Goal: Task Accomplishment & Management: Manage account settings

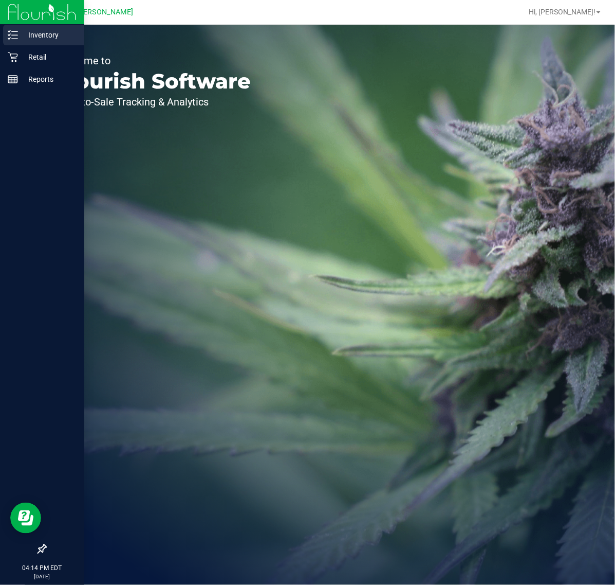
click at [18, 35] on p "Inventory" at bounding box center [49, 35] width 62 height 12
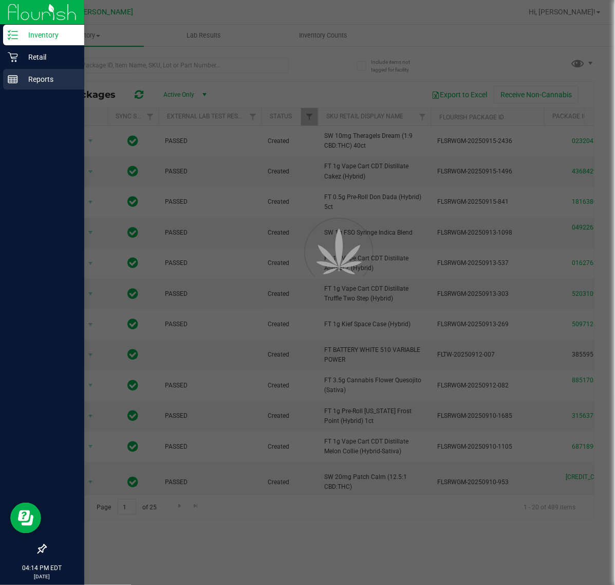
click at [27, 77] on p "Reports" at bounding box center [49, 79] width 62 height 12
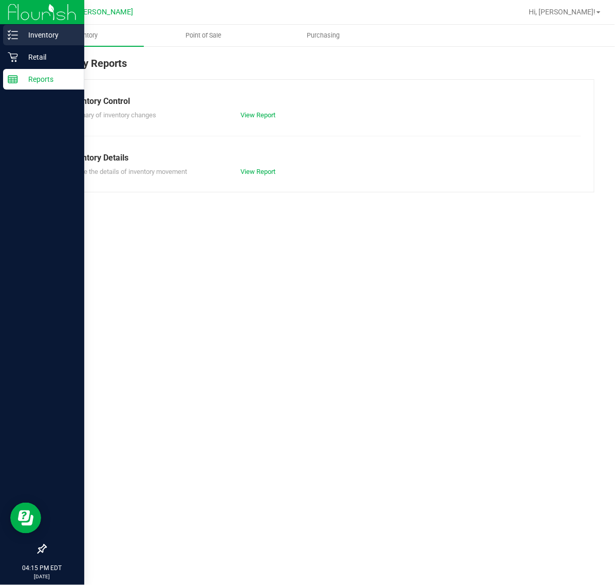
click at [31, 34] on p "Inventory" at bounding box center [49, 35] width 62 height 12
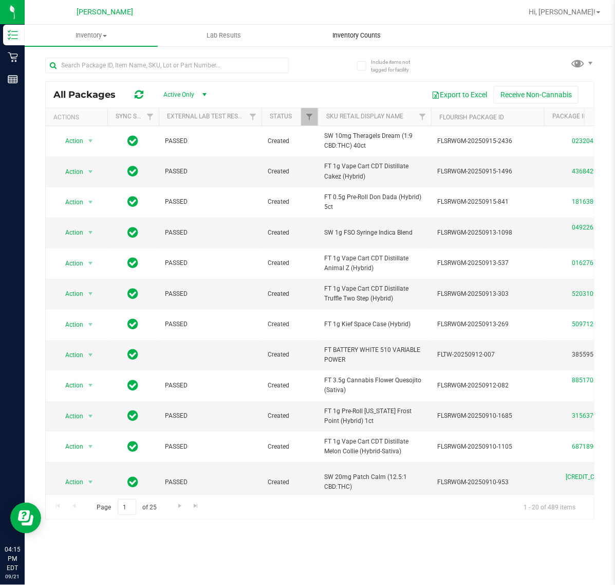
click at [355, 34] on span "Inventory Counts" at bounding box center [357, 35] width 76 height 9
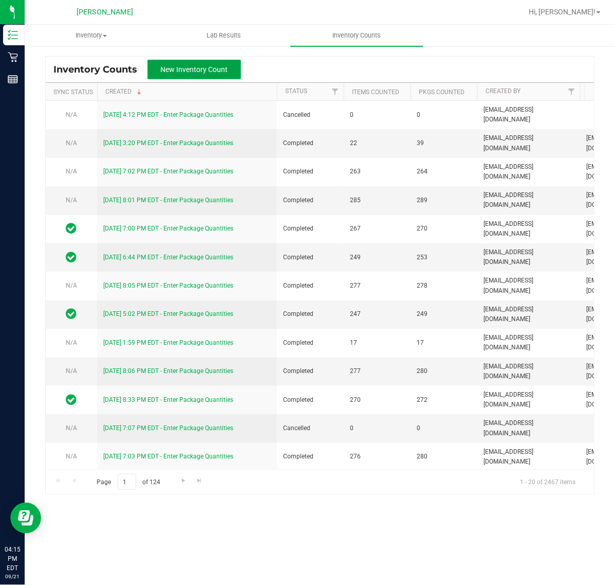
click at [175, 71] on span "New Inventory Count" at bounding box center [194, 69] width 67 height 8
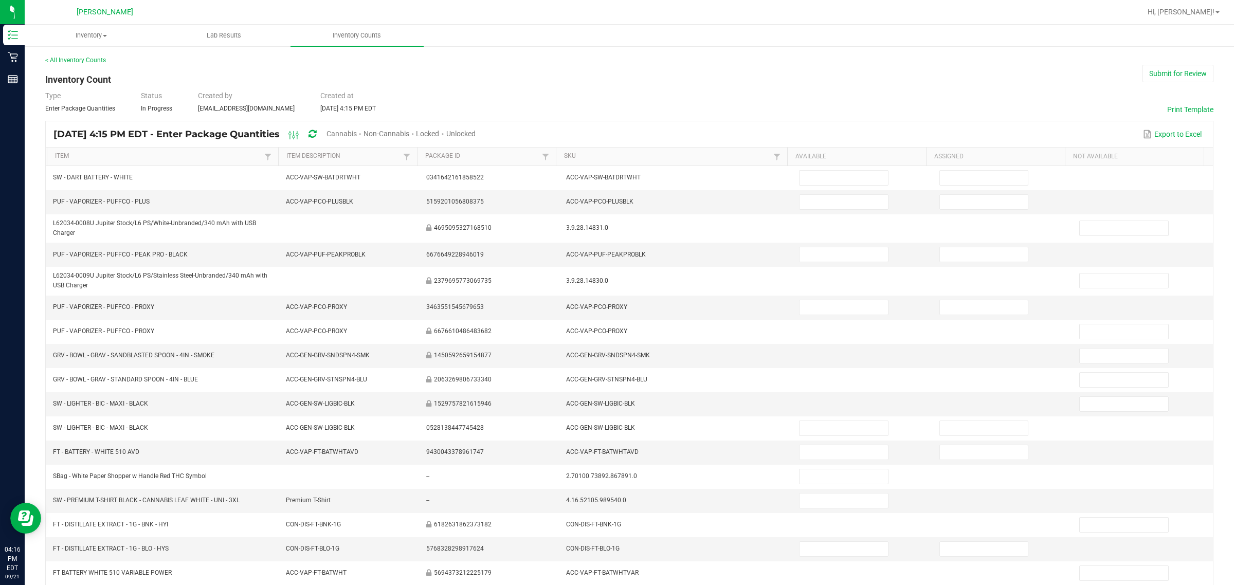
click at [557, 153] on th "SKU" at bounding box center [671, 157] width 231 height 19
click at [564, 154] on link "SKU" at bounding box center [667, 156] width 206 height 8
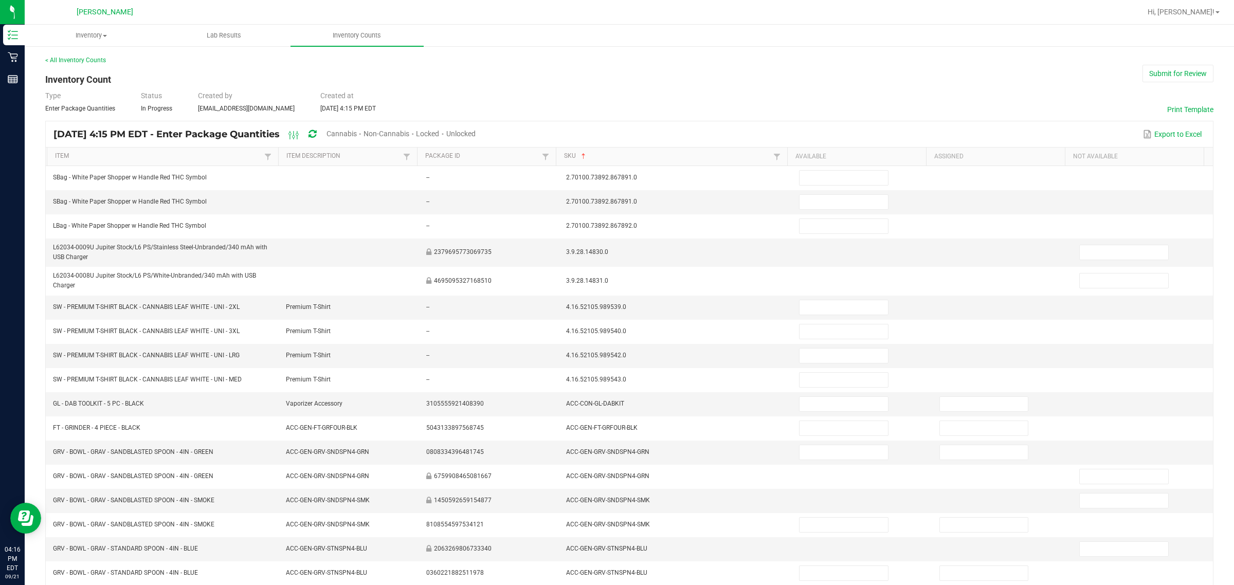
click at [357, 135] on span "Cannabis" at bounding box center [341, 134] width 30 height 8
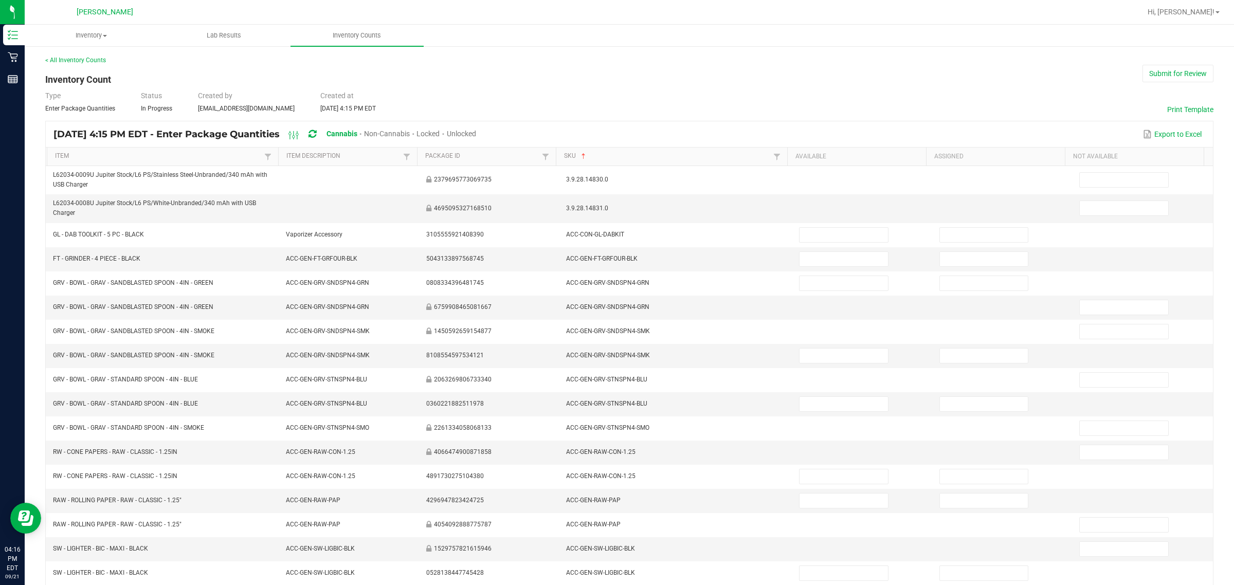
click at [476, 134] on span "Unlocked" at bounding box center [461, 134] width 29 height 8
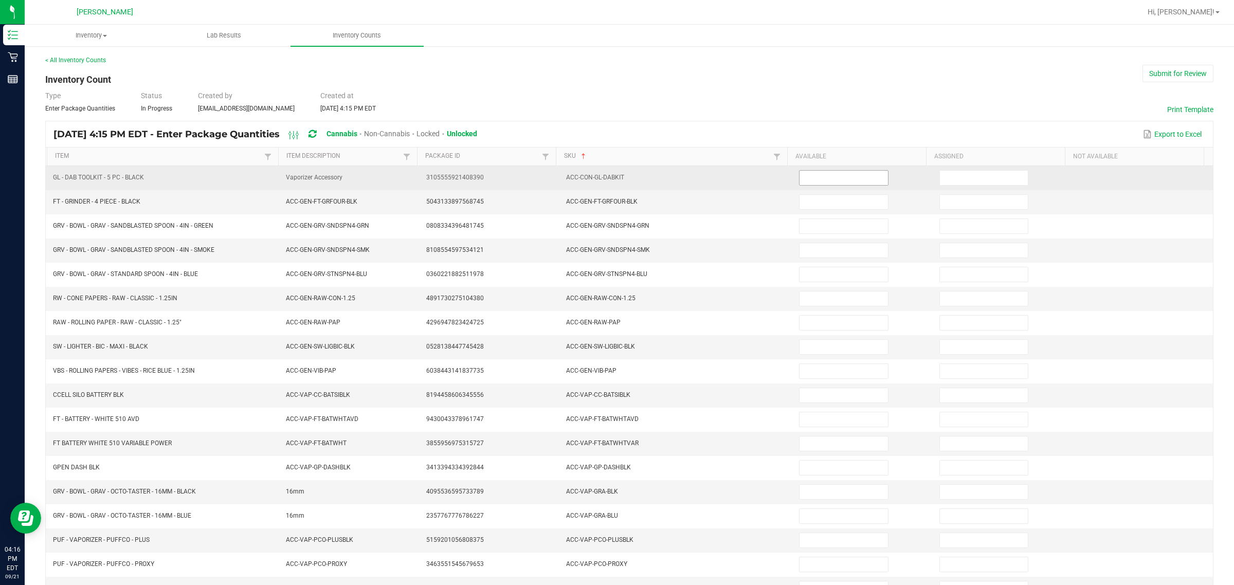
click at [615, 181] on input at bounding box center [843, 178] width 88 height 14
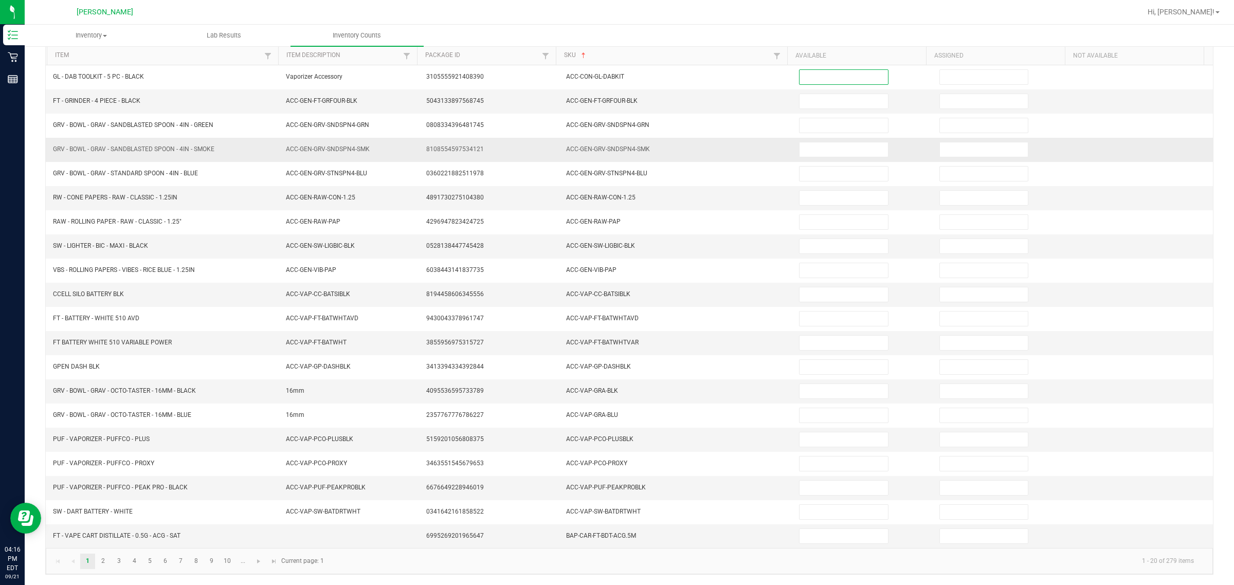
scroll to position [108, 0]
click at [615, 541] on input at bounding box center [843, 536] width 88 height 14
click at [615, 533] on input at bounding box center [843, 536] width 88 height 14
click at [615, 532] on input at bounding box center [843, 536] width 88 height 14
click at [615, 537] on input at bounding box center [843, 536] width 88 height 14
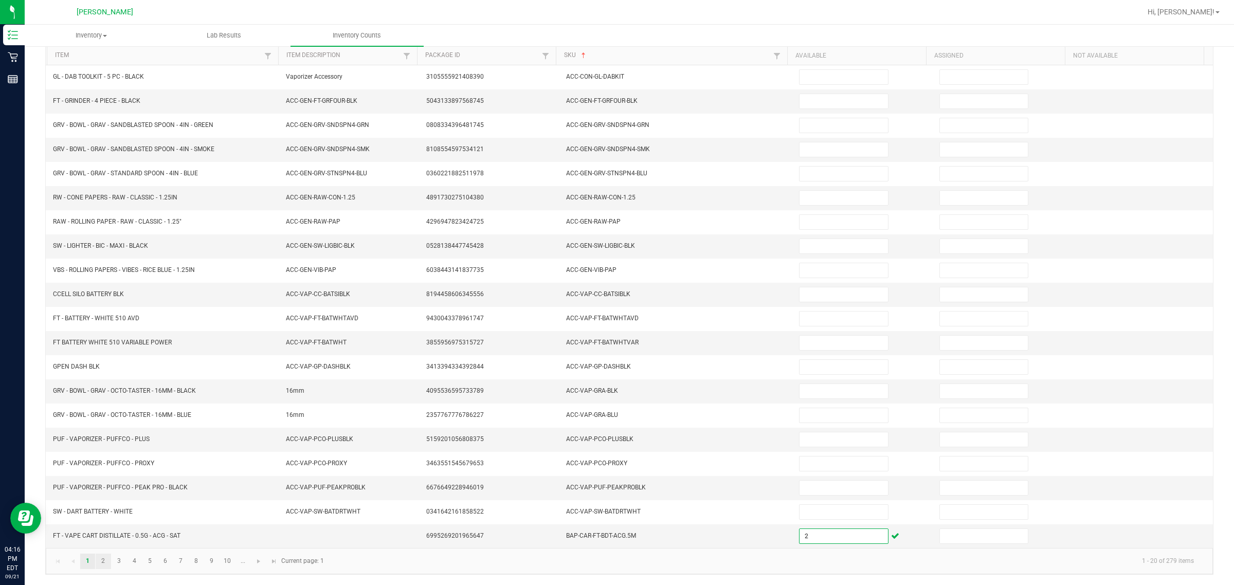
type input "2"
click at [101, 560] on link "2" at bounding box center [103, 561] width 15 height 15
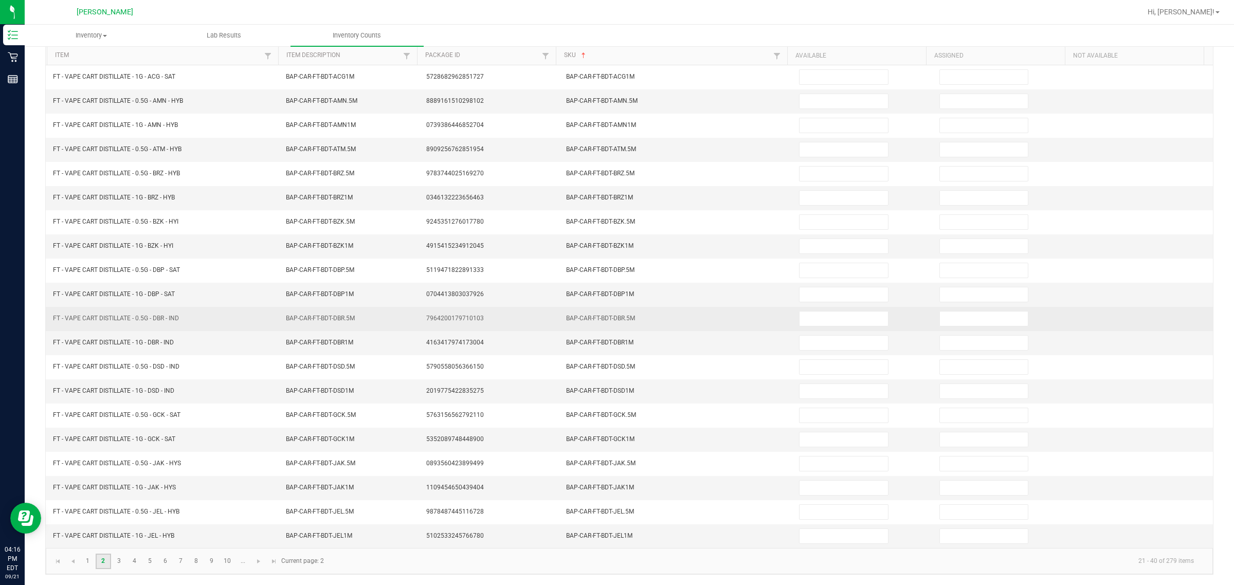
scroll to position [0, 0]
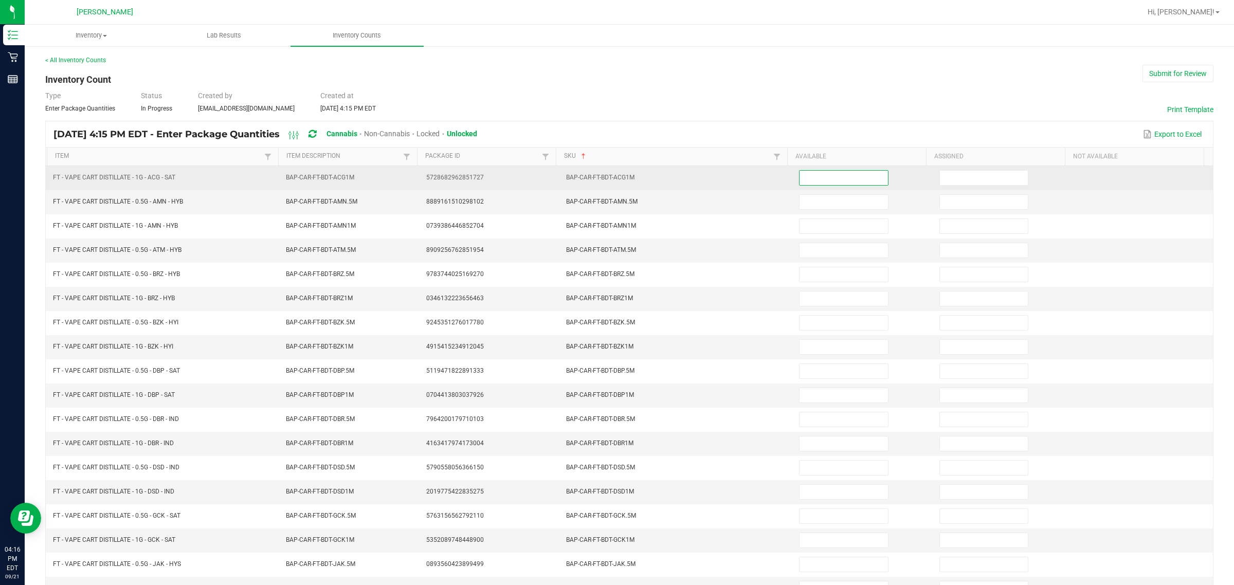
click at [615, 184] on input at bounding box center [843, 178] width 88 height 14
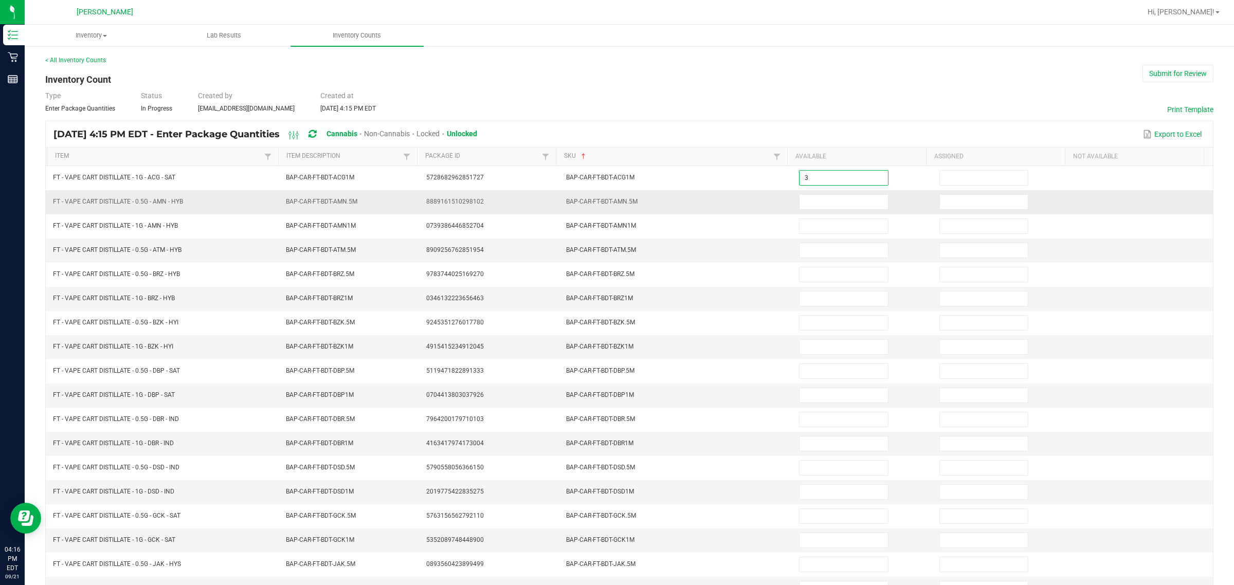
type input "3"
click at [615, 193] on td at bounding box center [863, 202] width 140 height 24
click at [615, 199] on input at bounding box center [843, 202] width 88 height 14
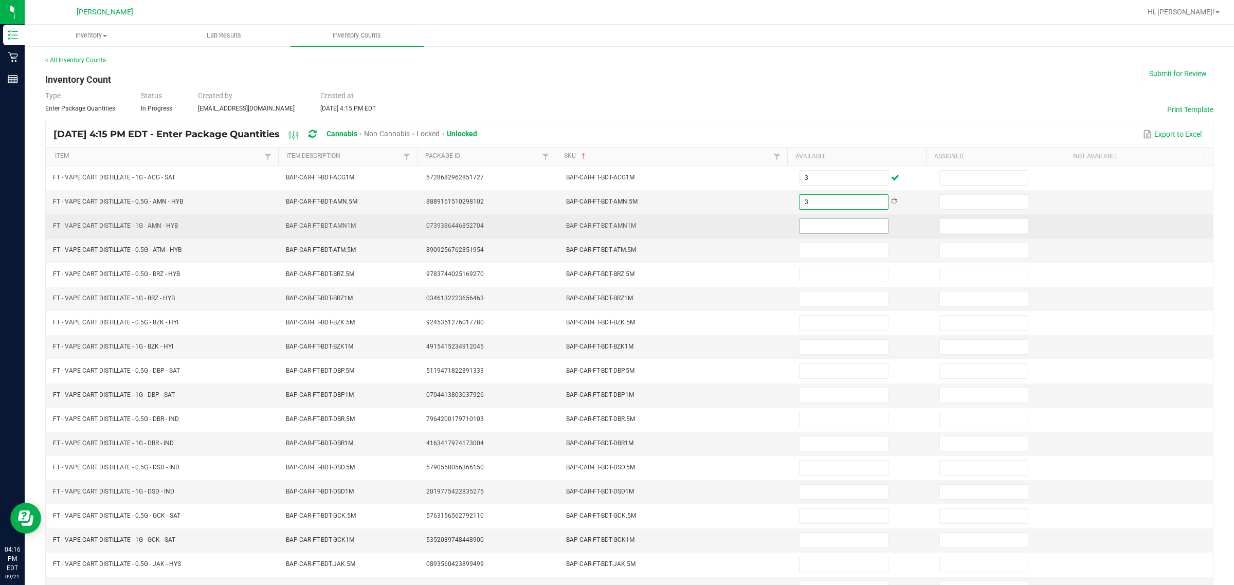
type input "3"
click at [615, 227] on input at bounding box center [843, 226] width 88 height 14
type input "4"
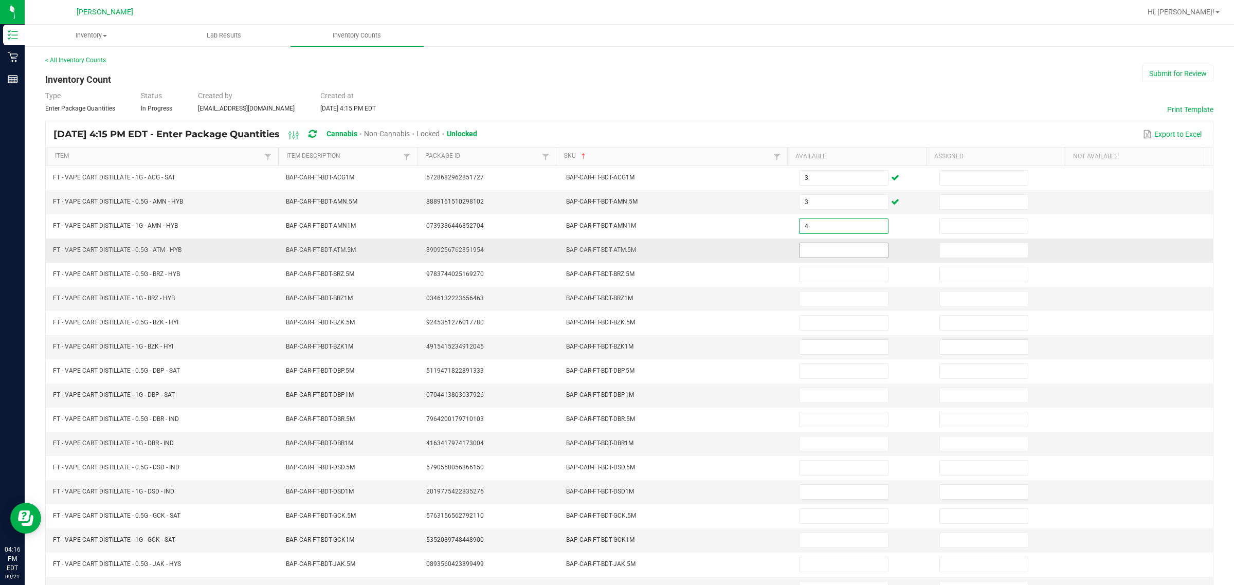
click at [615, 252] on input at bounding box center [843, 250] width 88 height 14
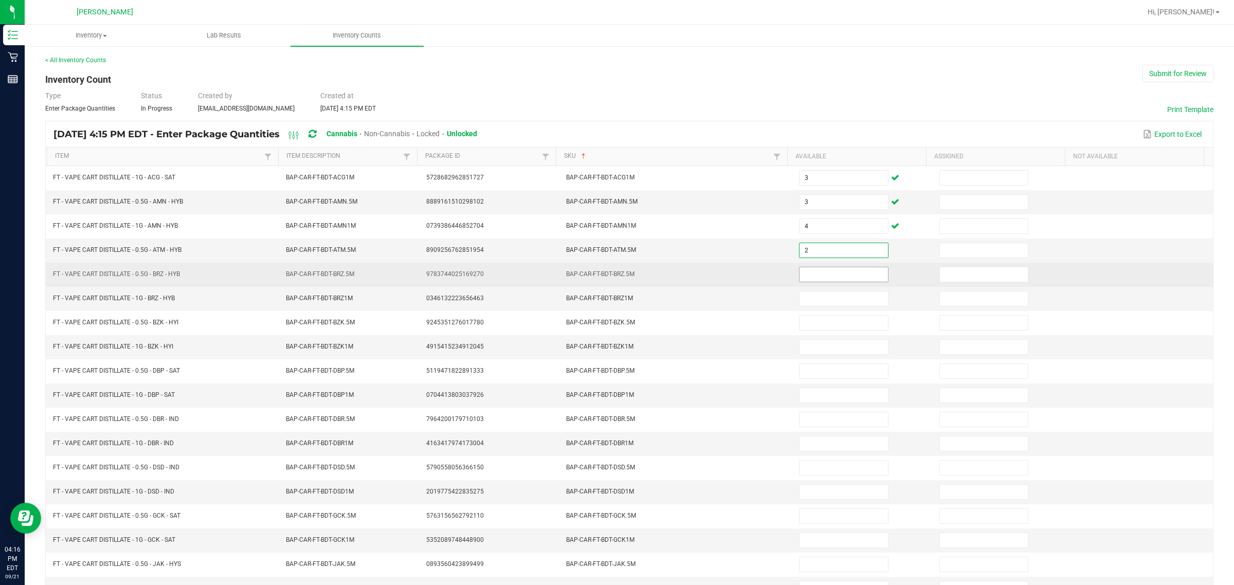
type input "2"
click at [615, 279] on input at bounding box center [843, 274] width 88 height 14
type input "6"
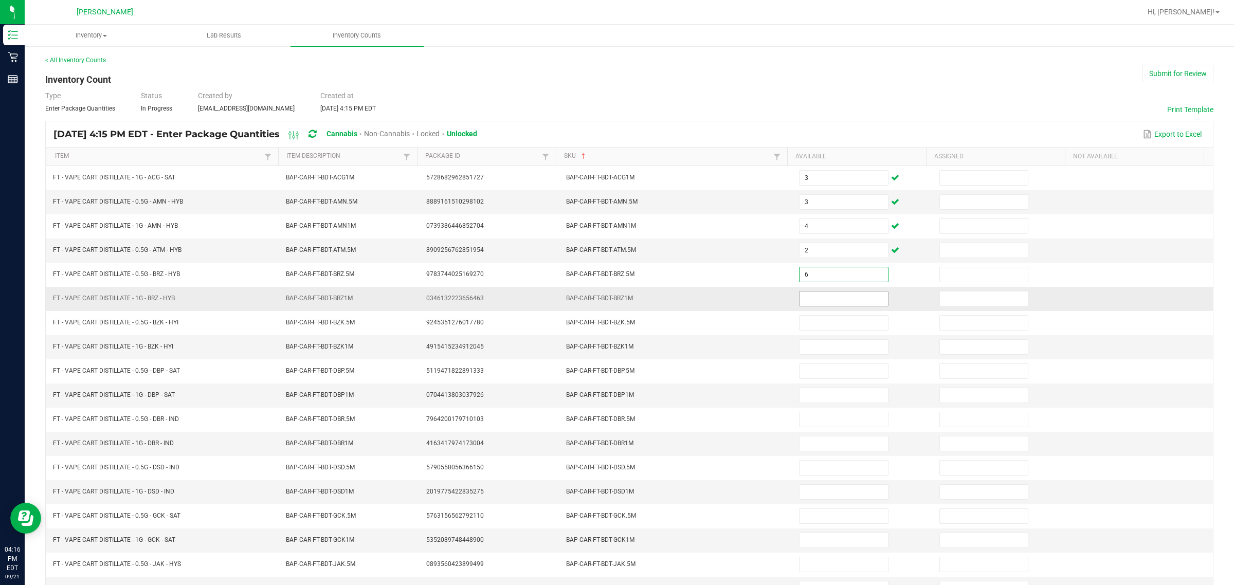
click at [615, 301] on input at bounding box center [843, 299] width 88 height 14
type input "7"
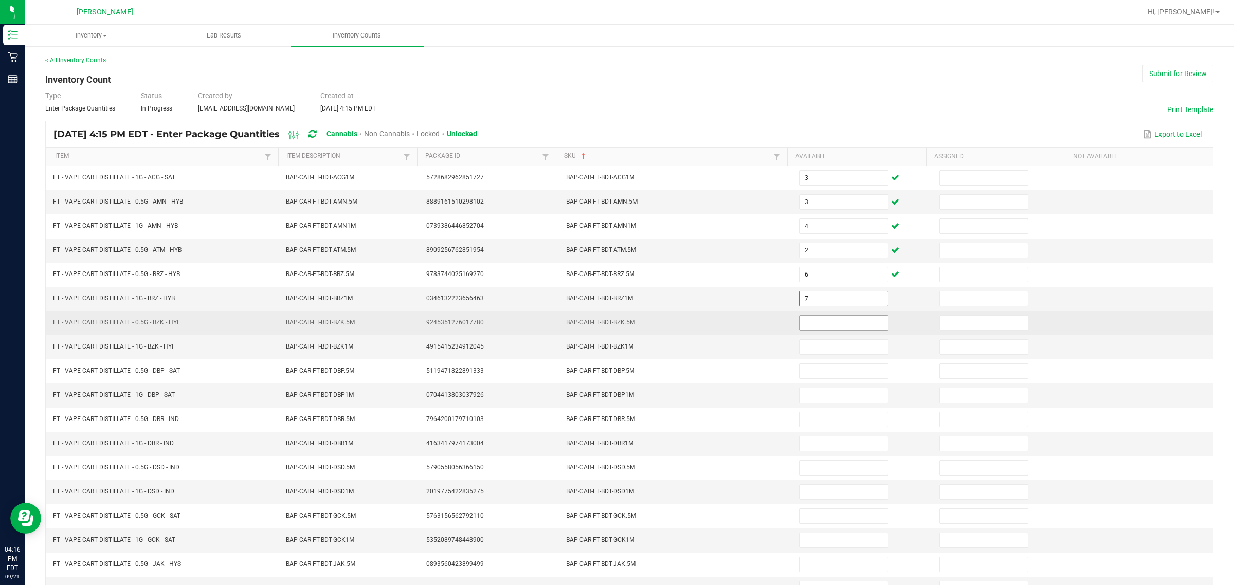
click at [615, 325] on input at bounding box center [843, 323] width 88 height 14
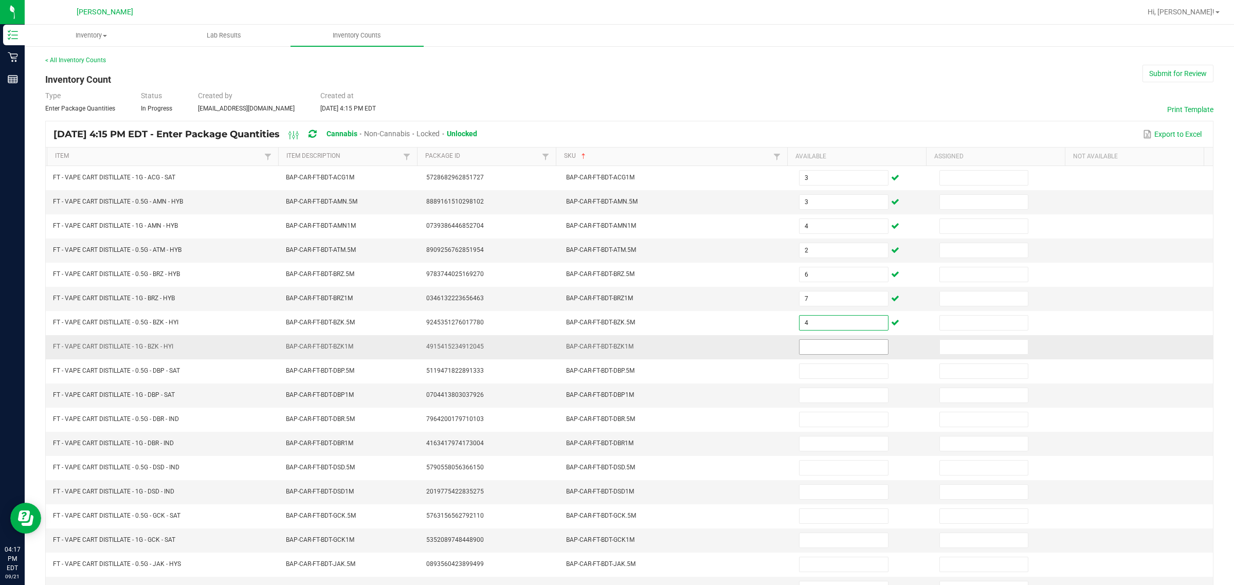
type input "4"
click at [615, 351] on input at bounding box center [843, 347] width 88 height 14
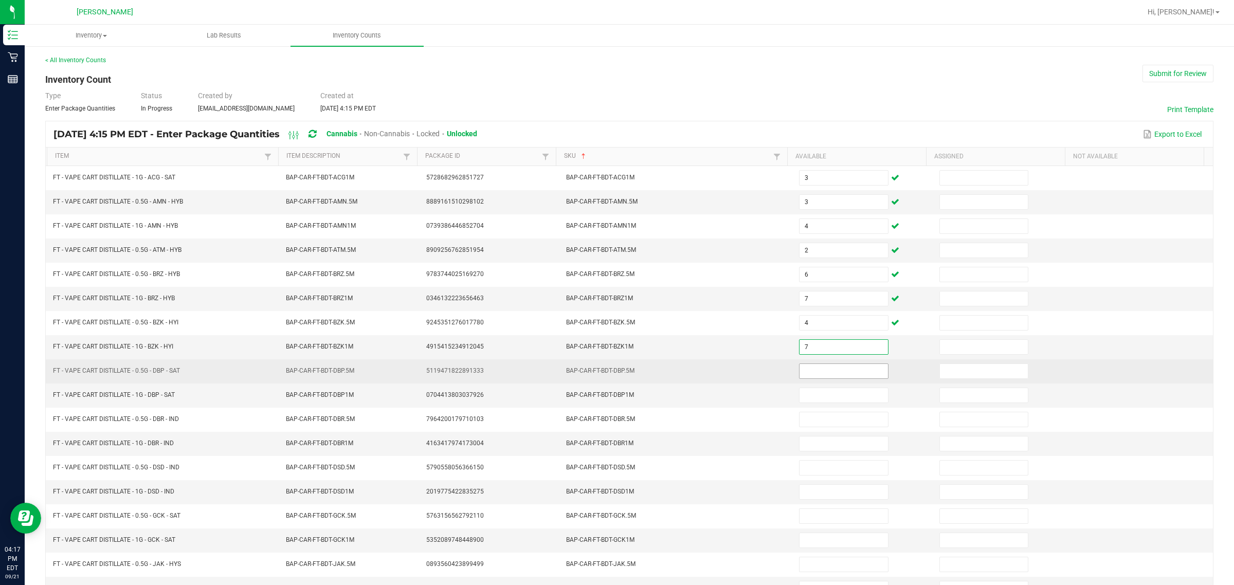
type input "7"
click at [615, 375] on input at bounding box center [843, 371] width 88 height 14
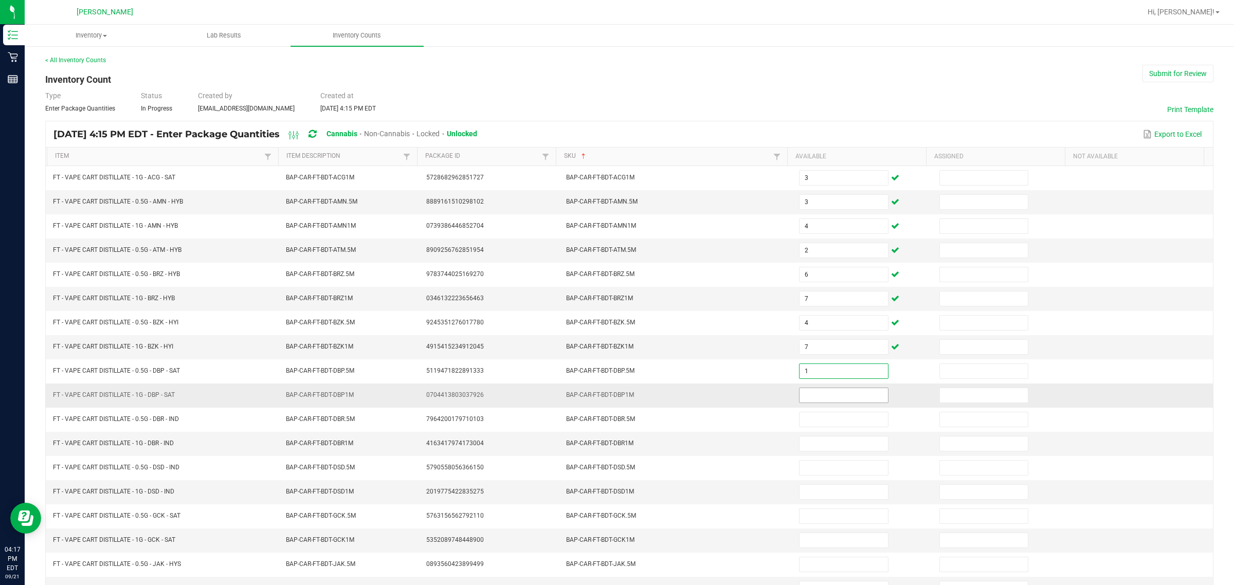
type input "1"
click at [615, 399] on input at bounding box center [843, 395] width 88 height 14
type input "6"
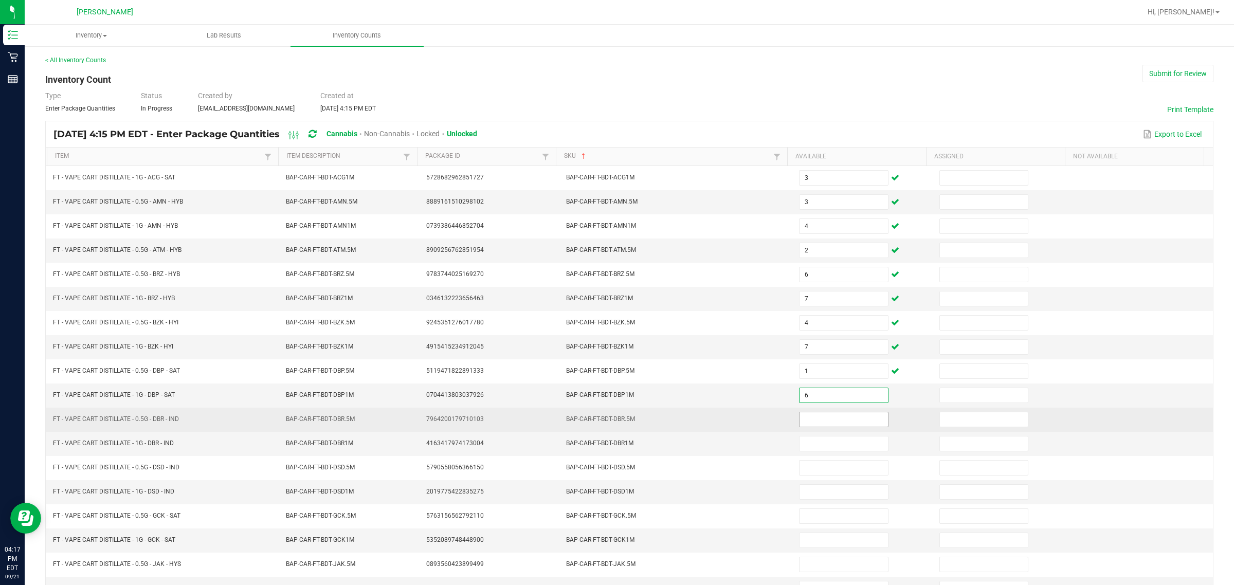
click at [615, 423] on input at bounding box center [843, 419] width 88 height 14
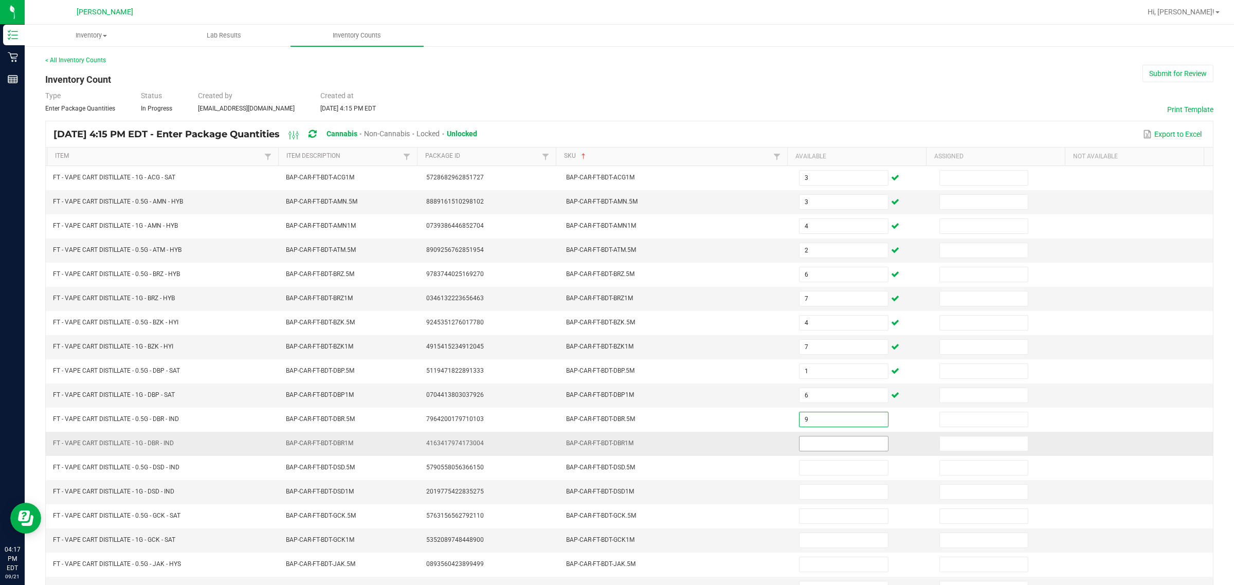
type input "9"
click at [615, 446] on input at bounding box center [843, 443] width 88 height 14
type input "5"
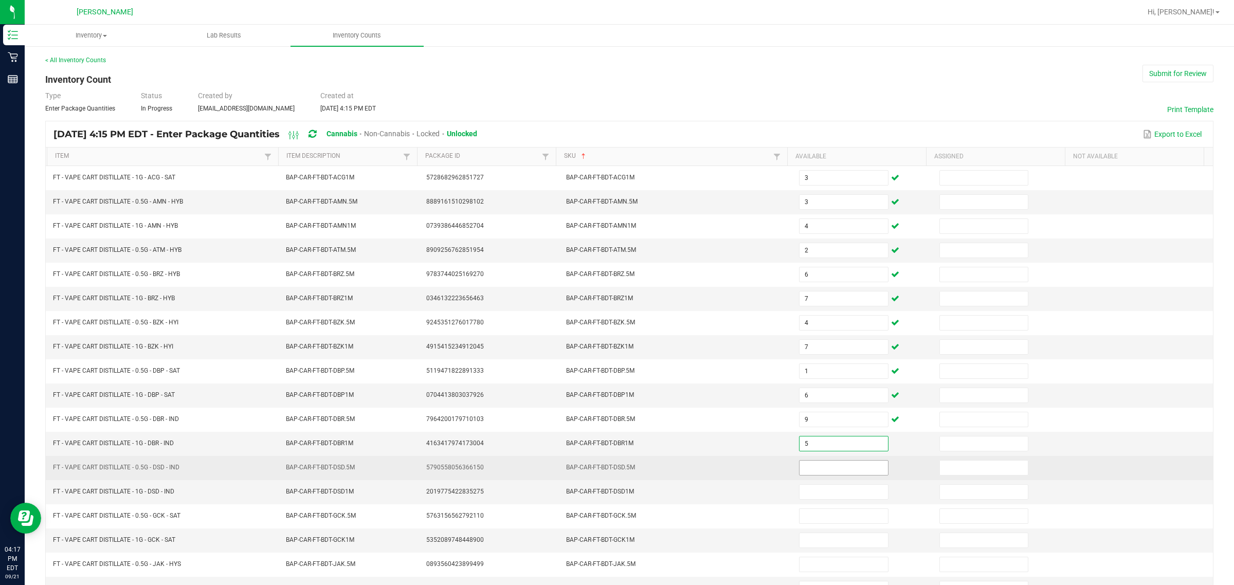
click at [615, 473] on input at bounding box center [843, 468] width 88 height 14
type input "3"
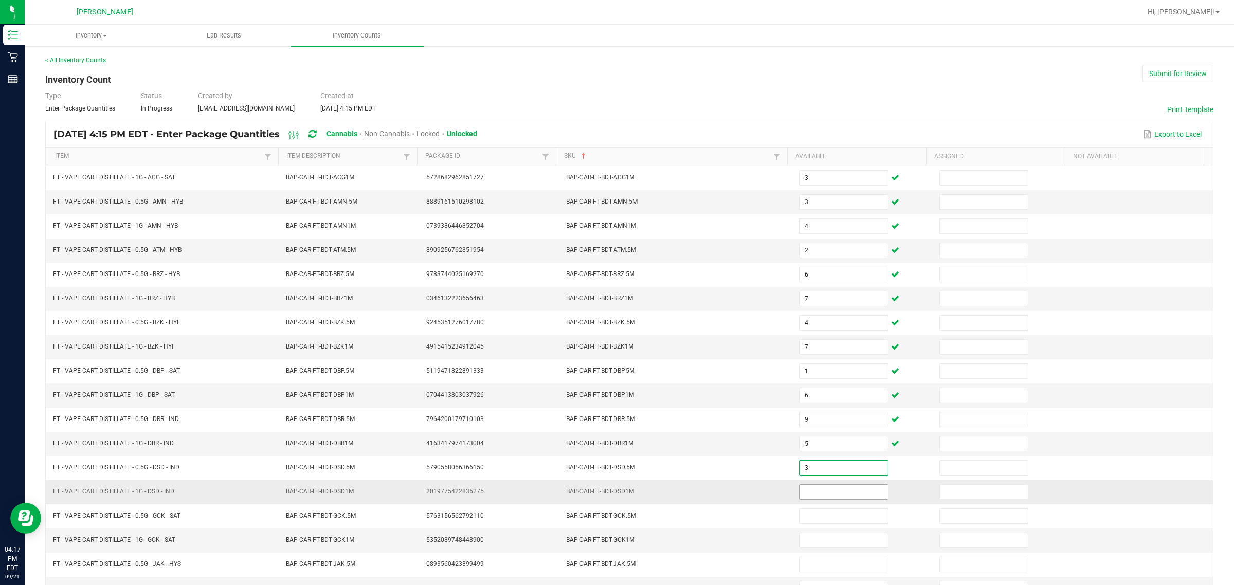
click at [615, 499] on input at bounding box center [843, 492] width 88 height 14
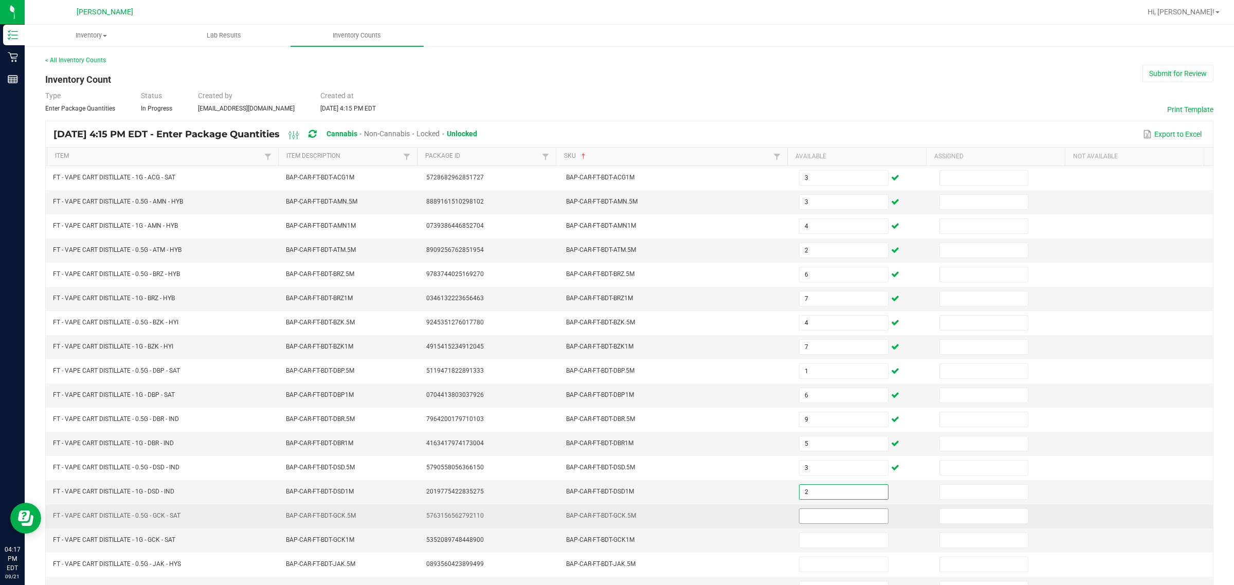
type input "2"
click at [615, 523] on input at bounding box center [843, 516] width 88 height 14
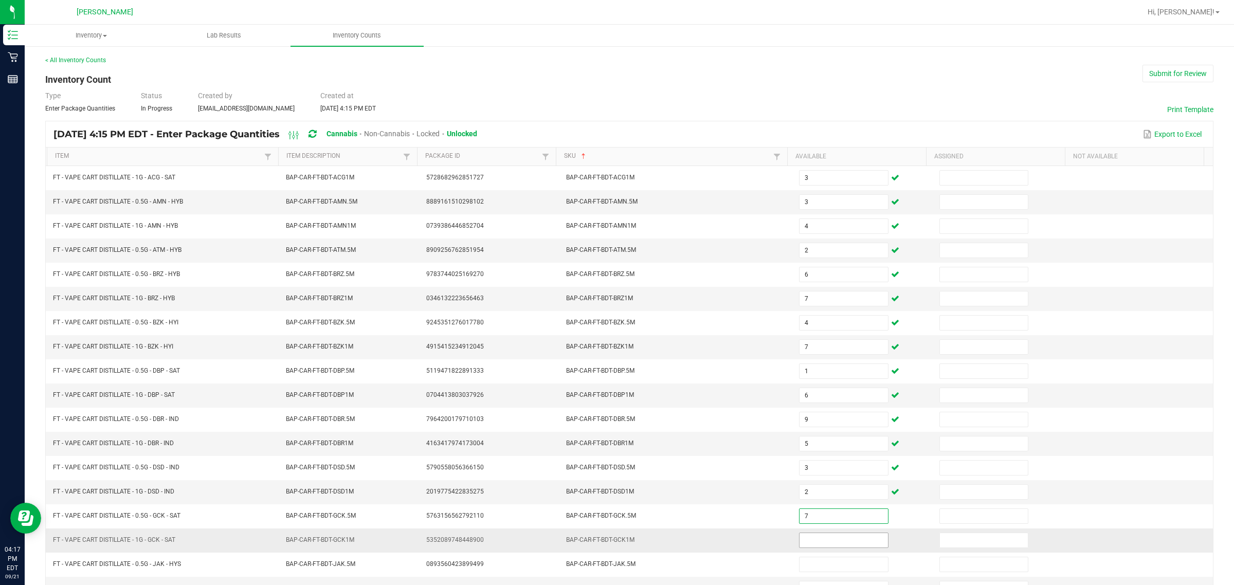
type input "7"
click at [615, 545] on input at bounding box center [843, 540] width 88 height 14
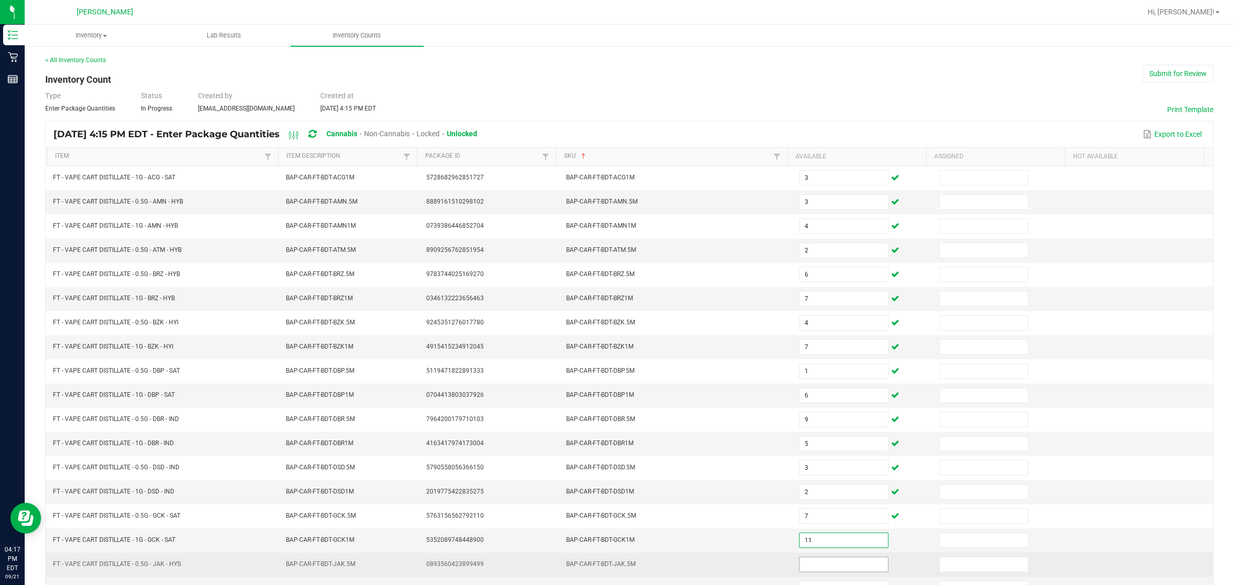
type input "11"
click at [615, 571] on input at bounding box center [843, 564] width 88 height 14
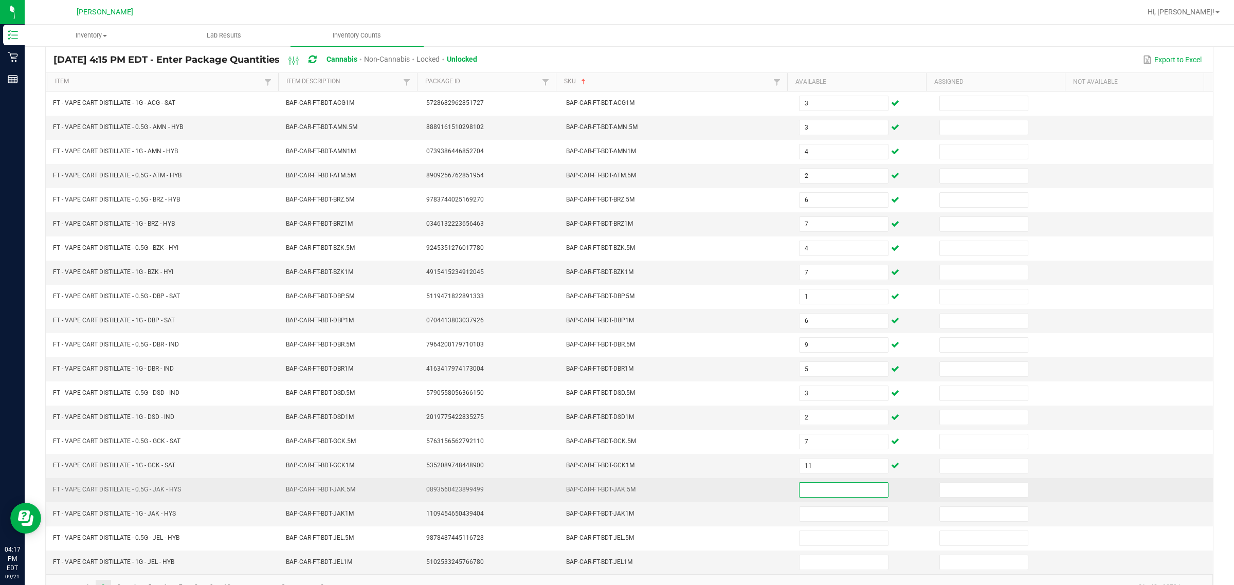
scroll to position [108, 0]
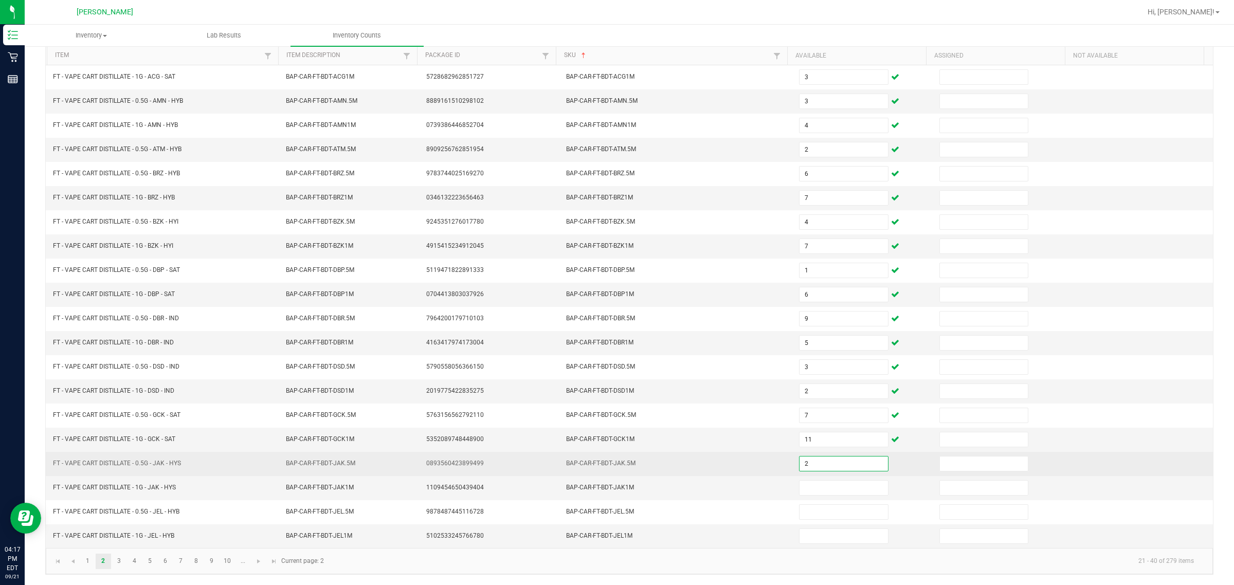
type input "2"
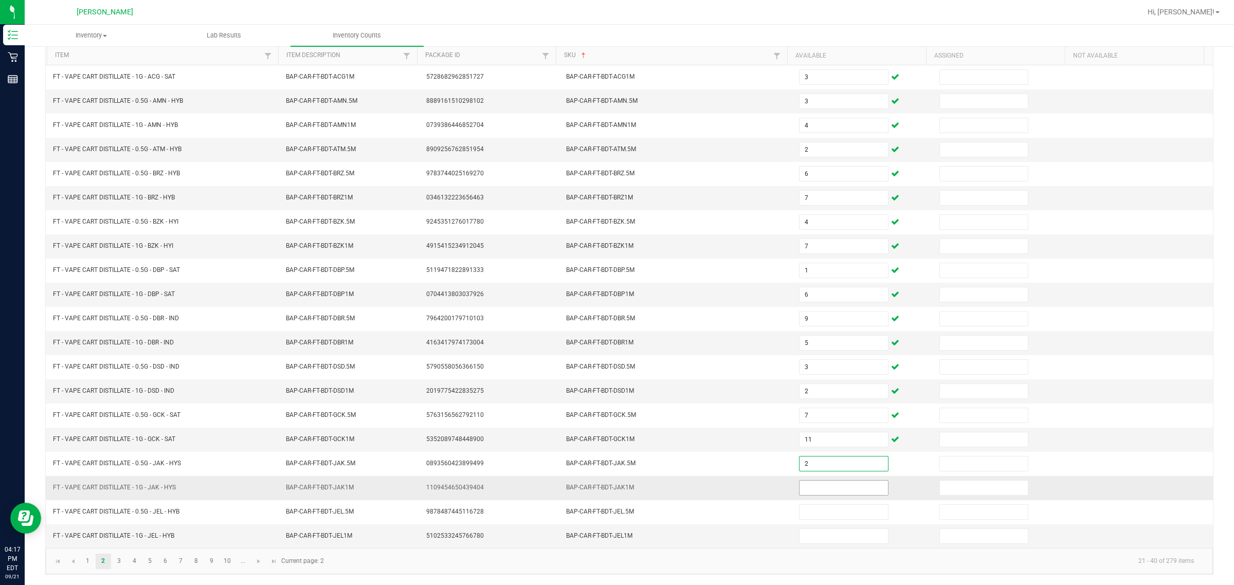
click at [615, 487] on input at bounding box center [843, 488] width 88 height 14
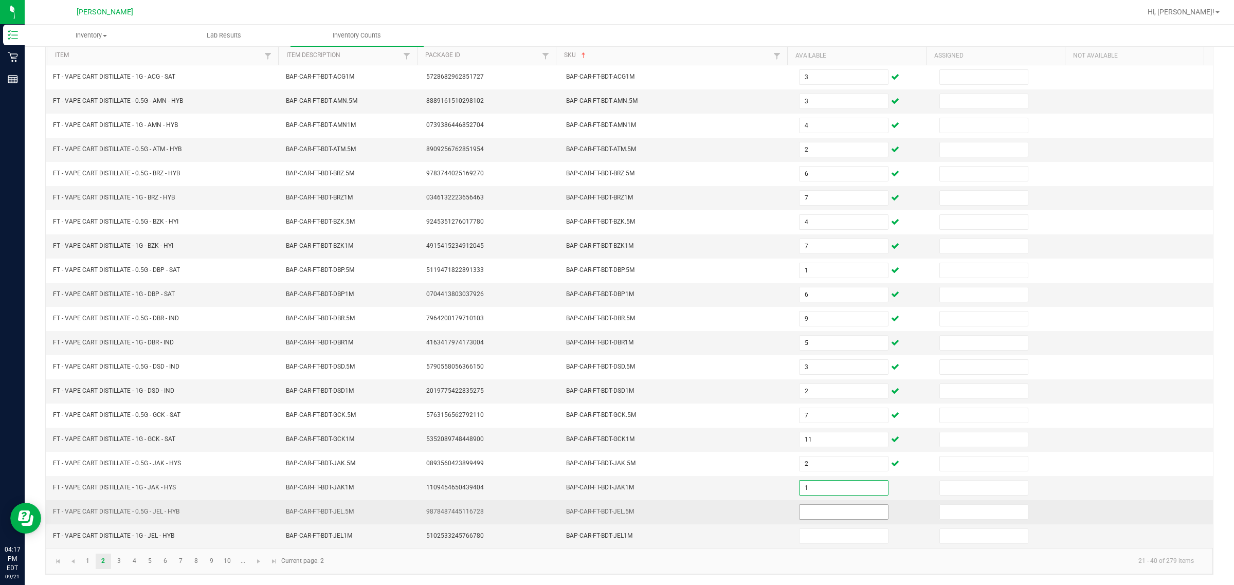
type input "1"
click at [615, 512] on input at bounding box center [843, 512] width 88 height 14
type input "5"
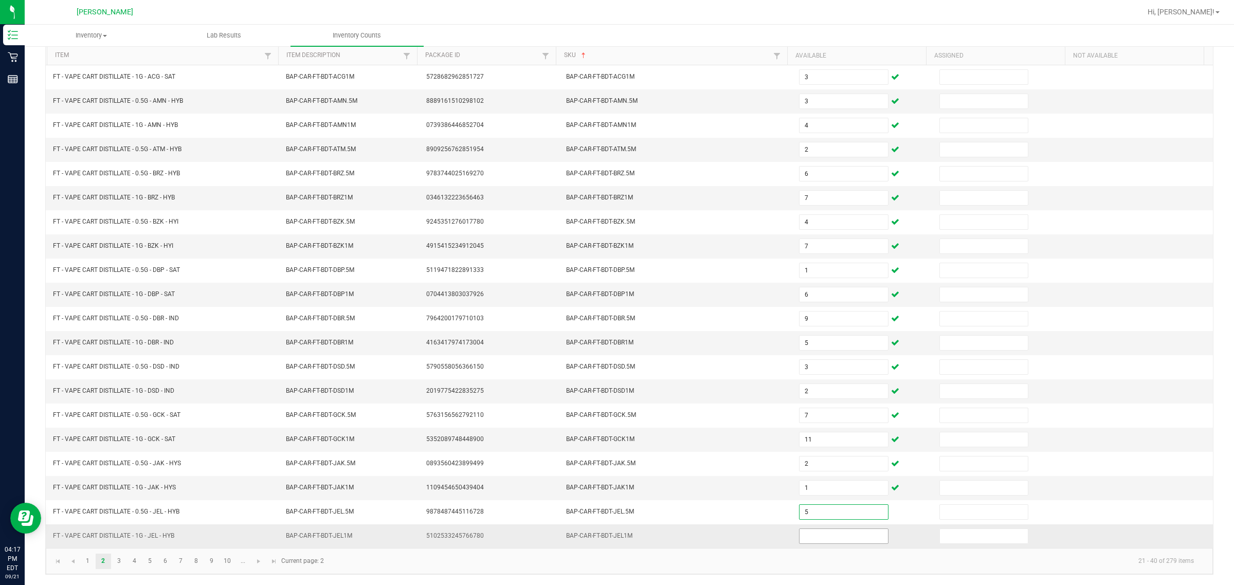
click at [615, 534] on input at bounding box center [843, 536] width 88 height 14
type input "7"
click at [117, 563] on link "3" at bounding box center [119, 561] width 15 height 15
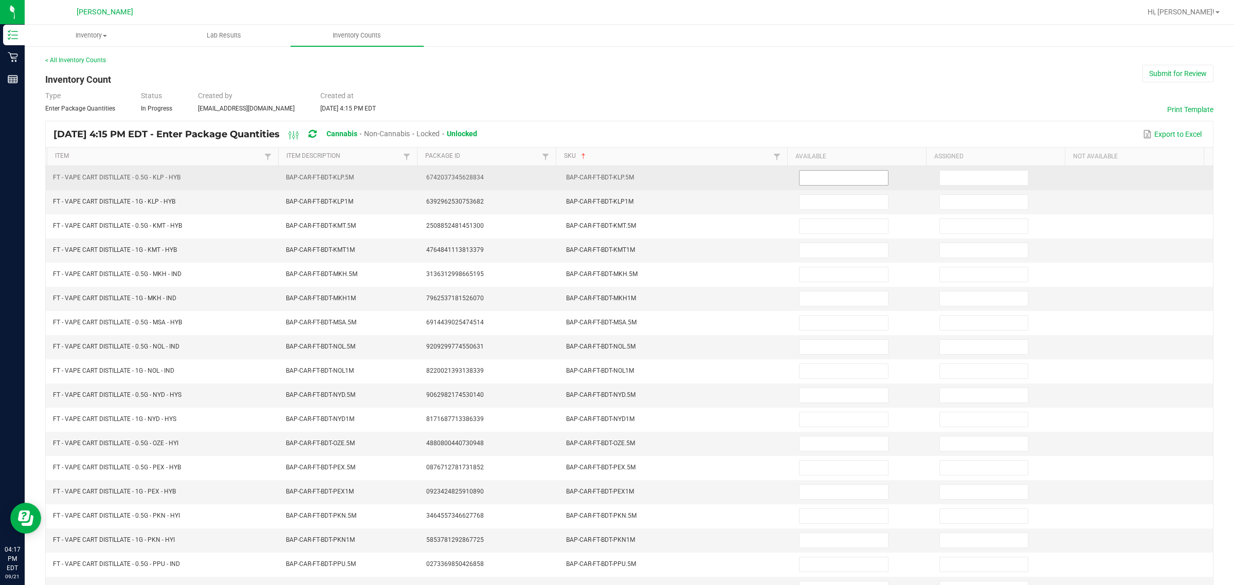
click at [615, 178] on input at bounding box center [843, 178] width 88 height 14
type input "1"
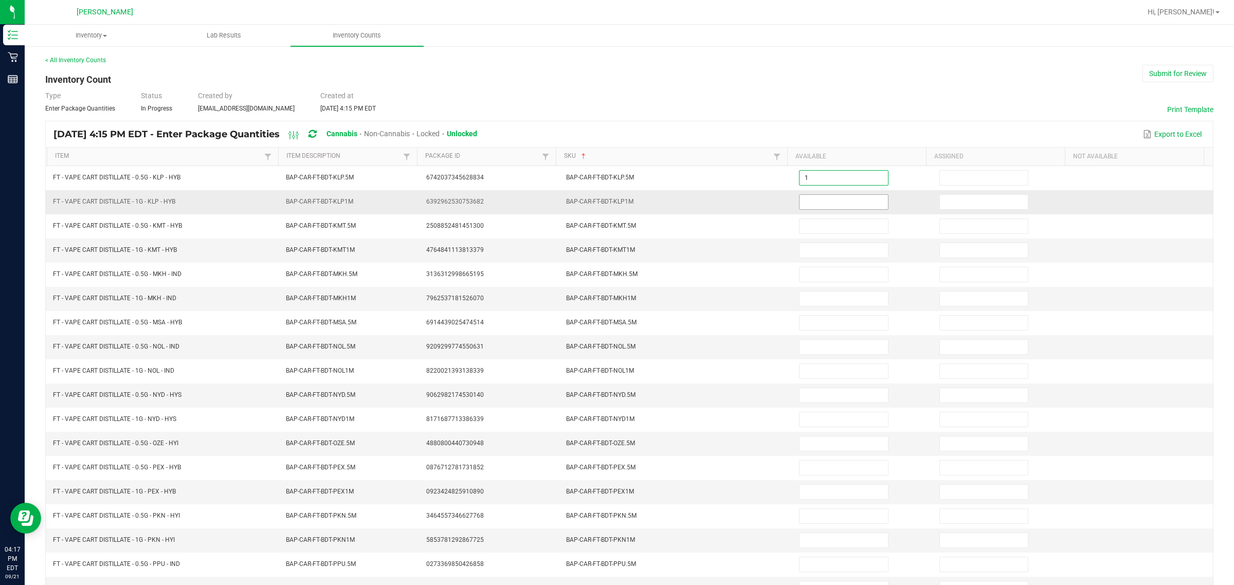
click at [615, 203] on input at bounding box center [843, 202] width 88 height 14
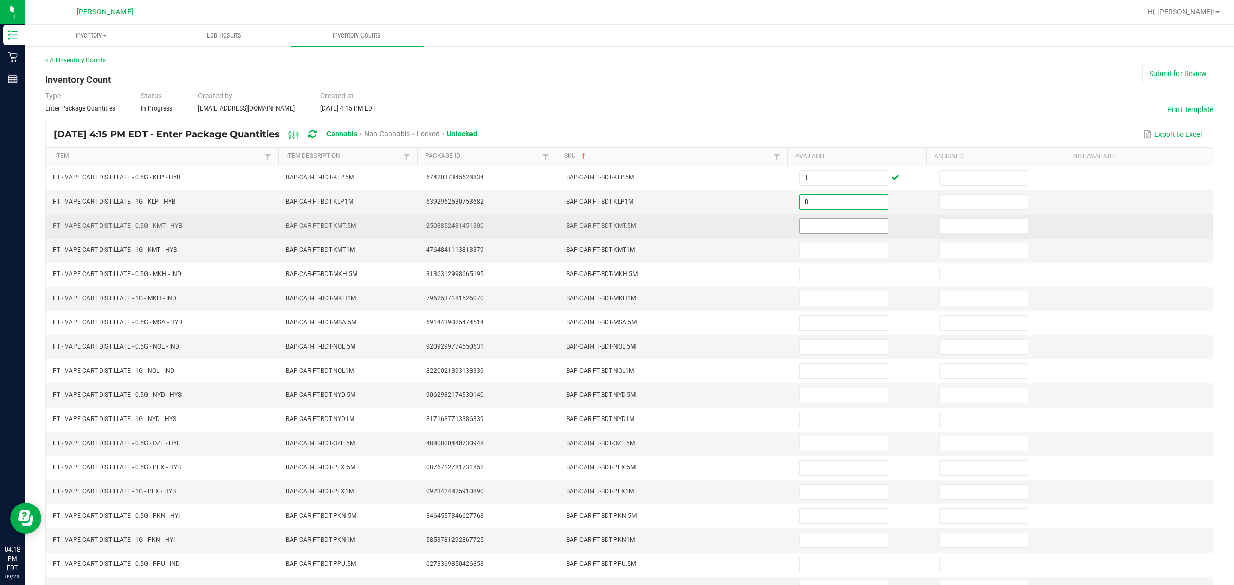
type input "8"
click at [615, 226] on input at bounding box center [843, 226] width 88 height 14
type input "3"
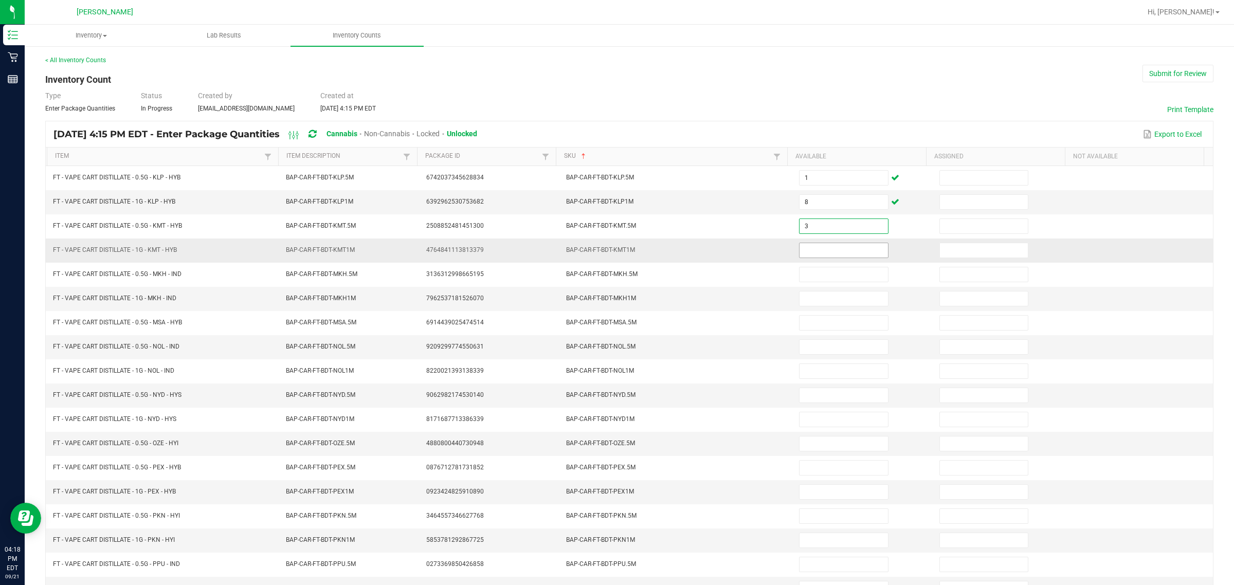
click at [615, 252] on input at bounding box center [843, 250] width 88 height 14
type input "6"
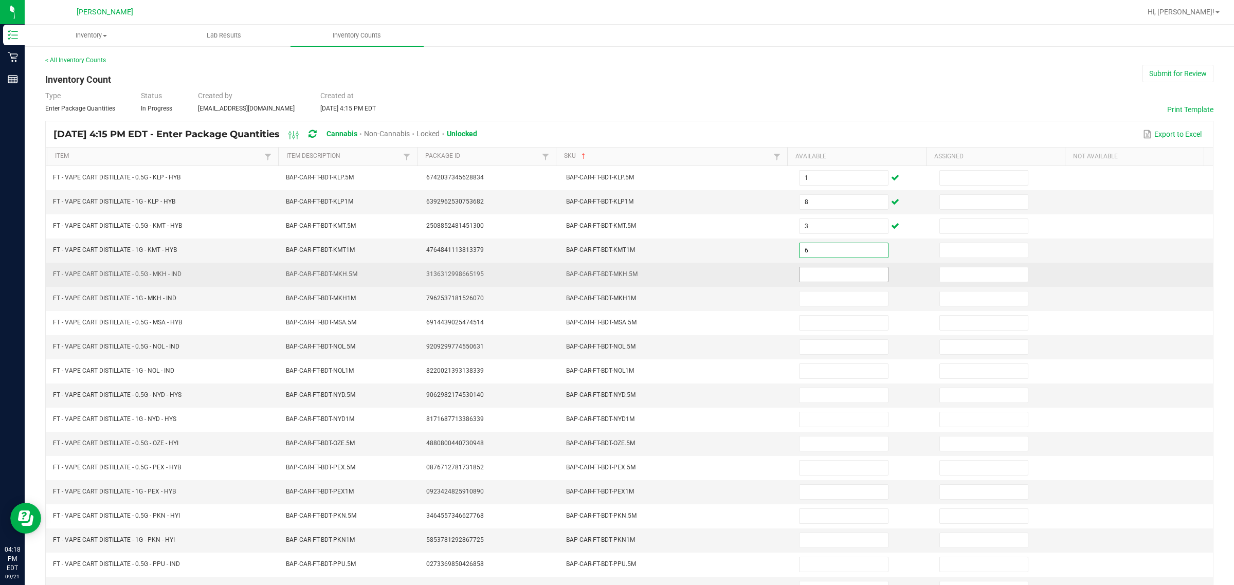
click at [615, 276] on input at bounding box center [843, 274] width 88 height 14
type input "5"
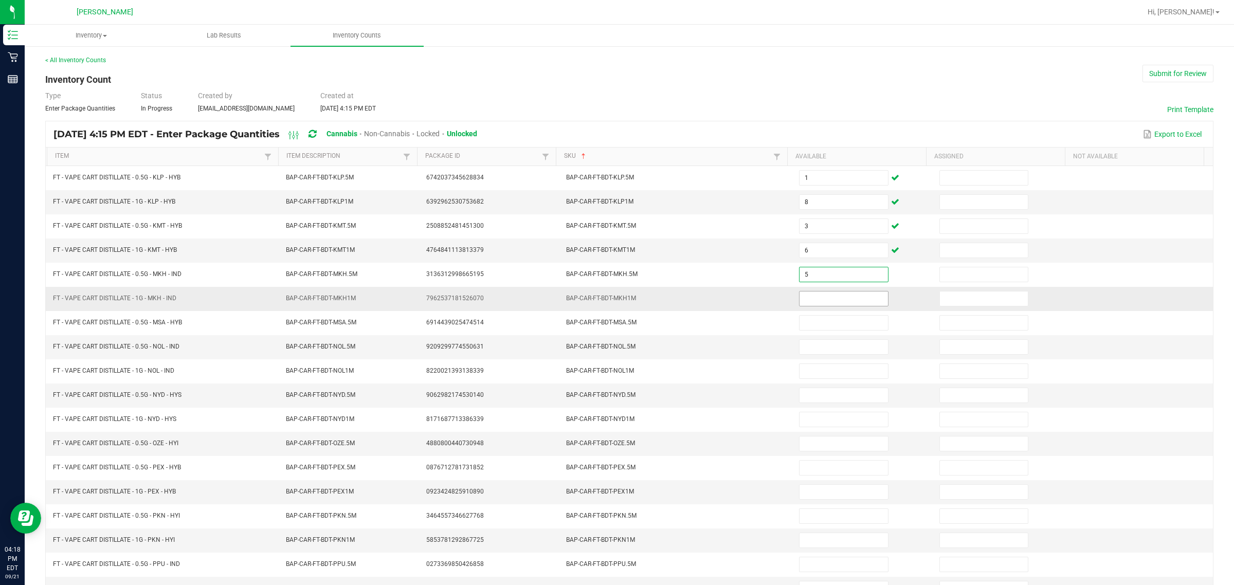
click at [615, 301] on input at bounding box center [843, 299] width 88 height 14
type input "5"
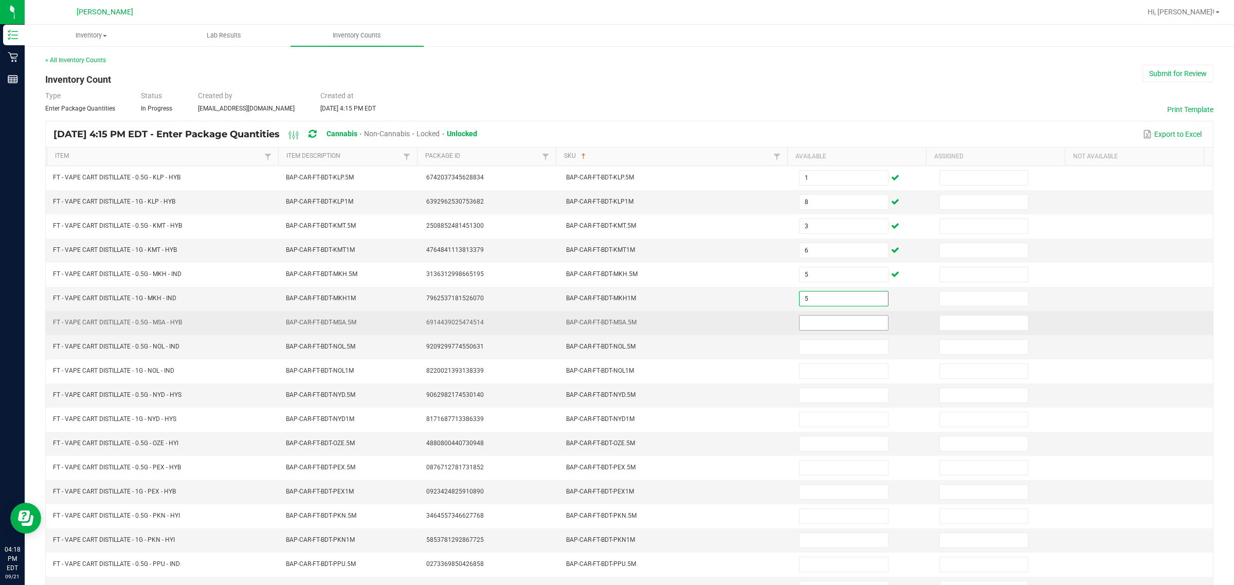
click at [615, 322] on input at bounding box center [843, 323] width 88 height 14
type input "4"
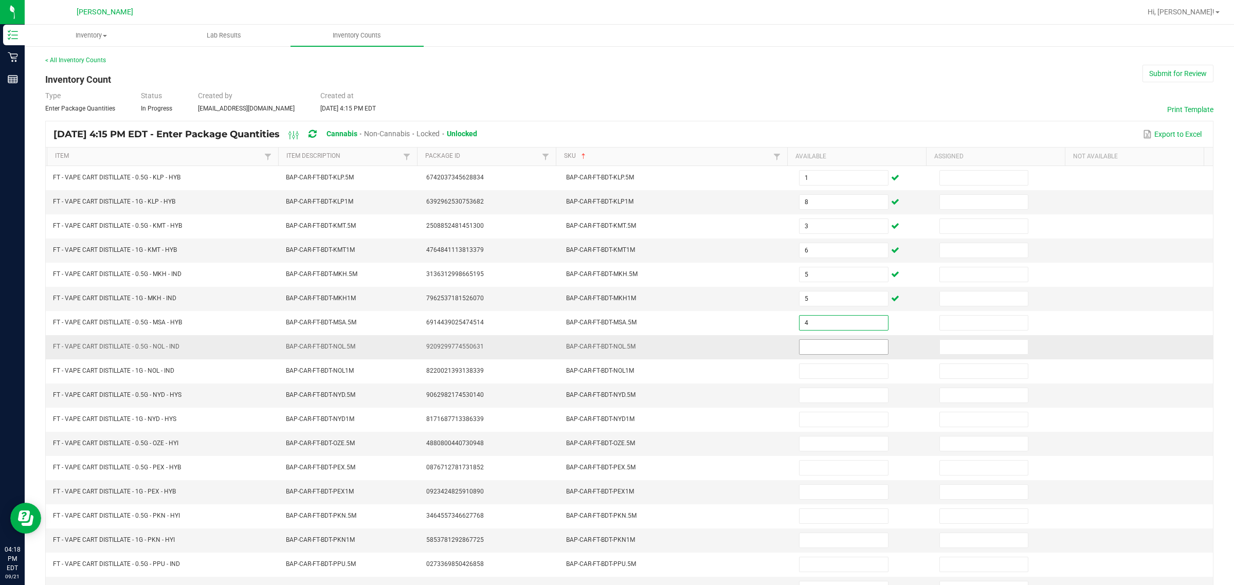
click at [615, 351] on input at bounding box center [843, 347] width 88 height 14
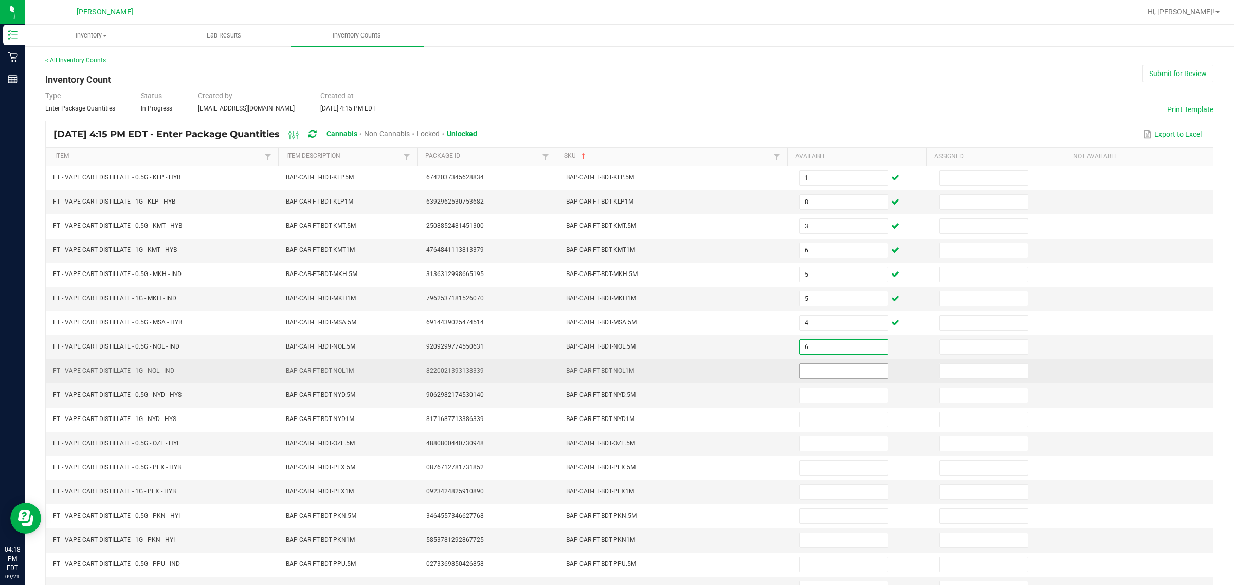
type input "6"
click at [615, 373] on input at bounding box center [843, 371] width 88 height 14
type input "8"
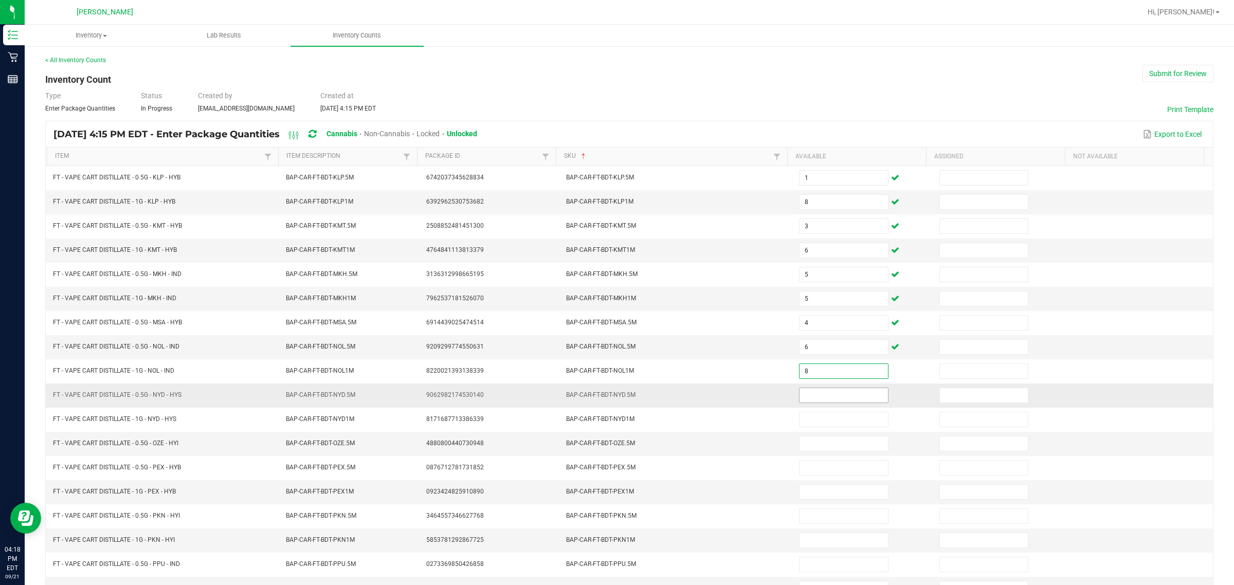
click at [615, 399] on input at bounding box center [843, 395] width 88 height 14
type input "6"
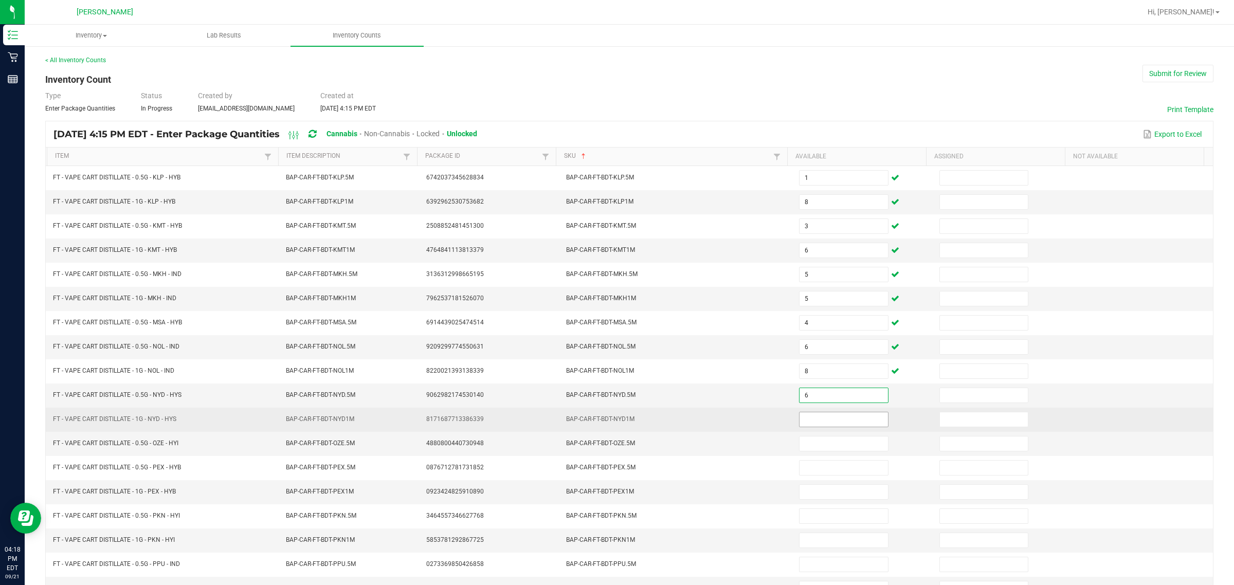
click at [615, 423] on input at bounding box center [843, 419] width 88 height 14
type input "3"
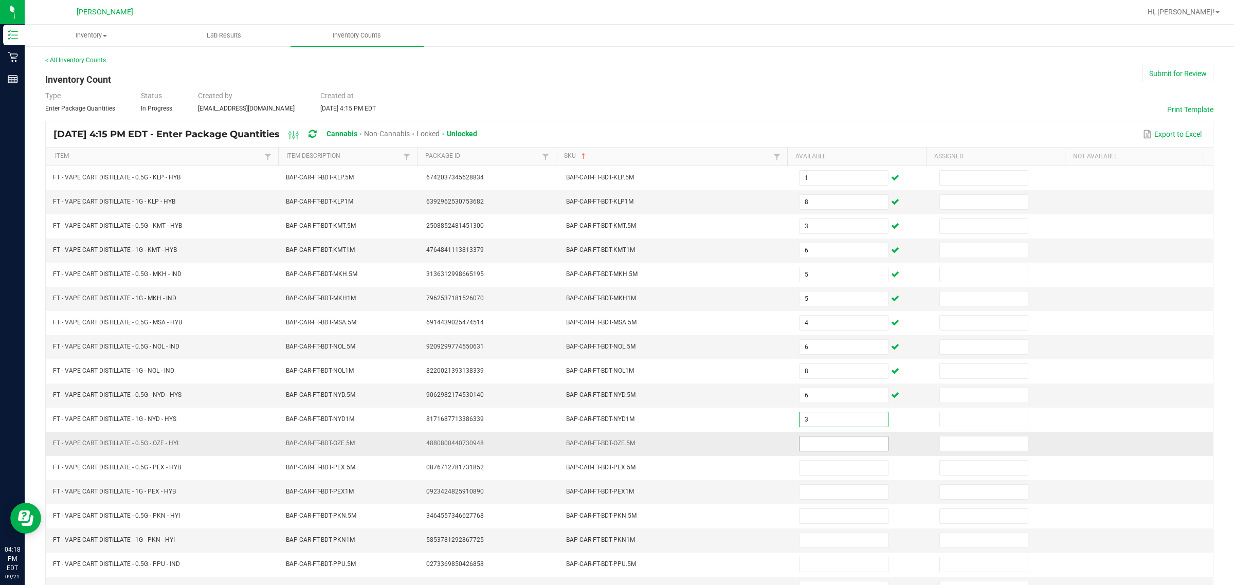
click at [615, 448] on input at bounding box center [843, 443] width 88 height 14
type input "9"
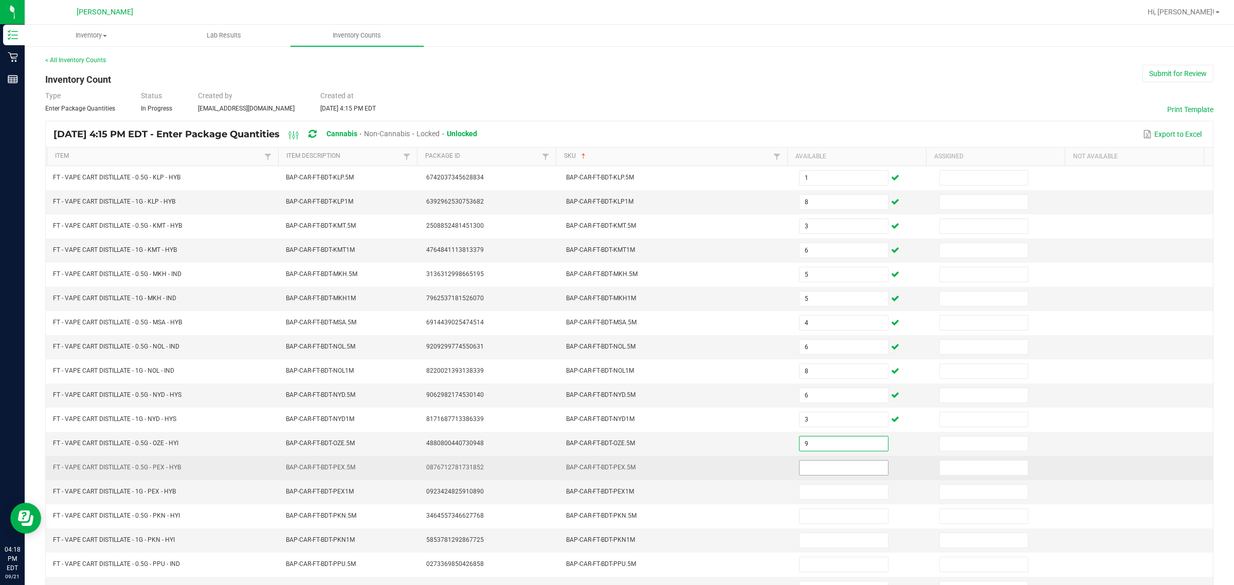
click at [615, 471] on input at bounding box center [843, 468] width 88 height 14
type input "5"
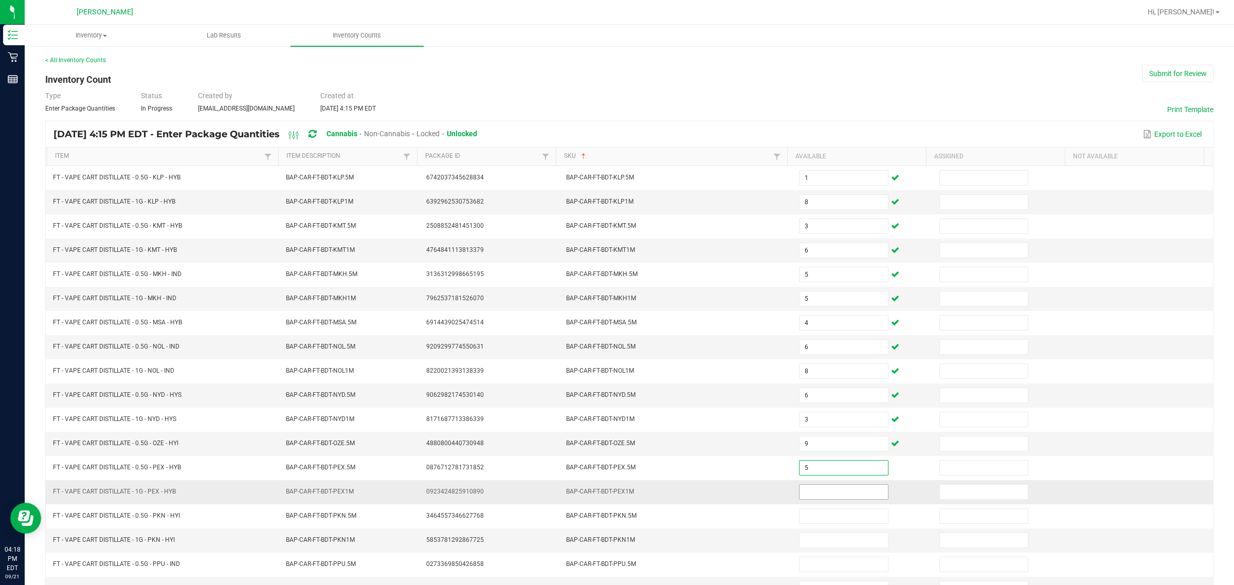
click at [615, 496] on input at bounding box center [843, 492] width 88 height 14
click at [615, 499] on input "9" at bounding box center [843, 492] width 88 height 14
type input "9"
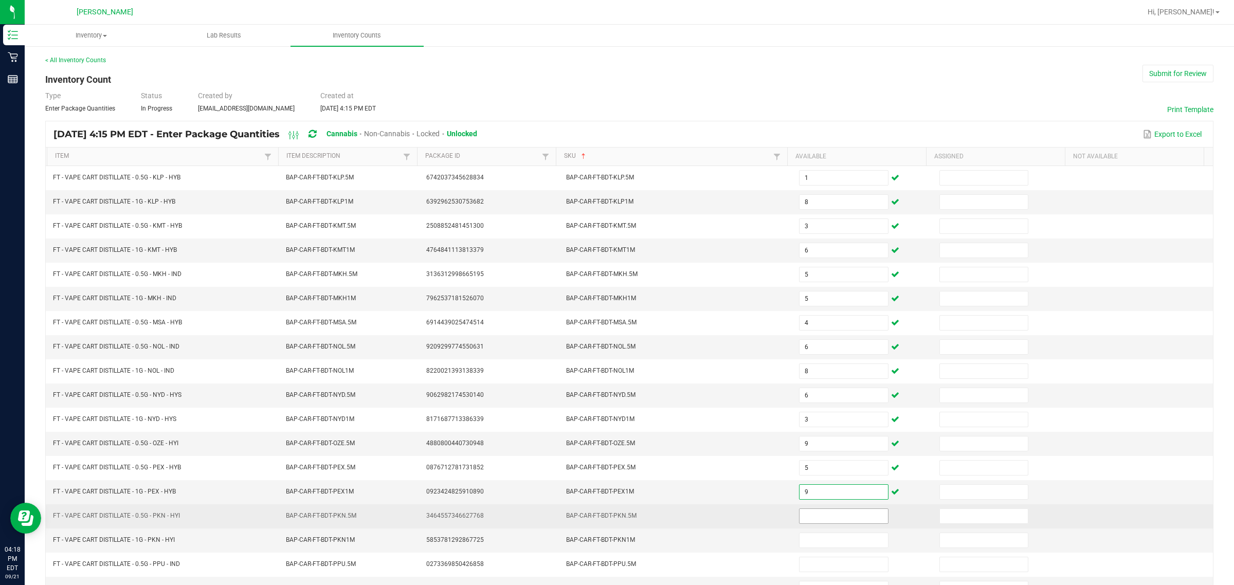
click at [615, 522] on input at bounding box center [843, 516] width 88 height 14
type input "3"
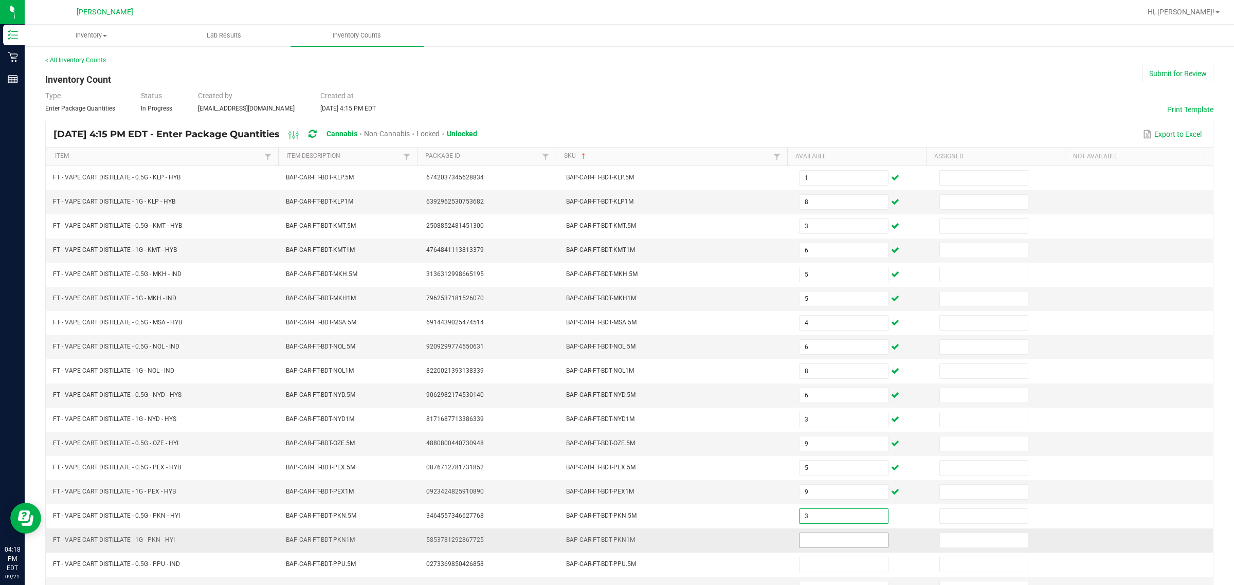
click at [615, 548] on input at bounding box center [843, 540] width 88 height 14
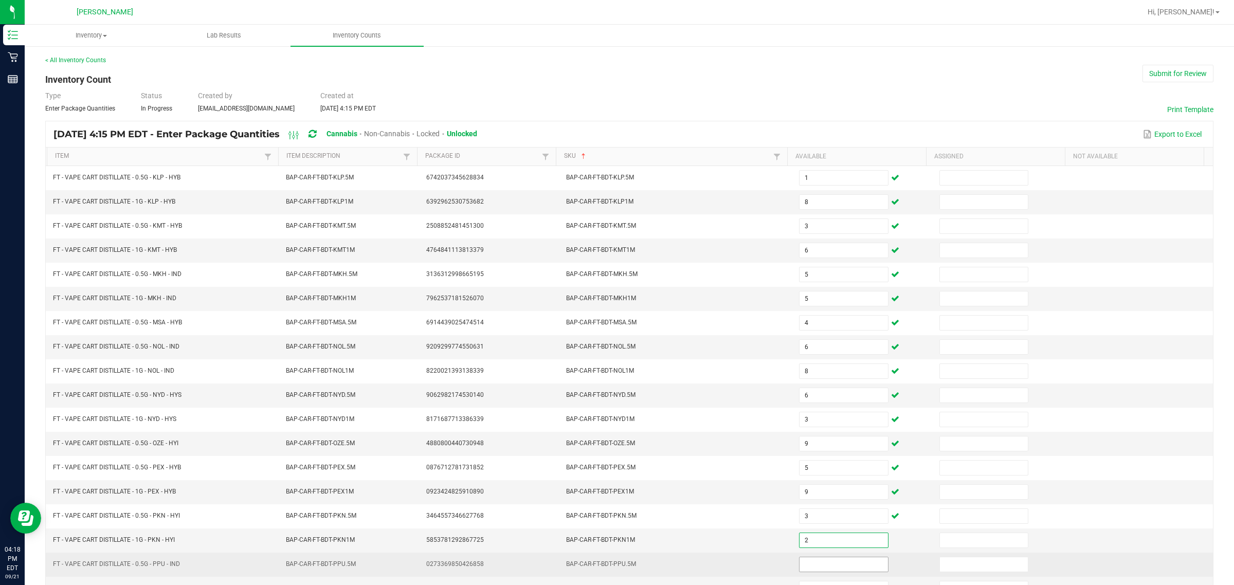
type input "2"
click at [615, 572] on input at bounding box center [843, 564] width 88 height 14
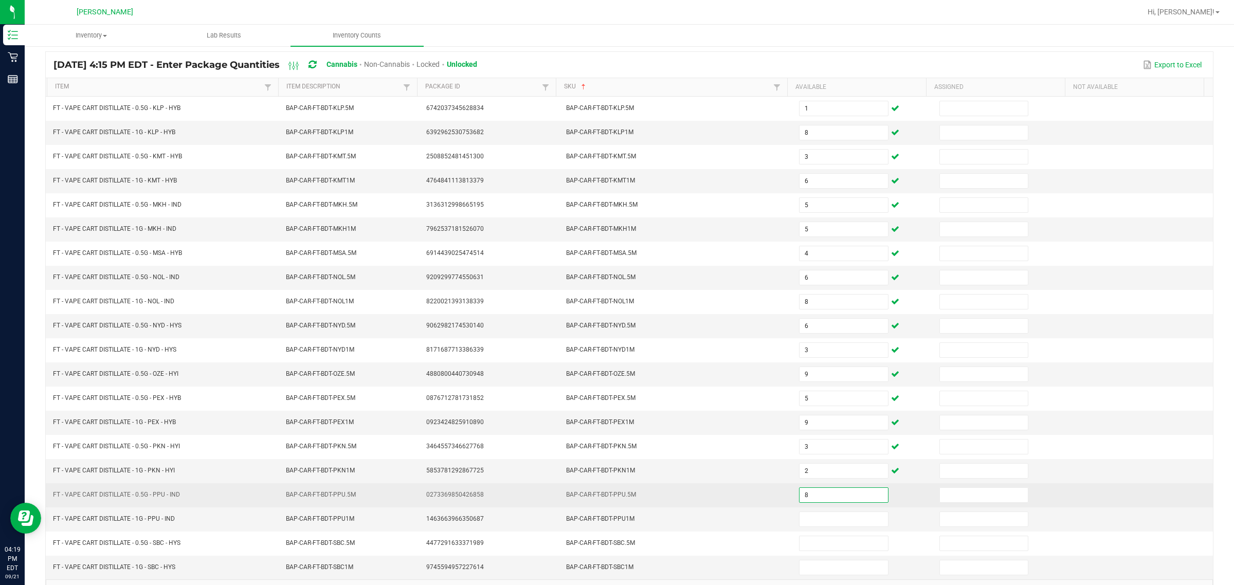
scroll to position [108, 0]
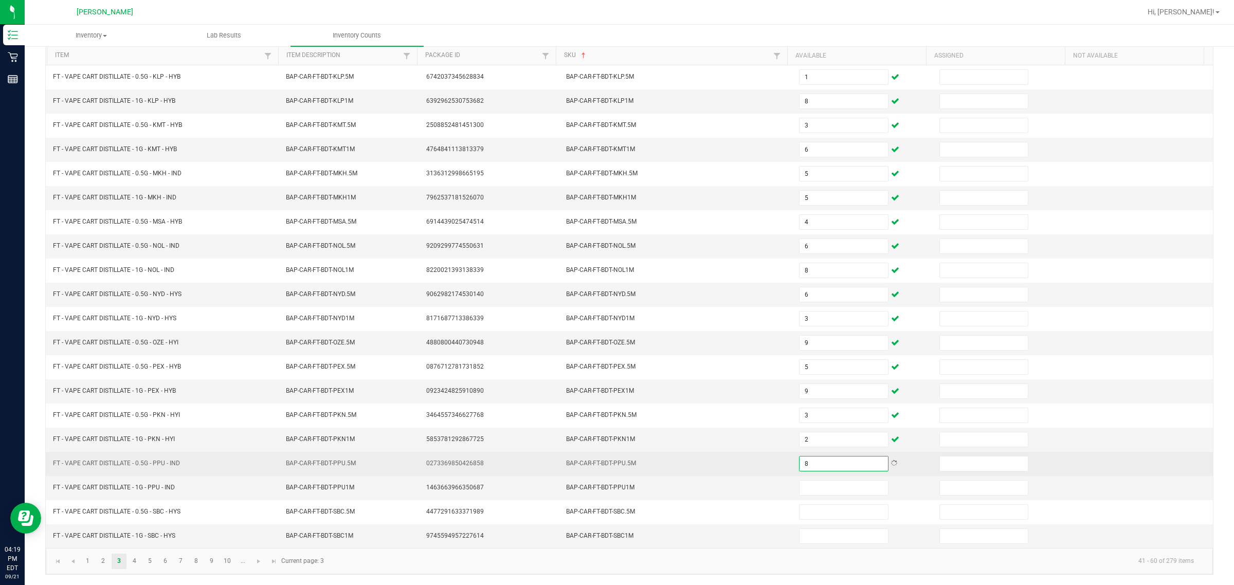
type input "8"
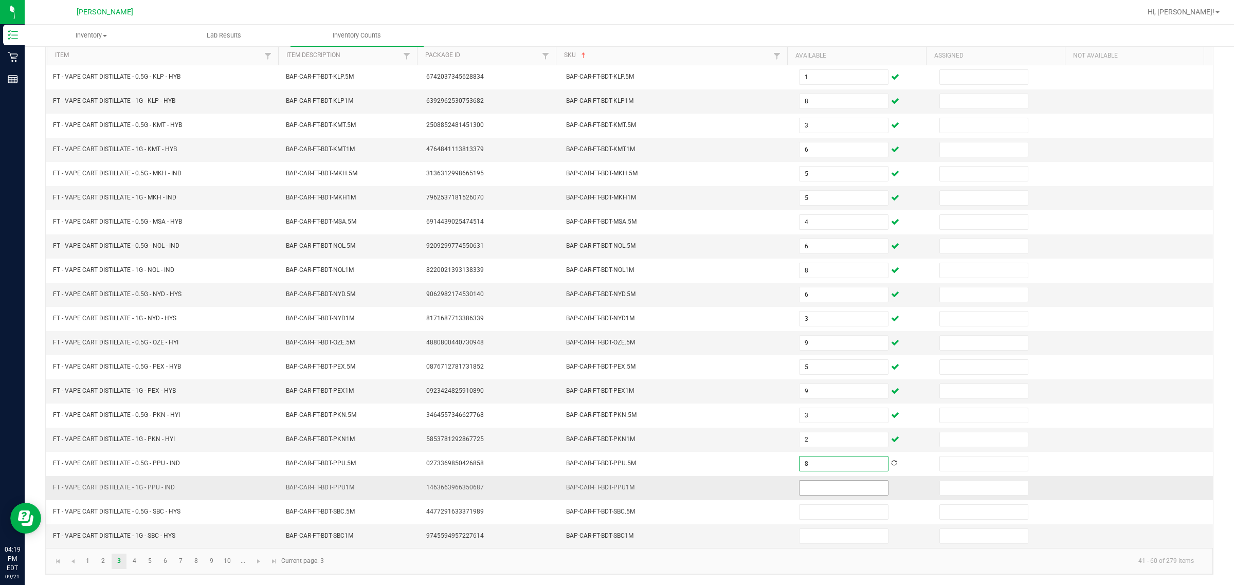
click at [615, 487] on input at bounding box center [843, 488] width 88 height 14
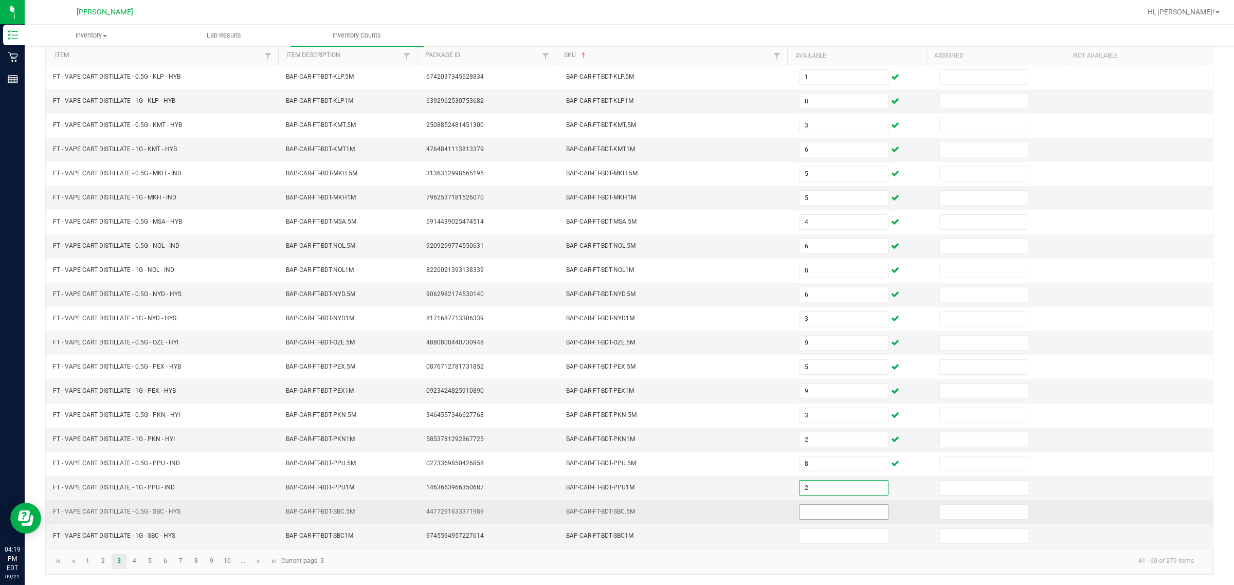
type input "2"
click at [615, 514] on input at bounding box center [843, 512] width 88 height 14
click at [615, 517] on input at bounding box center [843, 512] width 88 height 14
type input "2"
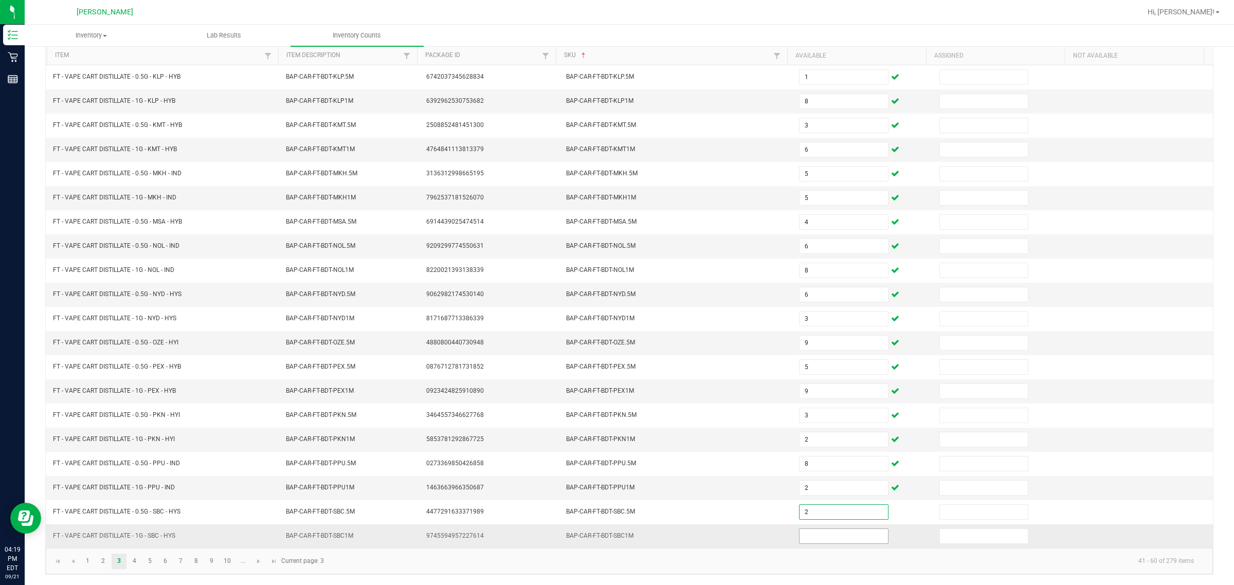
click at [615, 535] on input at bounding box center [843, 536] width 88 height 14
type input "5"
drag, startPoint x: 133, startPoint y: 566, endPoint x: 161, endPoint y: 558, distance: 29.3
click at [133, 566] on link "4" at bounding box center [134, 561] width 15 height 15
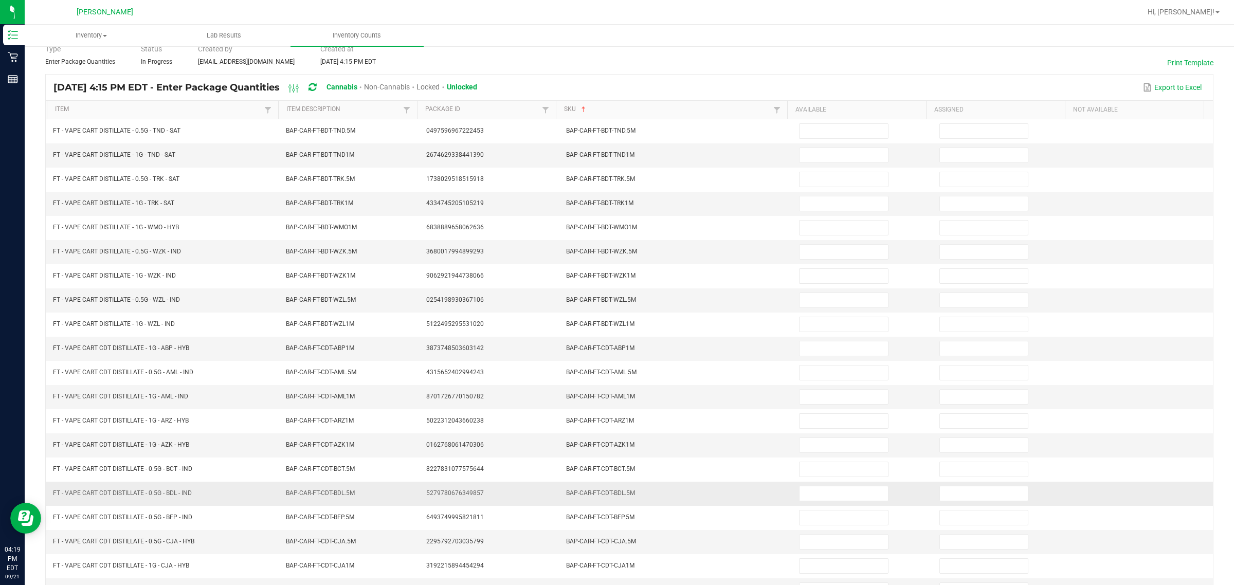
scroll to position [0, 0]
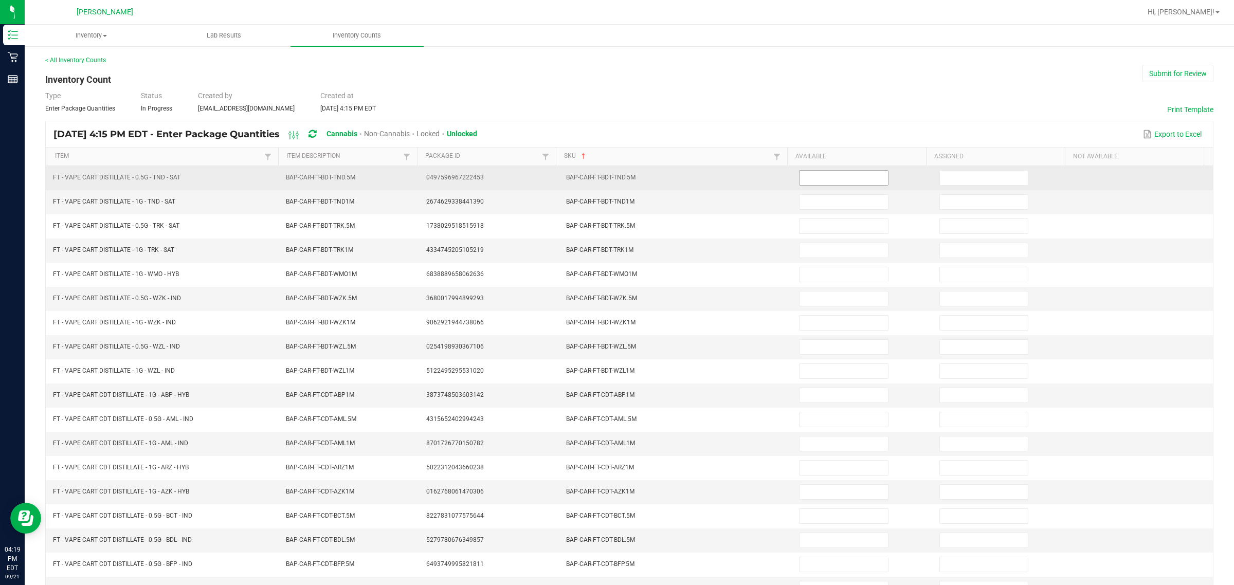
click at [615, 178] on input at bounding box center [843, 178] width 88 height 14
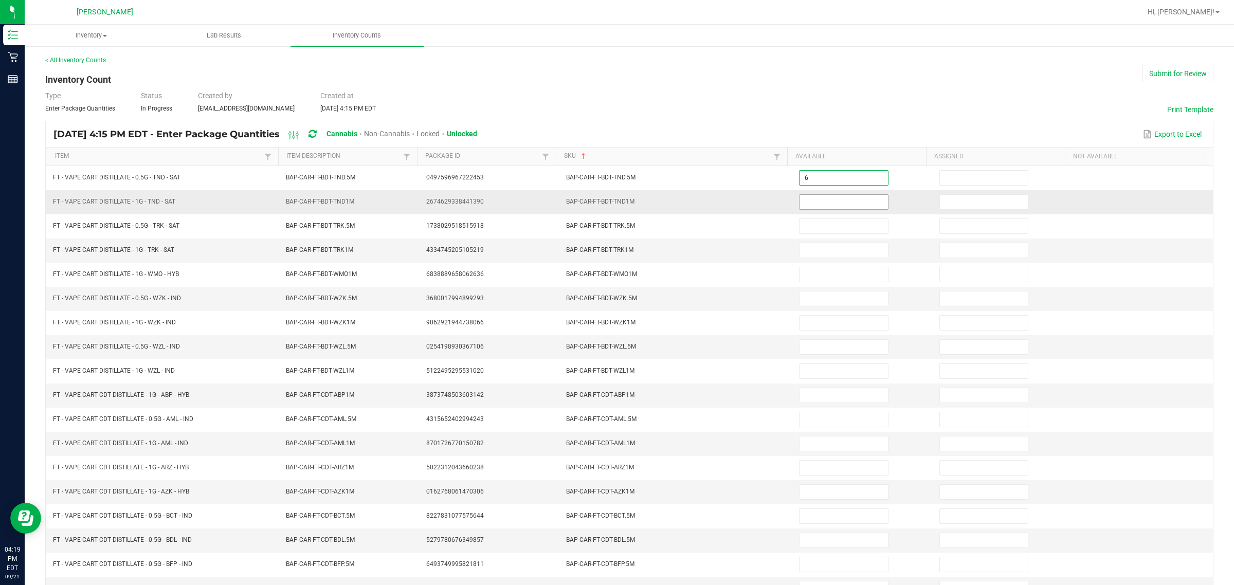
type input "6"
click at [615, 203] on input at bounding box center [843, 202] width 88 height 14
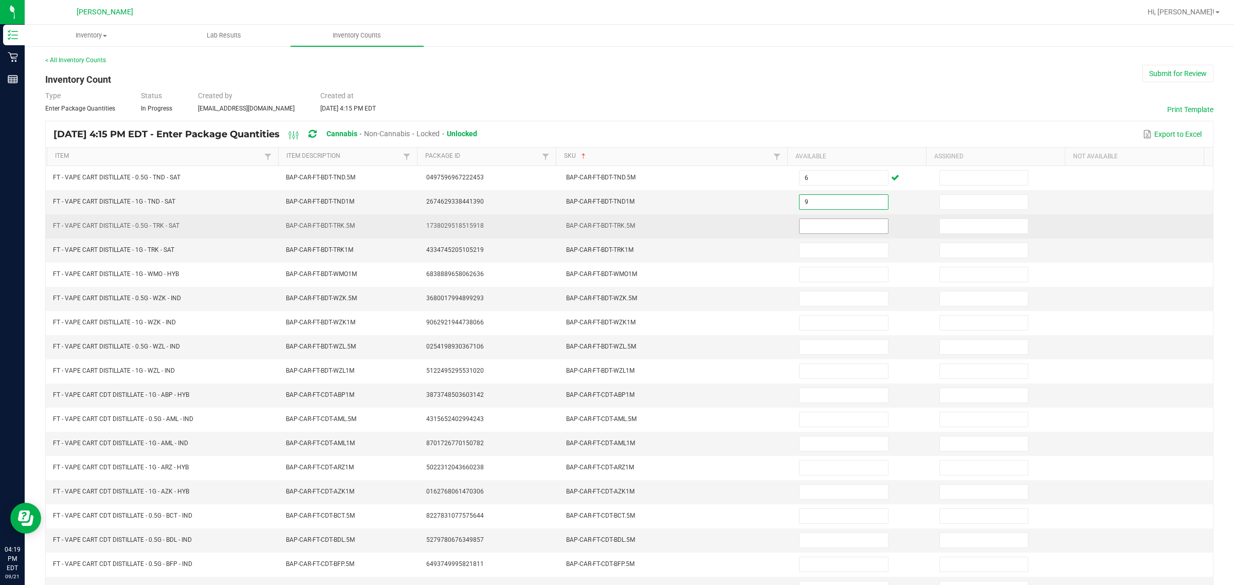
type input "9"
click at [615, 229] on input at bounding box center [843, 226] width 88 height 14
type input "5"
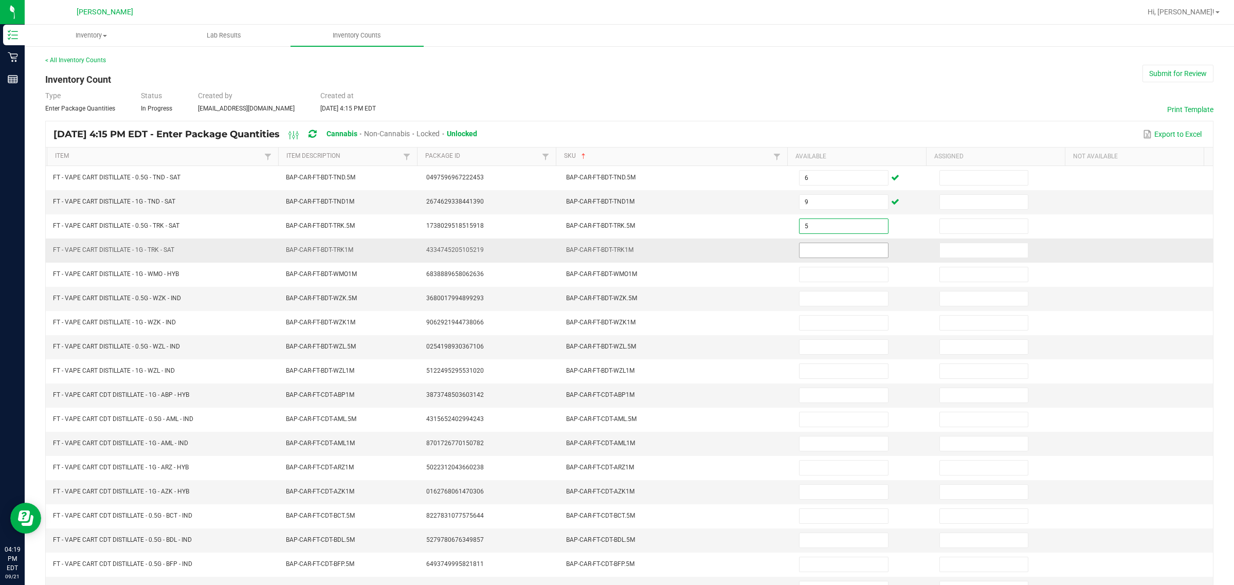
click at [615, 255] on input at bounding box center [843, 250] width 88 height 14
click at [615, 298] on input at bounding box center [843, 299] width 88 height 14
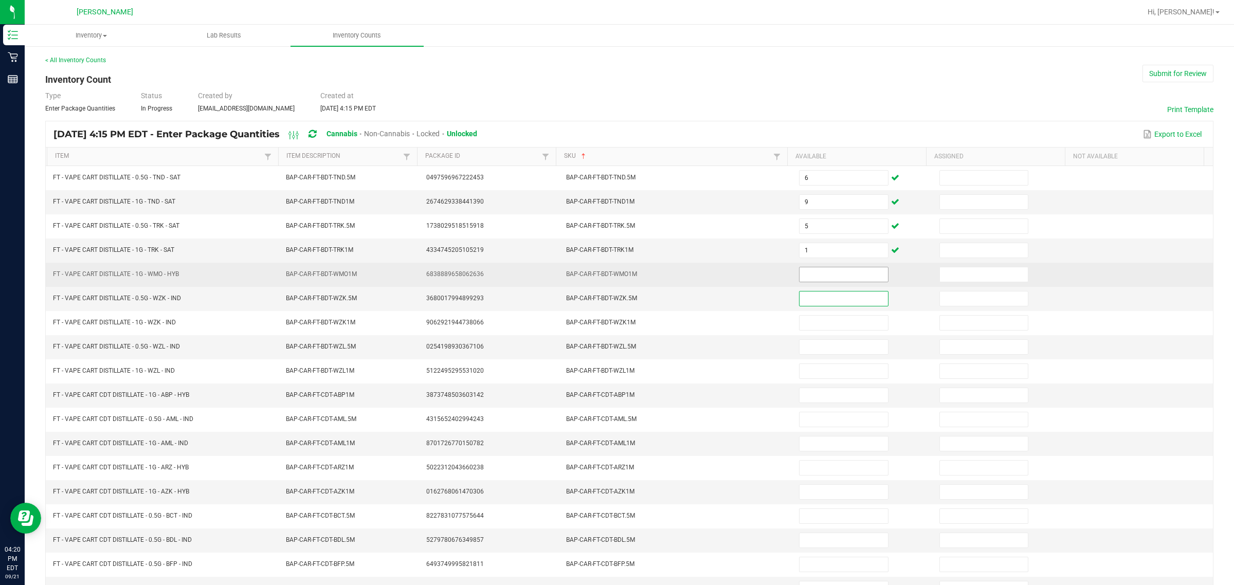
click at [615, 274] on input at bounding box center [843, 274] width 88 height 14
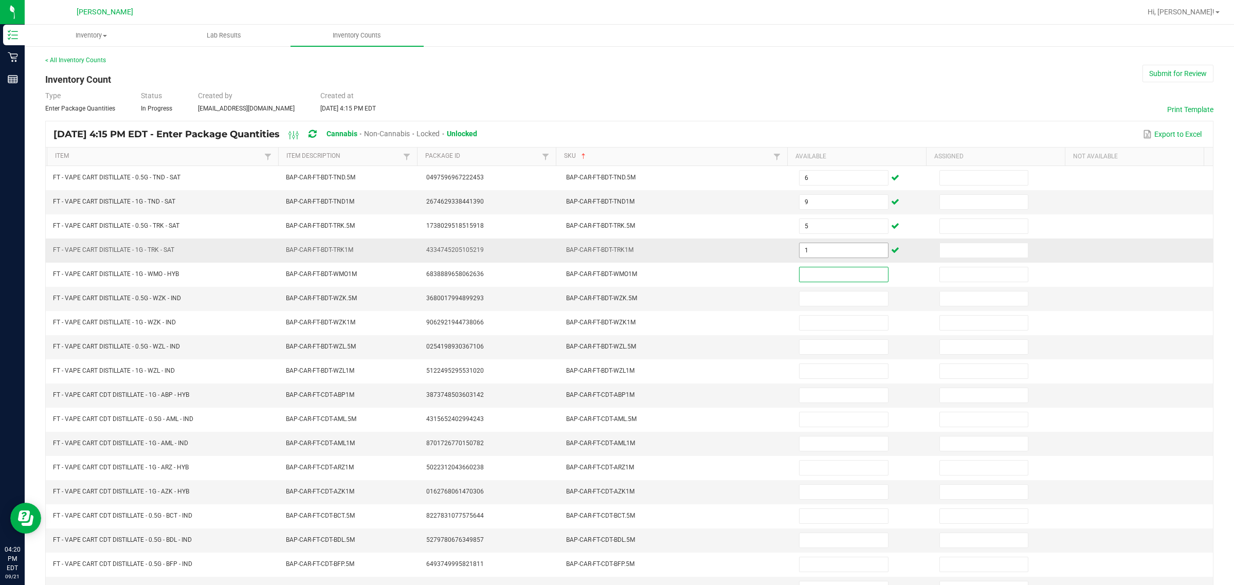
click at [615, 250] on input "1" at bounding box center [843, 250] width 88 height 14
type input "5"
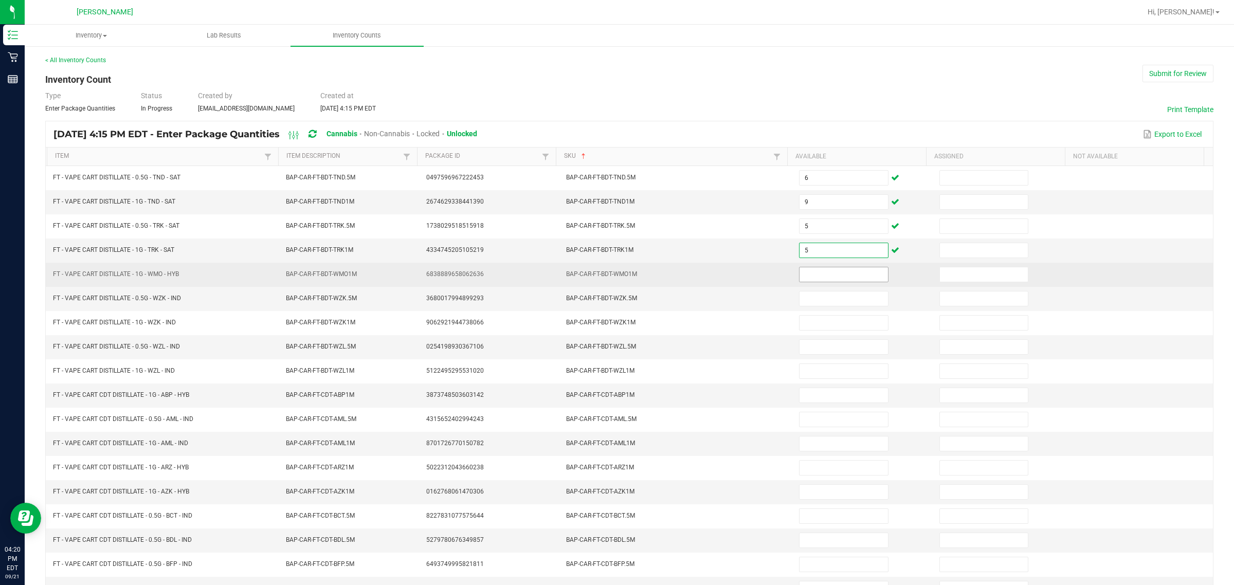
click at [615, 273] on input at bounding box center [843, 274] width 88 height 14
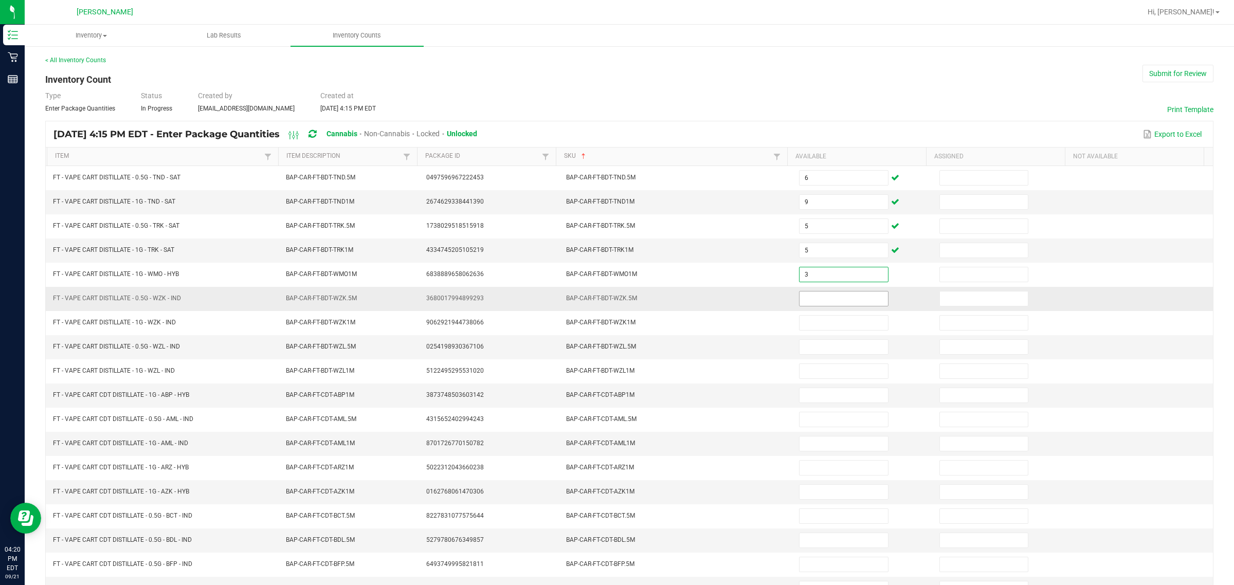
type input "3"
click at [615, 299] on input at bounding box center [843, 299] width 88 height 14
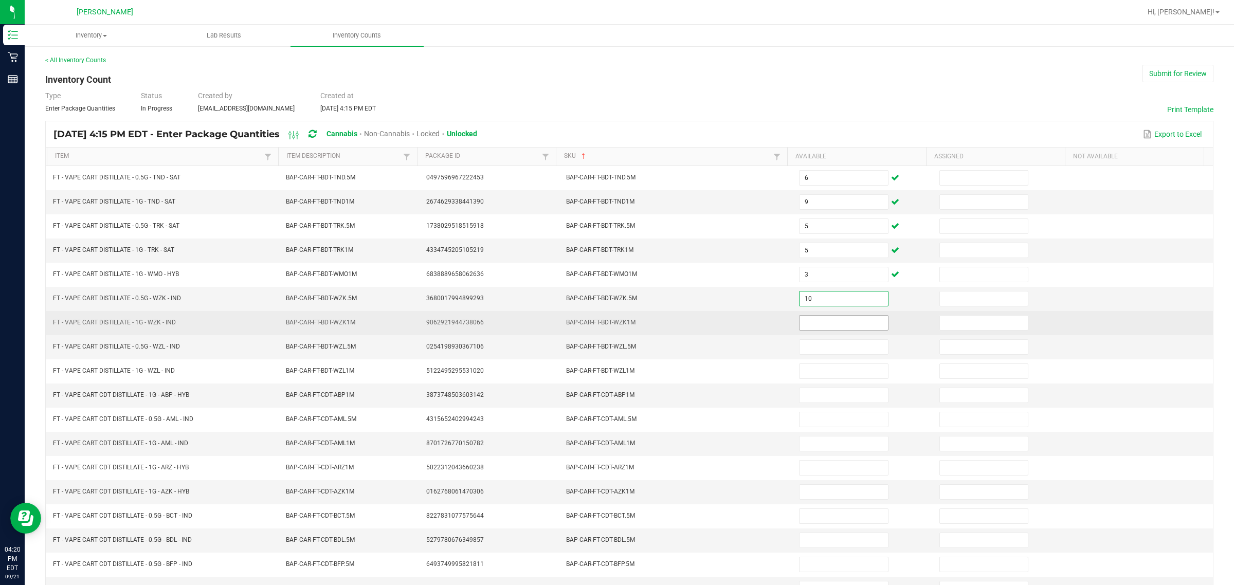
type input "10"
click at [615, 327] on input at bounding box center [843, 323] width 88 height 14
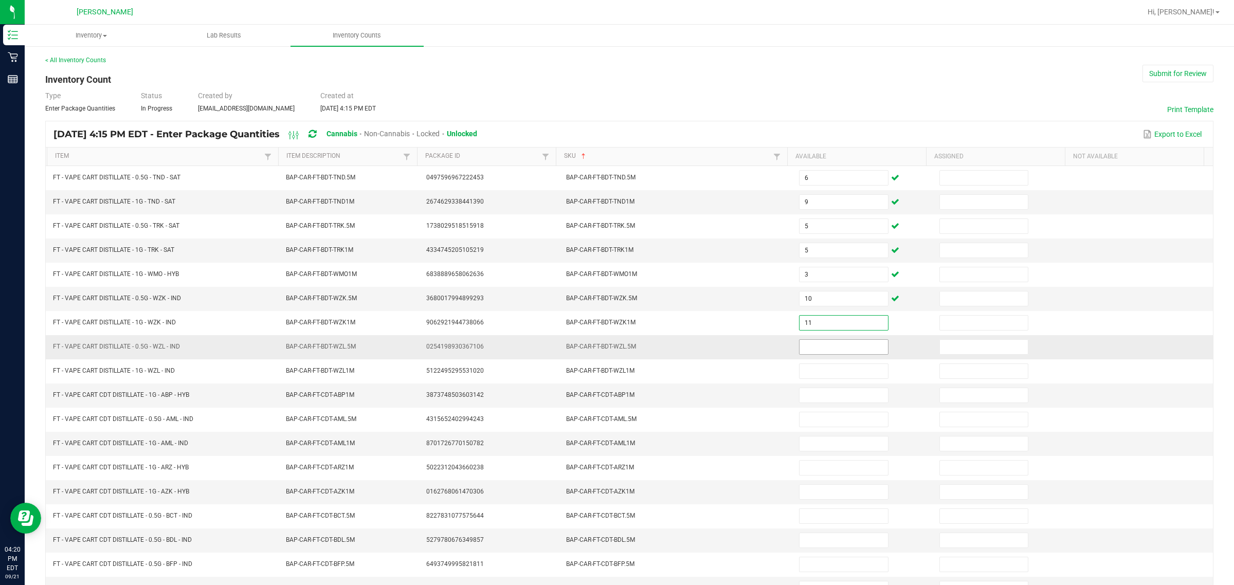
type input "11"
click at [615, 348] on input at bounding box center [843, 347] width 88 height 14
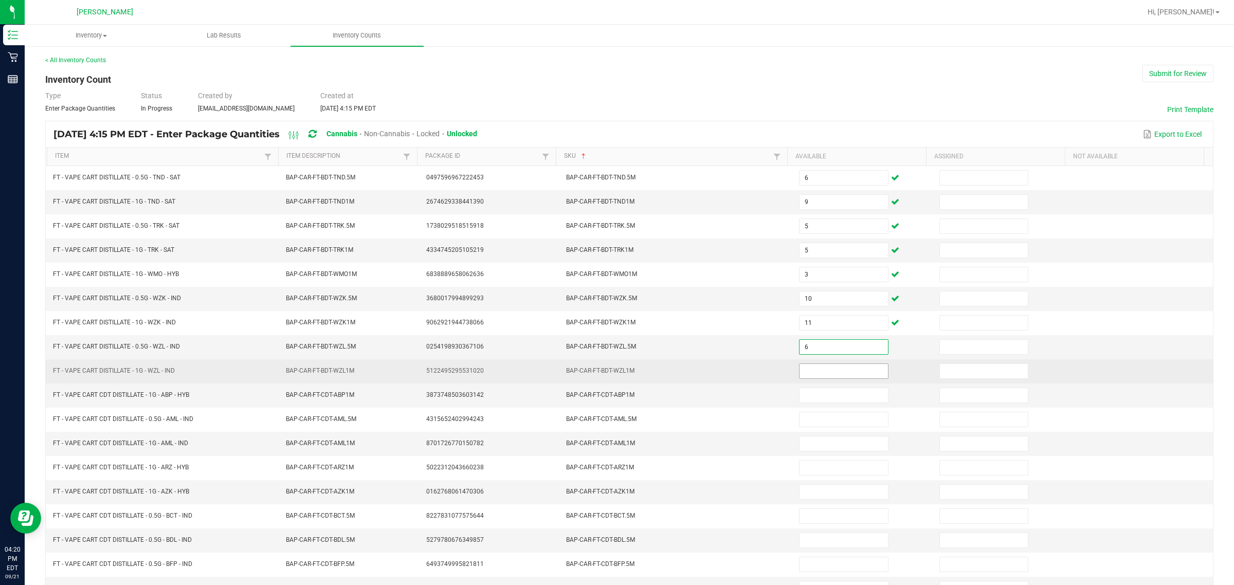
type input "6"
click at [615, 376] on input at bounding box center [843, 371] width 88 height 14
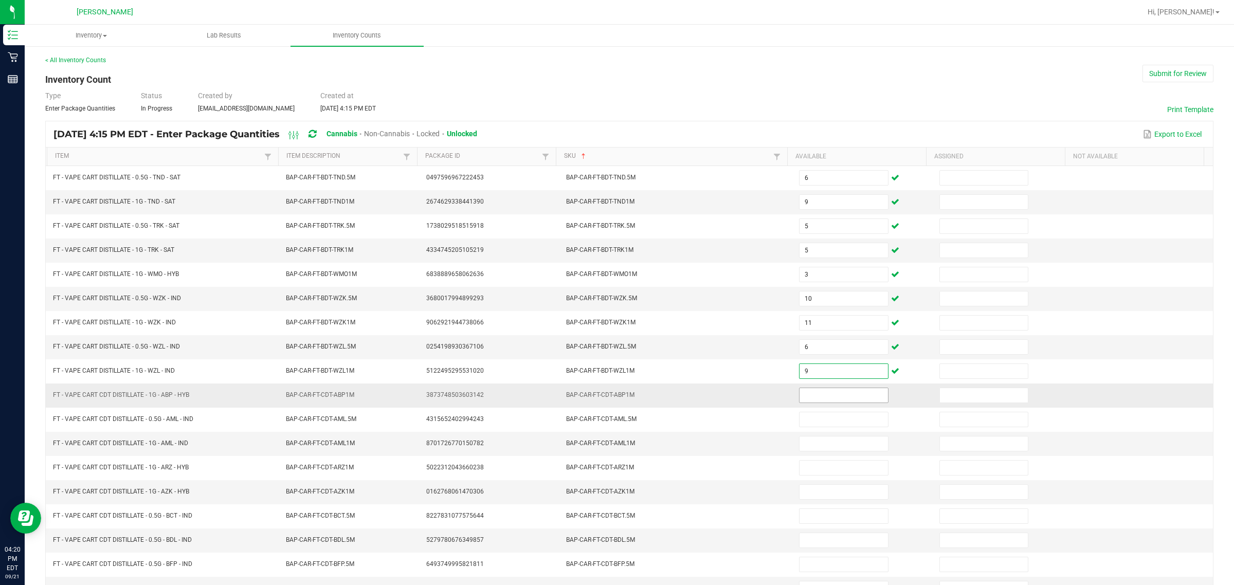
type input "9"
click at [615, 397] on input at bounding box center [843, 395] width 88 height 14
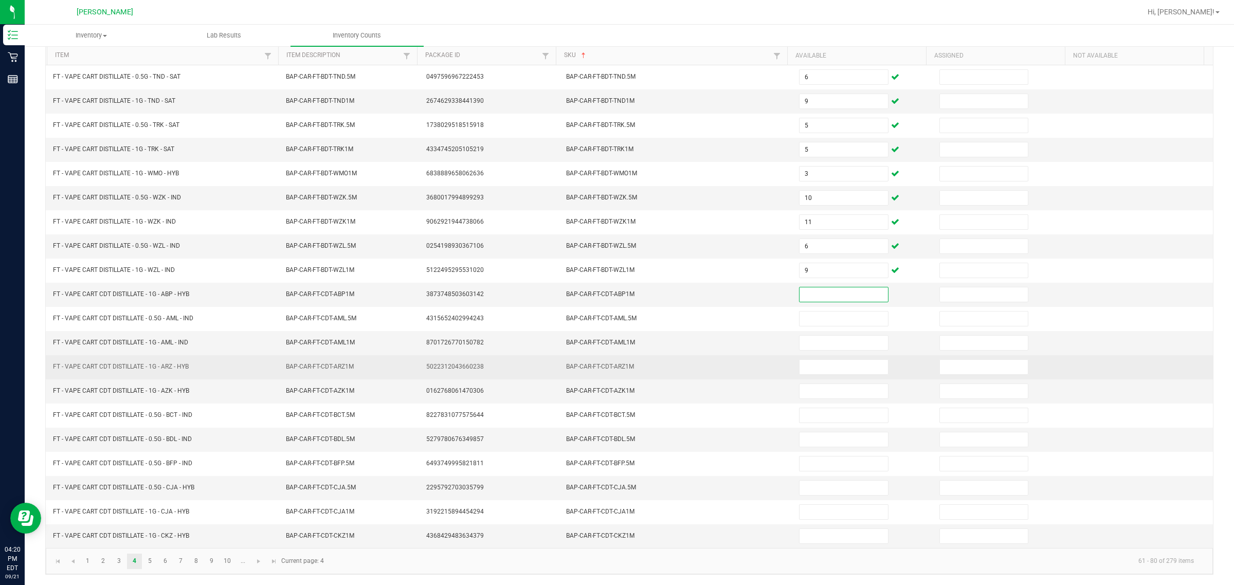
scroll to position [108, 0]
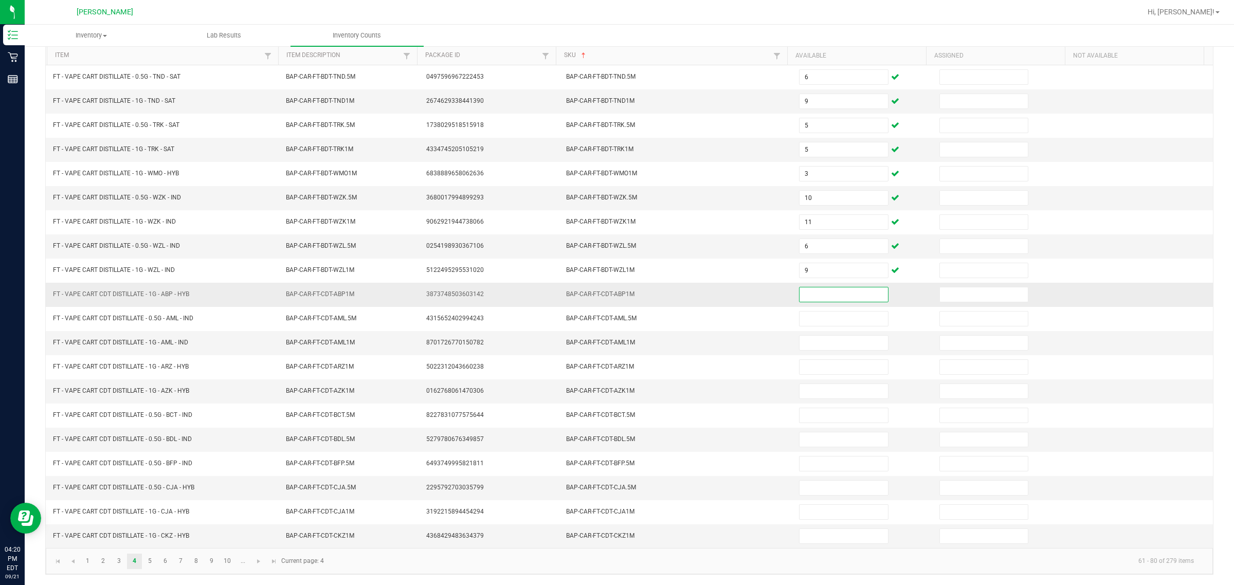
click at [615, 294] on input at bounding box center [843, 294] width 88 height 14
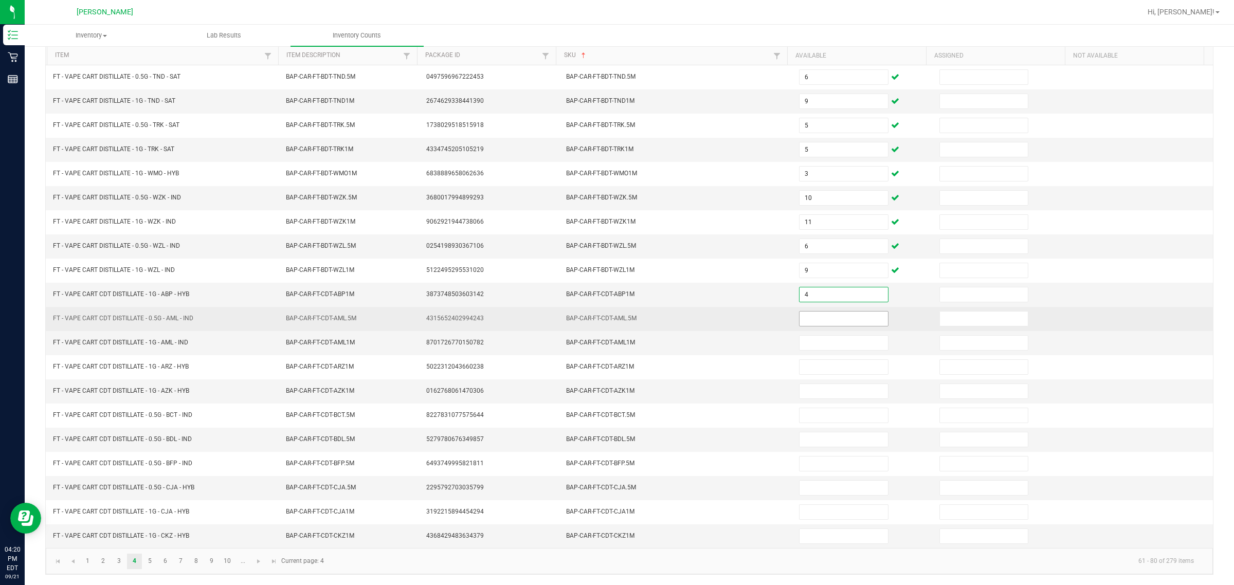
type input "4"
click at [615, 313] on input at bounding box center [843, 319] width 88 height 14
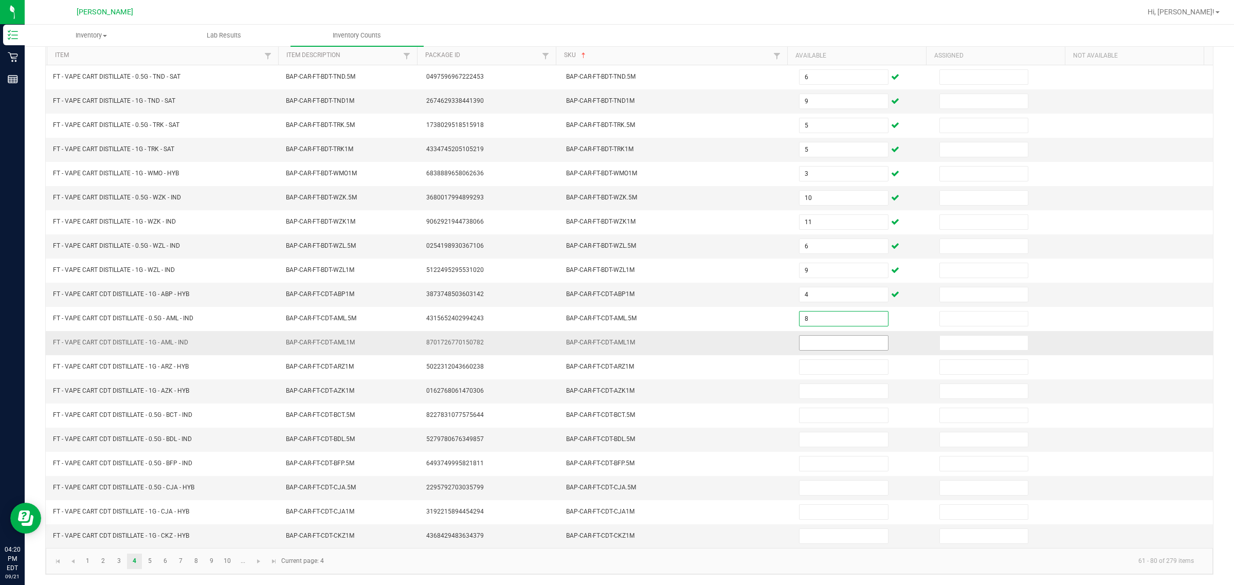
type input "8"
click at [615, 340] on input at bounding box center [843, 343] width 88 height 14
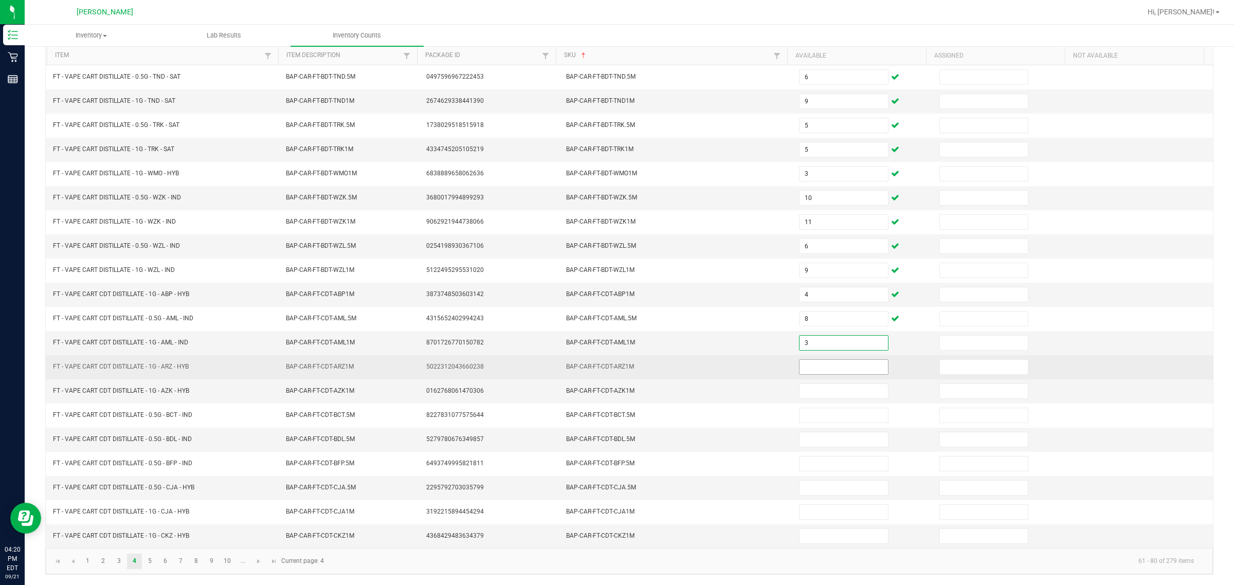
type input "3"
click at [615, 361] on input at bounding box center [843, 367] width 88 height 14
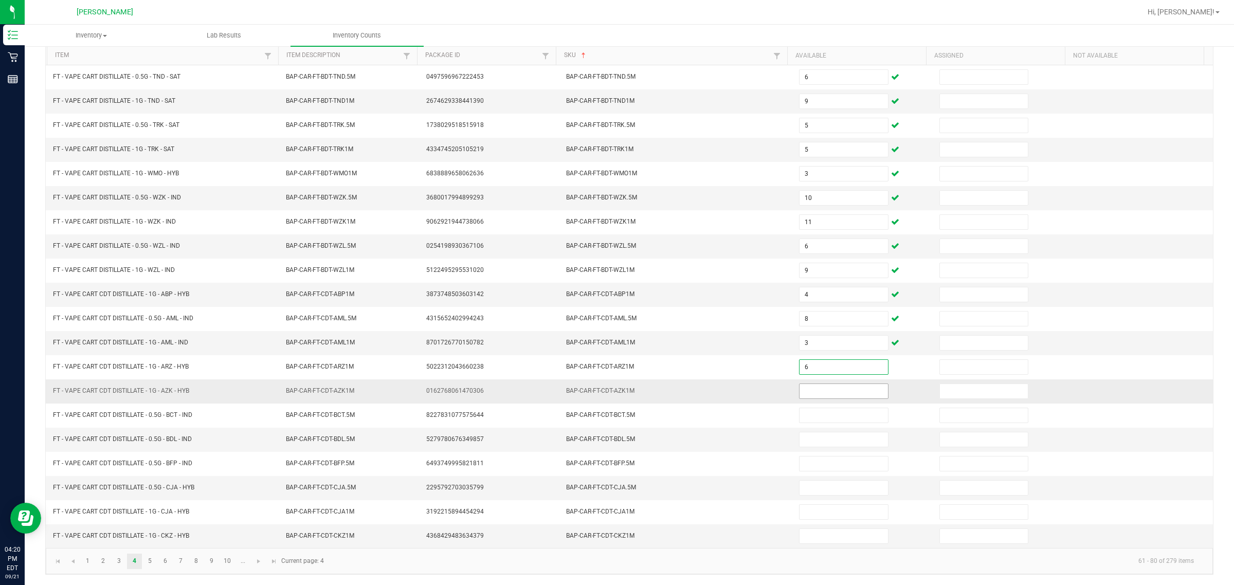
type input "6"
click at [615, 384] on input at bounding box center [843, 391] width 88 height 14
type input "4"
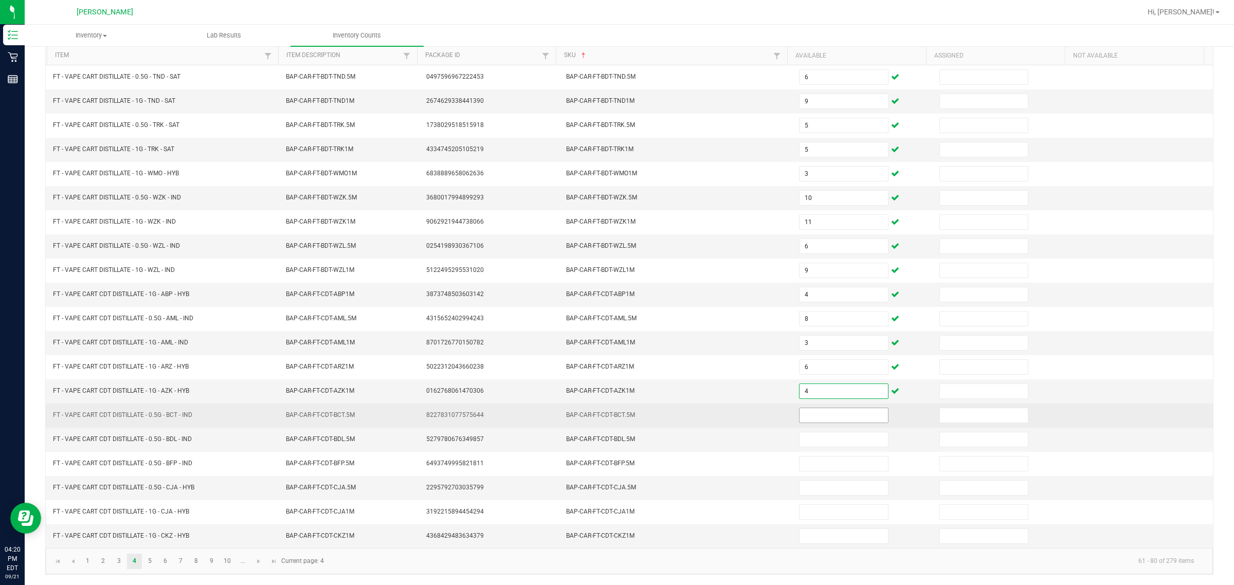
click at [615, 412] on input at bounding box center [843, 415] width 88 height 14
type input "1"
type input "9"
type input "10"
type input "7"
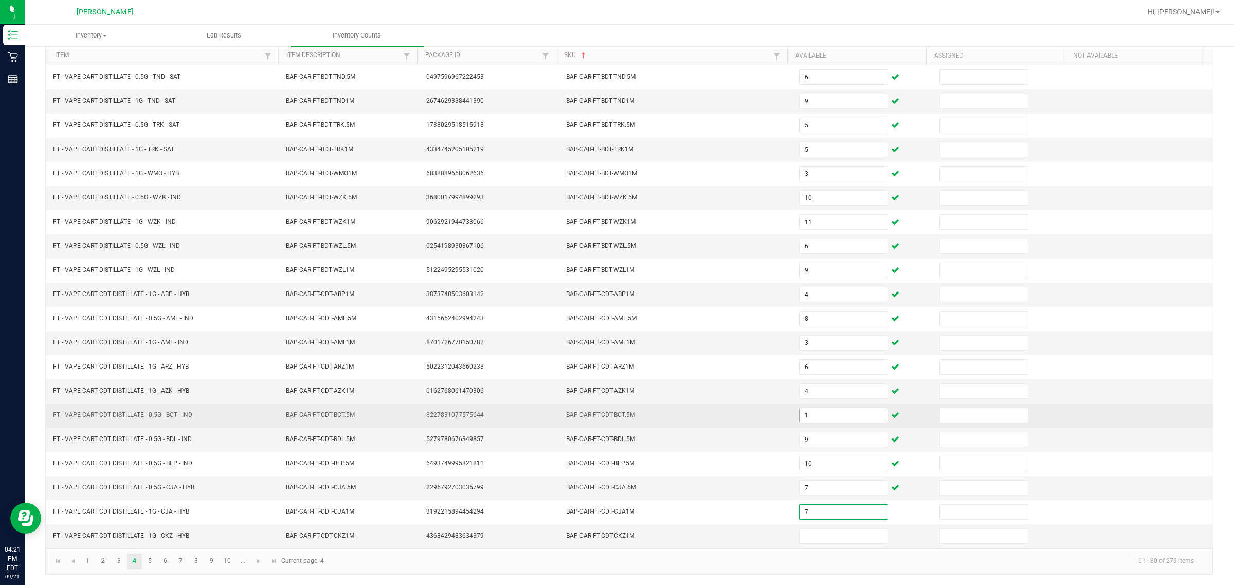
type input "7"
type input "5"
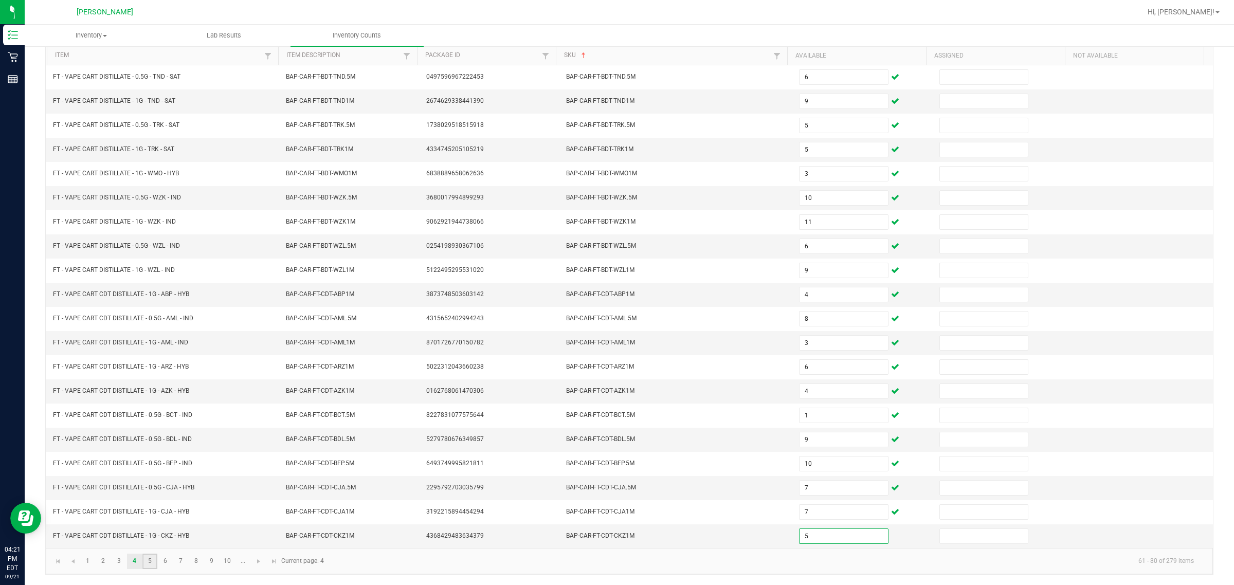
click at [148, 562] on link "5" at bounding box center [149, 561] width 15 height 15
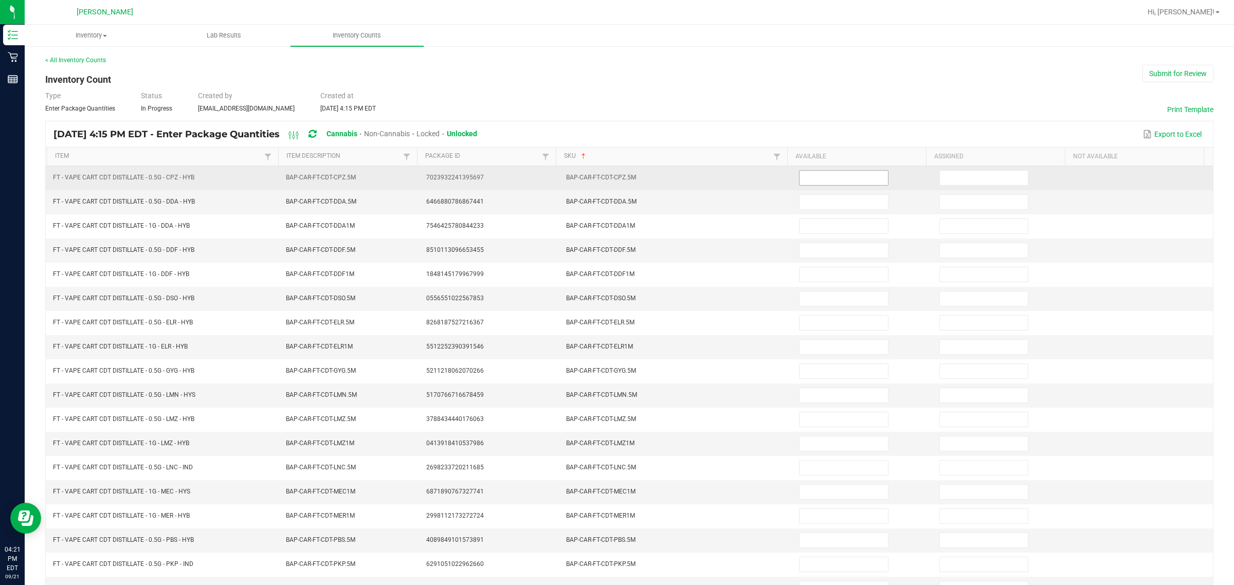
click at [615, 180] on input at bounding box center [843, 178] width 88 height 14
type input "4"
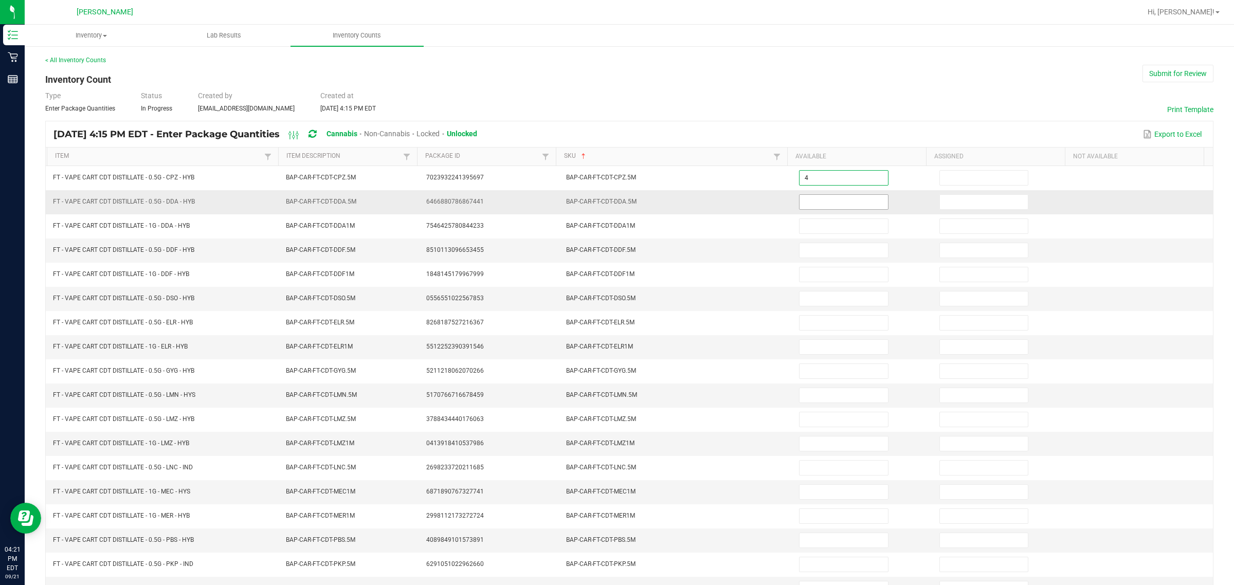
click at [615, 206] on input at bounding box center [843, 202] width 88 height 14
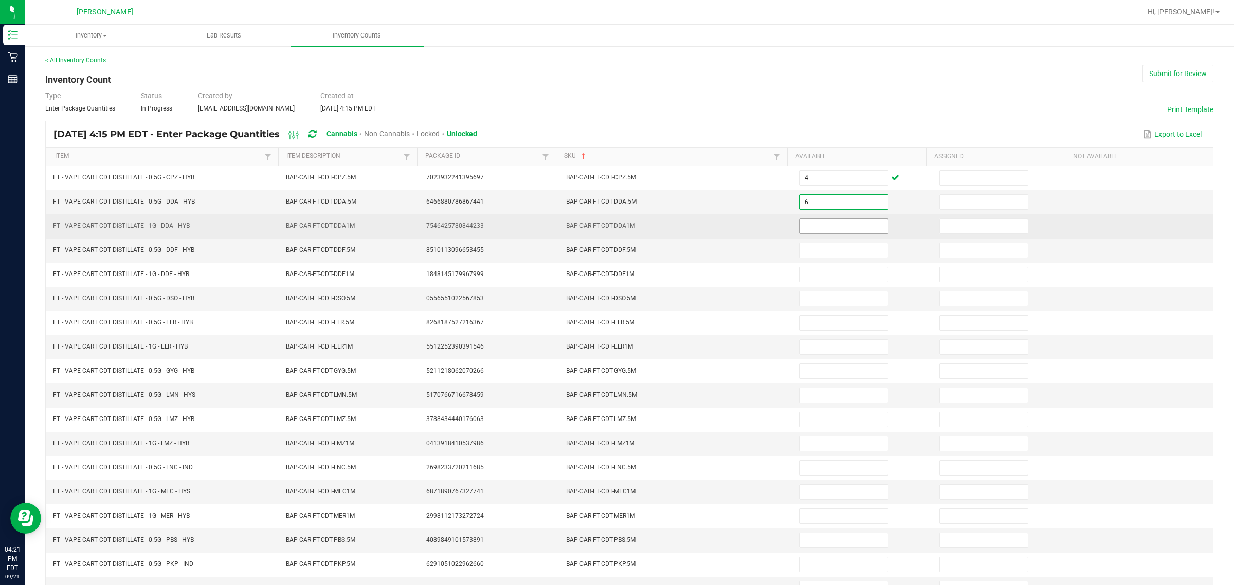
type input "6"
click at [615, 230] on input at bounding box center [843, 226] width 88 height 14
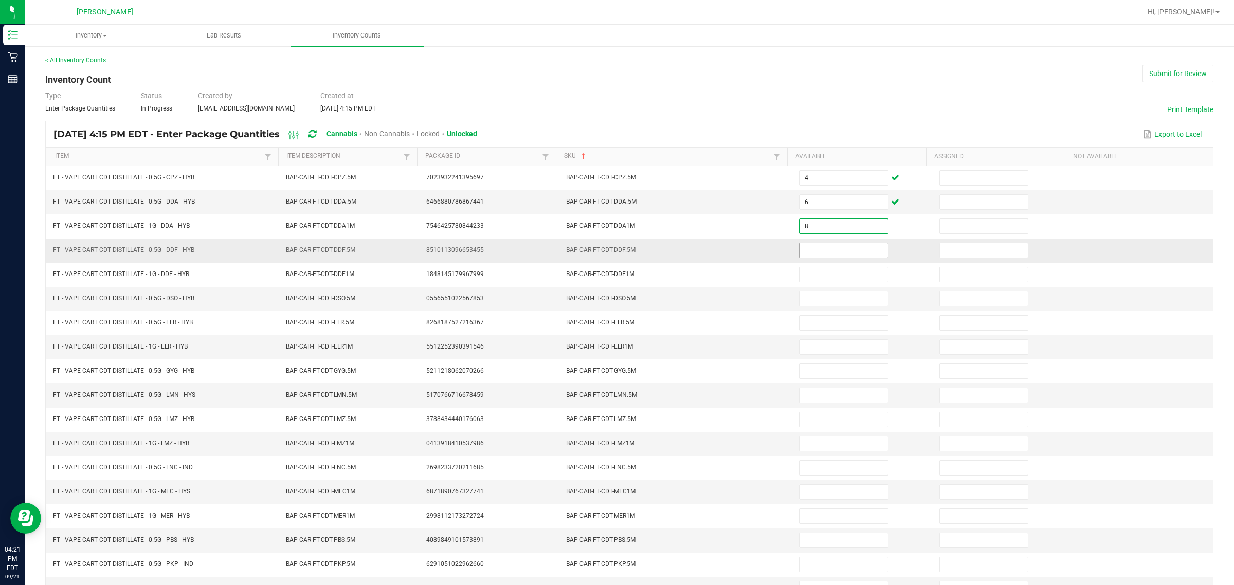
type input "8"
click at [615, 248] on input at bounding box center [843, 250] width 88 height 14
type input "8"
type input "2"
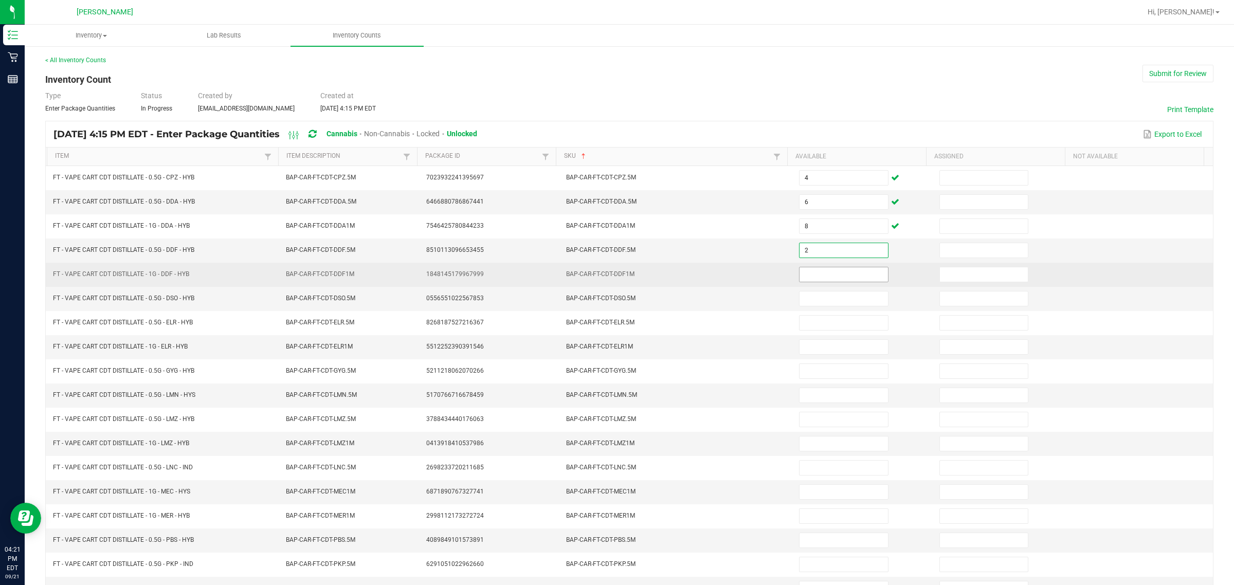
click at [615, 275] on input at bounding box center [843, 274] width 88 height 14
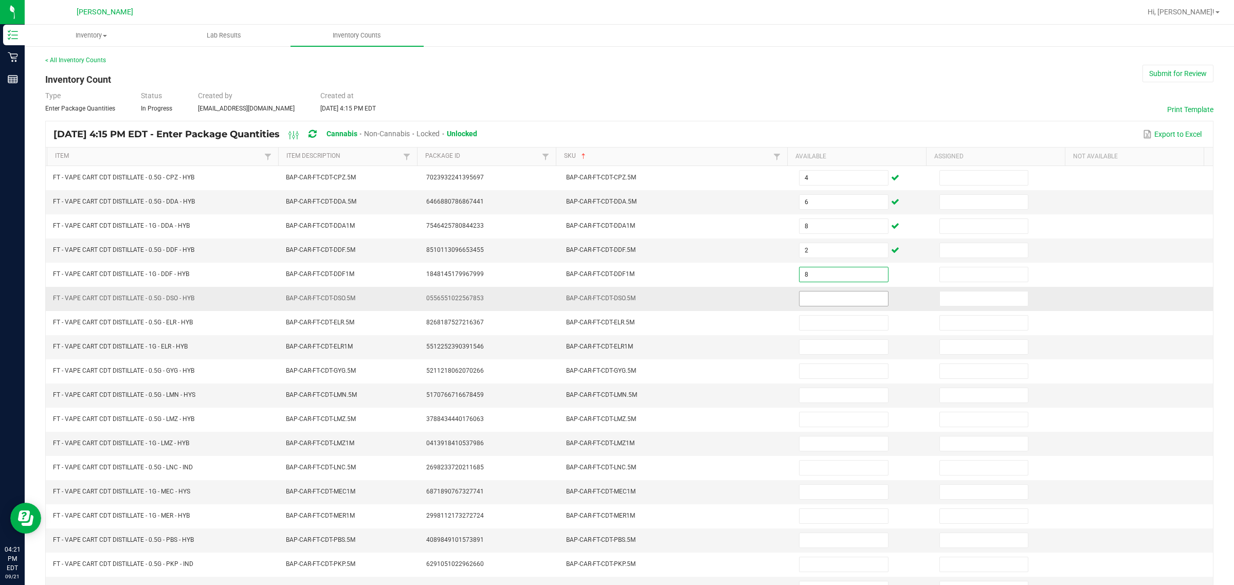
type input "8"
click at [615, 298] on input at bounding box center [843, 299] width 88 height 14
type input "6"
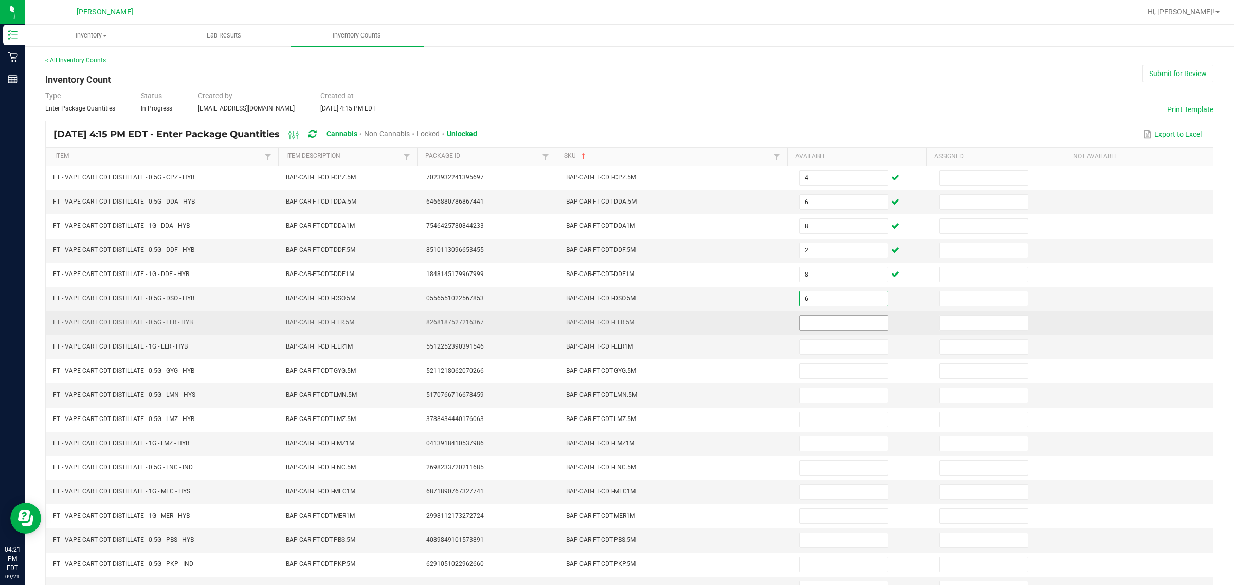
click at [615, 328] on input at bounding box center [843, 323] width 88 height 14
type input "3"
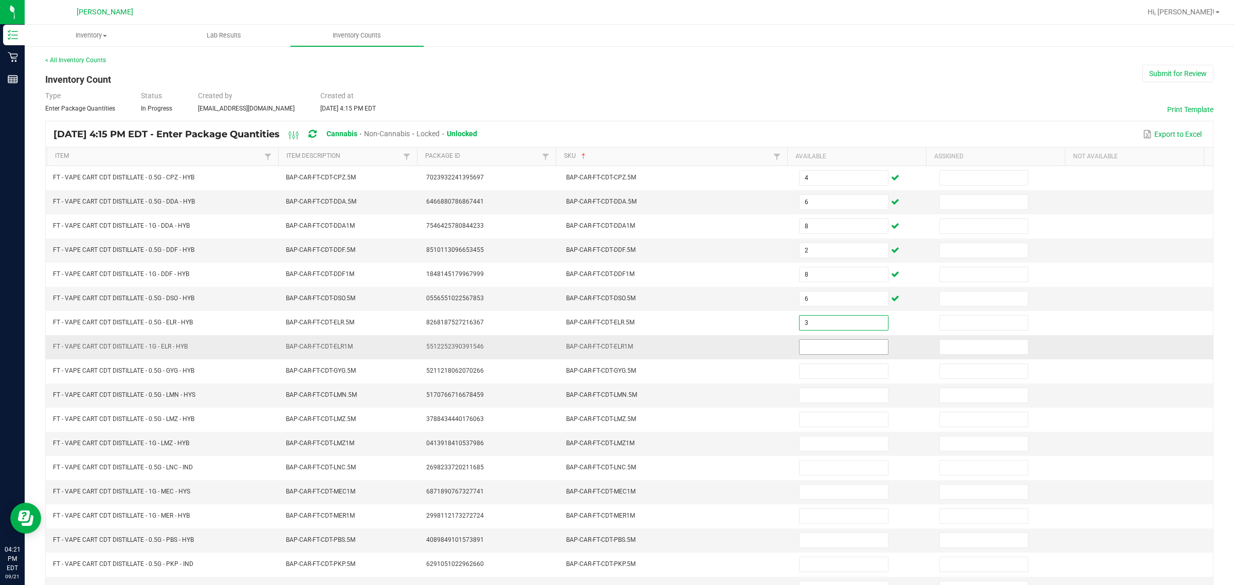
click at [615, 350] on input at bounding box center [843, 347] width 88 height 14
type input "5"
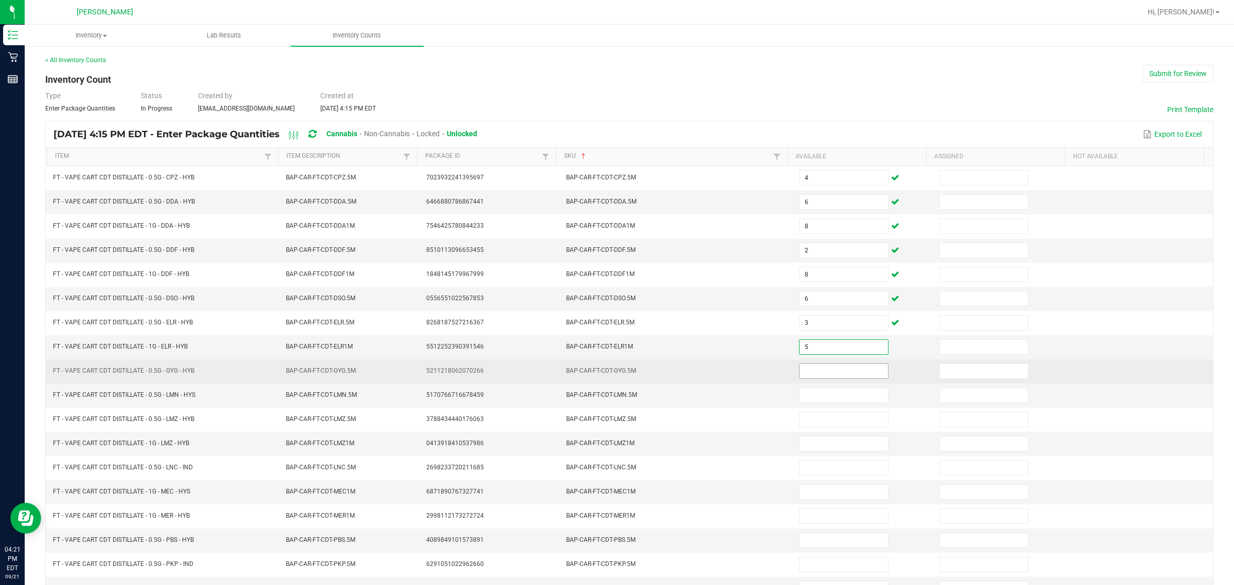
click at [615, 371] on input at bounding box center [843, 371] width 88 height 14
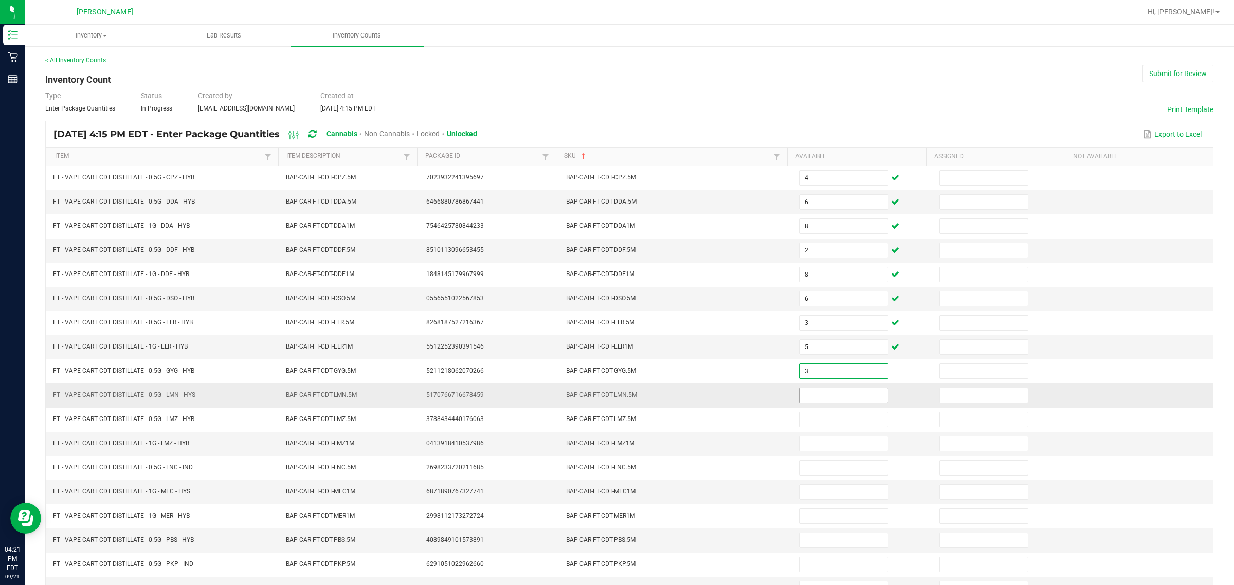
type input "3"
click at [615, 399] on input at bounding box center [843, 395] width 88 height 14
type input "5"
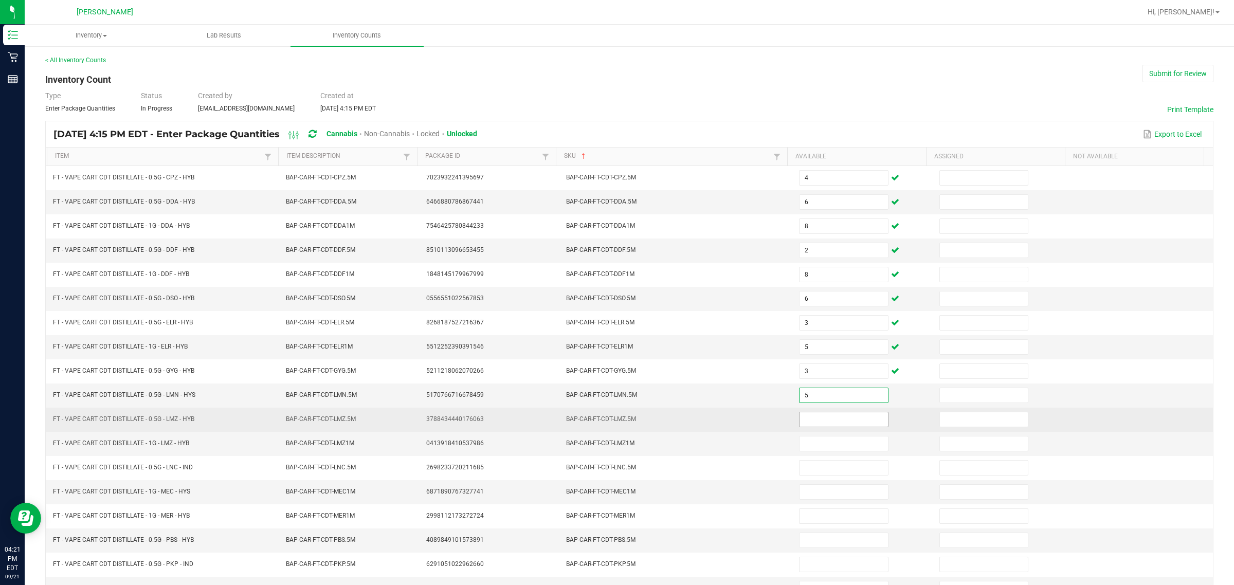
click at [615, 423] on input at bounding box center [843, 419] width 88 height 14
type input "12"
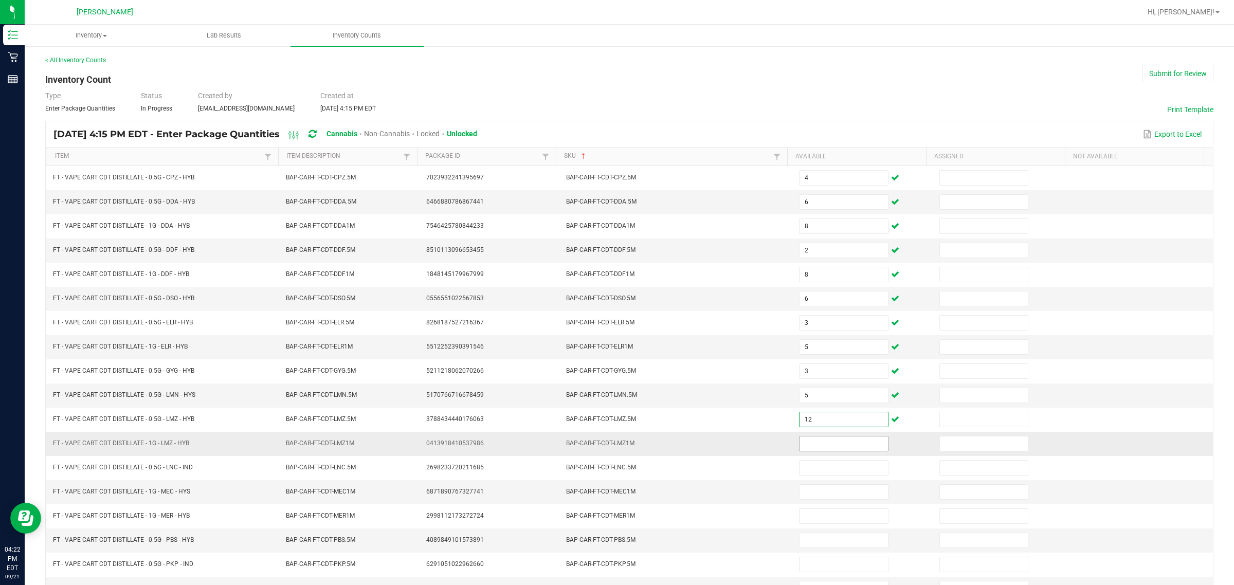
click at [615, 445] on input at bounding box center [843, 443] width 88 height 14
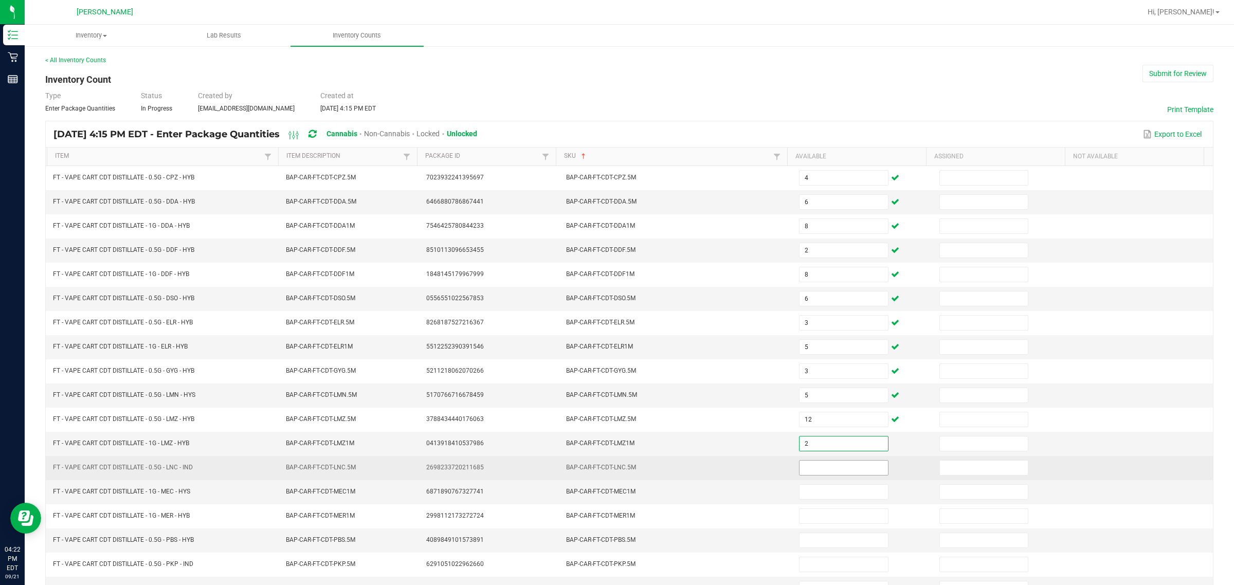
type input "2"
click at [615, 471] on input at bounding box center [843, 468] width 88 height 14
type input "1"
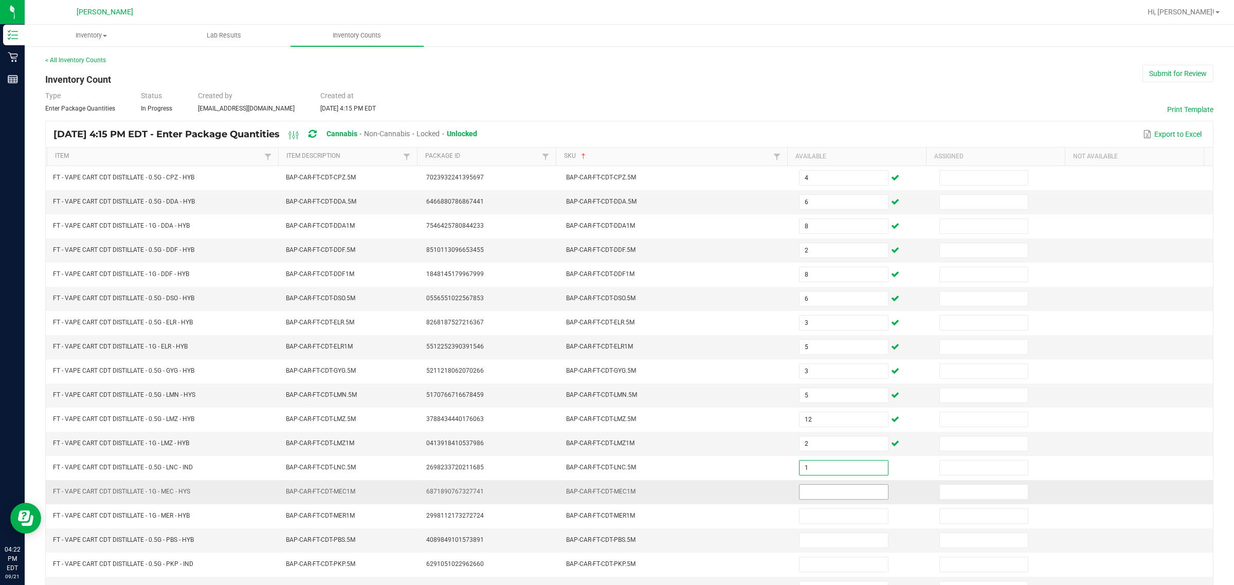
click at [615, 499] on input at bounding box center [843, 492] width 88 height 14
type input "3"
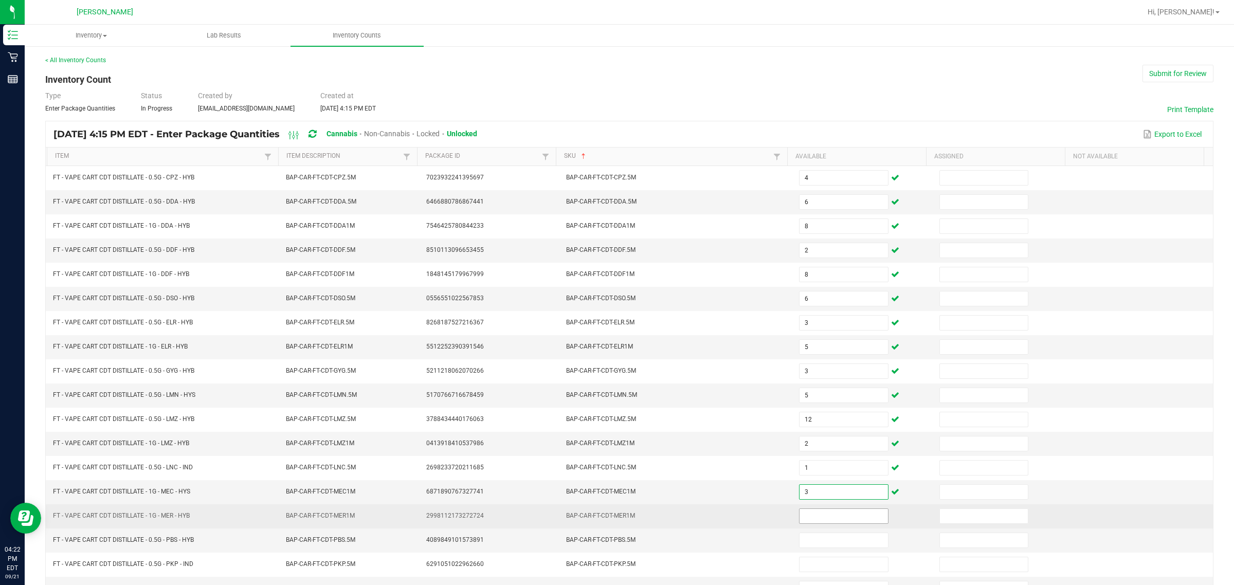
click at [615, 522] on input at bounding box center [843, 516] width 88 height 14
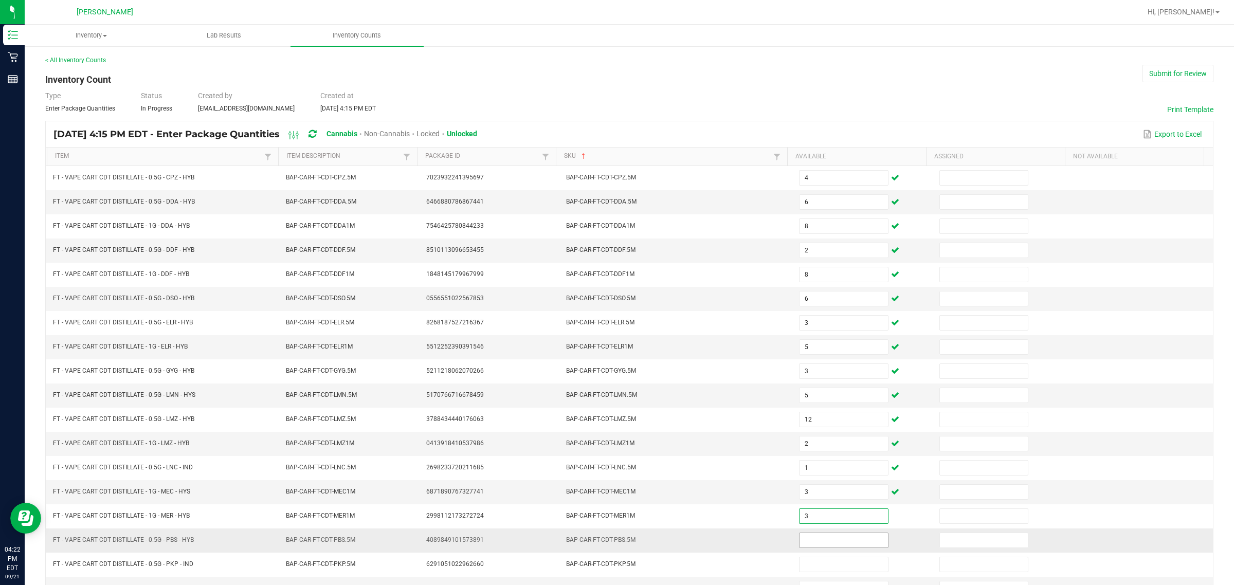
type input "3"
click at [615, 546] on input at bounding box center [843, 540] width 88 height 14
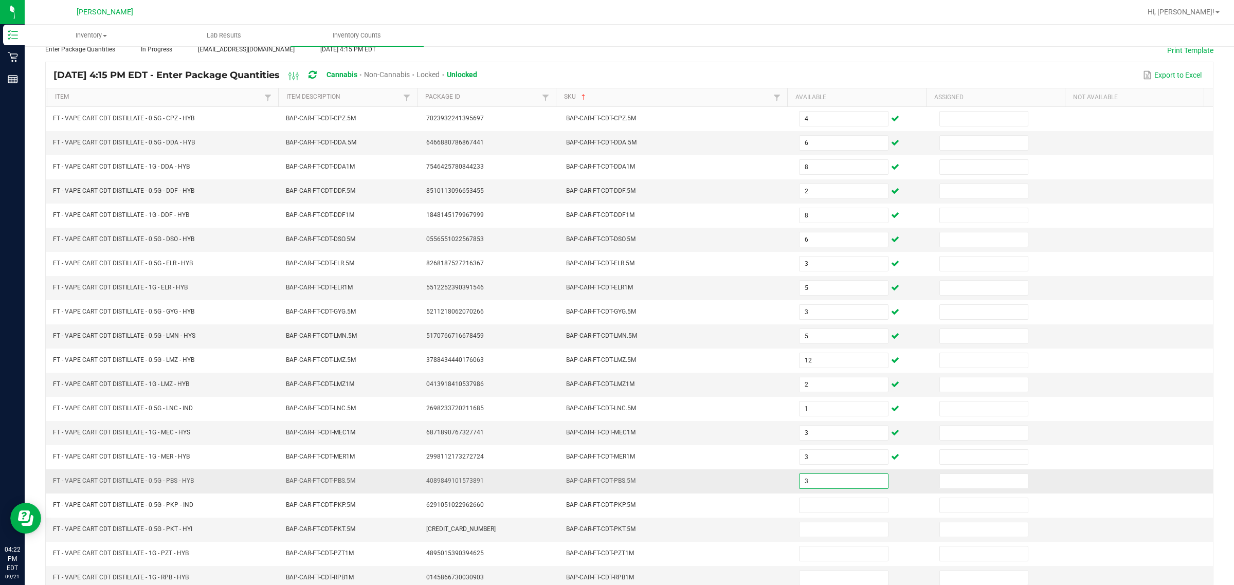
scroll to position [108, 0]
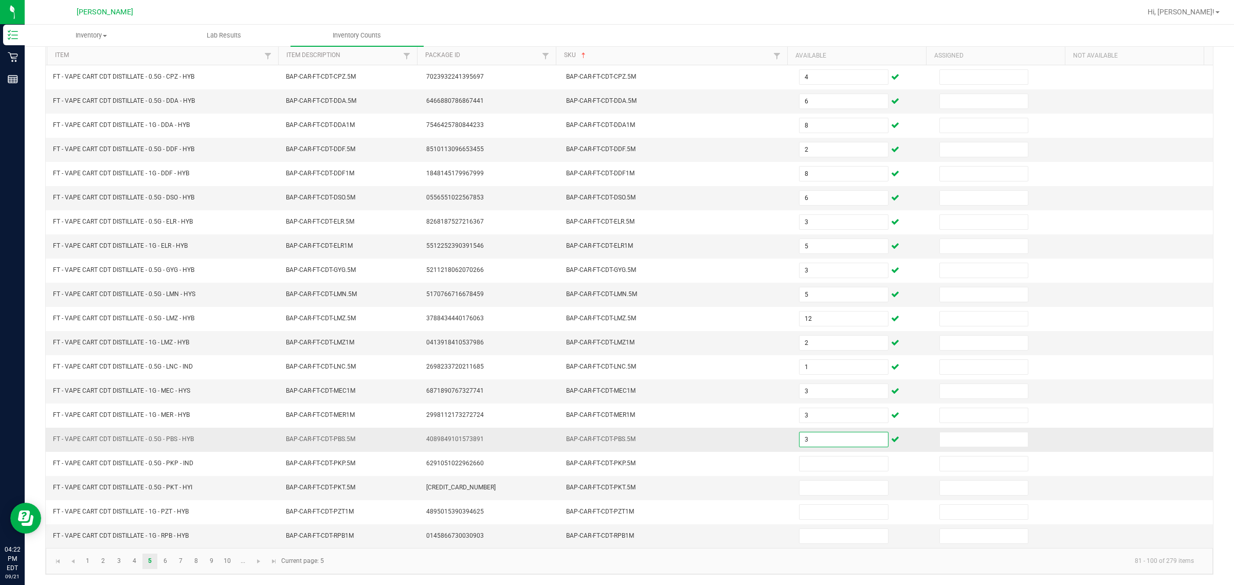
type input "3"
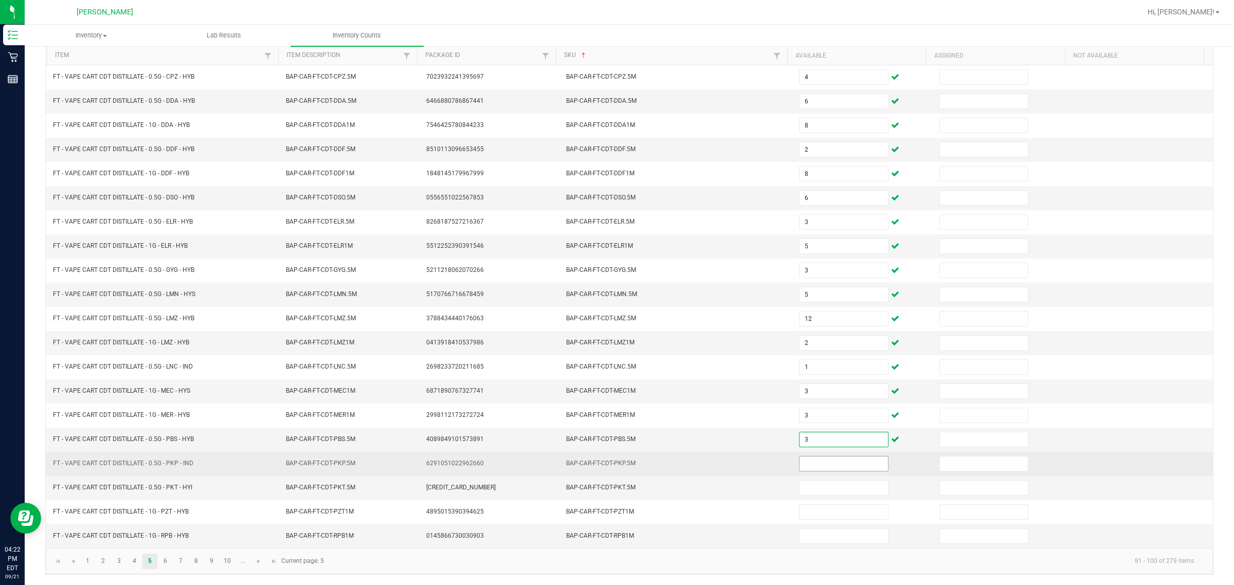
click at [615, 459] on input at bounding box center [843, 464] width 88 height 14
type input "1"
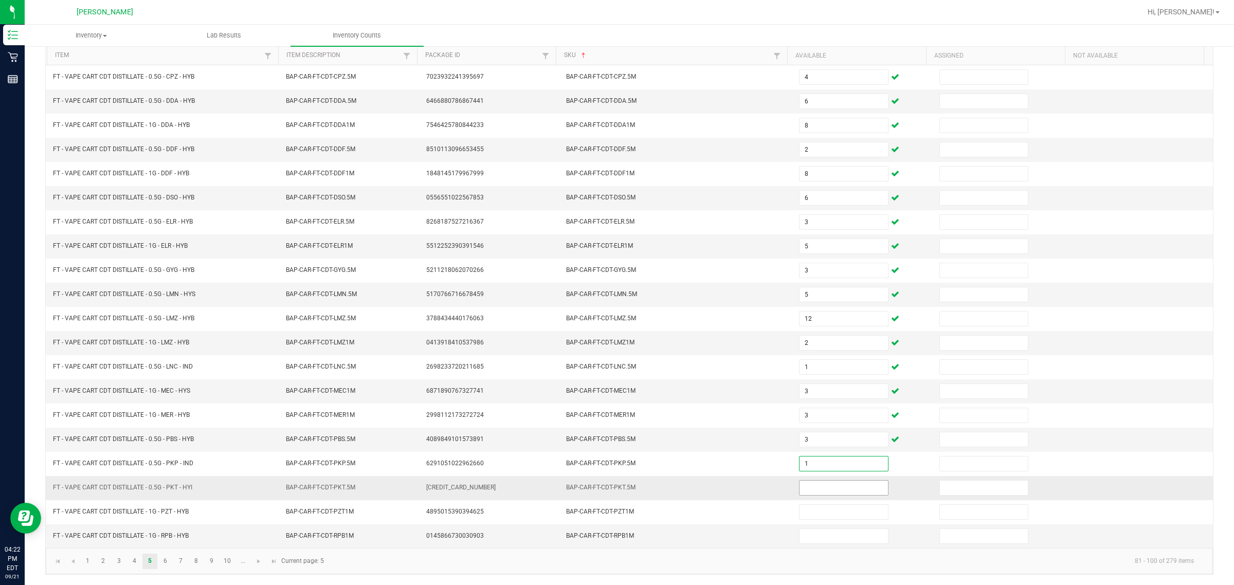
click at [615, 486] on input at bounding box center [843, 488] width 88 height 14
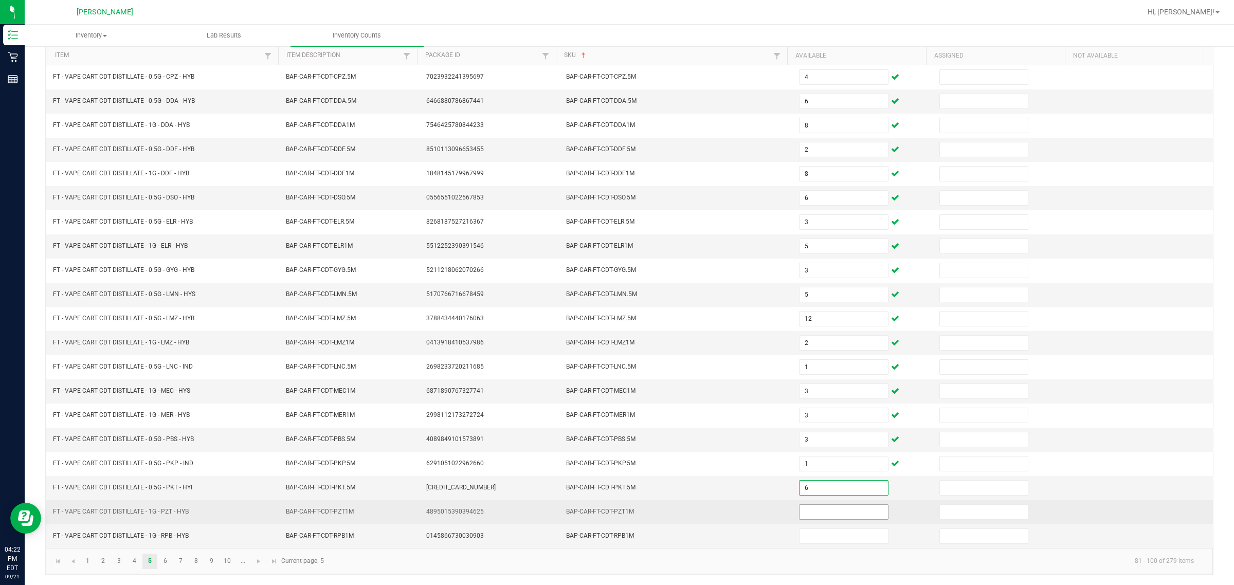
type input "6"
click at [615, 507] on input at bounding box center [843, 512] width 88 height 14
type input "3"
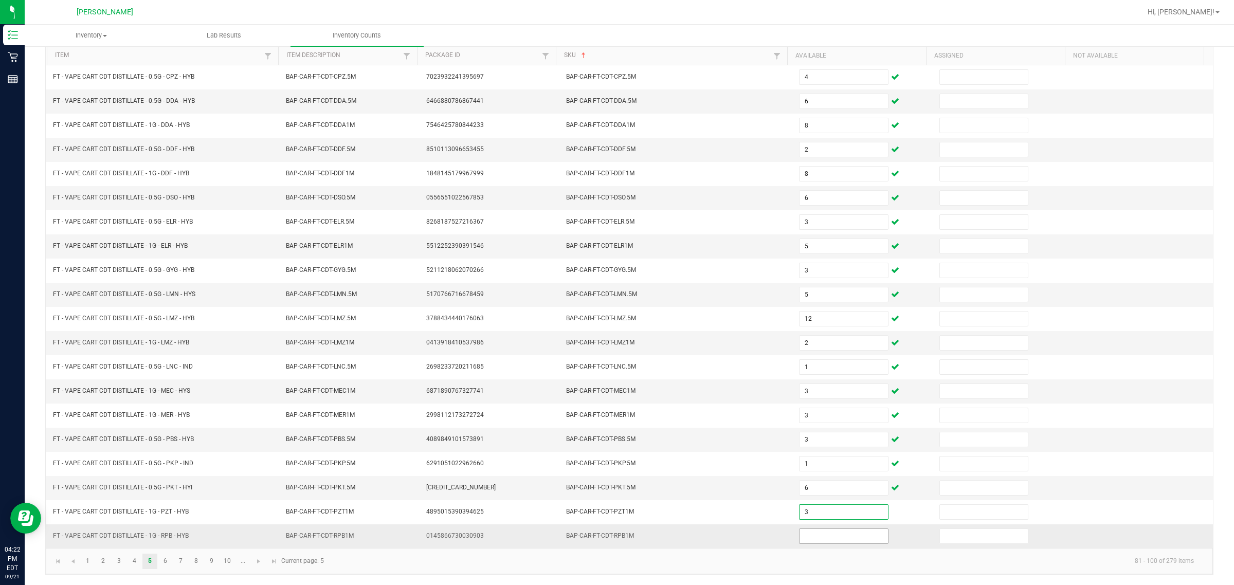
click at [615, 538] on input at bounding box center [843, 536] width 88 height 14
type input "2"
click at [163, 563] on link "6" at bounding box center [165, 561] width 15 height 15
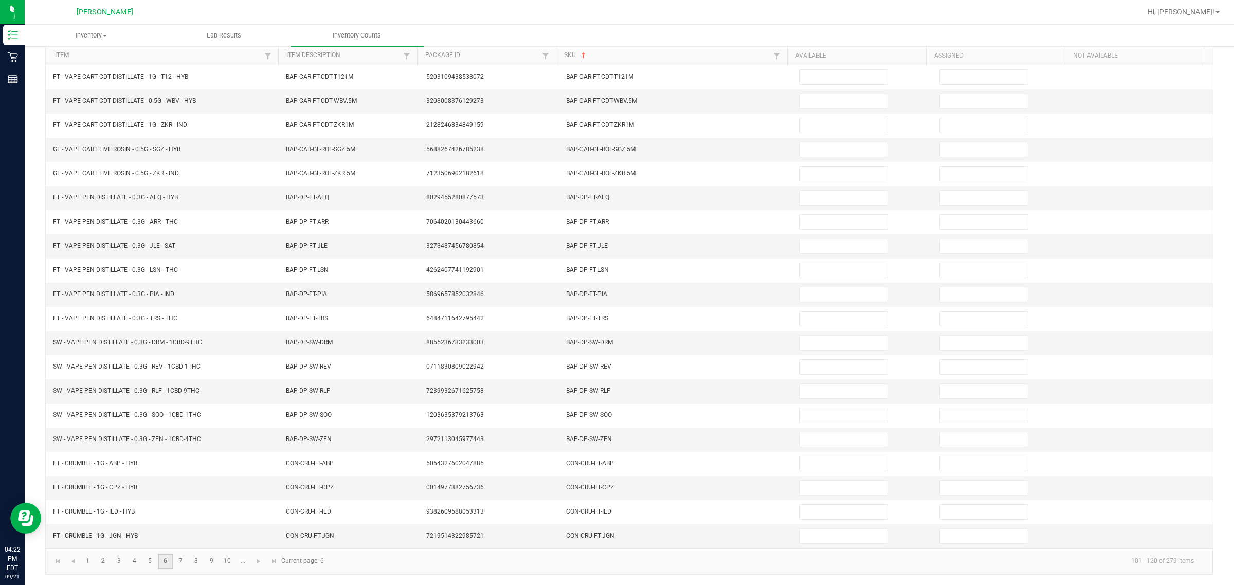
scroll to position [0, 0]
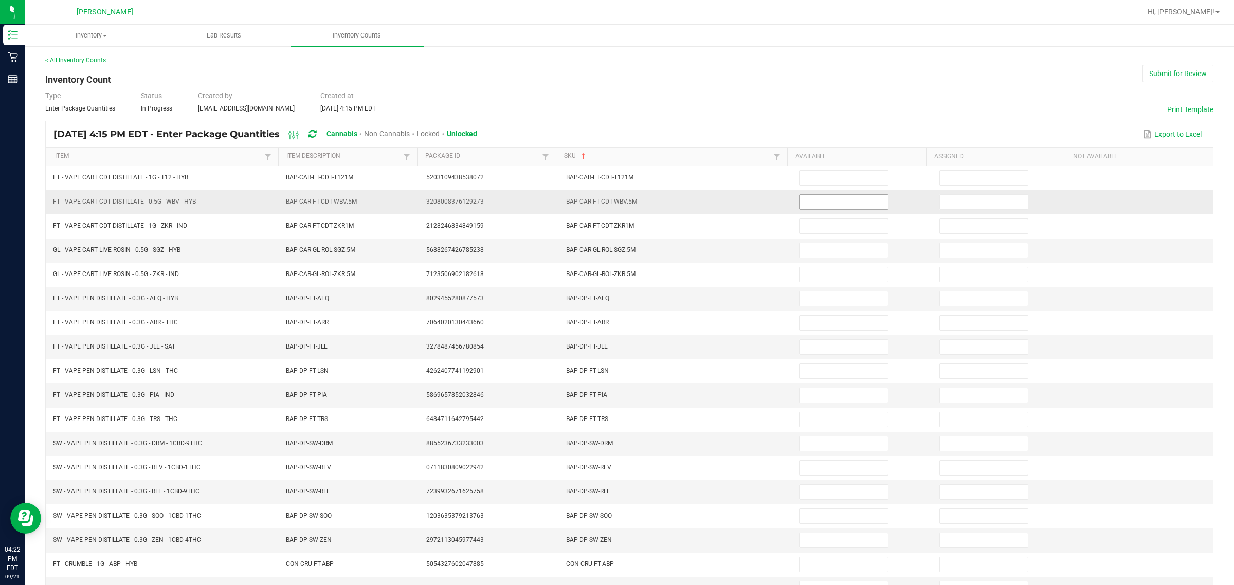
click at [615, 199] on input at bounding box center [843, 202] width 88 height 14
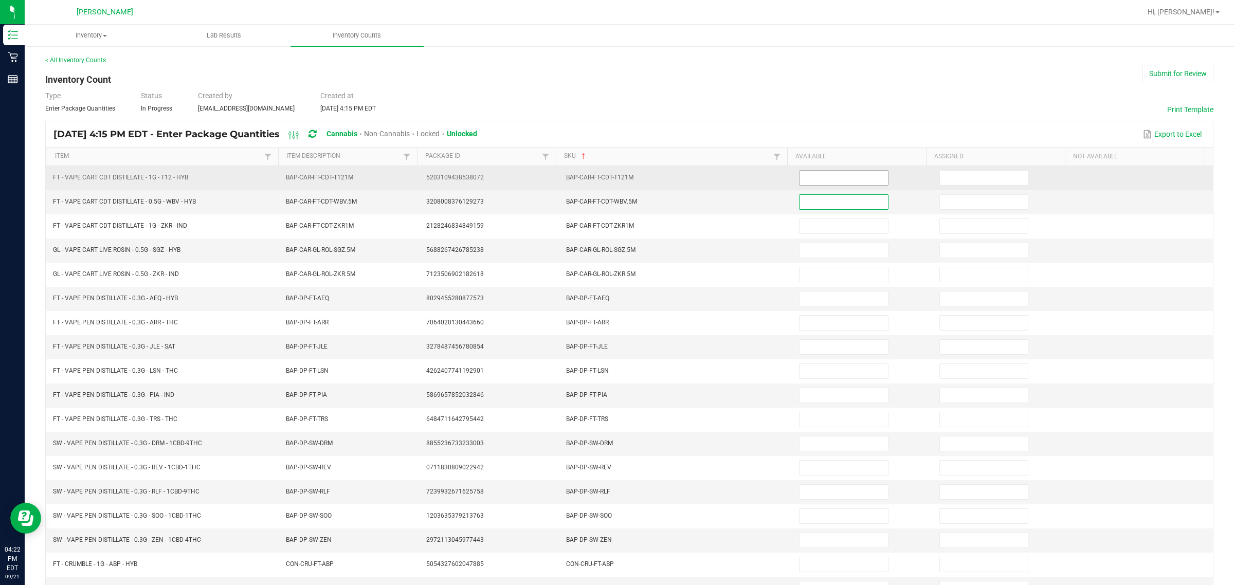
click at [615, 176] on input at bounding box center [843, 178] width 88 height 14
type input "2"
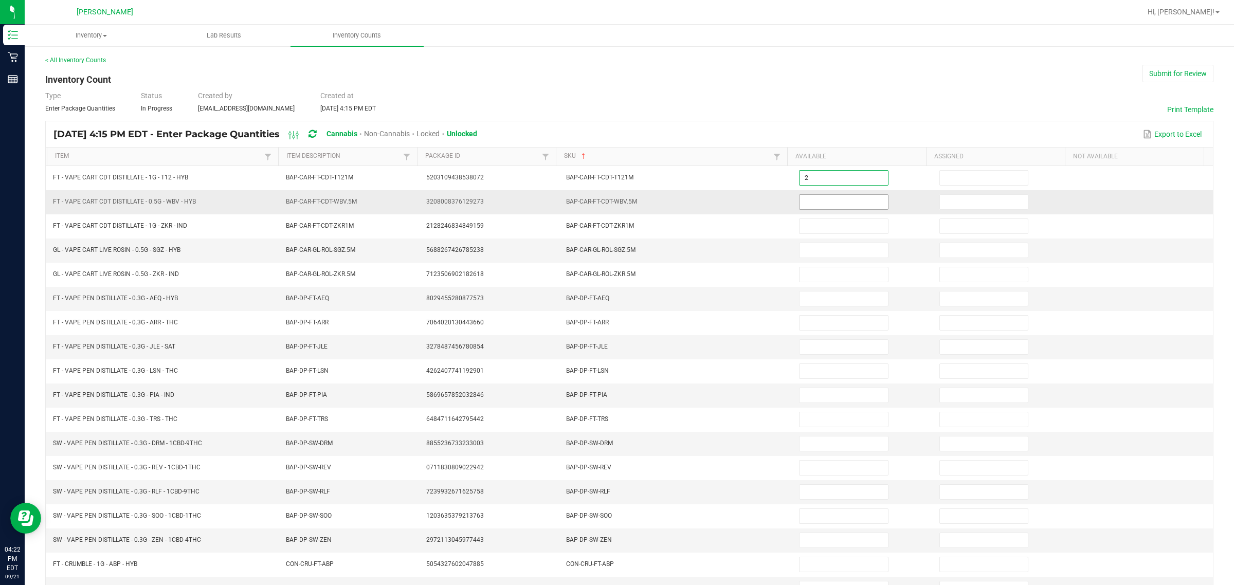
click at [615, 203] on input at bounding box center [843, 202] width 88 height 14
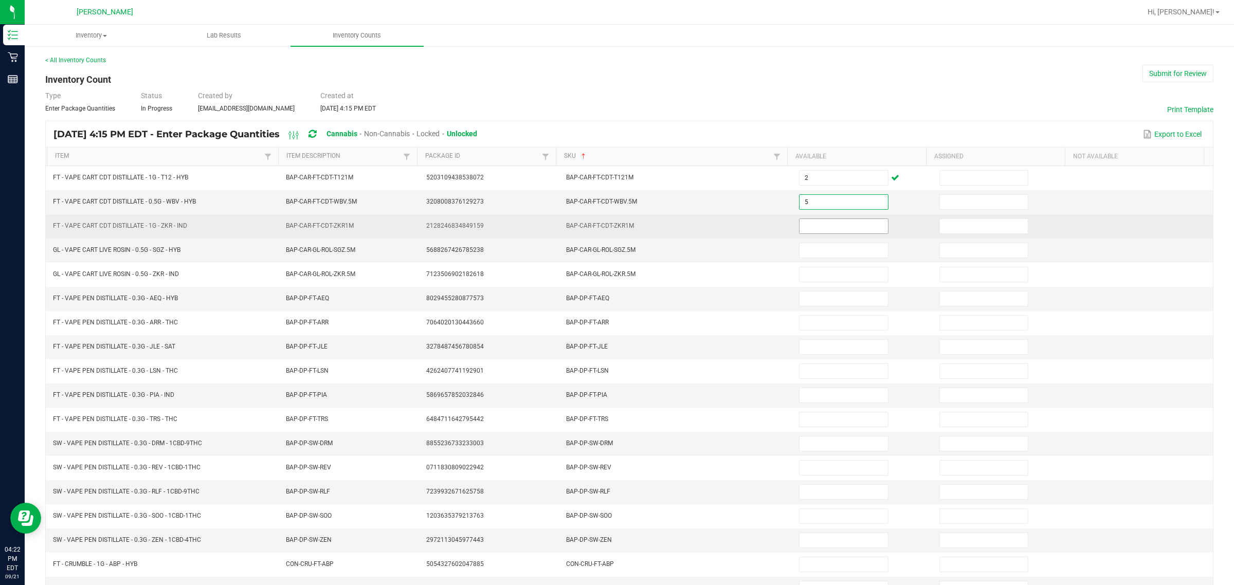
type input "5"
click at [615, 227] on input at bounding box center [843, 226] width 88 height 14
type input "4"
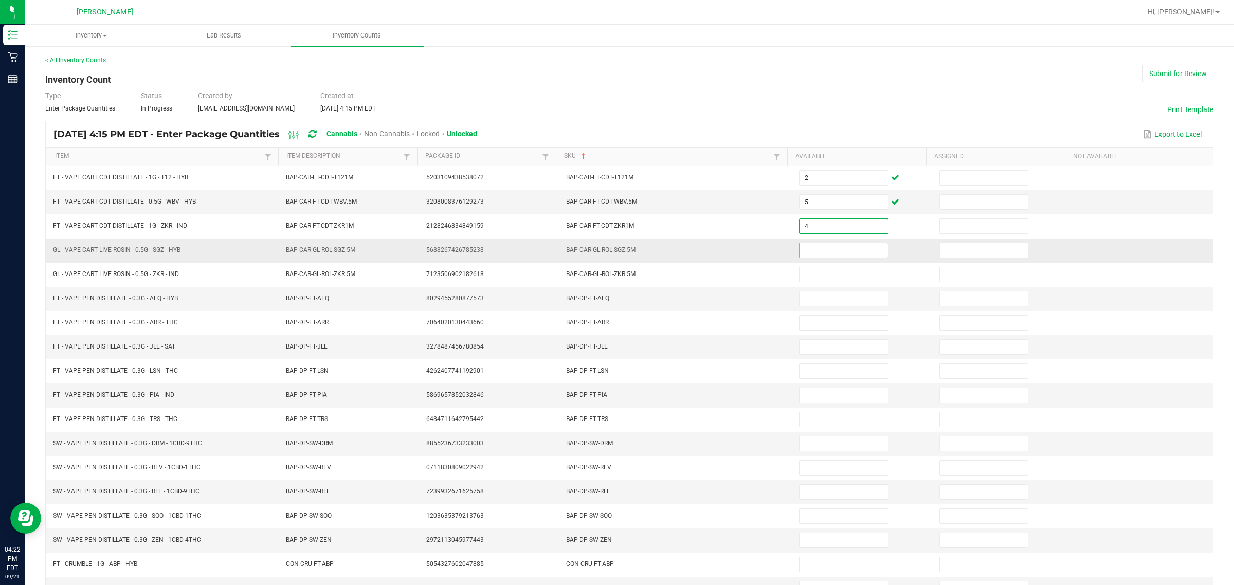
click at [615, 253] on input at bounding box center [843, 250] width 88 height 14
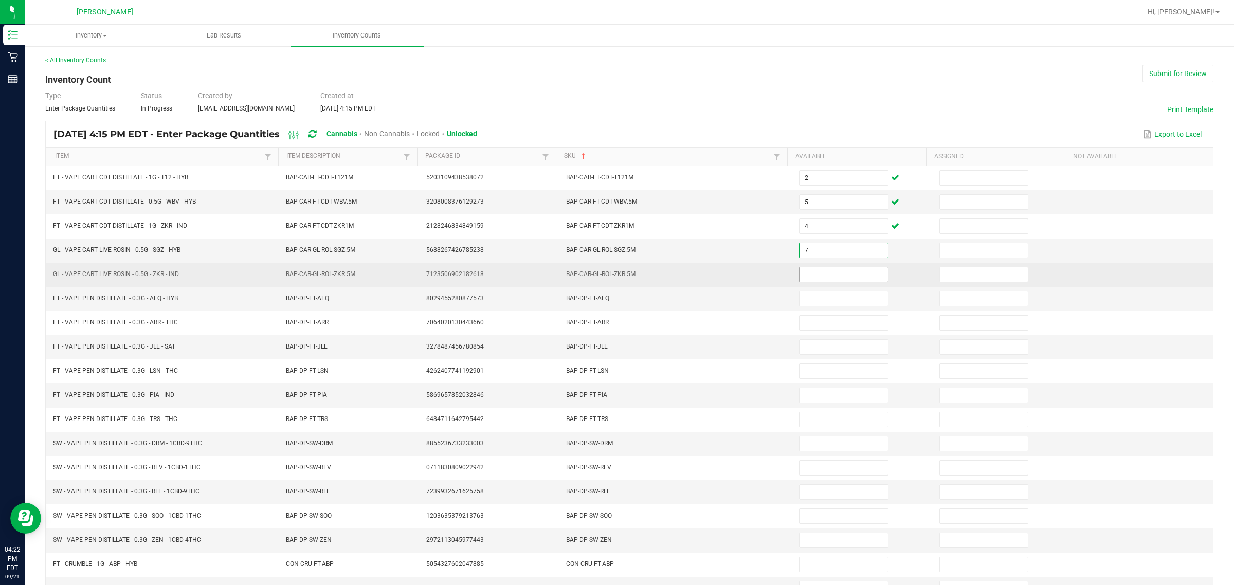
type input "7"
click at [615, 282] on span at bounding box center [843, 274] width 89 height 15
click at [615, 277] on input at bounding box center [843, 274] width 88 height 14
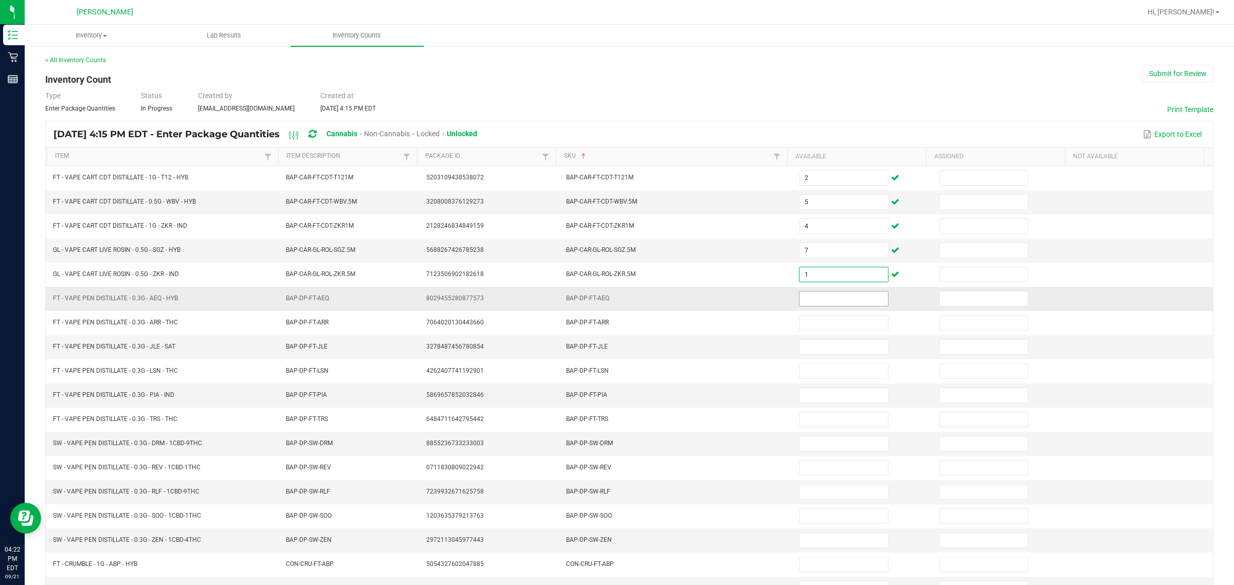
type input "1"
click at [615, 299] on input at bounding box center [843, 299] width 88 height 14
type input "7"
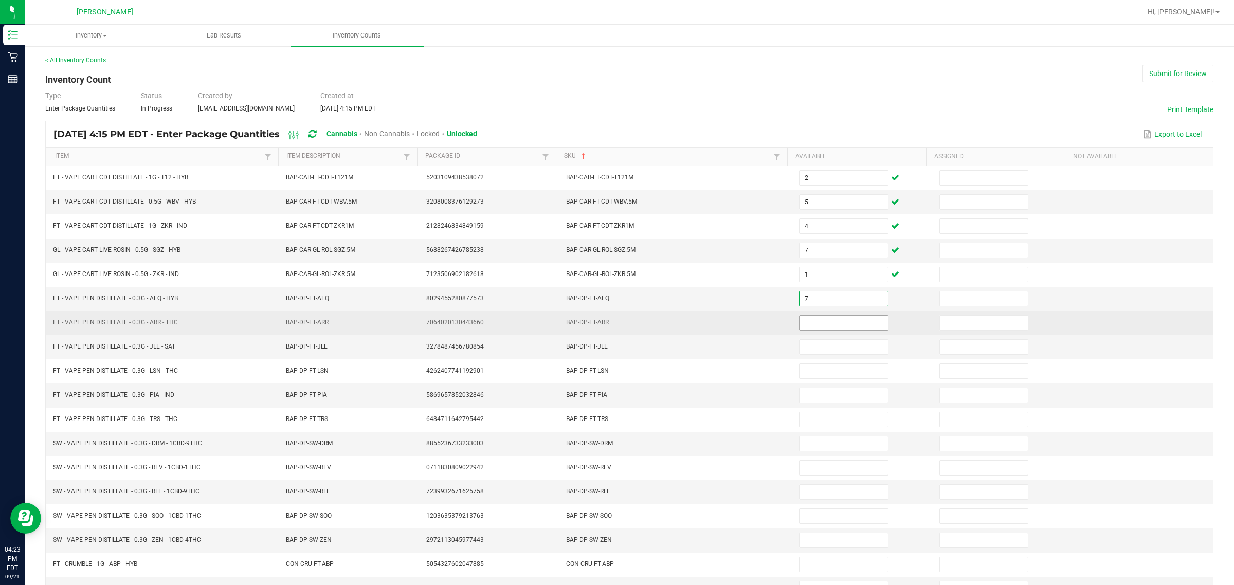
click at [615, 329] on input at bounding box center [843, 323] width 88 height 14
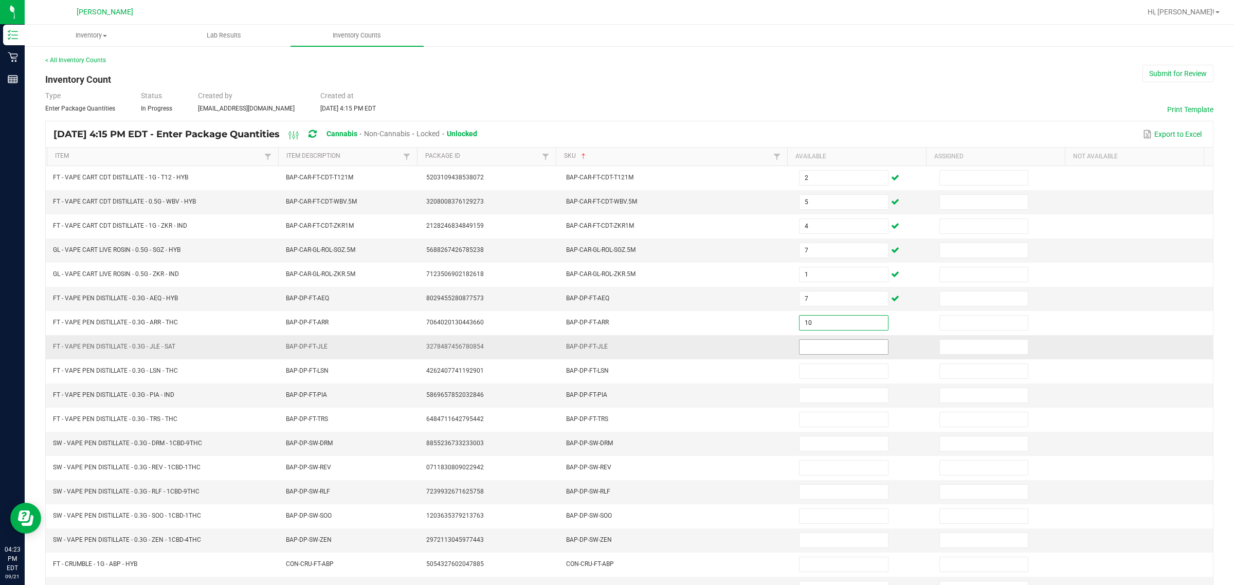
type input "10"
click at [615, 348] on input at bounding box center [843, 347] width 88 height 14
type input "10"
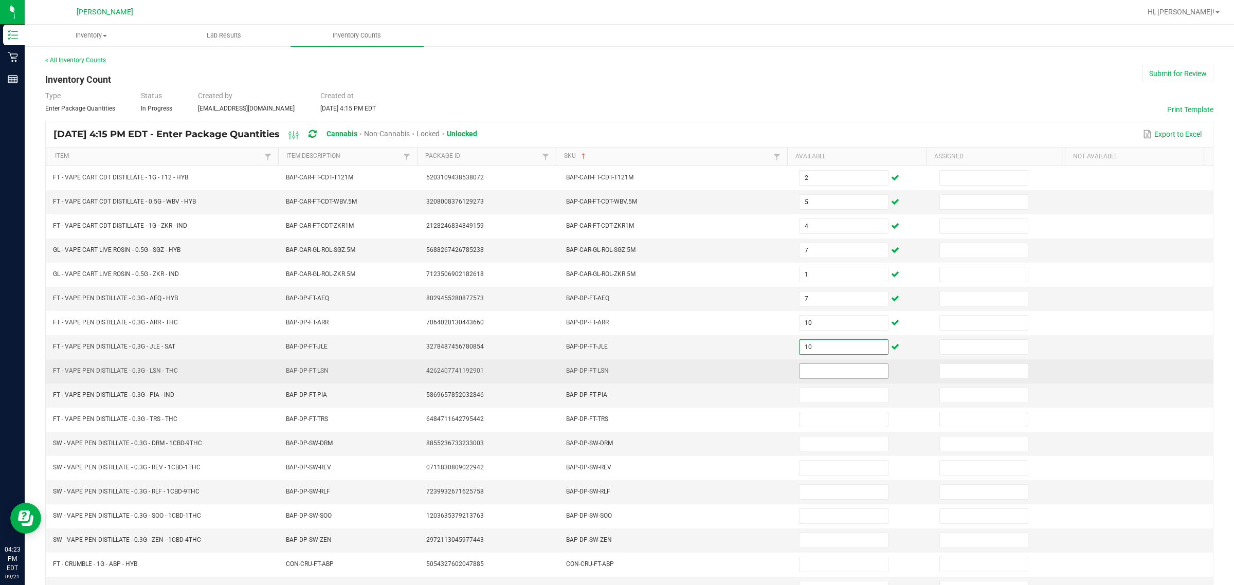
click at [615, 376] on input at bounding box center [843, 371] width 88 height 14
type input "11"
type input "3"
type input "7"
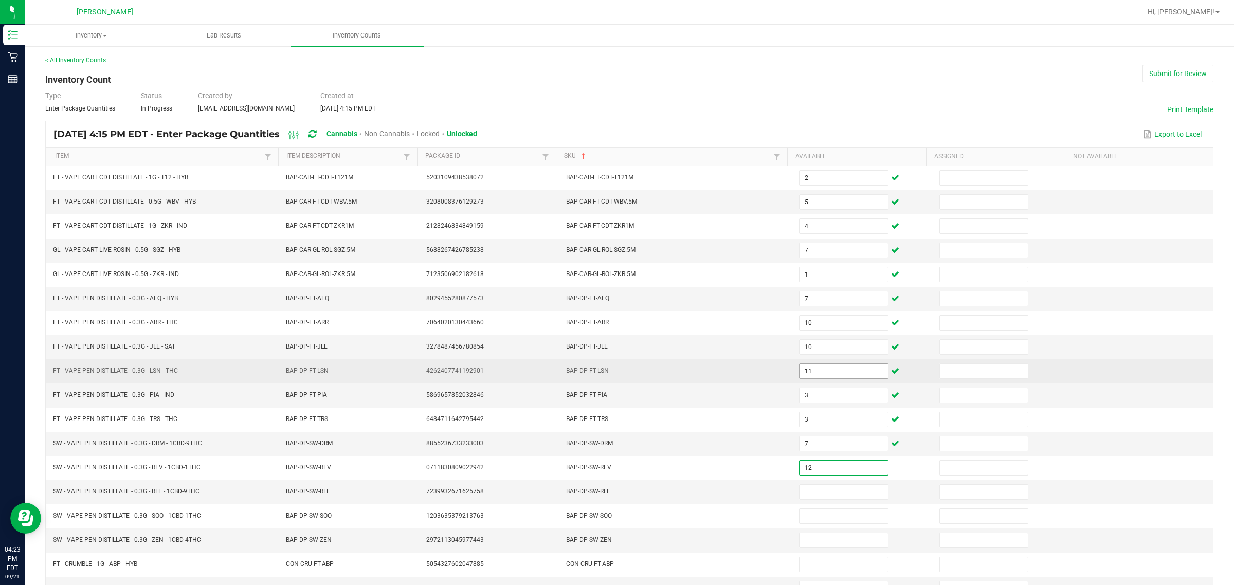
type input "12"
type input "8"
type input "6"
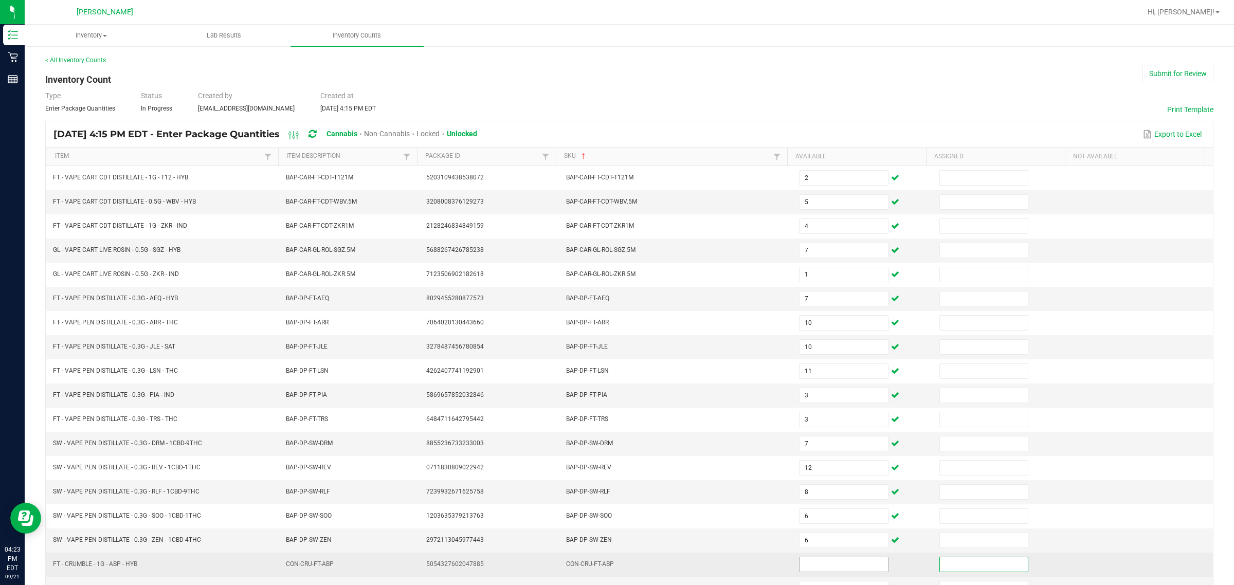
click at [615, 567] on input at bounding box center [843, 564] width 88 height 14
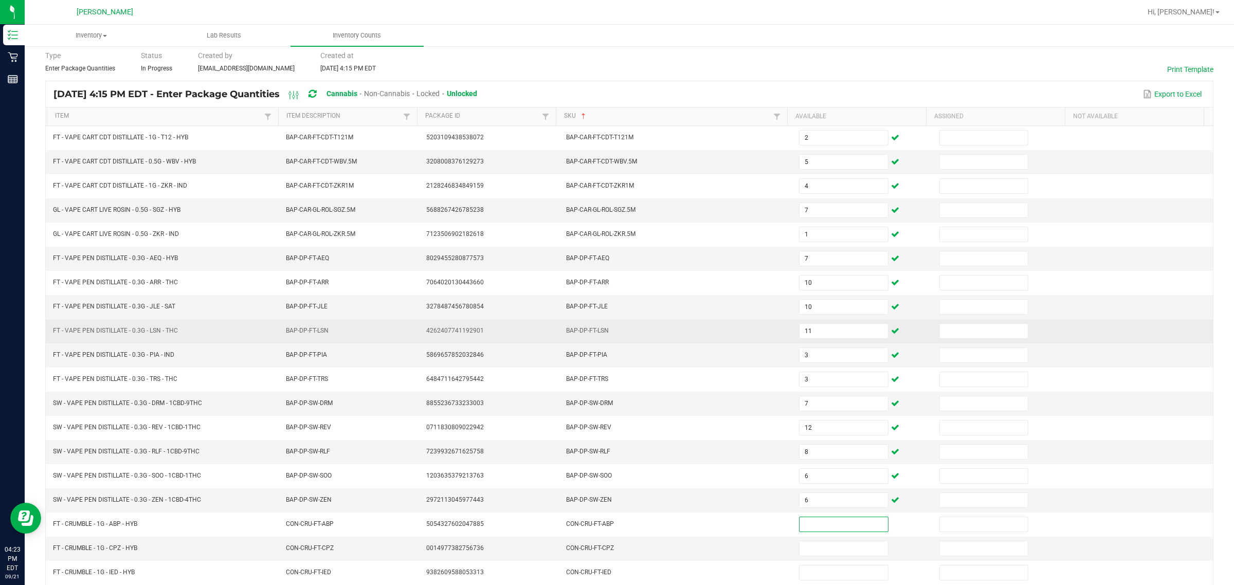
scroll to position [108, 0]
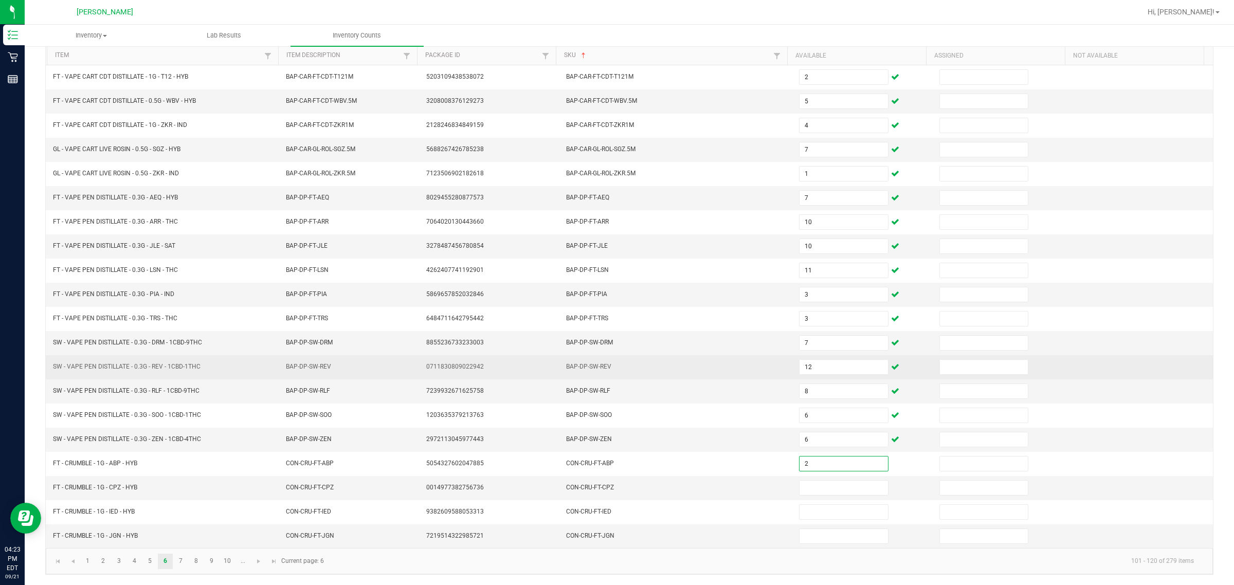
type input "2"
type input "6"
type input "5"
type input "2"
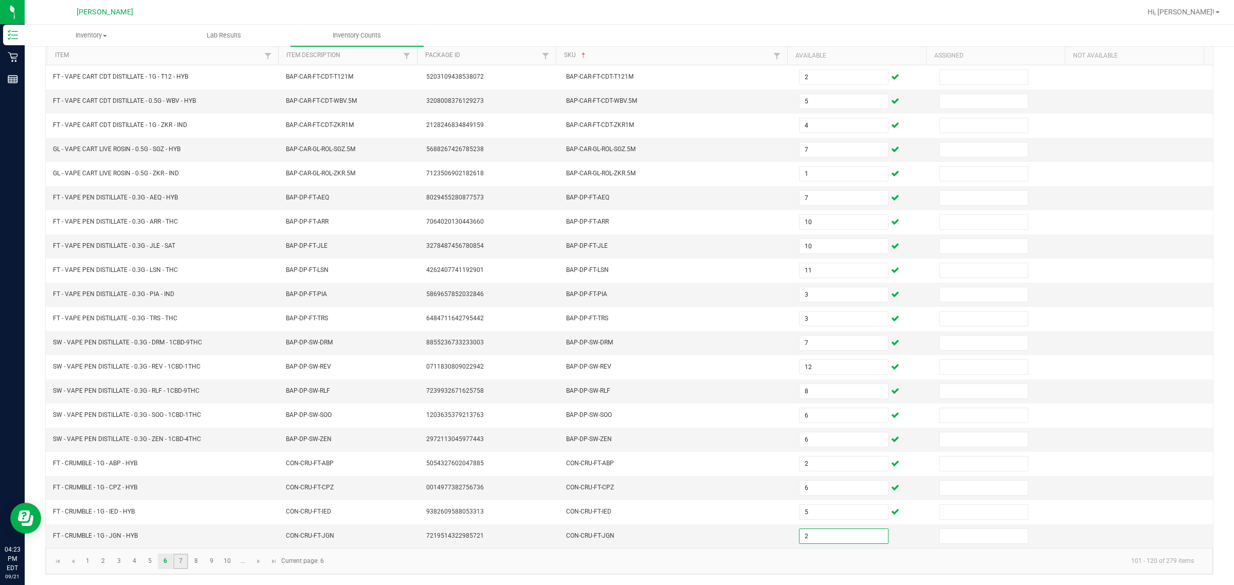
click at [181, 561] on link "7" at bounding box center [180, 561] width 15 height 15
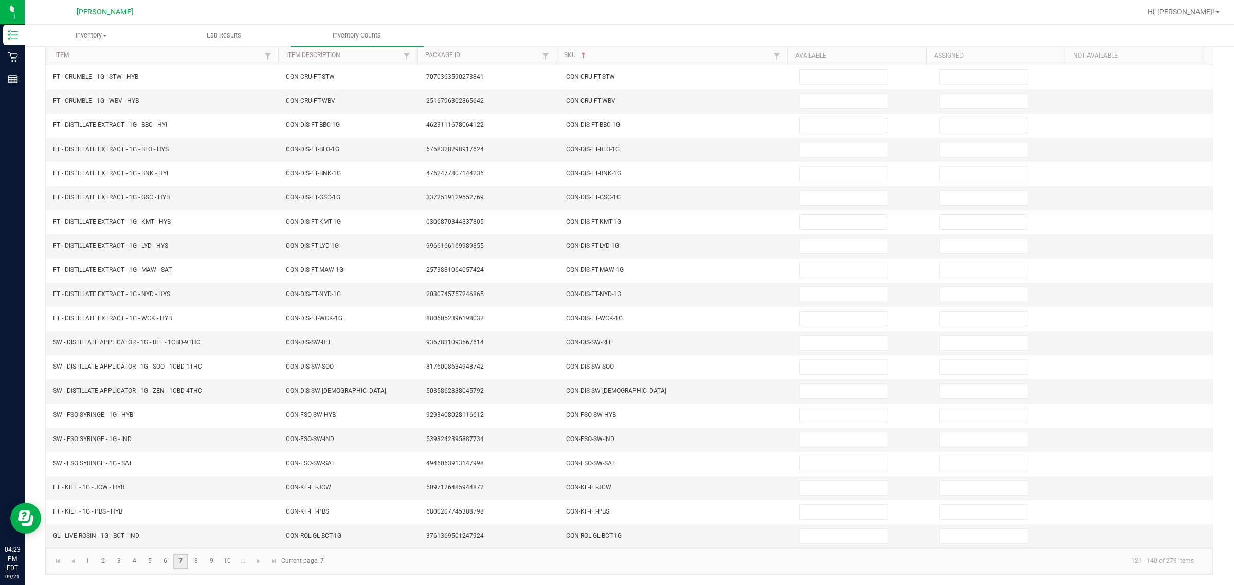
scroll to position [0, 0]
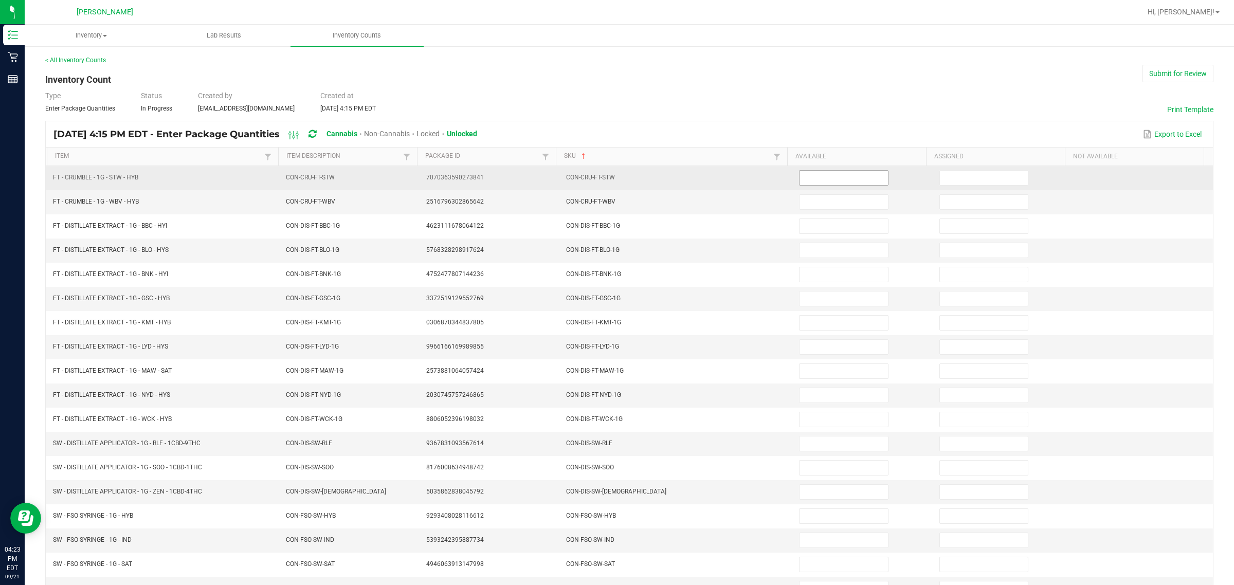
click at [615, 175] on input at bounding box center [843, 178] width 88 height 14
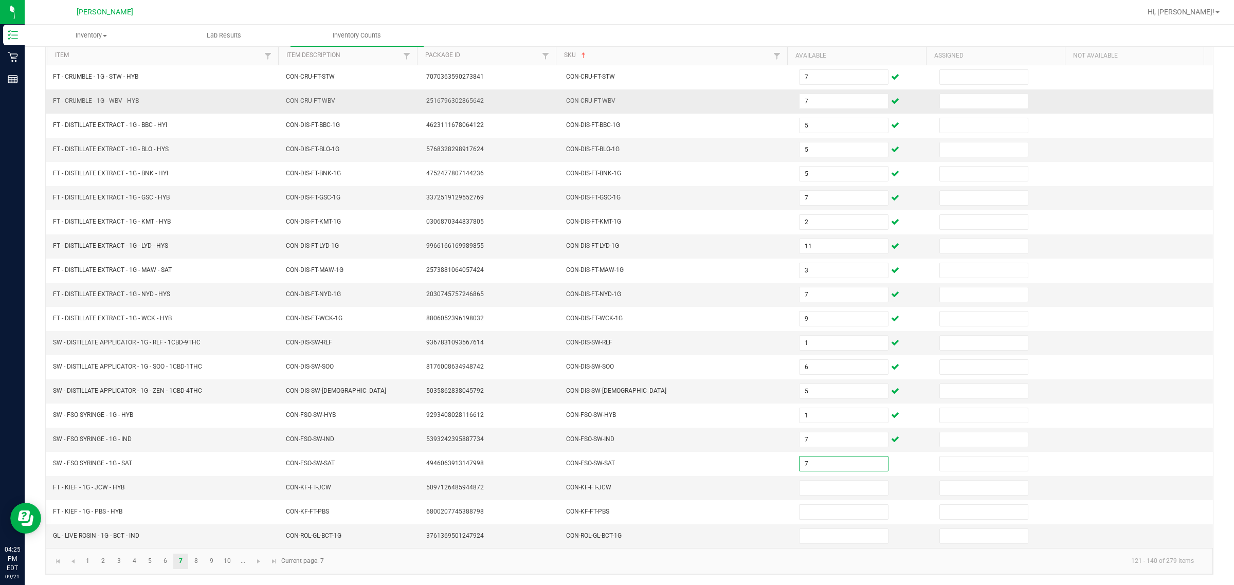
scroll to position [108, 0]
click at [615, 487] on input at bounding box center [843, 488] width 88 height 14
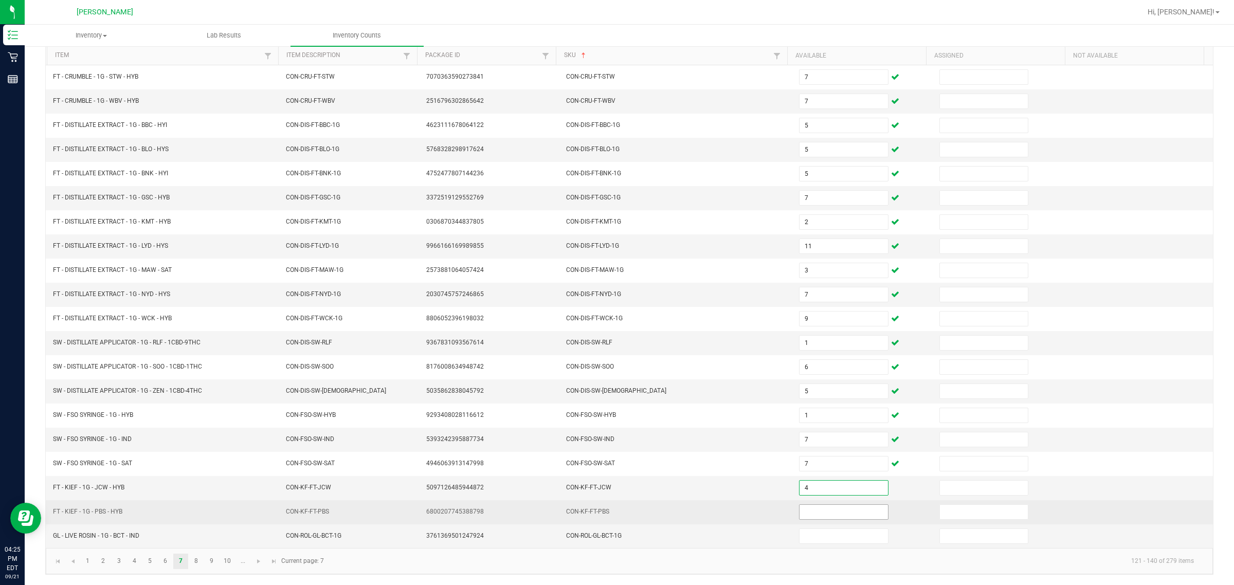
click at [615, 508] on input at bounding box center [843, 512] width 88 height 14
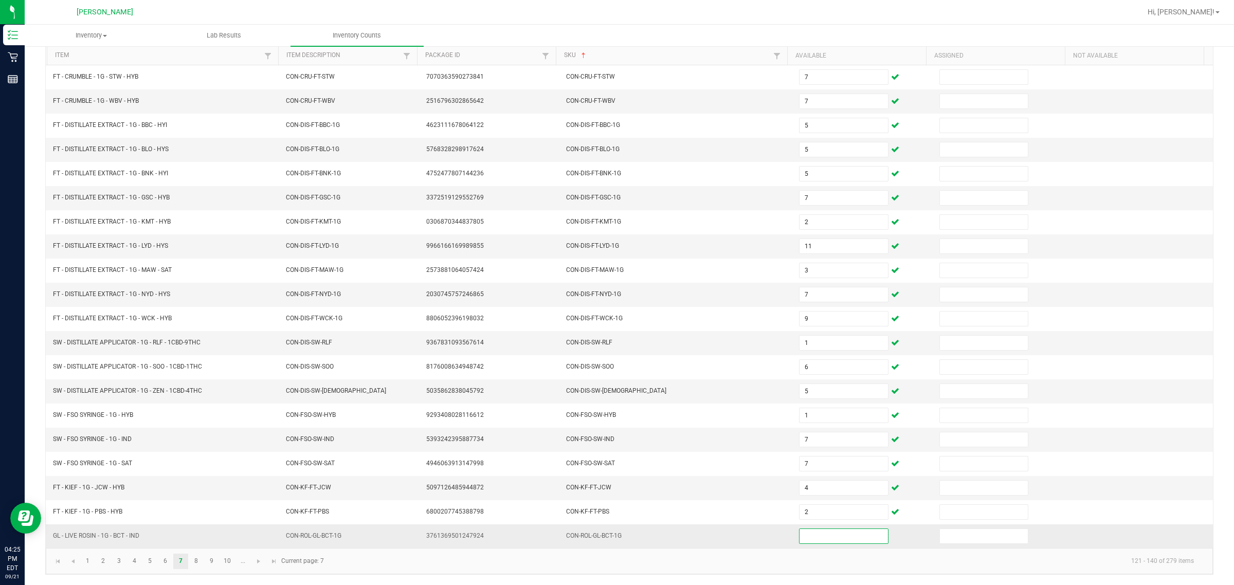
click at [615, 536] on input at bounding box center [843, 536] width 88 height 14
click at [198, 561] on link "8" at bounding box center [196, 561] width 15 height 15
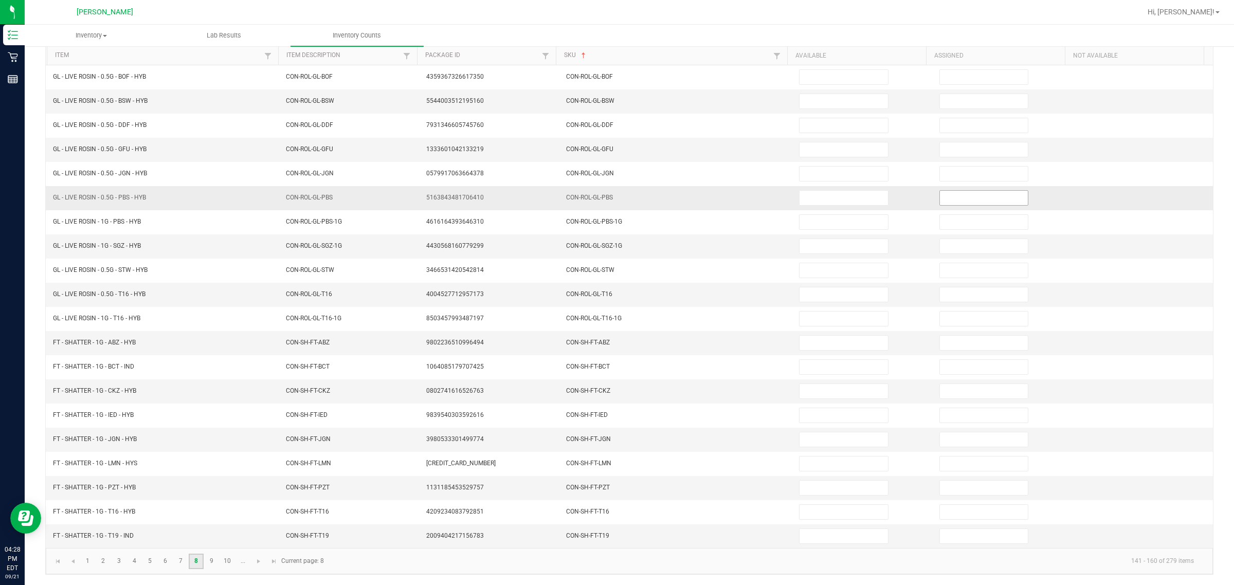
scroll to position [0, 0]
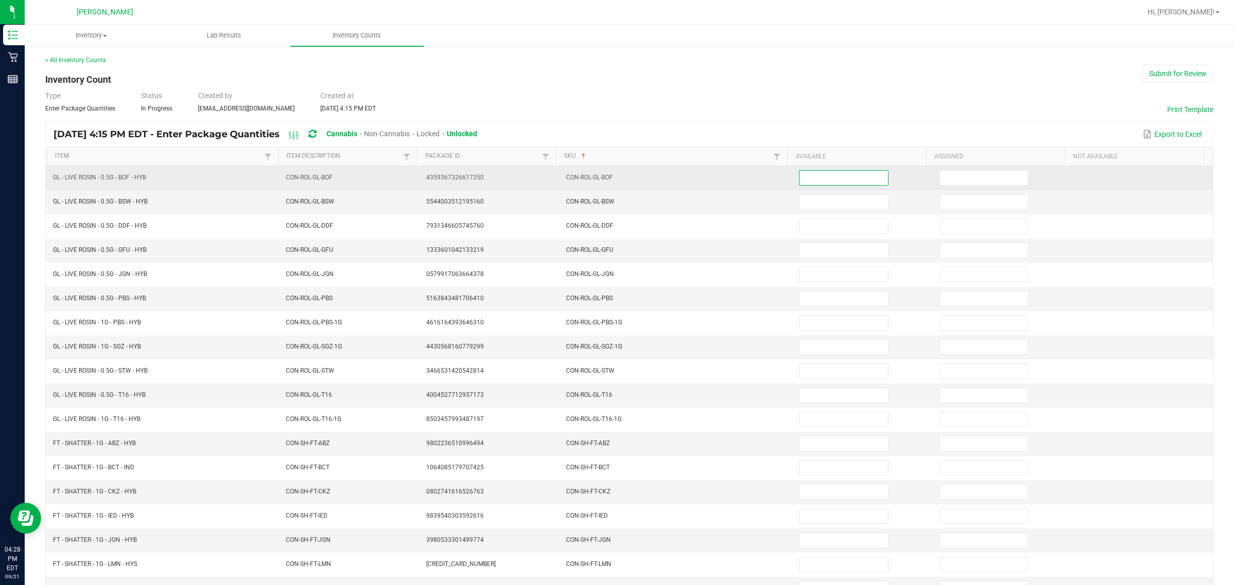
click at [615, 178] on input at bounding box center [843, 178] width 88 height 14
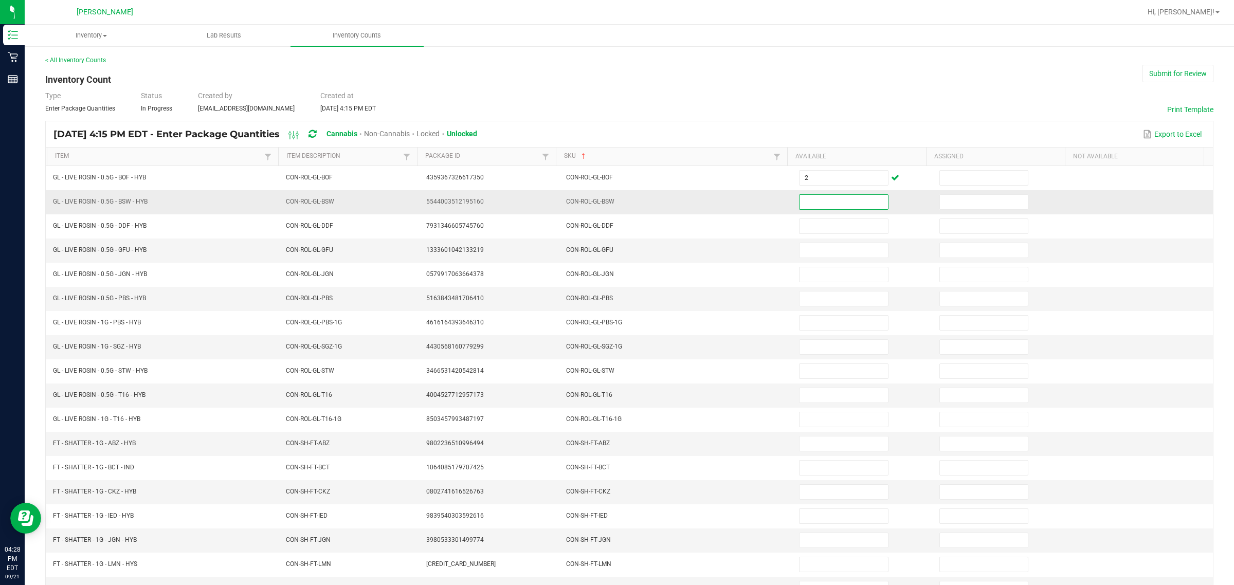
click at [615, 206] on input at bounding box center [843, 202] width 88 height 14
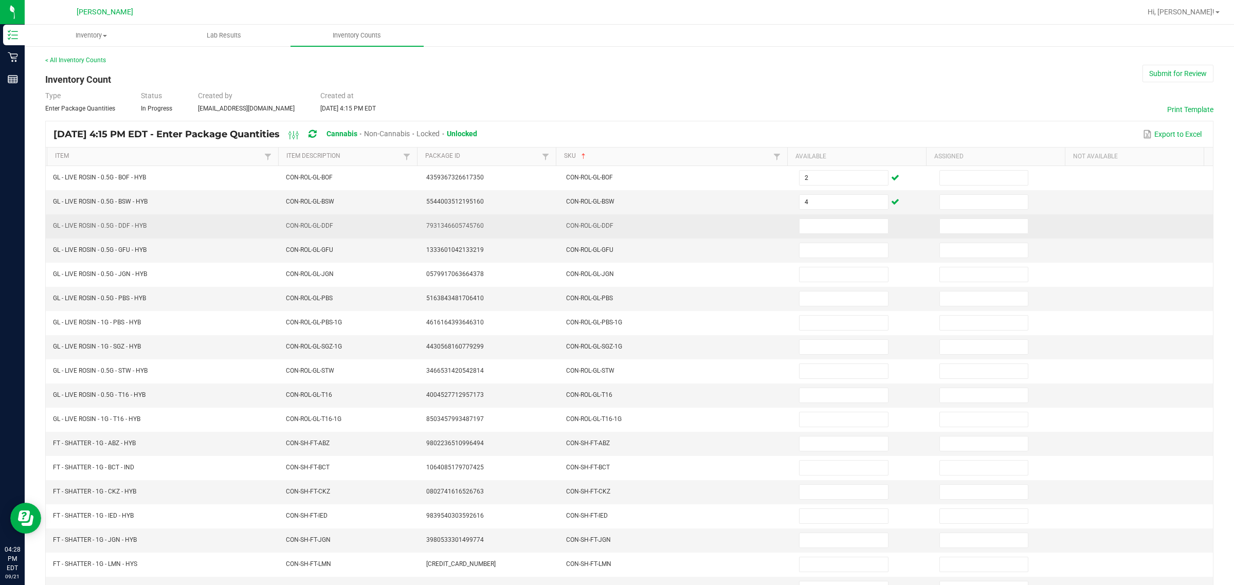
click at [615, 236] on td at bounding box center [863, 226] width 140 height 24
click at [615, 227] on input at bounding box center [843, 226] width 88 height 14
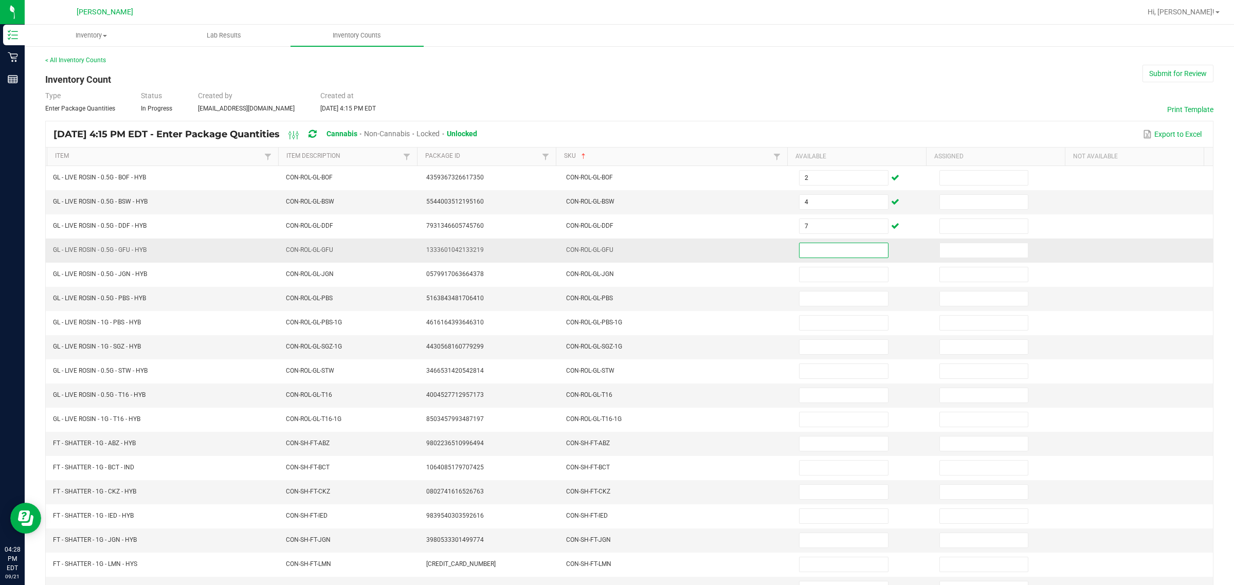
click at [615, 248] on input at bounding box center [843, 250] width 88 height 14
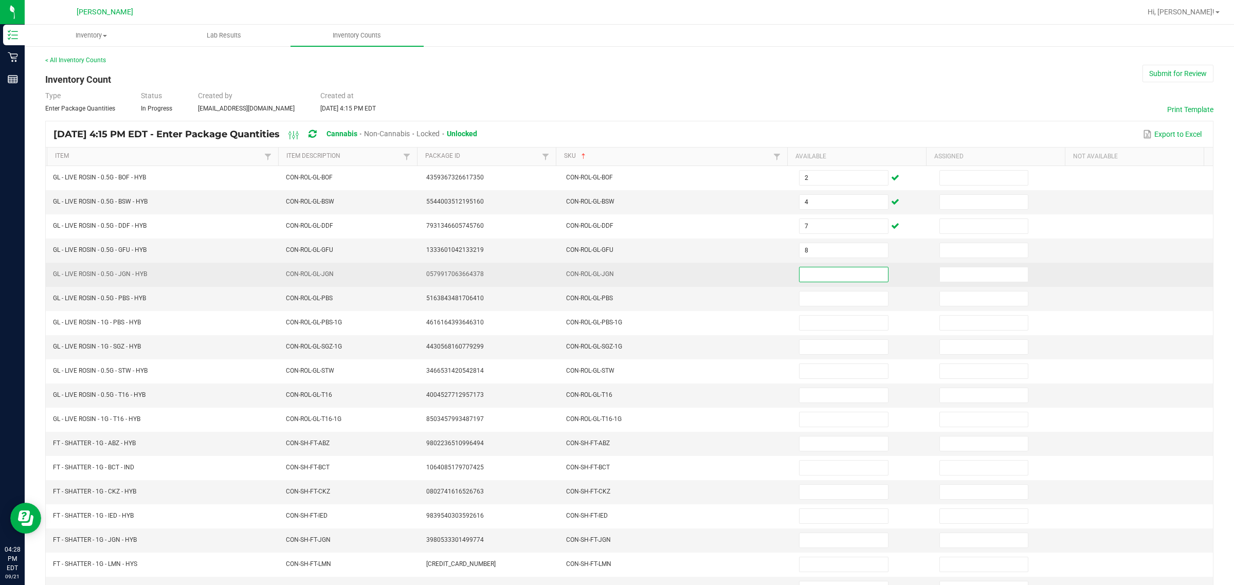
click at [615, 279] on input at bounding box center [843, 274] width 88 height 14
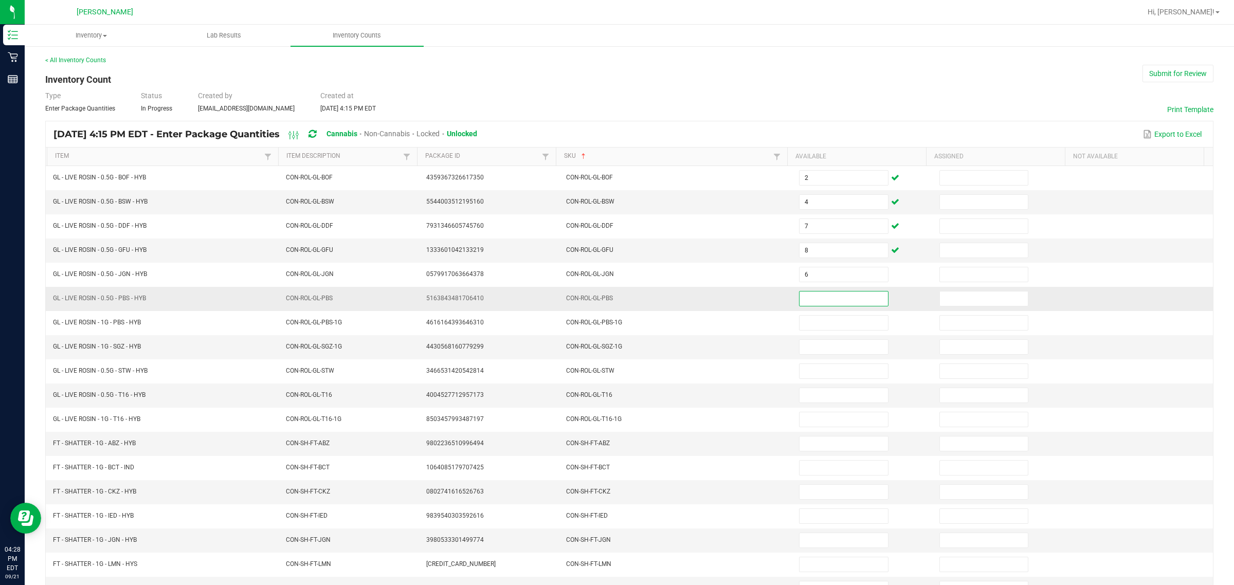
click at [615, 299] on input at bounding box center [843, 299] width 88 height 14
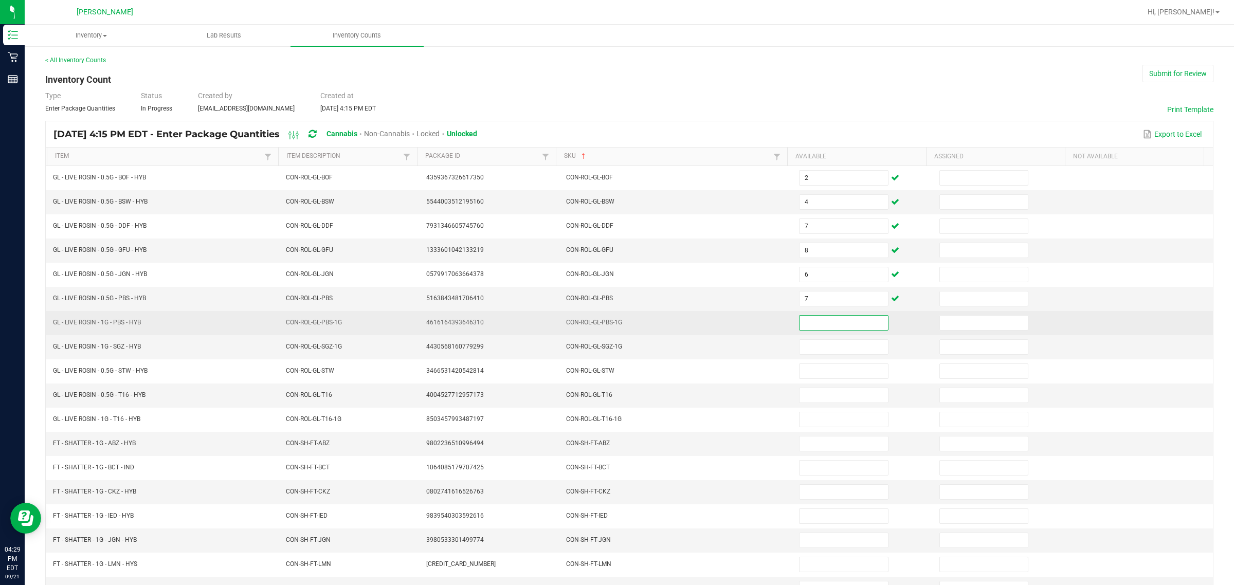
click at [615, 326] on input at bounding box center [843, 323] width 88 height 14
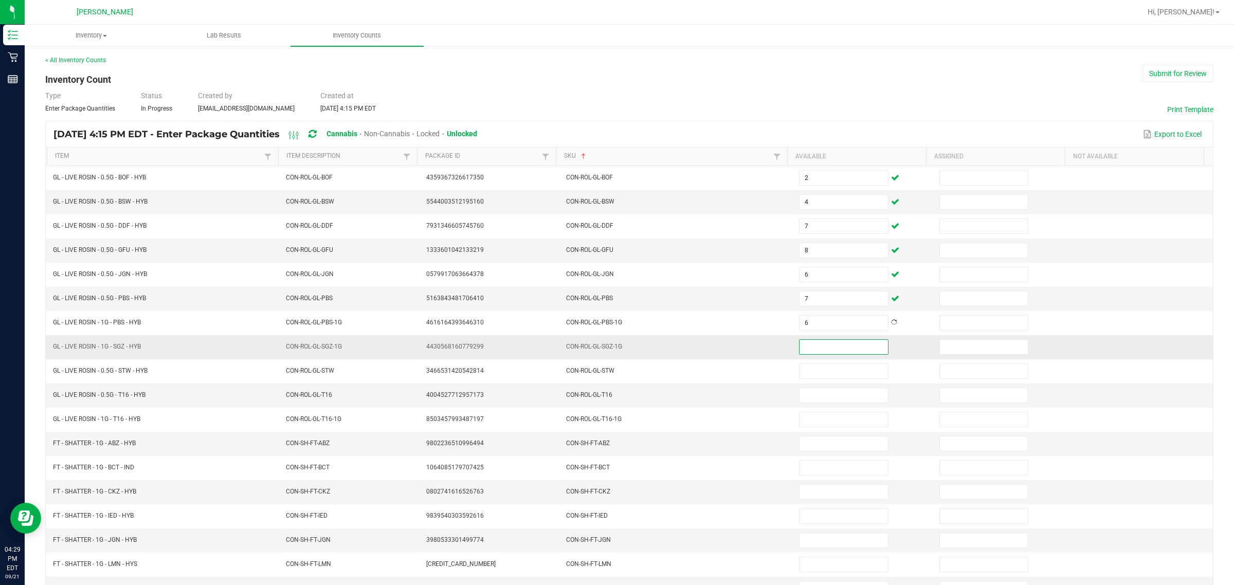
click at [615, 348] on input at bounding box center [843, 347] width 88 height 14
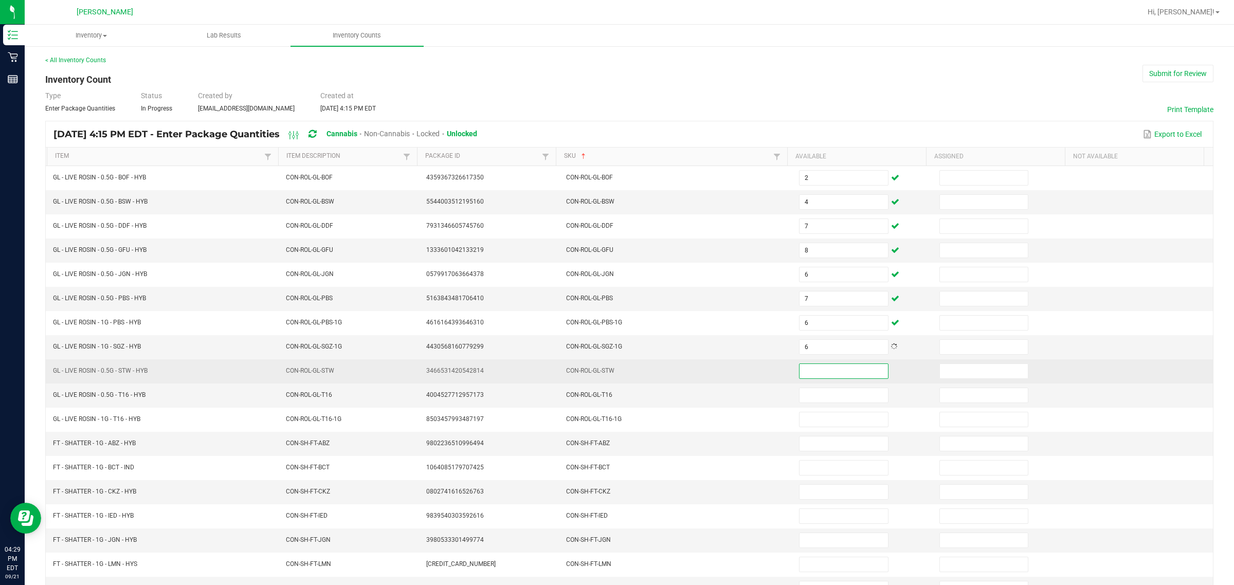
click at [615, 373] on input at bounding box center [843, 371] width 88 height 14
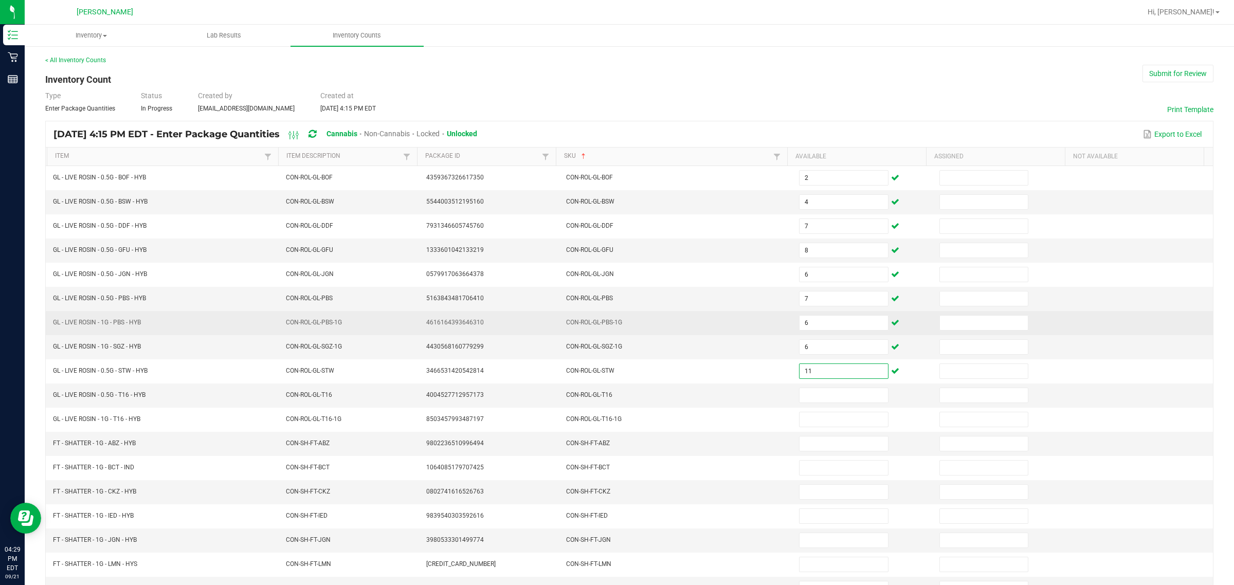
drag, startPoint x: 831, startPoint y: 371, endPoint x: 452, endPoint y: 328, distance: 381.4
click at [470, 328] on tbody "GL - LIVE ROSIN - 0.5G - BOF - HYB CON-ROL-GL-BOF 4359367326617350 CON-ROL-GL-B…" at bounding box center [629, 407] width 1167 height 483
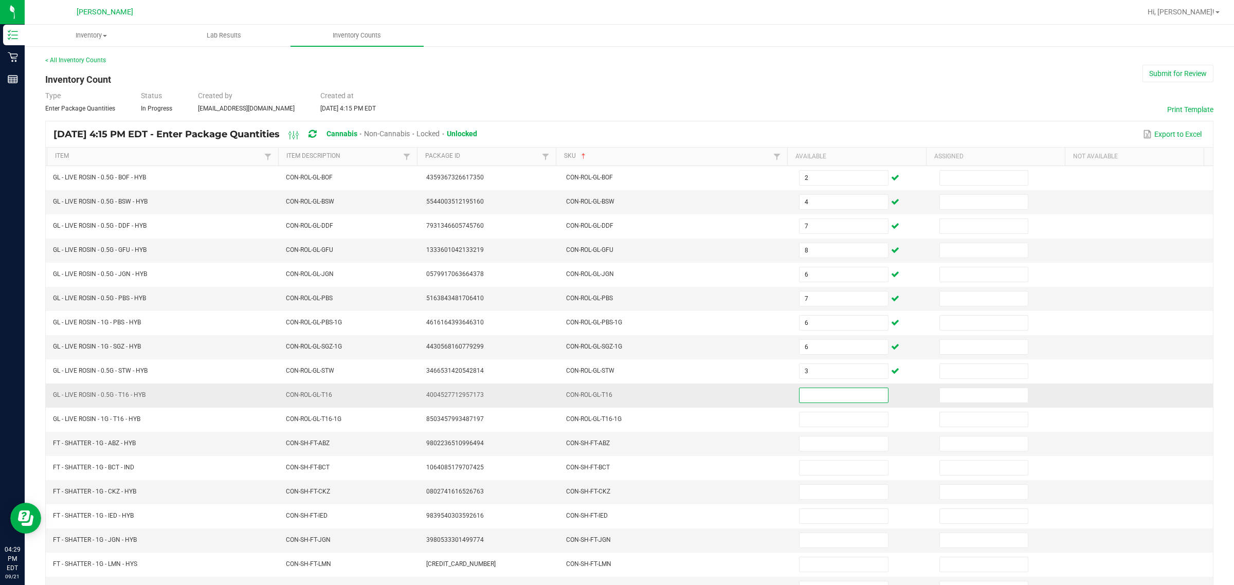
click at [615, 396] on input at bounding box center [843, 395] width 88 height 14
click at [615, 396] on input "1" at bounding box center [843, 395] width 88 height 14
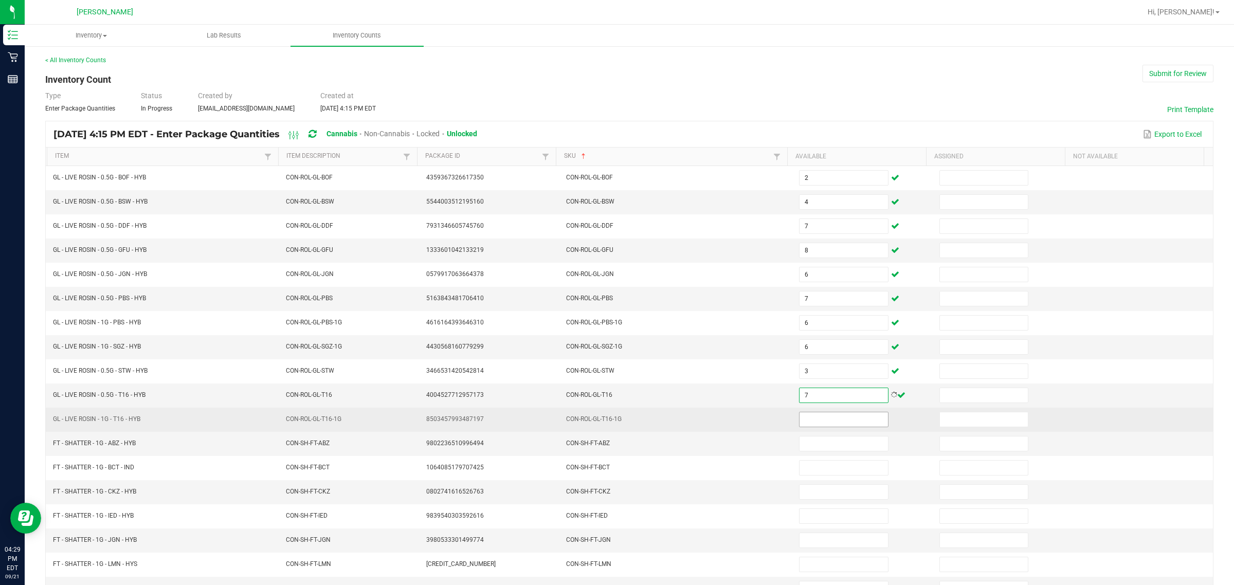
click at [615, 417] on input at bounding box center [843, 419] width 88 height 14
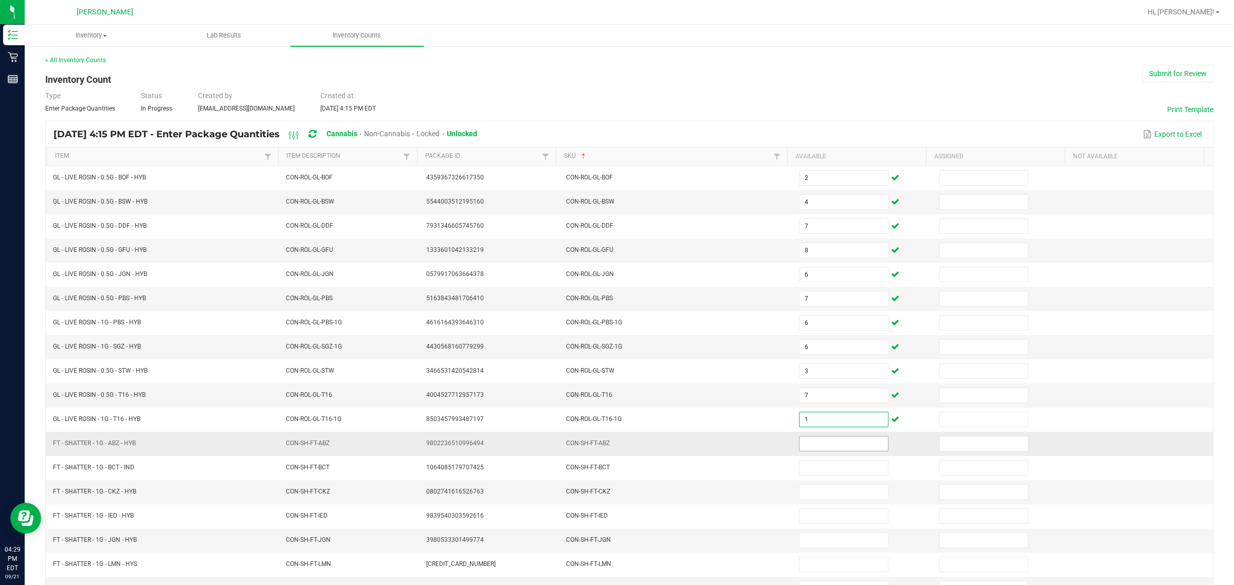
click at [615, 450] on input at bounding box center [843, 443] width 88 height 14
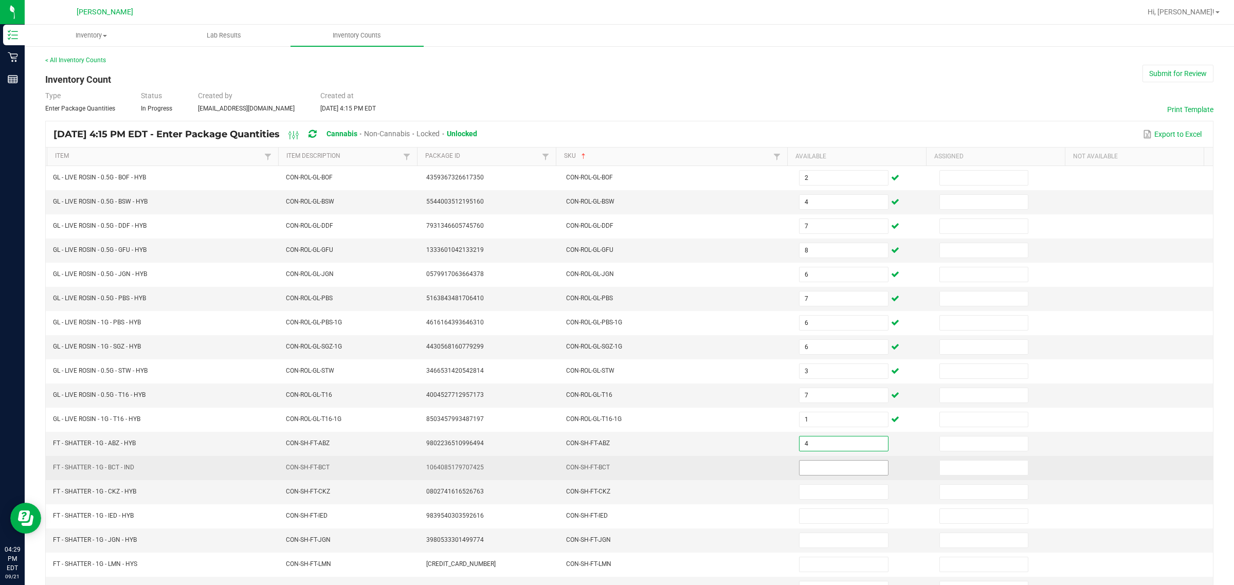
click at [615, 471] on input at bounding box center [843, 468] width 88 height 14
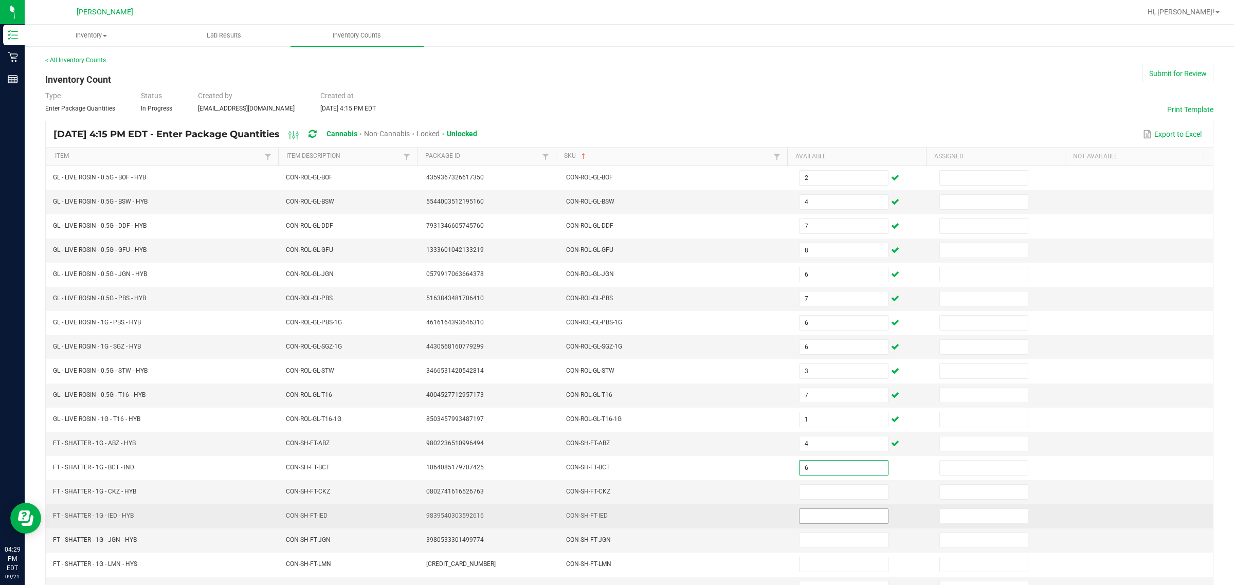
click at [615, 522] on input at bounding box center [843, 516] width 88 height 14
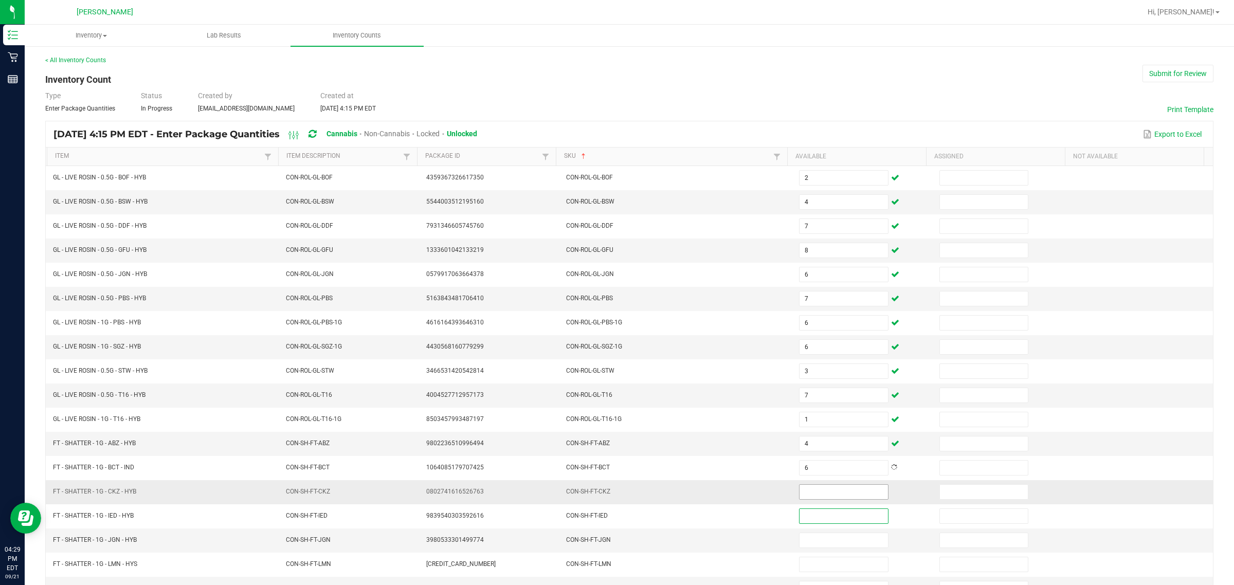
click at [615, 498] on input at bounding box center [843, 492] width 88 height 14
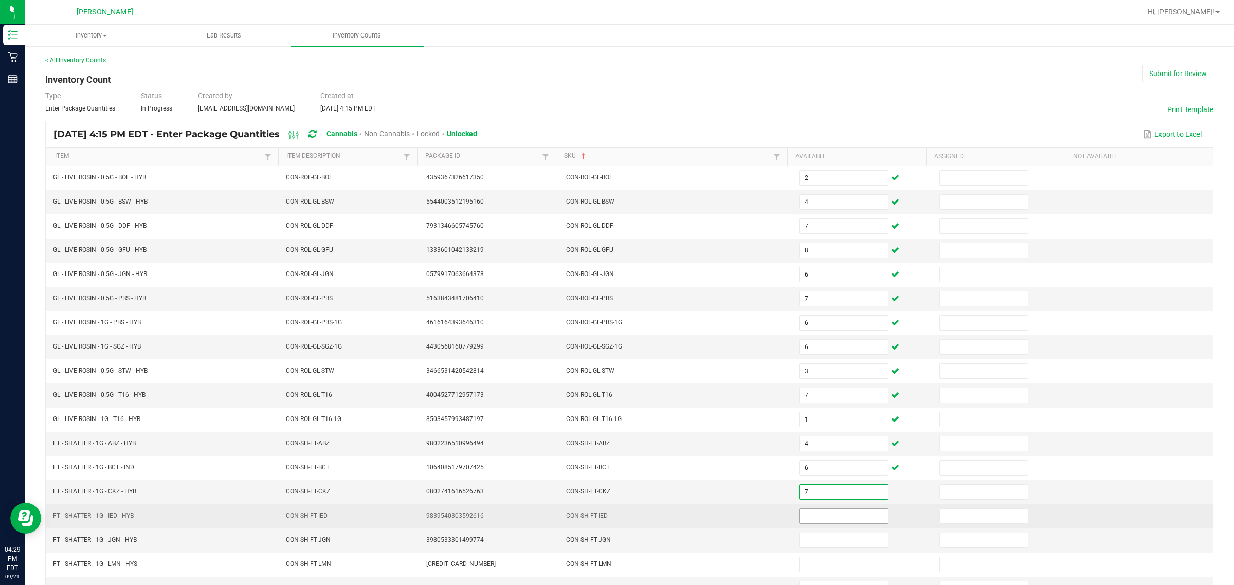
click at [615, 522] on input at bounding box center [843, 516] width 88 height 14
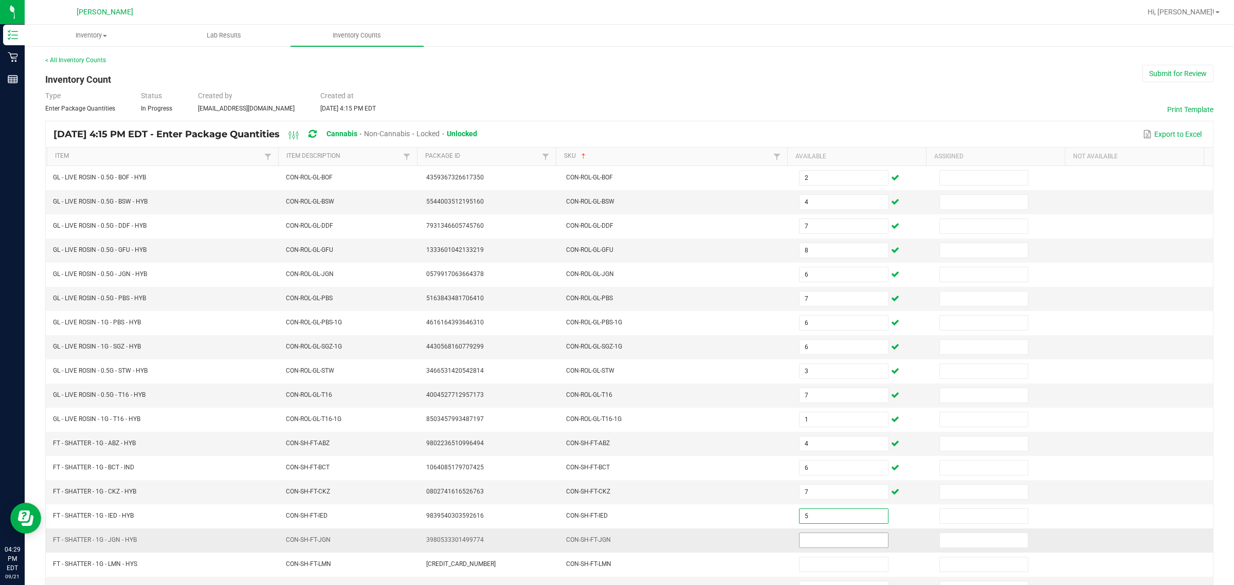
click at [615, 548] on input at bounding box center [843, 540] width 88 height 14
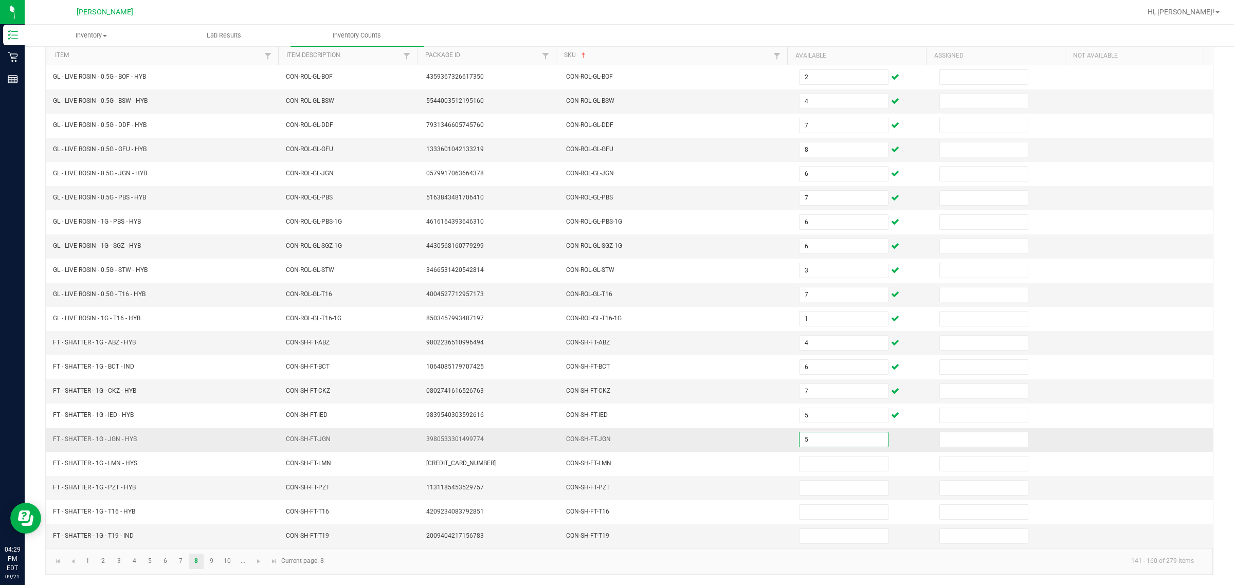
scroll to position [108, 0]
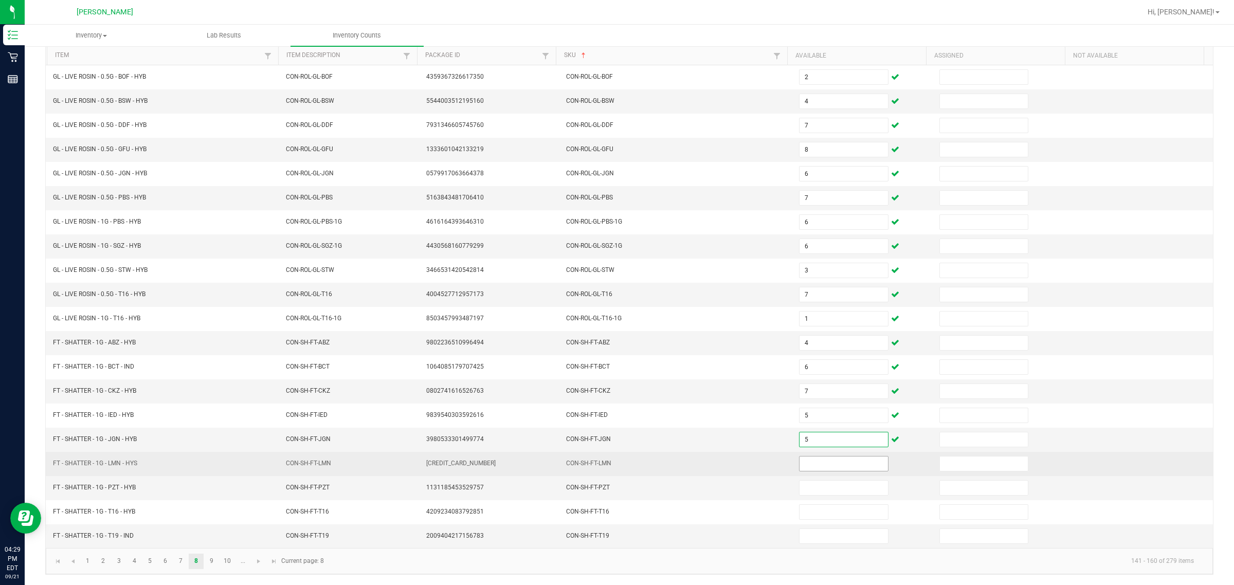
click at [615, 463] on input at bounding box center [843, 464] width 88 height 14
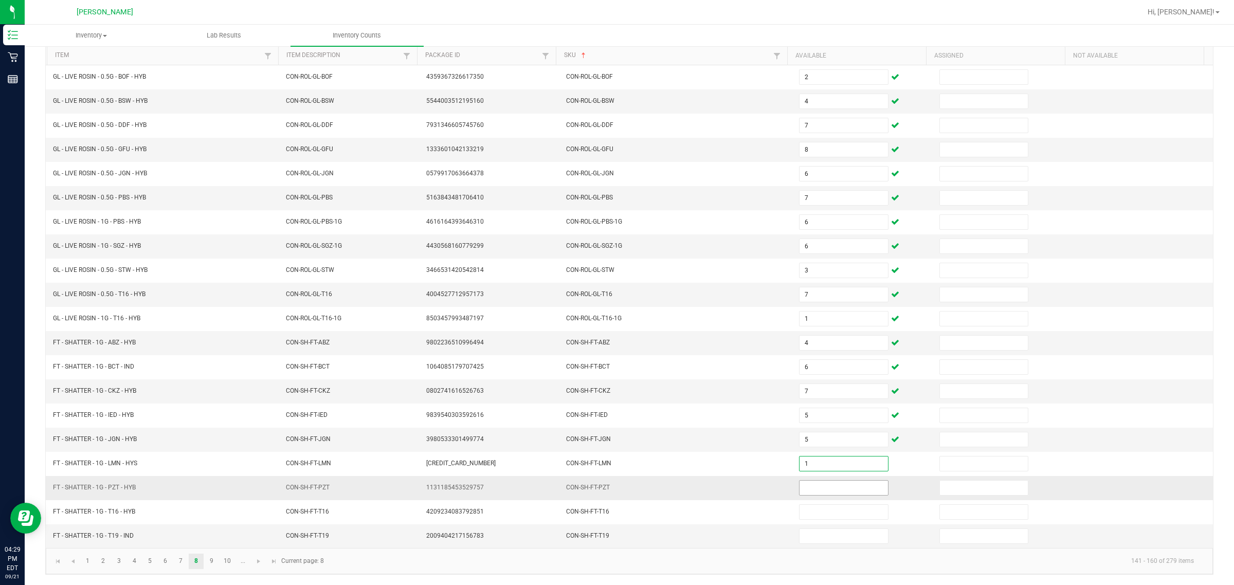
click at [615, 487] on input at bounding box center [843, 488] width 88 height 14
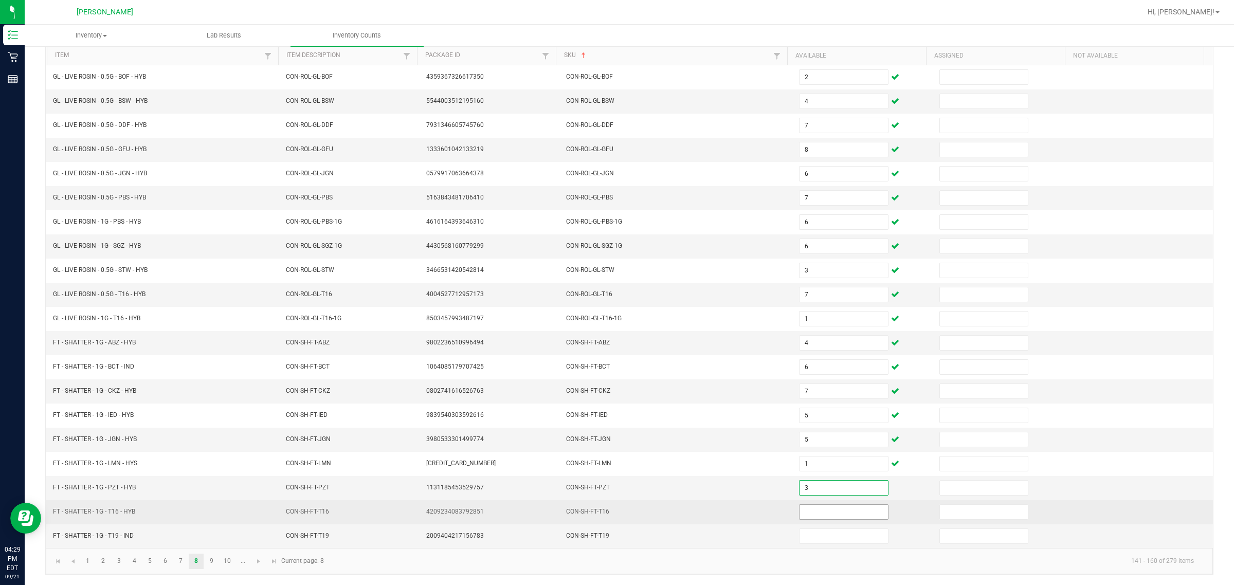
click at [615, 511] on input at bounding box center [843, 512] width 88 height 14
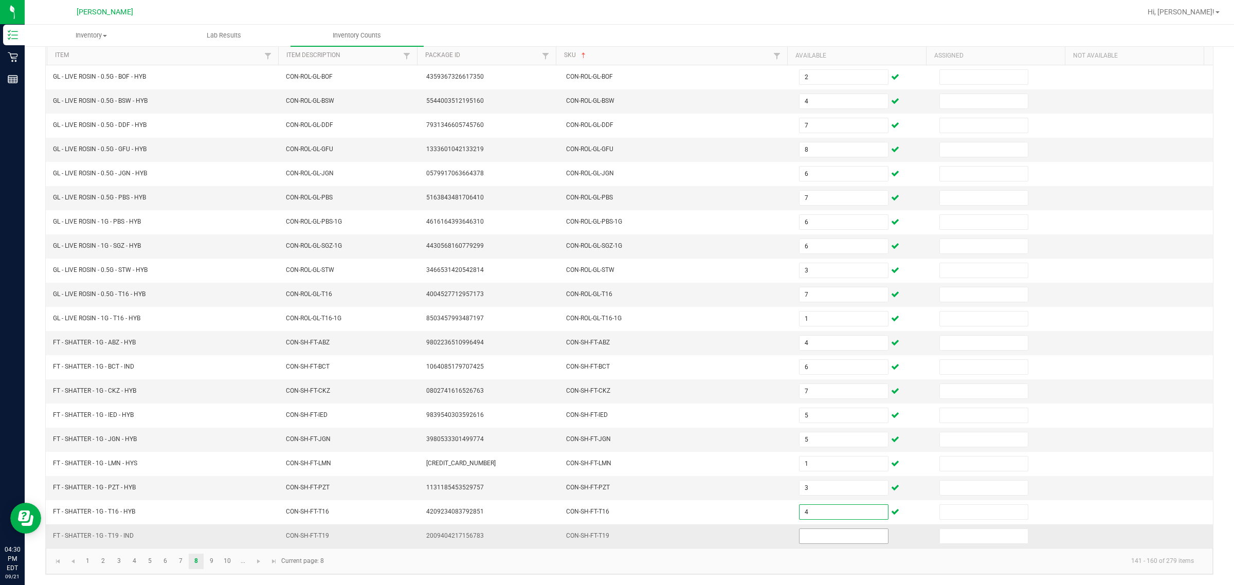
click at [615, 536] on input at bounding box center [843, 536] width 88 height 14
click at [209, 565] on link "9" at bounding box center [211, 561] width 15 height 15
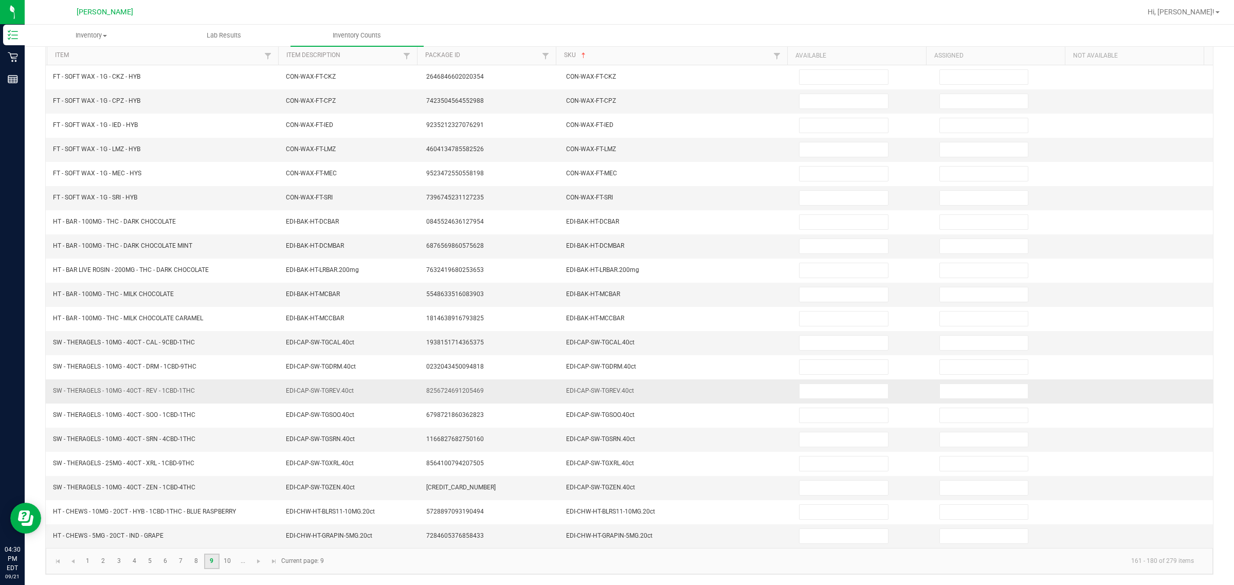
scroll to position [0, 0]
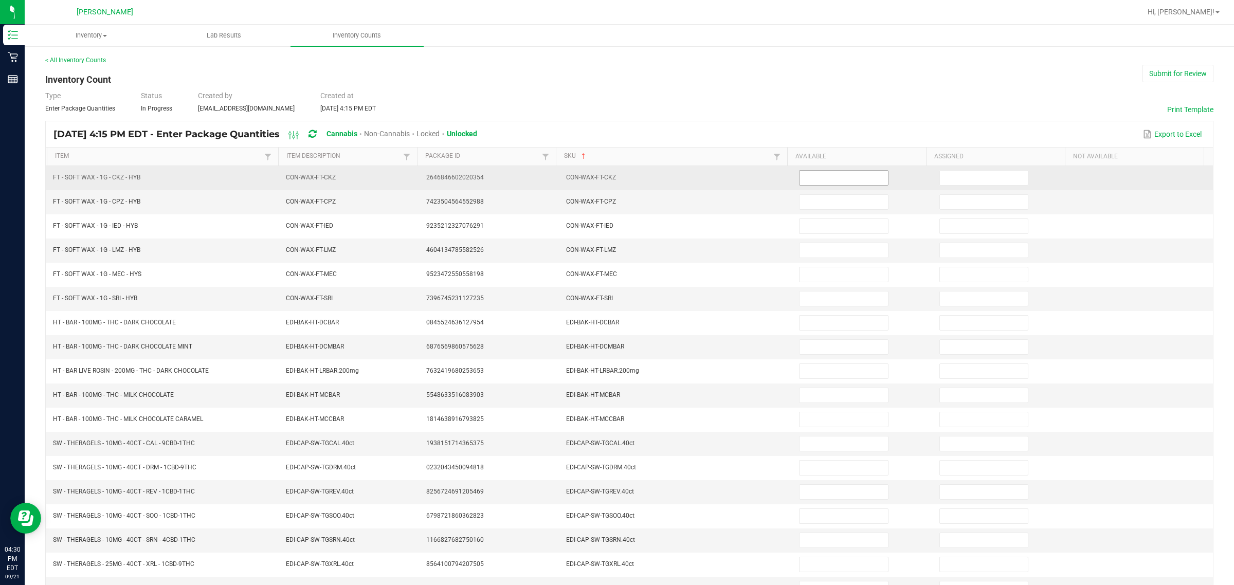
click at [615, 178] on input at bounding box center [843, 178] width 88 height 14
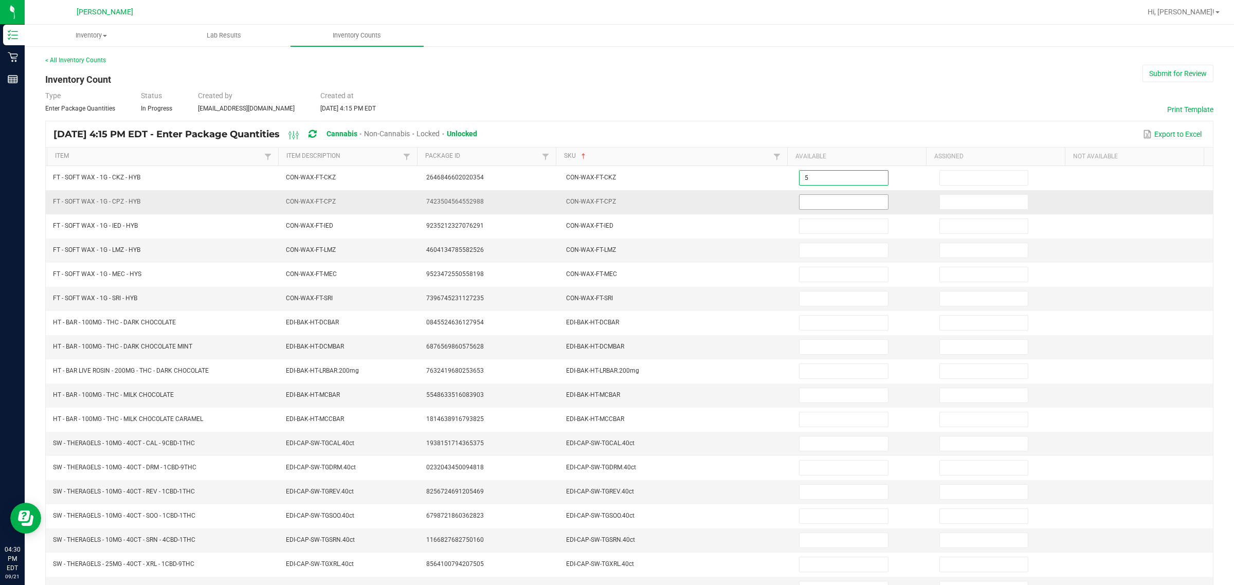
click at [615, 203] on input at bounding box center [843, 202] width 88 height 14
click at [615, 205] on input "2" at bounding box center [843, 202] width 88 height 14
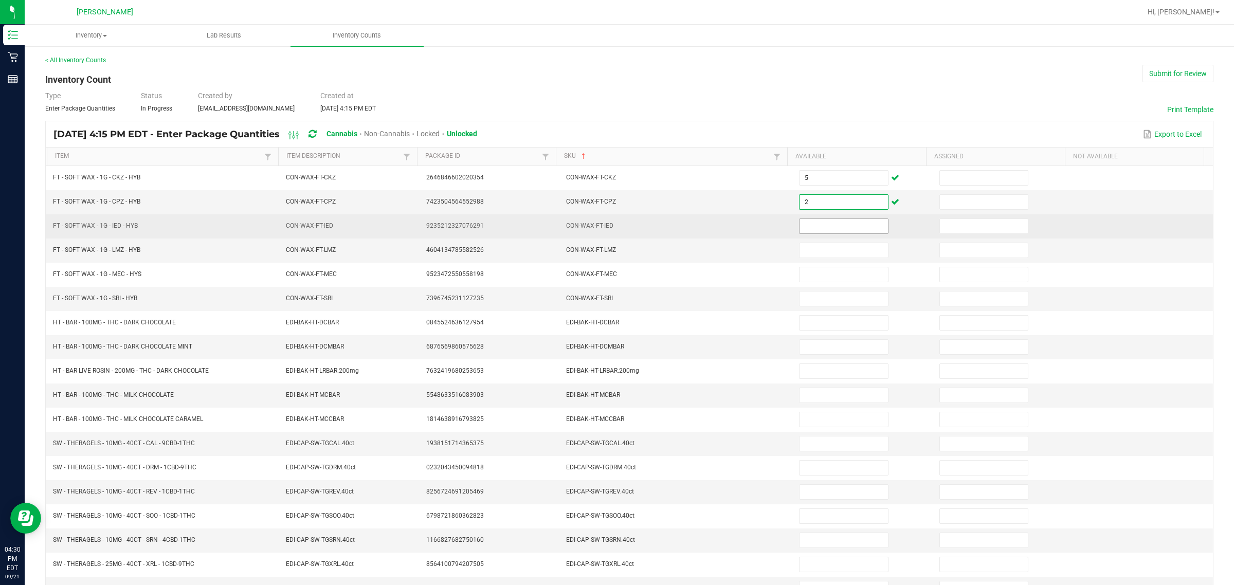
click at [615, 224] on input at bounding box center [843, 226] width 88 height 14
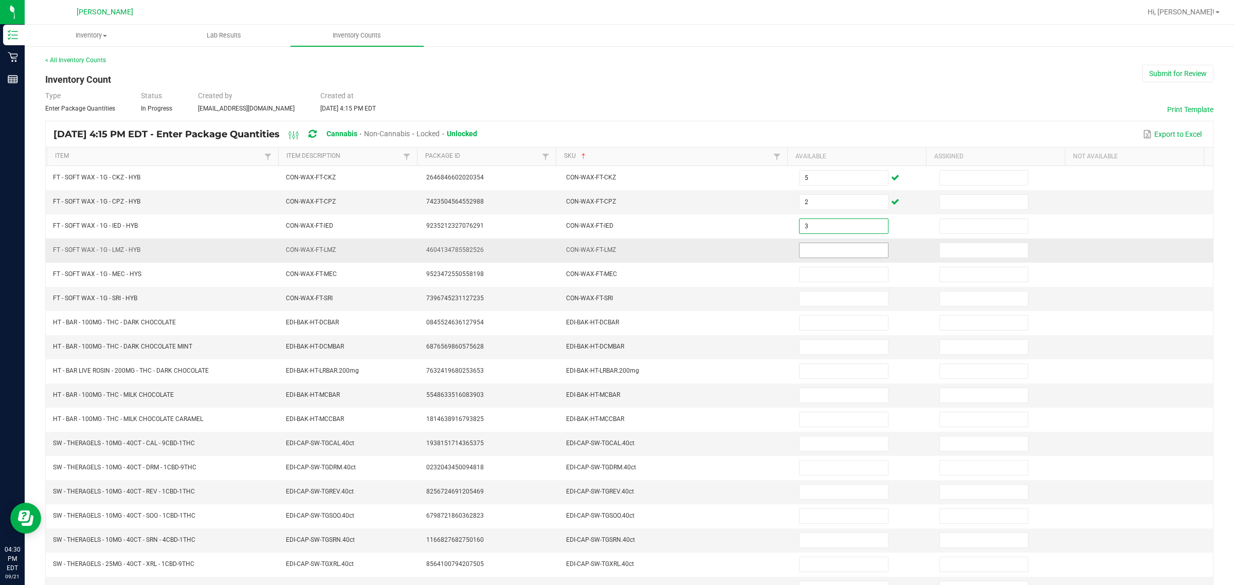
click at [615, 252] on input at bounding box center [843, 250] width 88 height 14
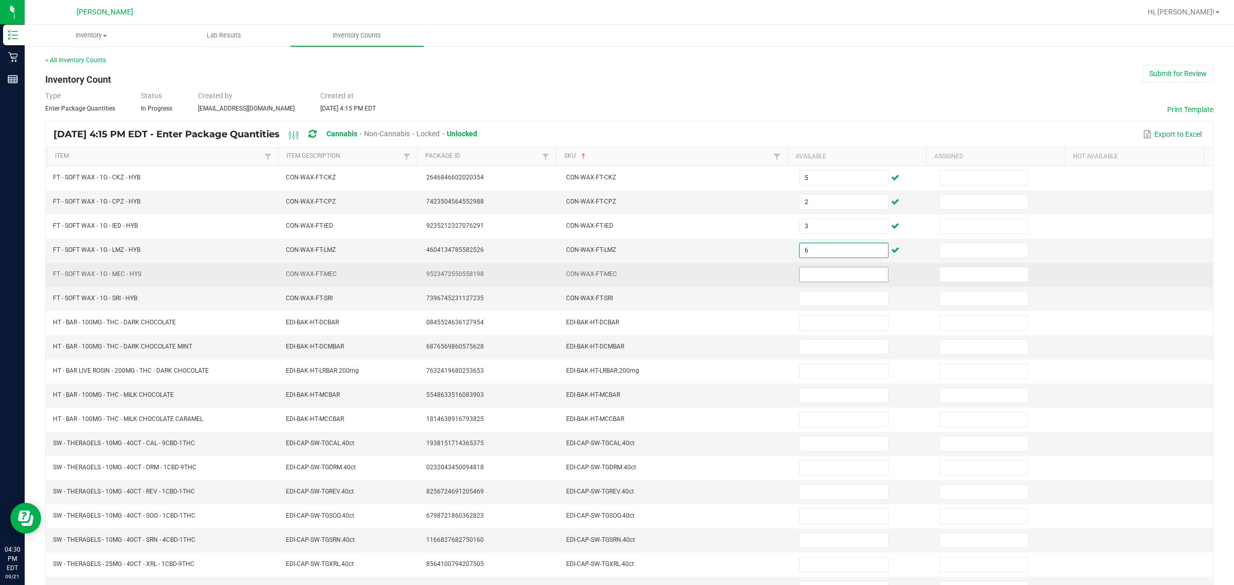
click at [615, 279] on input at bounding box center [843, 274] width 88 height 14
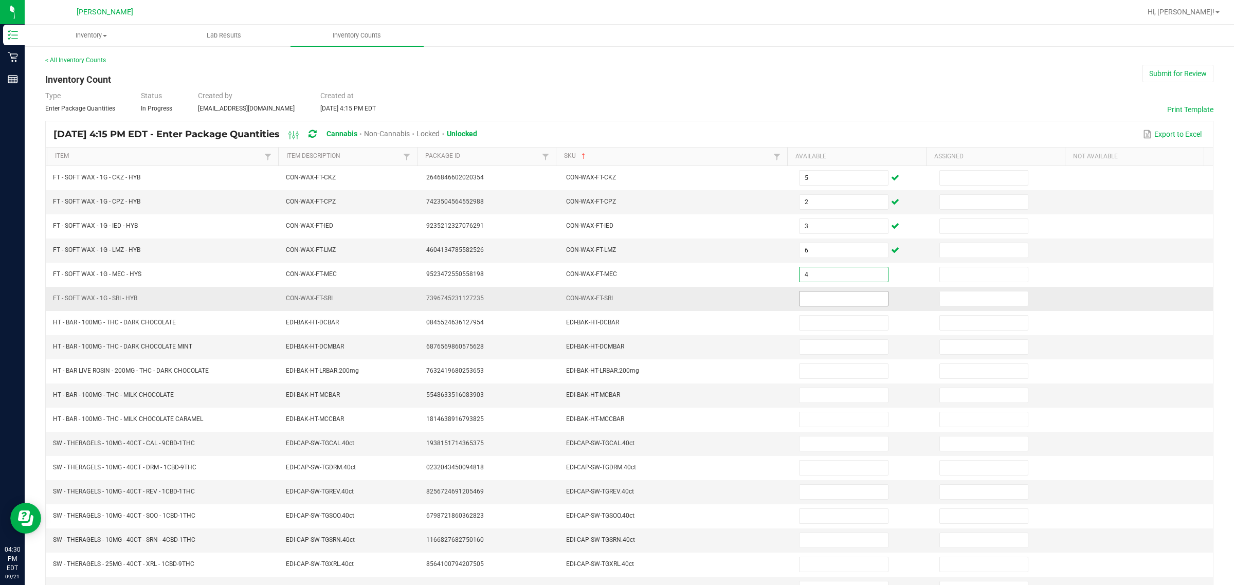
click at [615, 301] on input at bounding box center [843, 299] width 88 height 14
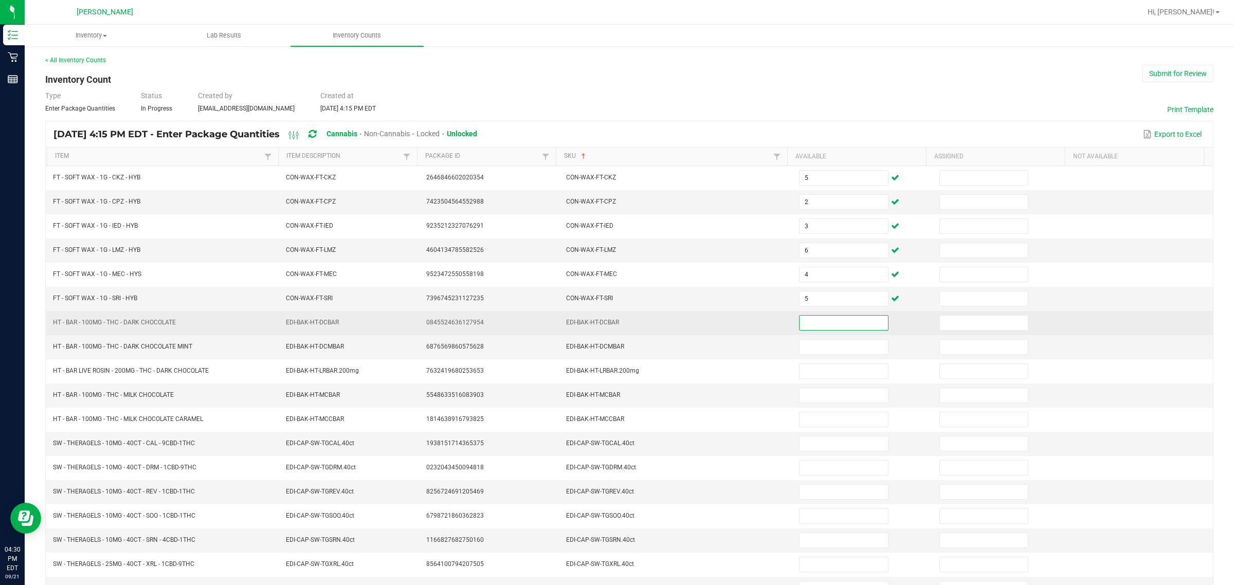
click at [615, 326] on input at bounding box center [843, 323] width 88 height 14
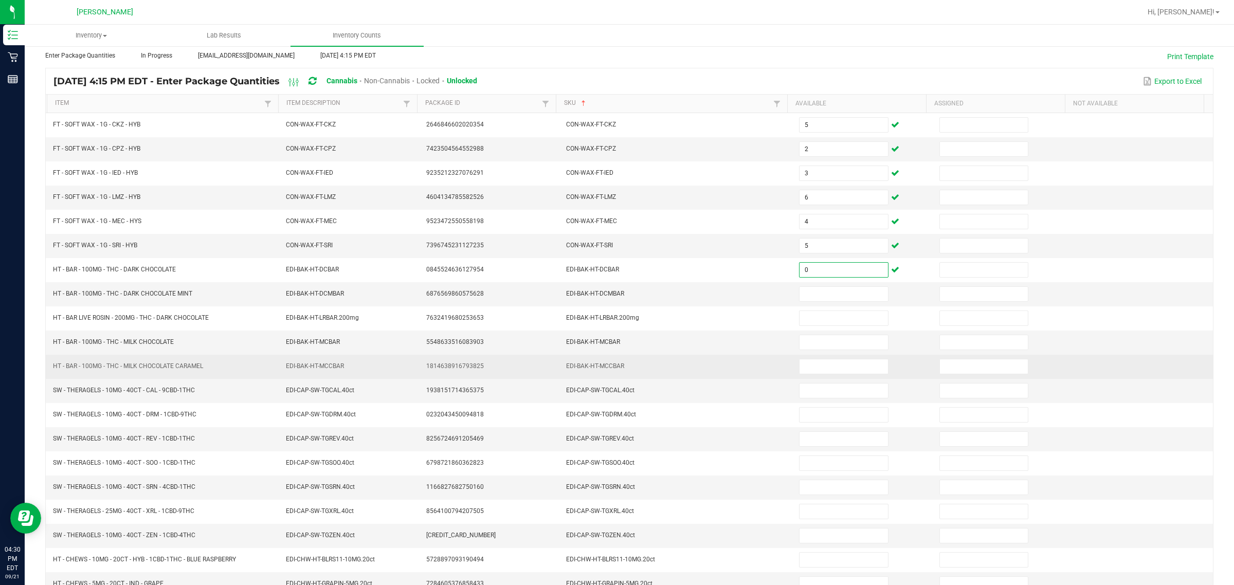
scroll to position [108, 0]
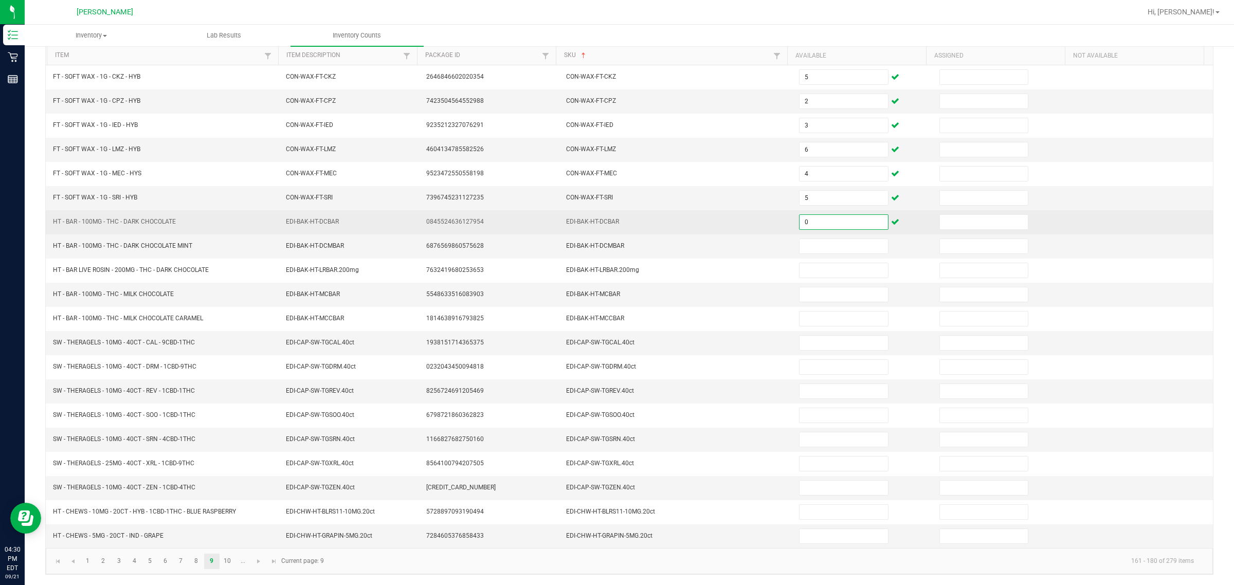
drag, startPoint x: 824, startPoint y: 220, endPoint x: 700, endPoint y: 217, distance: 123.9
click at [615, 217] on tr "HT - BAR - 100MG - THC - DARK CHOCOLATE EDI-BAK-HT-DCBAR 0845524636127954 EDI-B…" at bounding box center [629, 222] width 1167 height 24
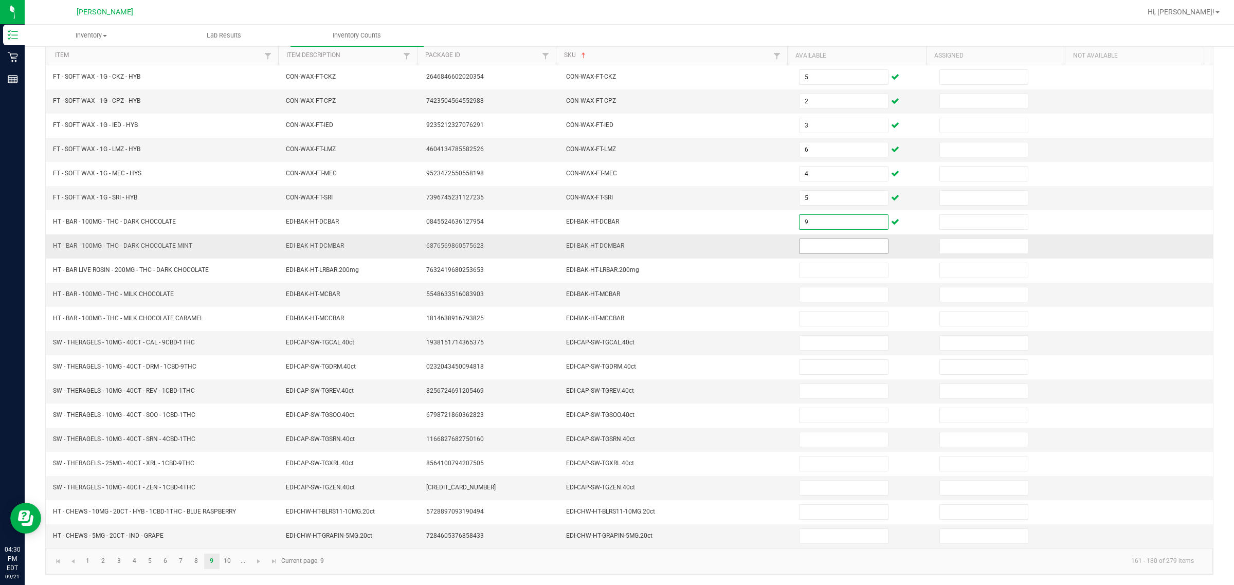
click at [615, 242] on input at bounding box center [843, 246] width 88 height 14
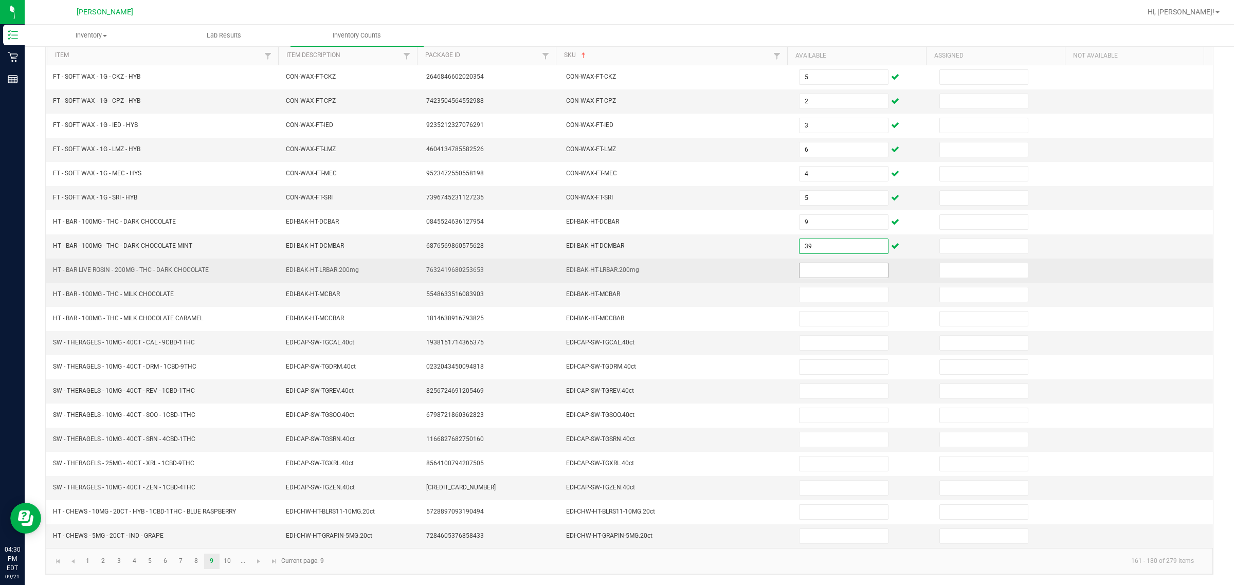
click at [615, 263] on input at bounding box center [843, 270] width 88 height 14
click at [615, 273] on input at bounding box center [843, 270] width 88 height 14
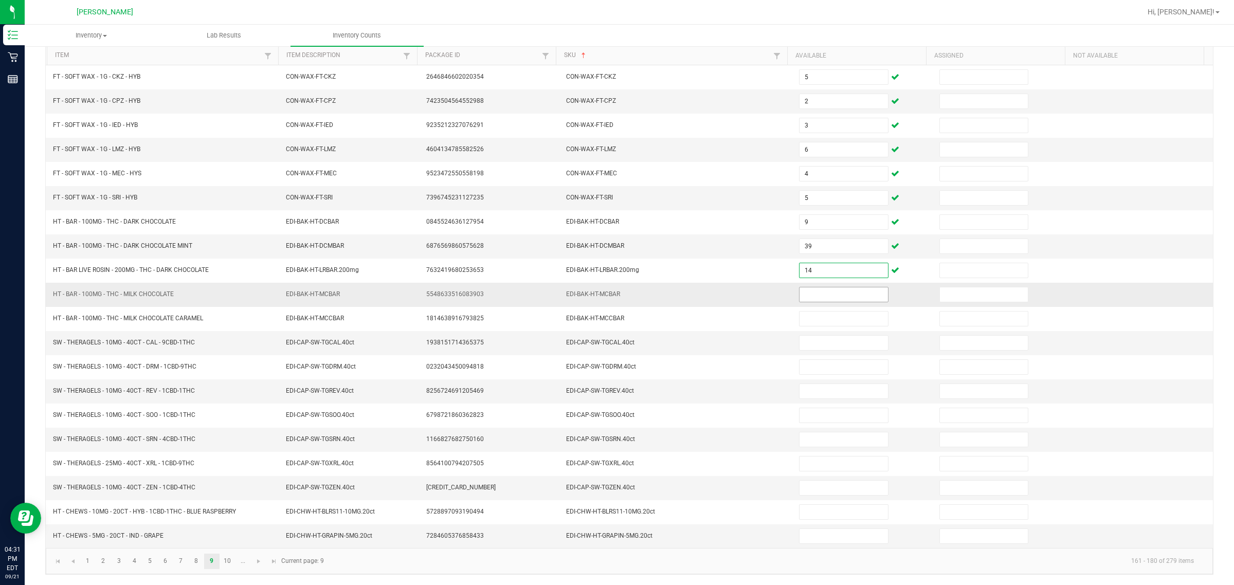
click at [615, 291] on input at bounding box center [843, 294] width 88 height 14
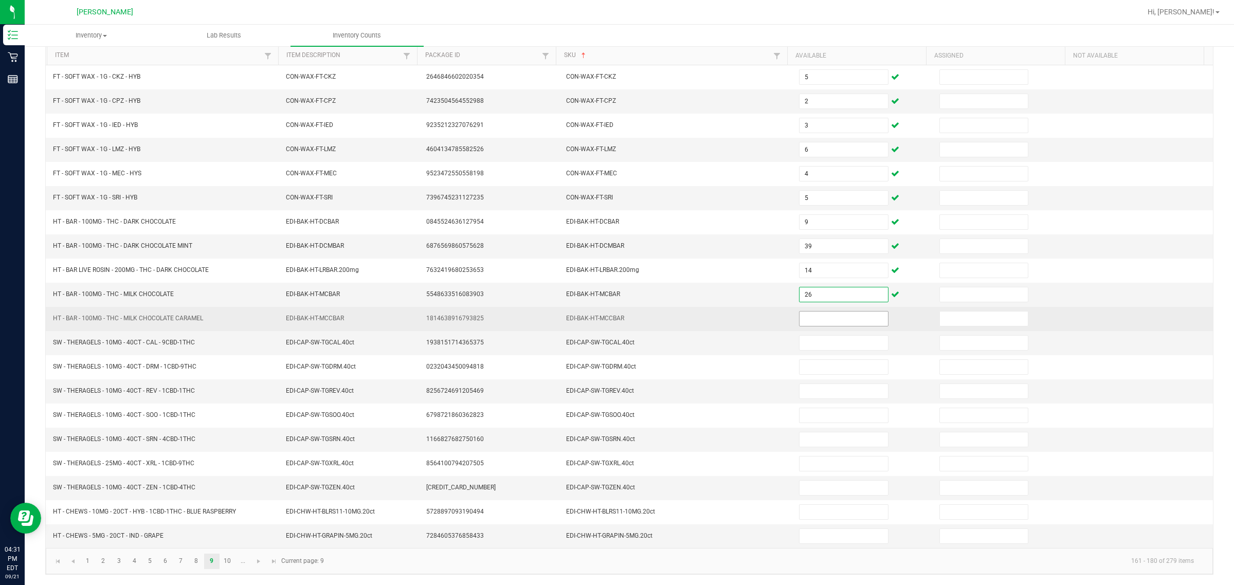
click at [615, 318] on input at bounding box center [843, 319] width 88 height 14
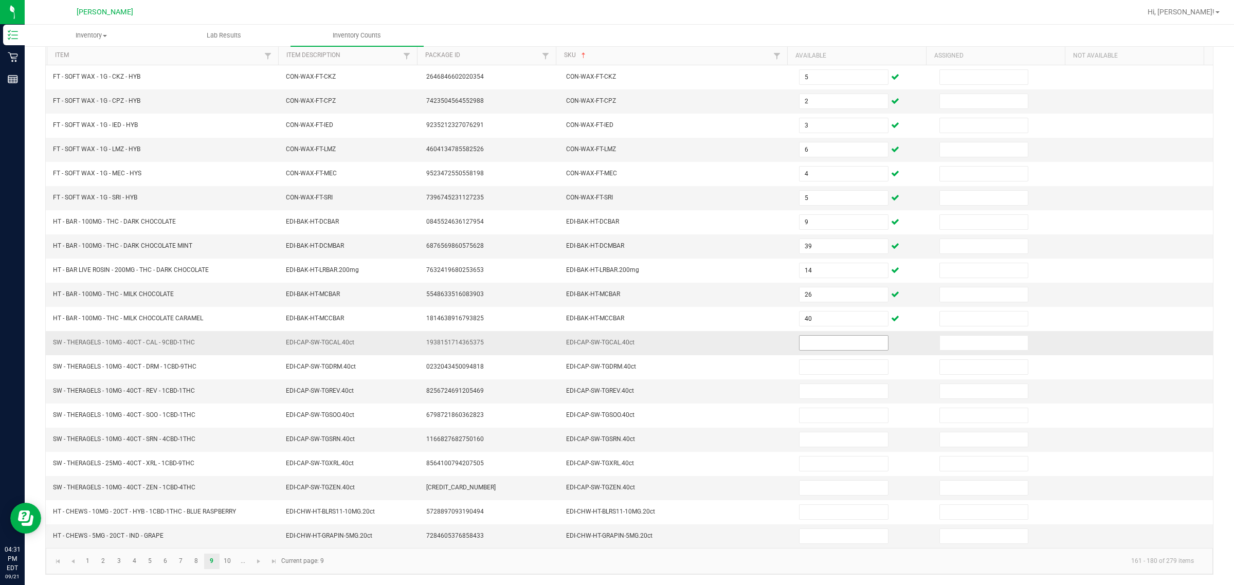
click at [615, 347] on span at bounding box center [843, 342] width 89 height 15
click at [615, 339] on input at bounding box center [843, 343] width 88 height 14
click at [615, 386] on input at bounding box center [843, 391] width 88 height 14
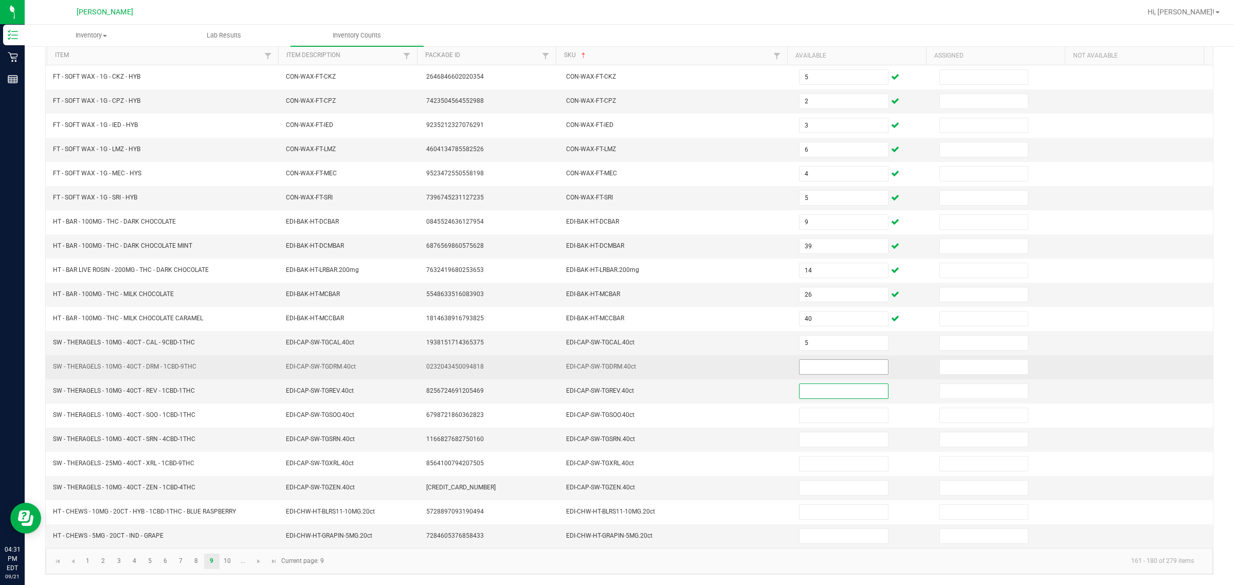
click at [615, 363] on input at bounding box center [843, 367] width 88 height 14
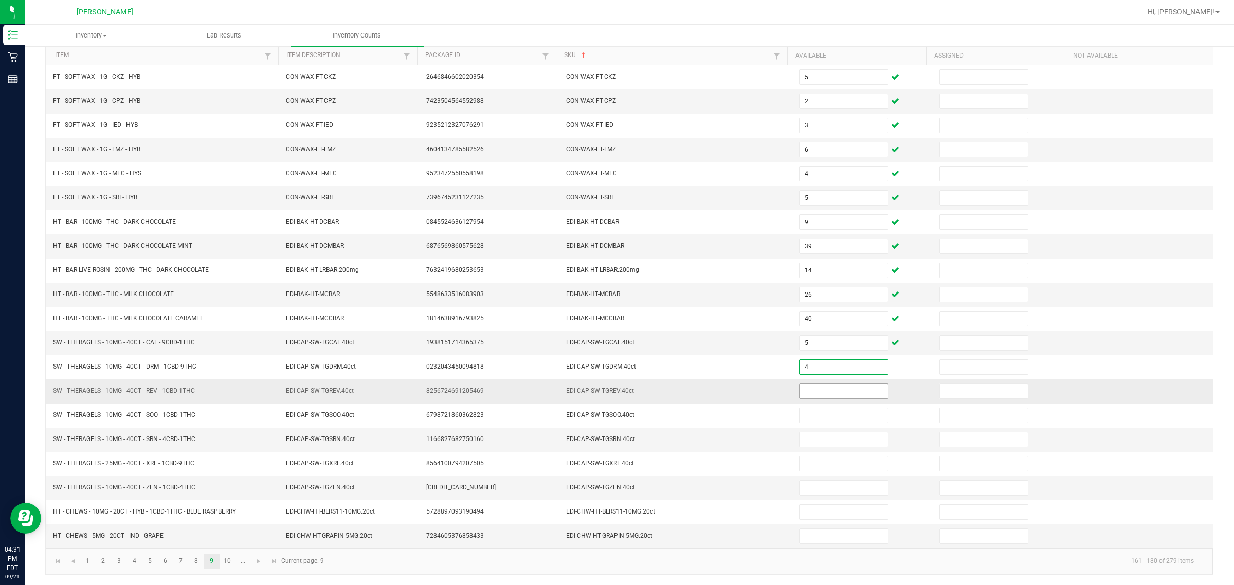
click at [615, 389] on input at bounding box center [843, 391] width 88 height 14
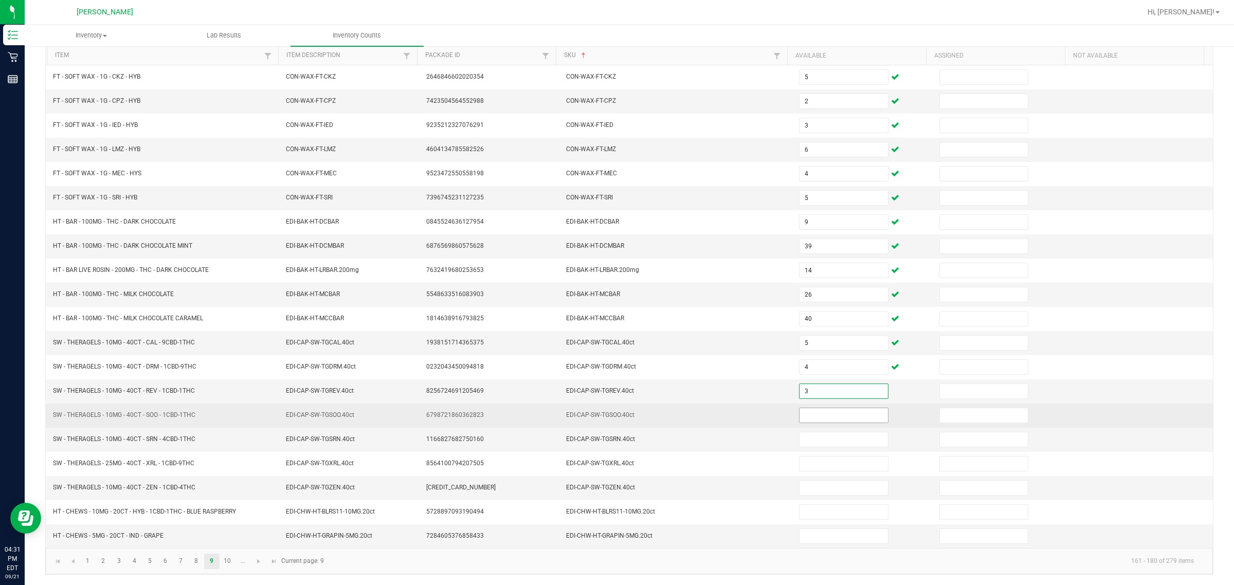
click at [615, 415] on input at bounding box center [843, 415] width 88 height 14
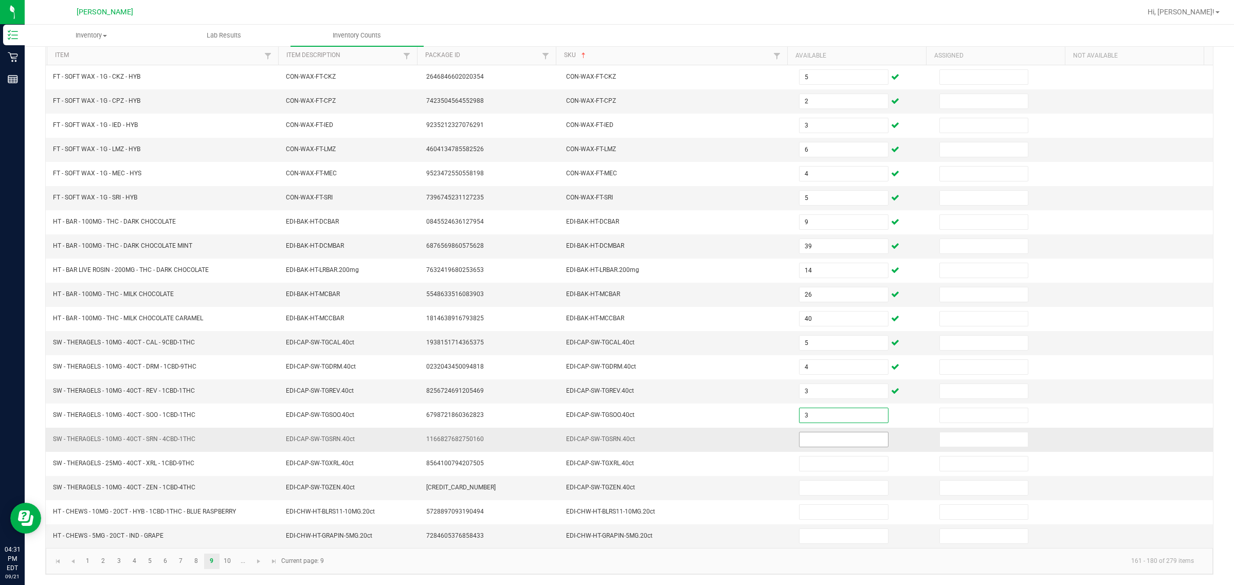
click at [615, 437] on input at bounding box center [843, 439] width 88 height 14
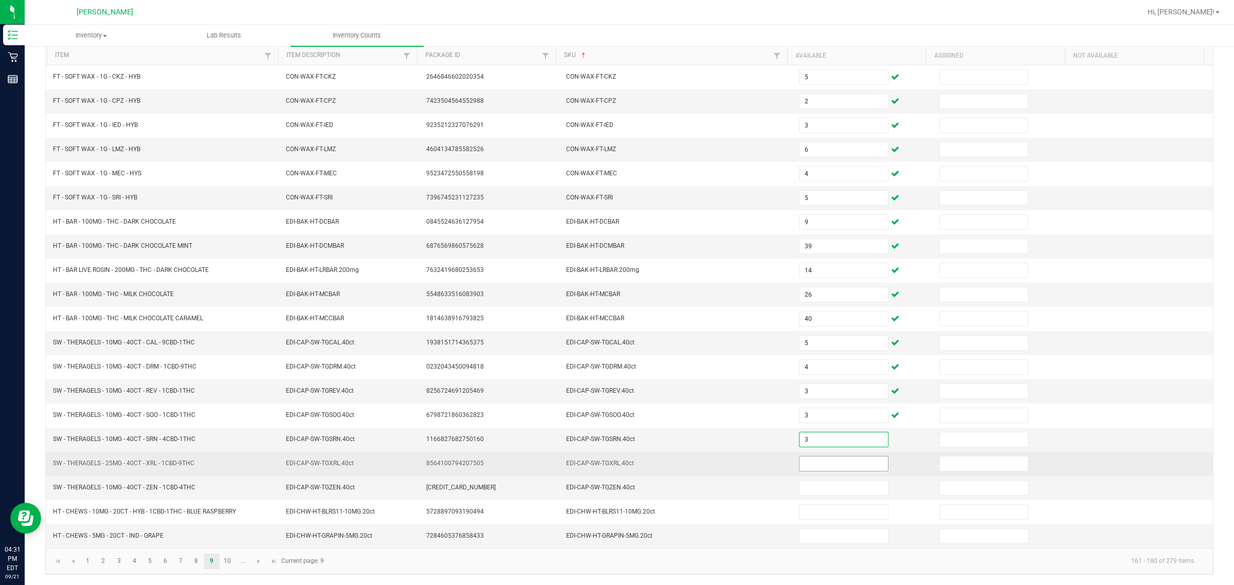
click at [615, 462] on input at bounding box center [843, 464] width 88 height 14
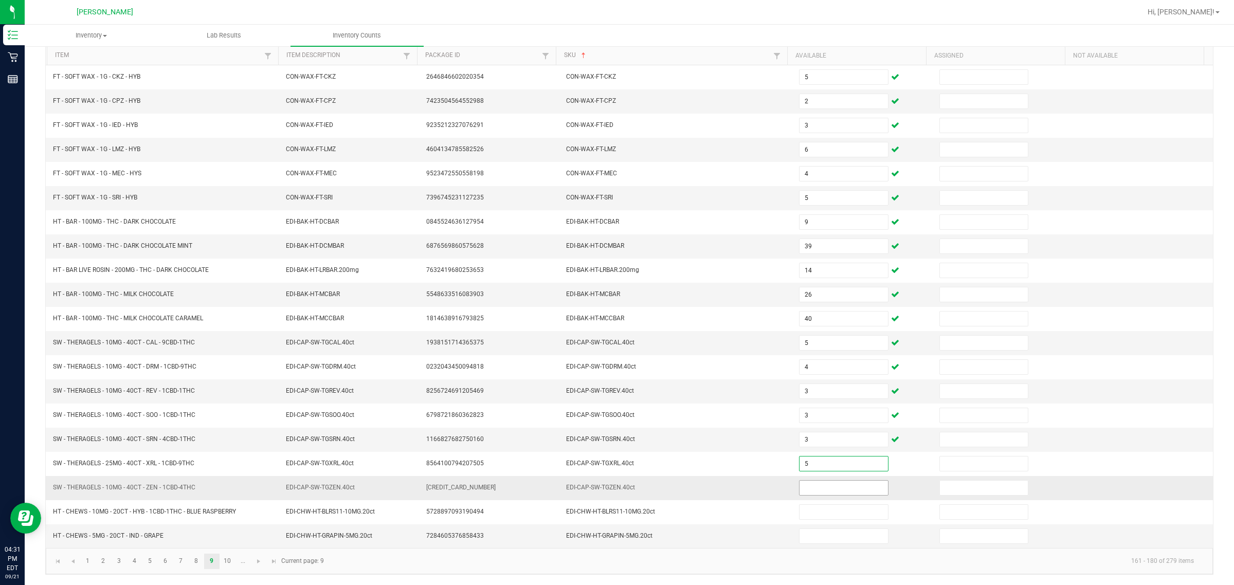
click at [615, 490] on input at bounding box center [843, 488] width 88 height 14
drag, startPoint x: 818, startPoint y: 486, endPoint x: 773, endPoint y: 483, distance: 45.3
click at [615, 483] on tr "SW - THERAGELS - 10MG - 40CT - ZEN - 1CBD-4THC EDI-CAP-SW-TGZEN.40ct [CREDIT_CA…" at bounding box center [629, 488] width 1167 height 24
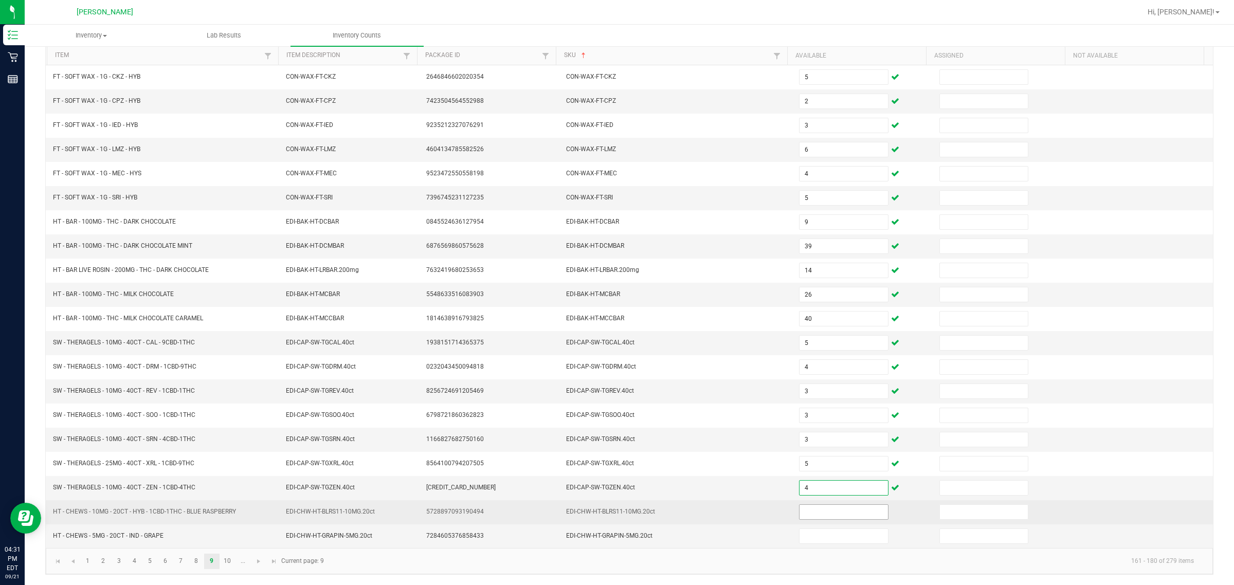
click at [615, 513] on input at bounding box center [843, 512] width 88 height 14
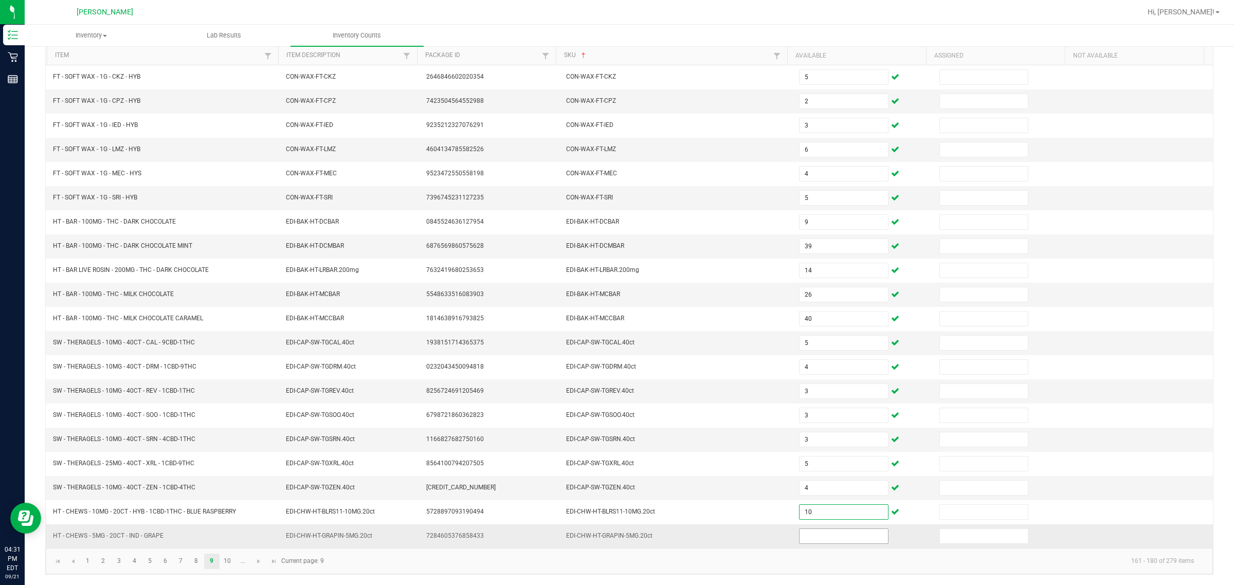
click at [615, 538] on input at bounding box center [843, 536] width 88 height 14
click at [234, 557] on link "10" at bounding box center [227, 561] width 15 height 15
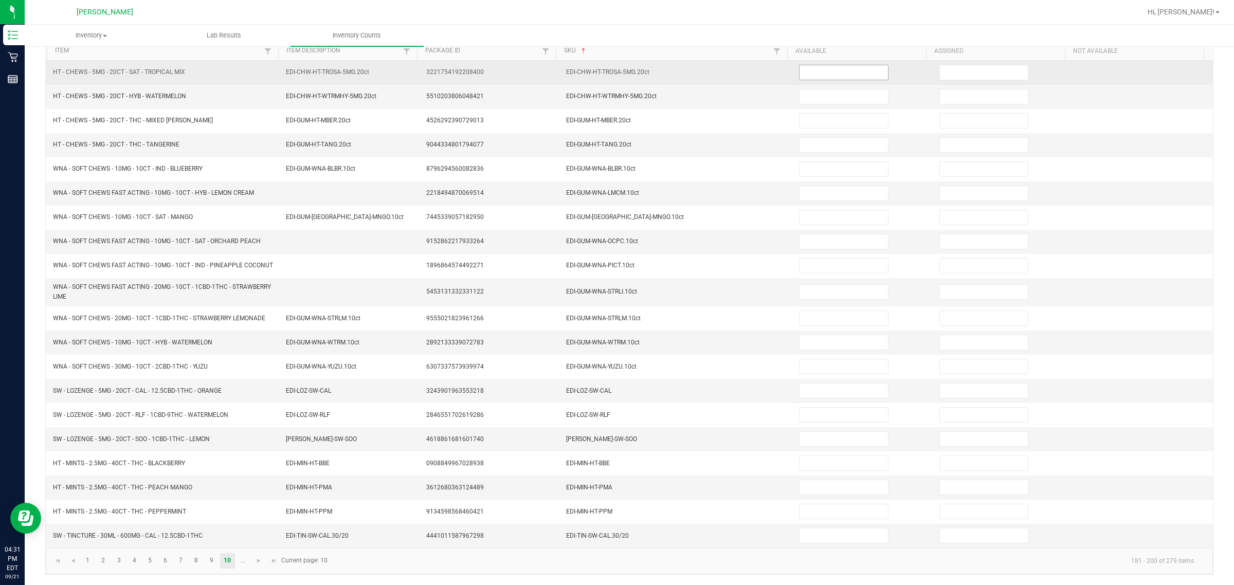
click at [615, 71] on input at bounding box center [843, 72] width 88 height 14
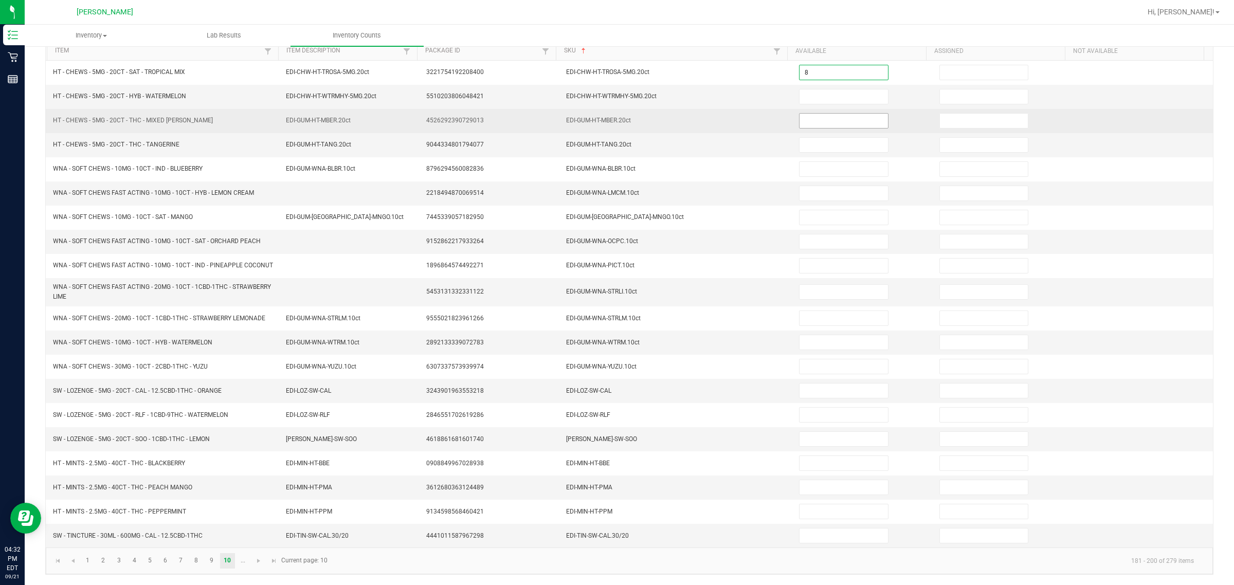
click at [615, 116] on input at bounding box center [843, 121] width 88 height 14
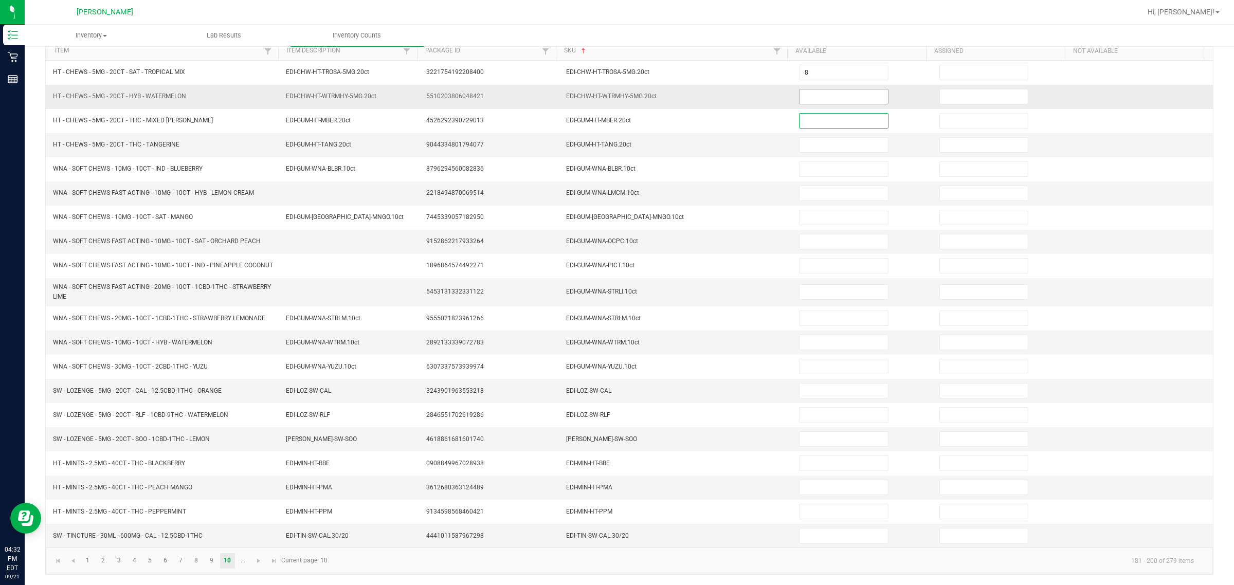
click at [615, 96] on input at bounding box center [843, 96] width 88 height 14
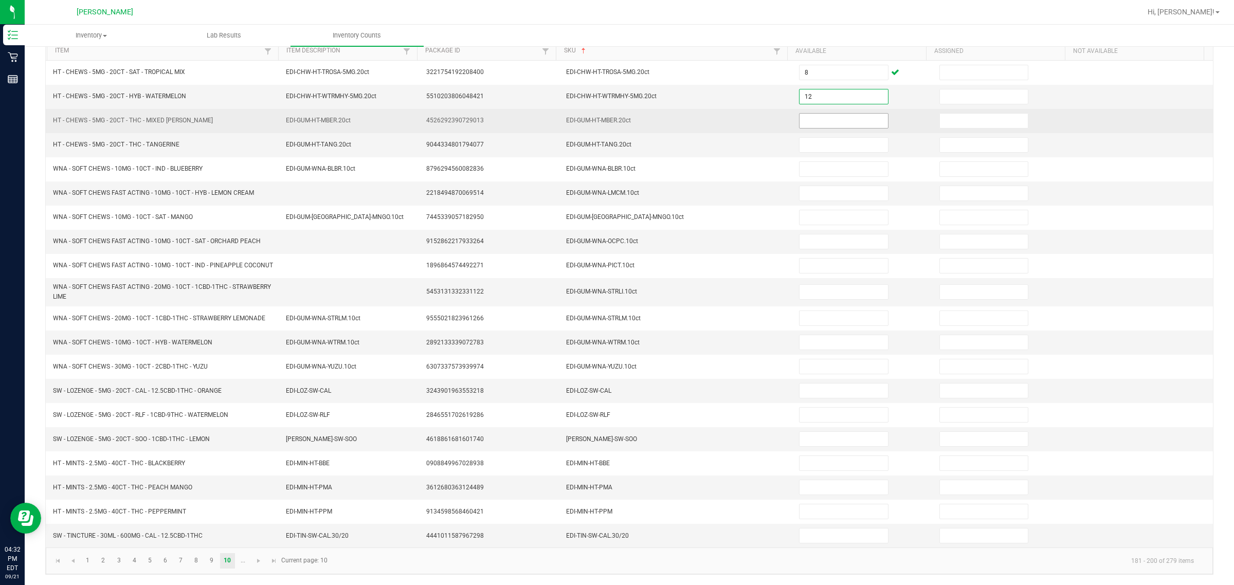
click at [615, 119] on input at bounding box center [843, 121] width 88 height 14
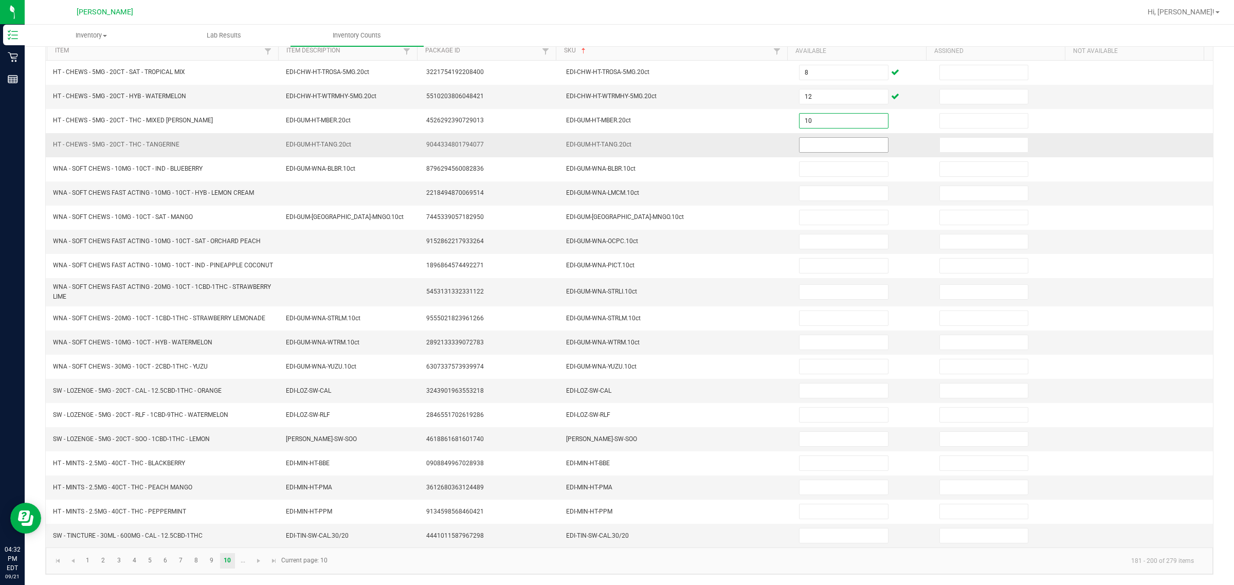
click at [615, 140] on input at bounding box center [843, 145] width 88 height 14
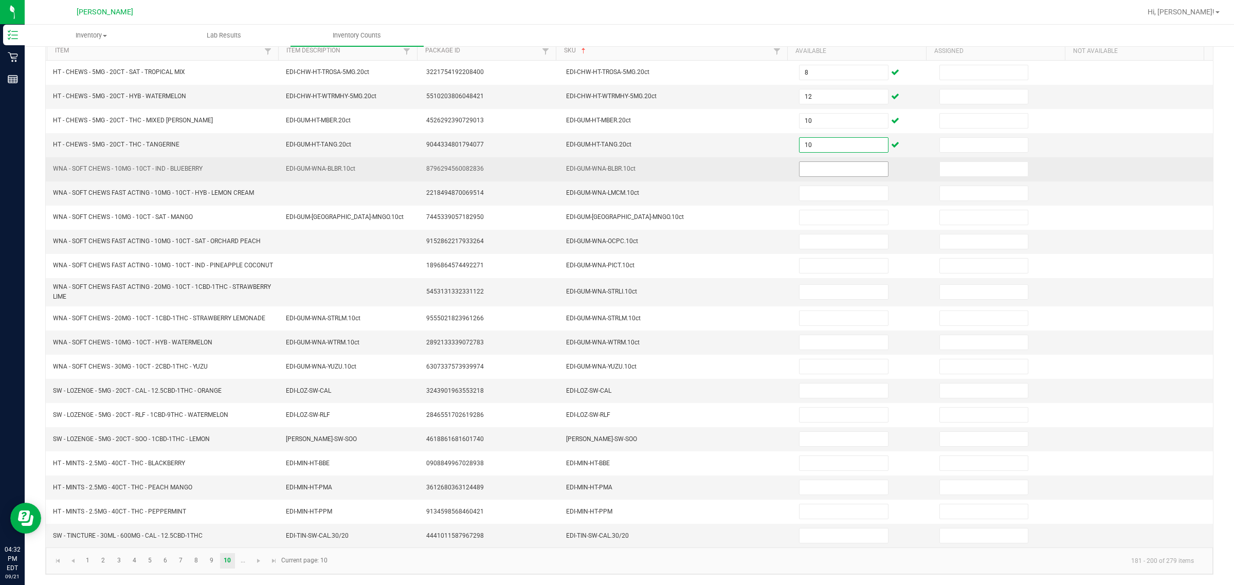
click at [615, 171] on input at bounding box center [843, 169] width 88 height 14
click at [615, 163] on input at bounding box center [843, 169] width 88 height 14
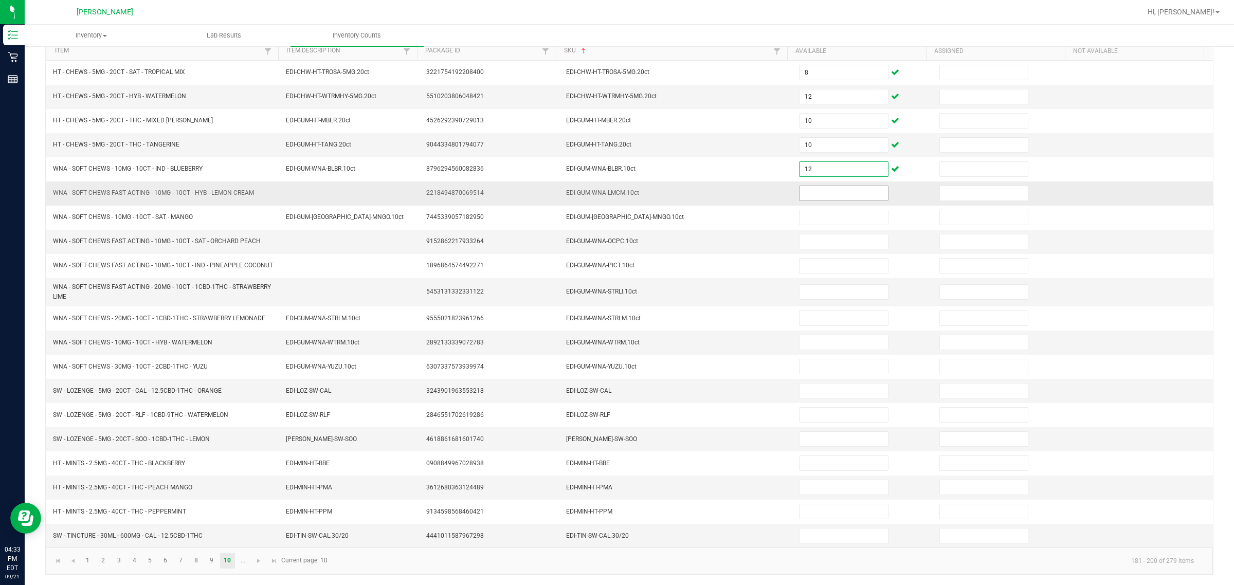
click at [615, 194] on input at bounding box center [843, 193] width 88 height 14
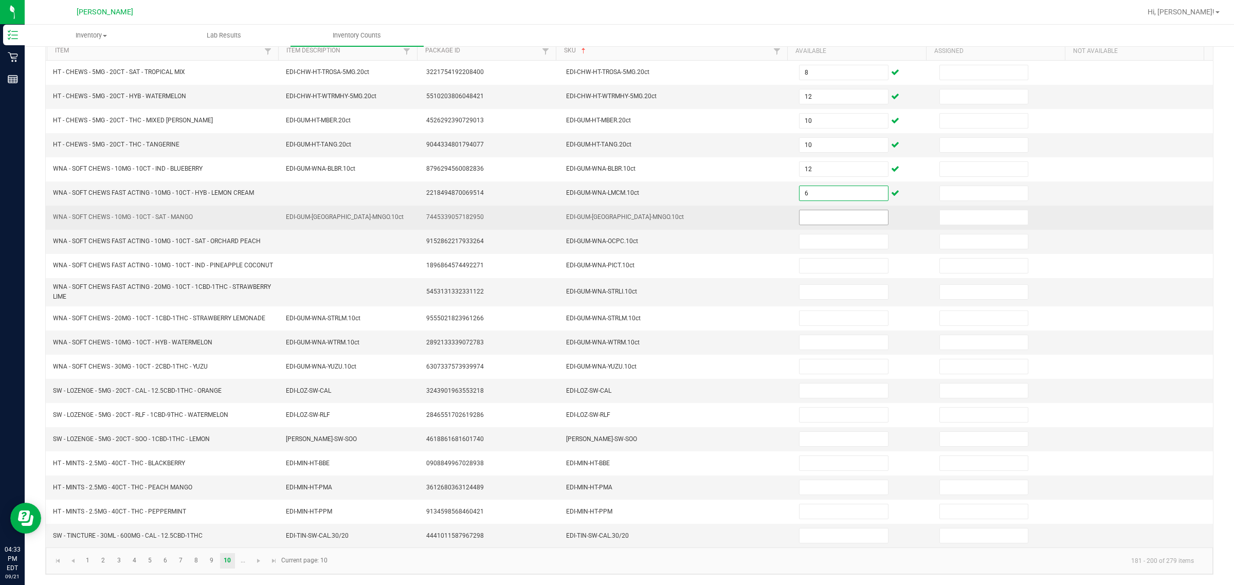
click at [615, 215] on input at bounding box center [843, 217] width 88 height 14
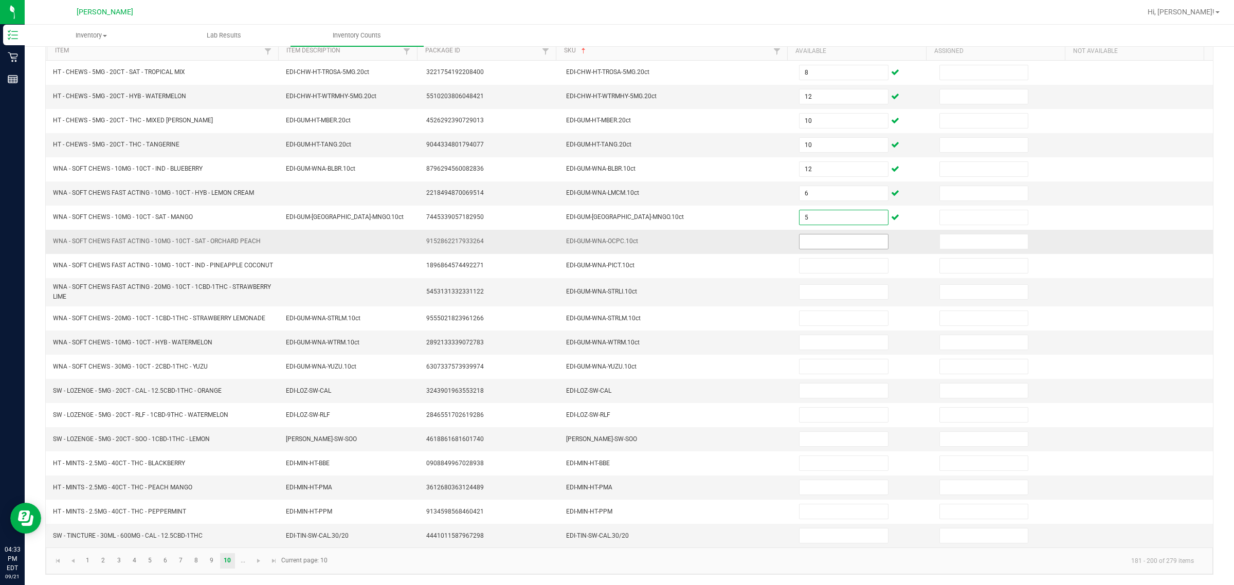
click at [615, 242] on input at bounding box center [843, 241] width 88 height 14
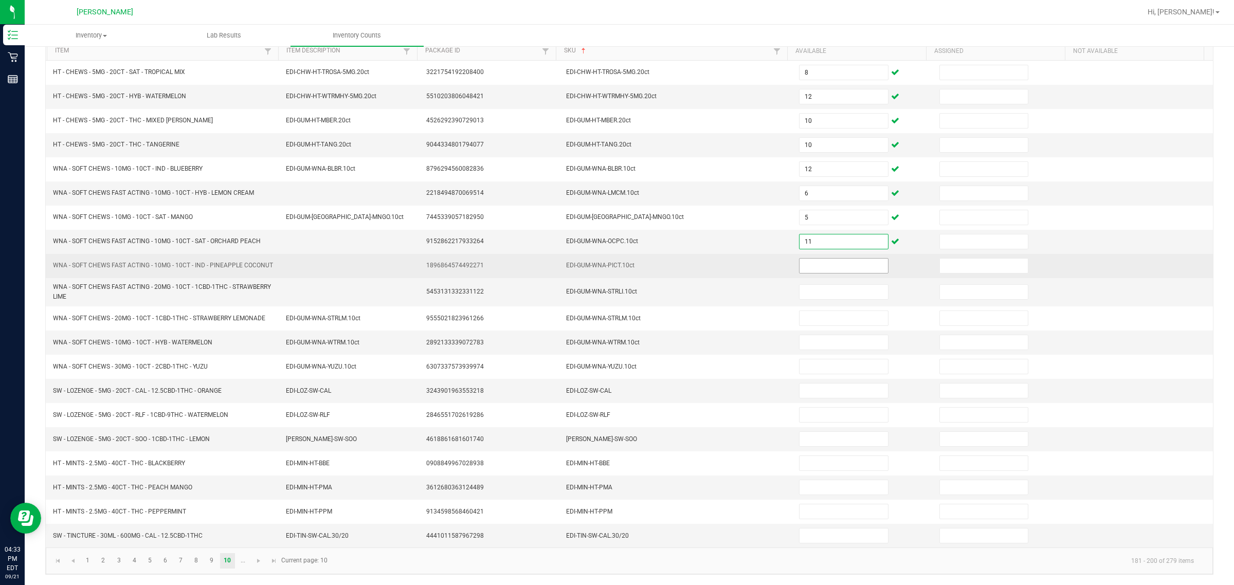
click at [615, 269] on input at bounding box center [843, 266] width 88 height 14
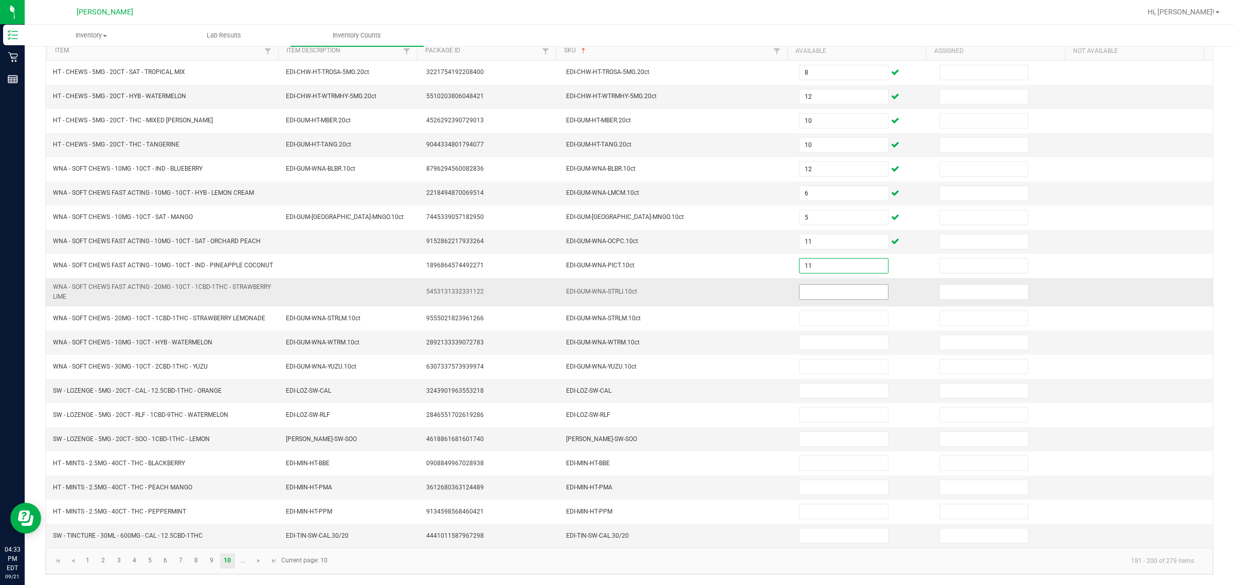
click at [615, 296] on input at bounding box center [843, 292] width 88 height 14
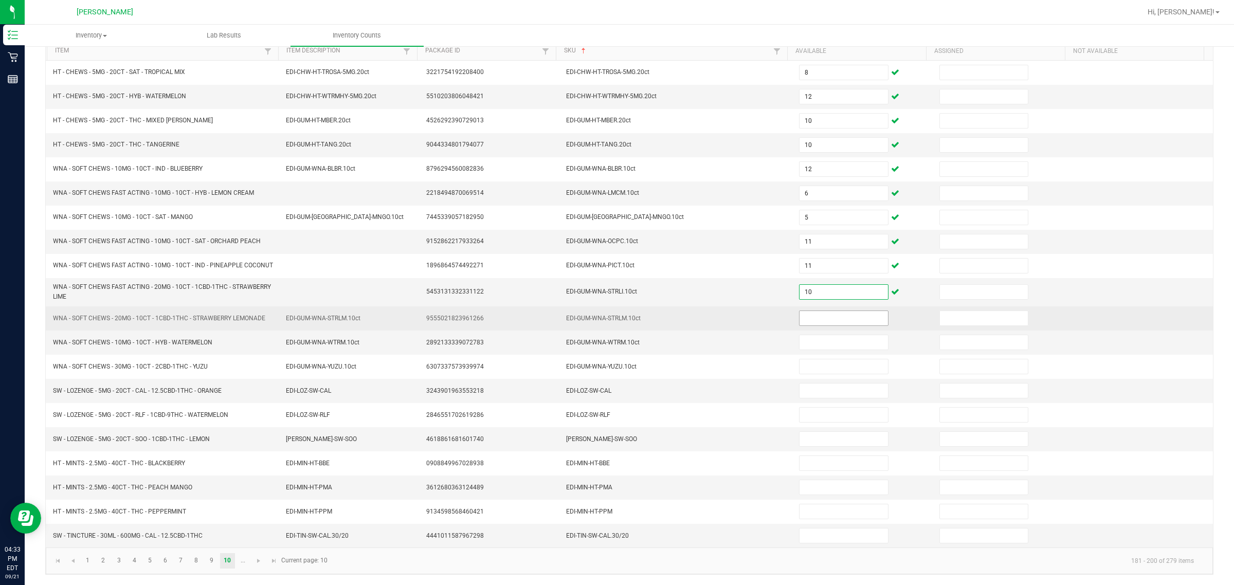
click at [615, 325] on input at bounding box center [843, 318] width 88 height 14
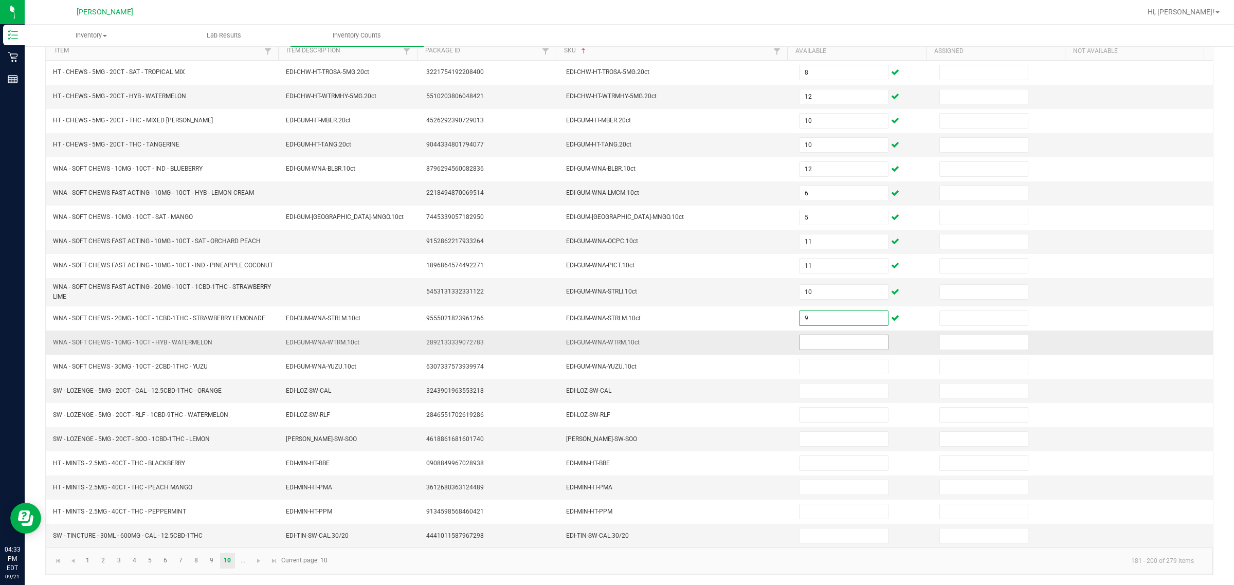
click at [615, 348] on input at bounding box center [843, 342] width 88 height 14
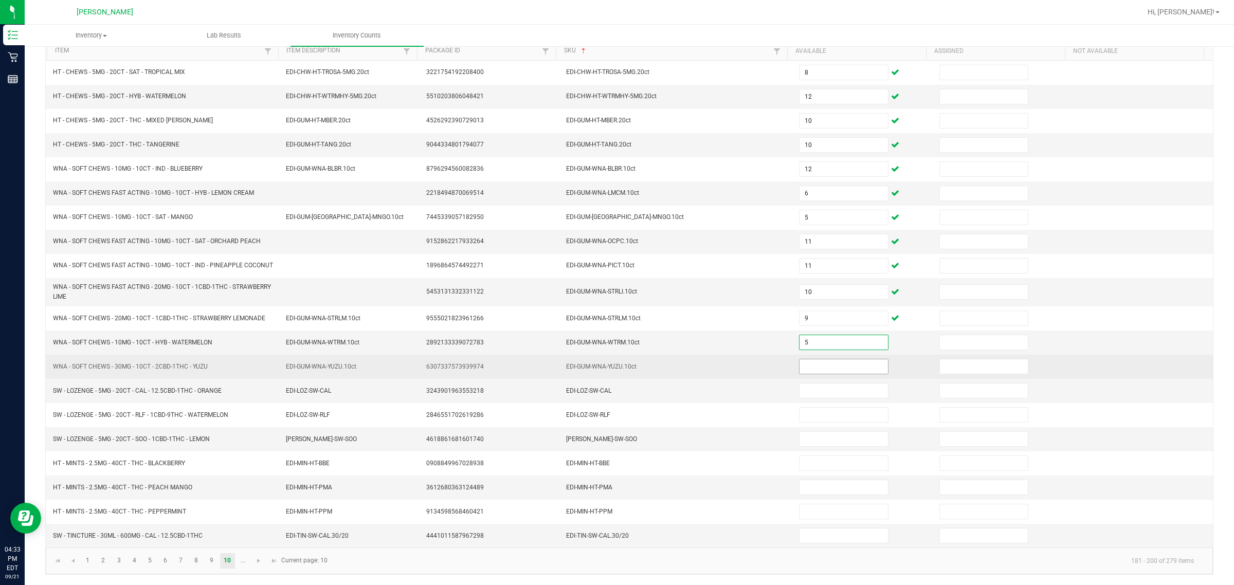
click at [615, 372] on input at bounding box center [843, 366] width 88 height 14
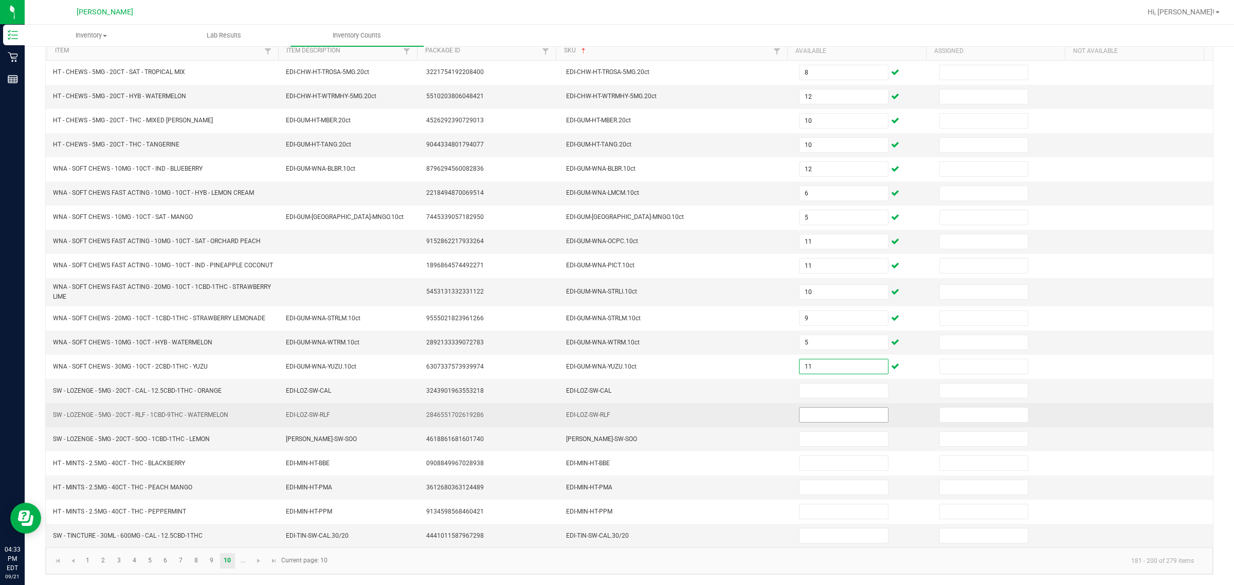
click at [615, 417] on input at bounding box center [843, 415] width 88 height 14
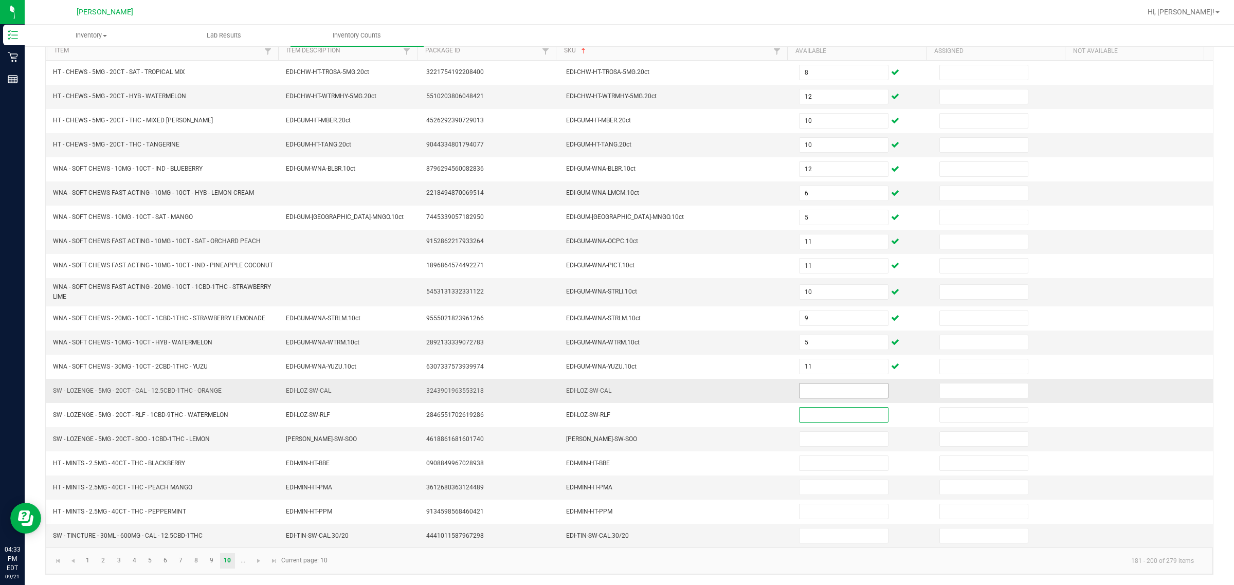
click at [615, 396] on input at bounding box center [843, 391] width 88 height 14
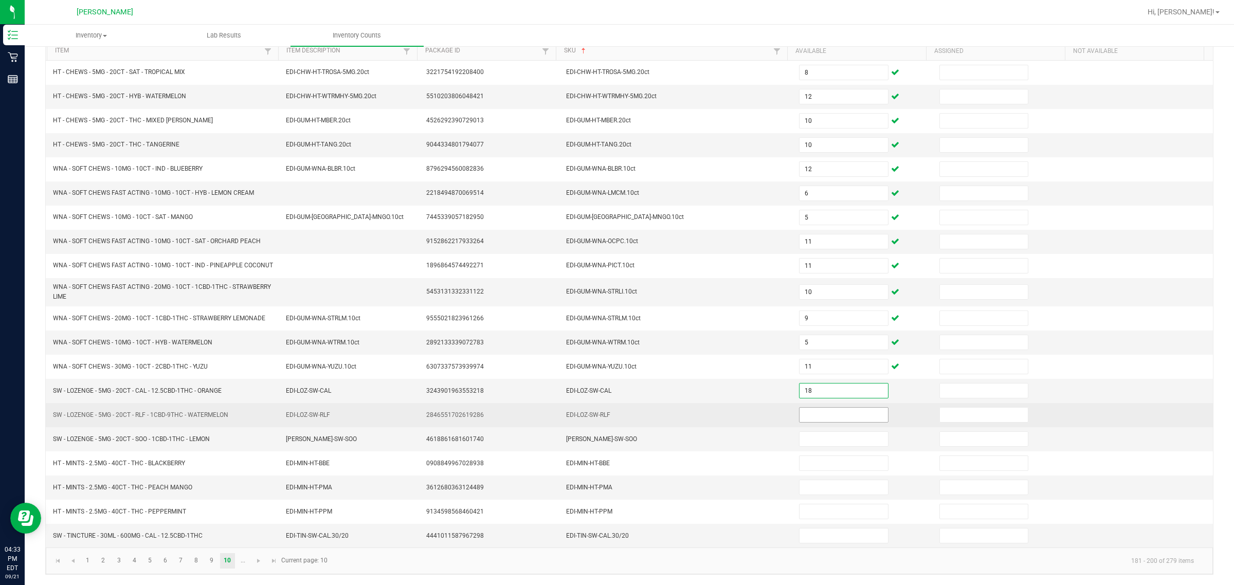
click at [615, 422] on input at bounding box center [843, 415] width 88 height 14
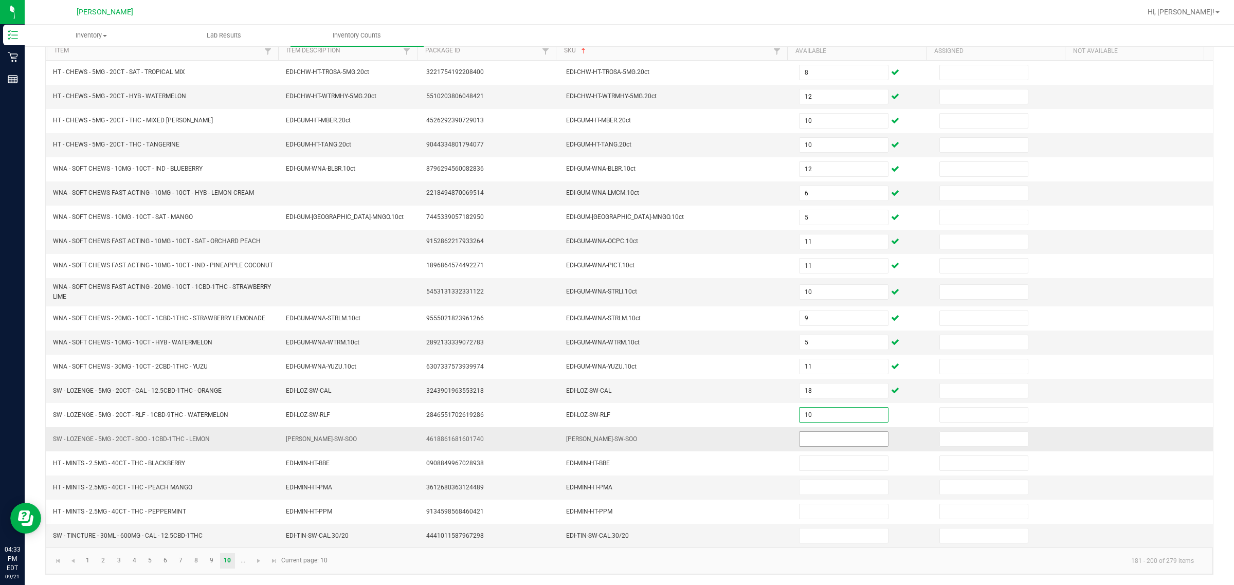
click at [615, 446] on input at bounding box center [843, 439] width 88 height 14
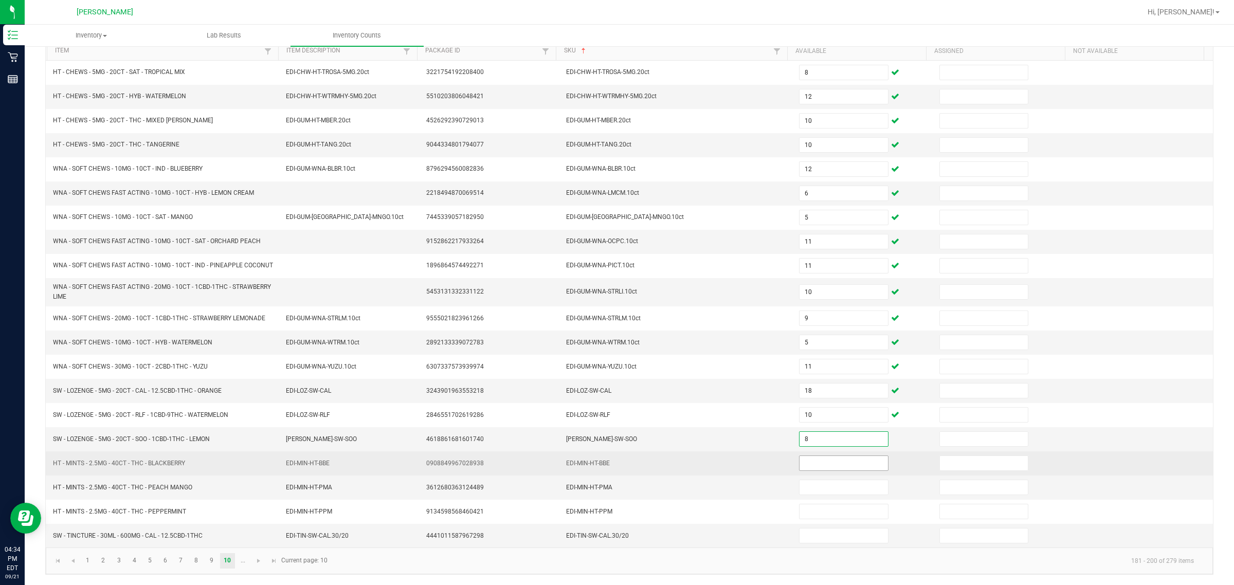
click at [615, 470] on input at bounding box center [843, 463] width 88 height 14
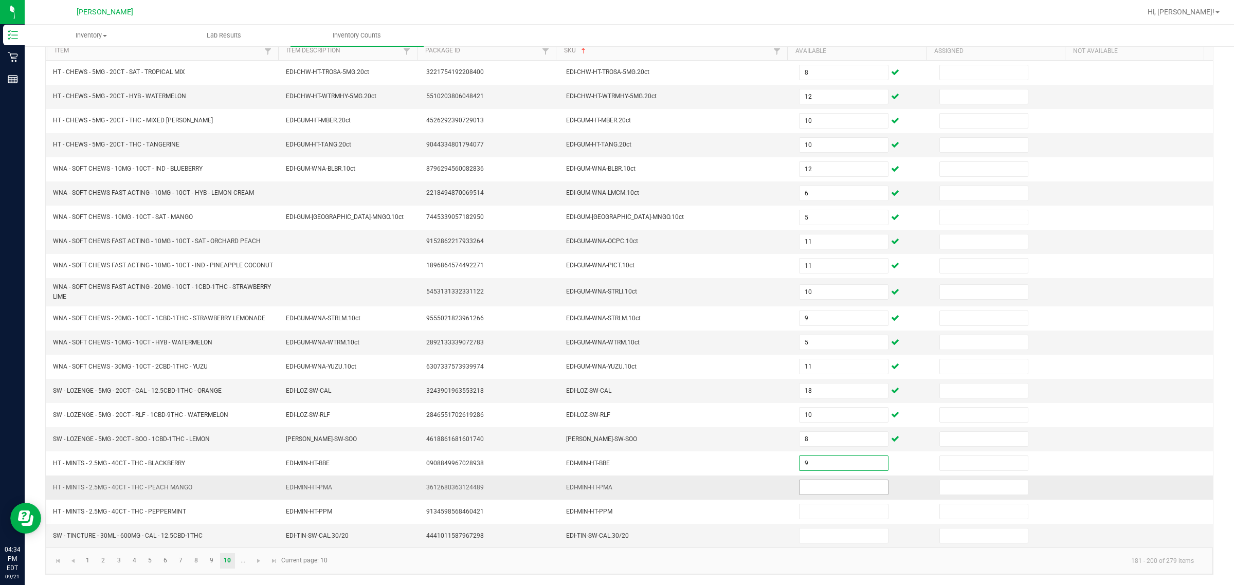
click at [615, 495] on input at bounding box center [843, 487] width 88 height 14
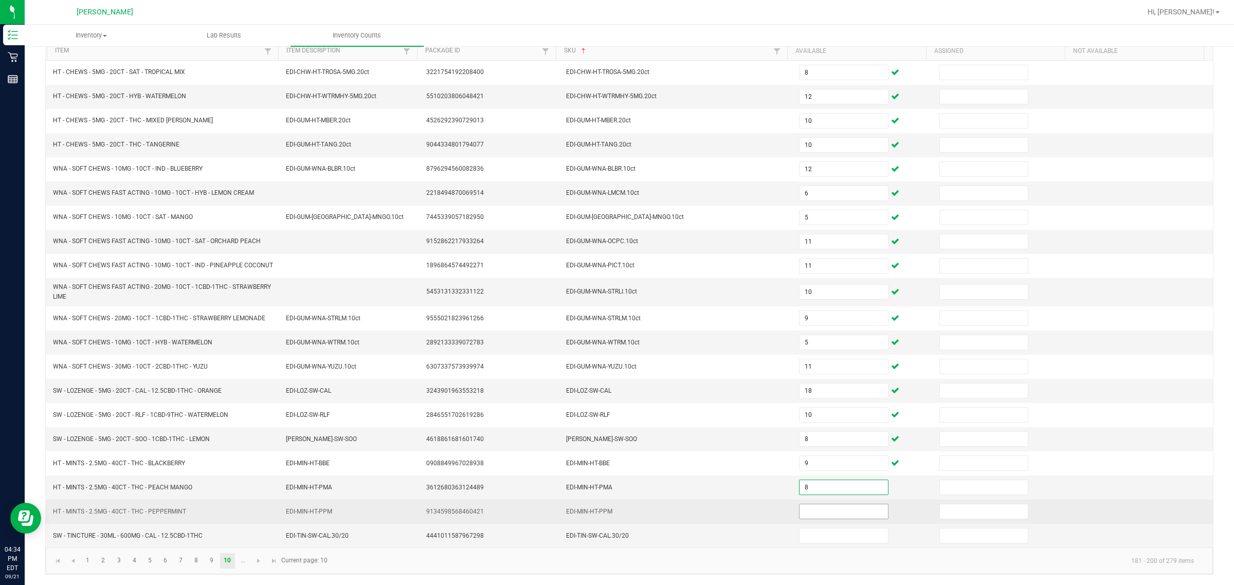
click at [615, 519] on input at bounding box center [843, 511] width 88 height 14
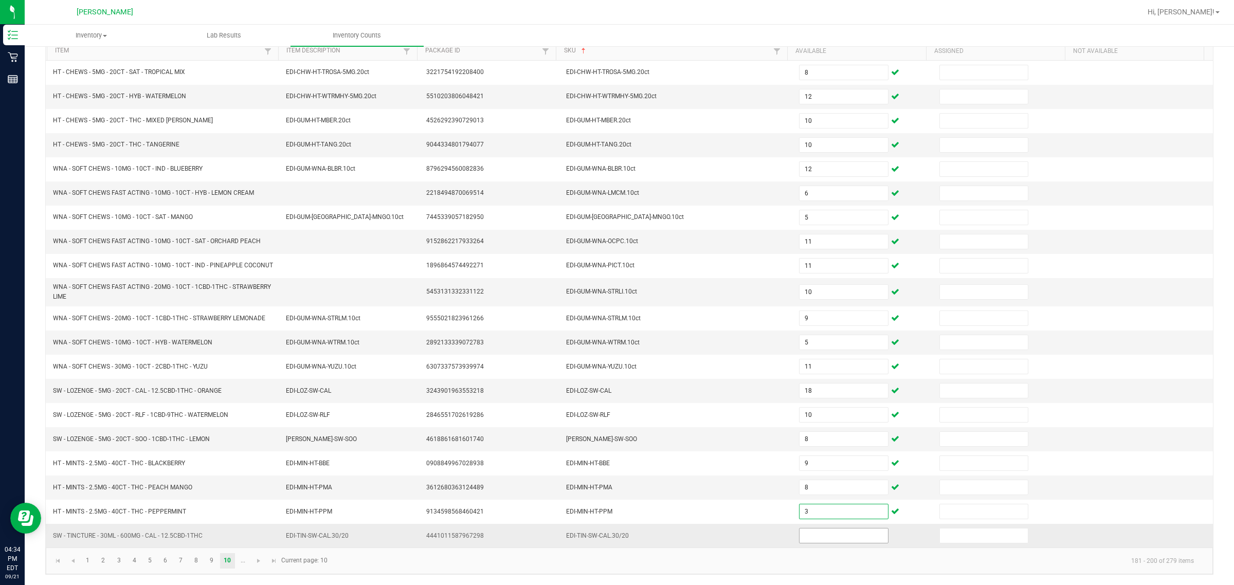
click at [615, 543] on input at bounding box center [843, 536] width 88 height 14
click at [255, 565] on span "Go to the next page" at bounding box center [258, 561] width 8 height 8
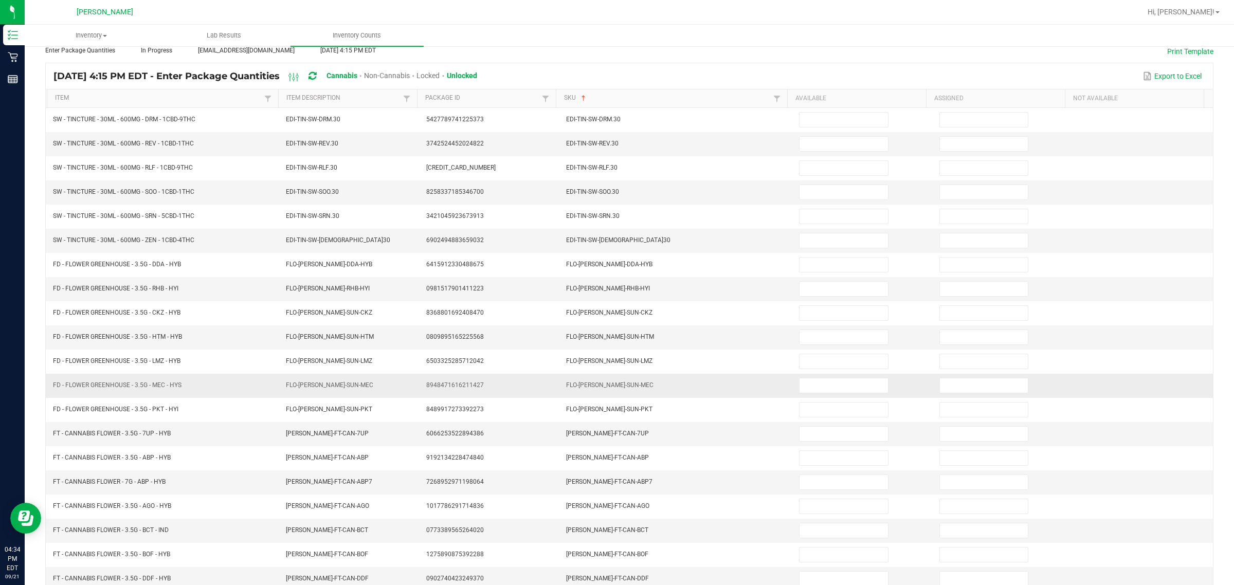
scroll to position [0, 0]
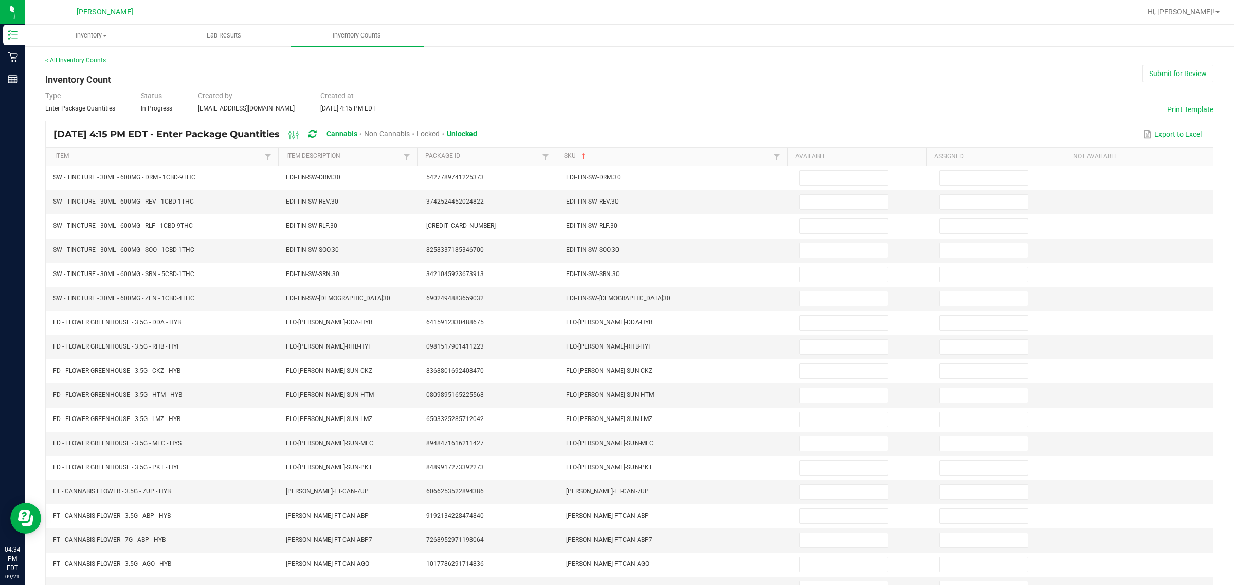
click at [615, 163] on th "Available" at bounding box center [856, 157] width 139 height 19
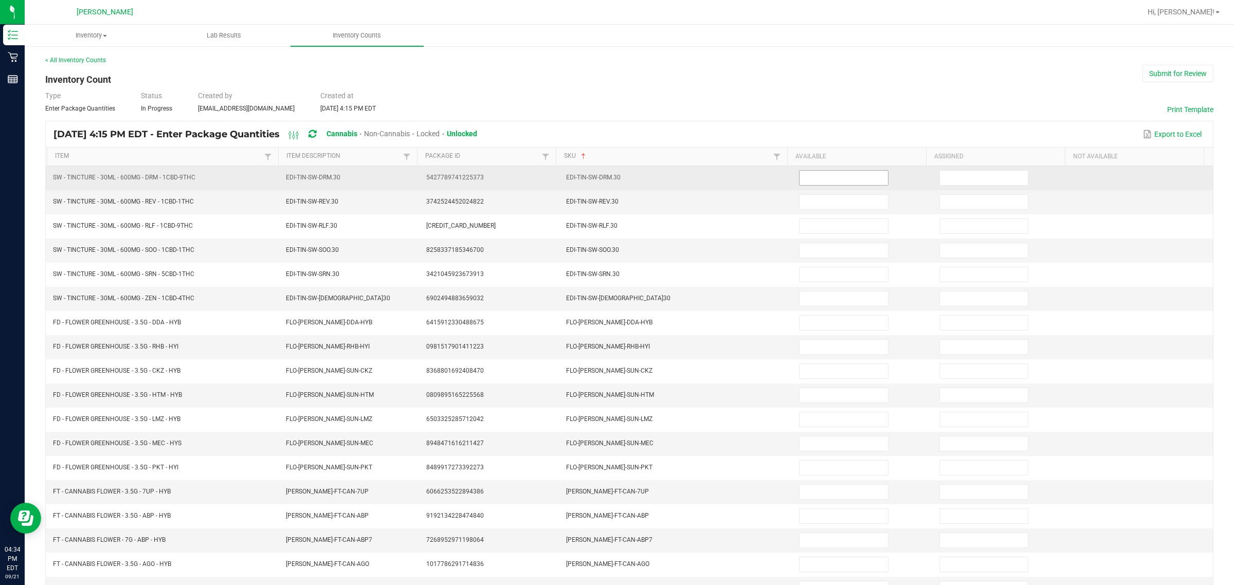
click at [615, 179] on input at bounding box center [843, 178] width 88 height 14
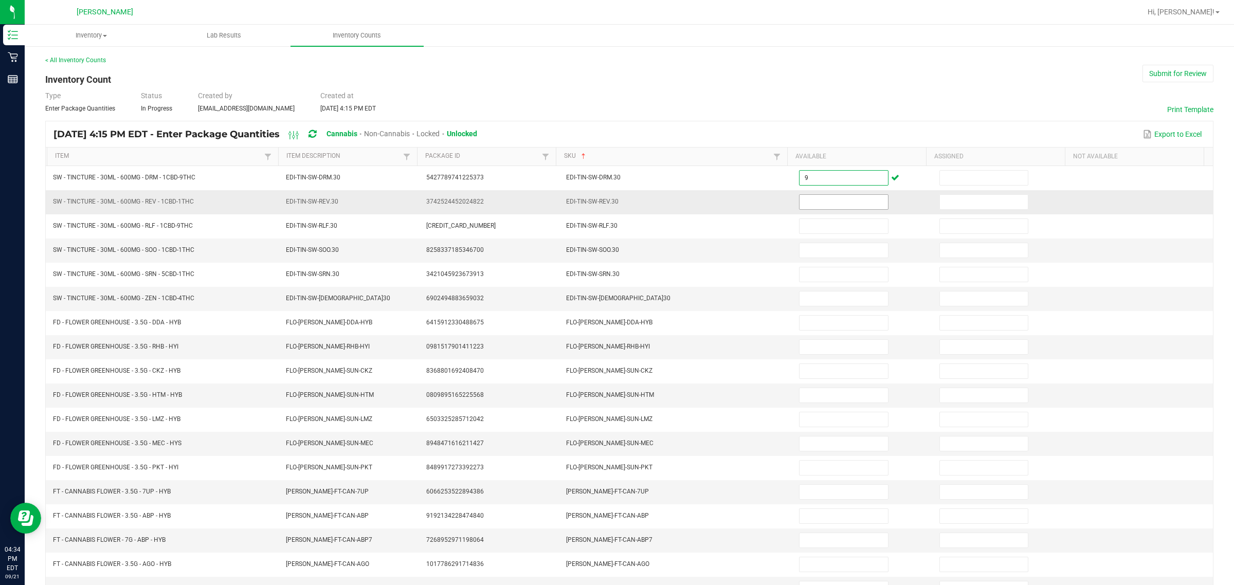
click at [615, 206] on input at bounding box center [843, 202] width 88 height 14
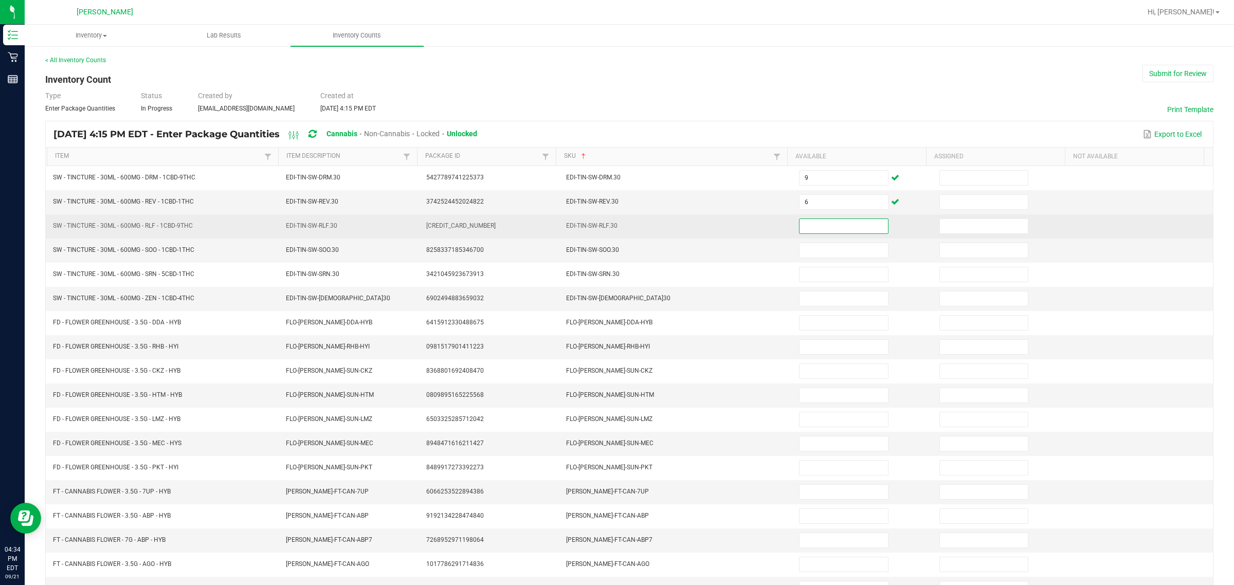
click at [615, 226] on input at bounding box center [843, 226] width 88 height 14
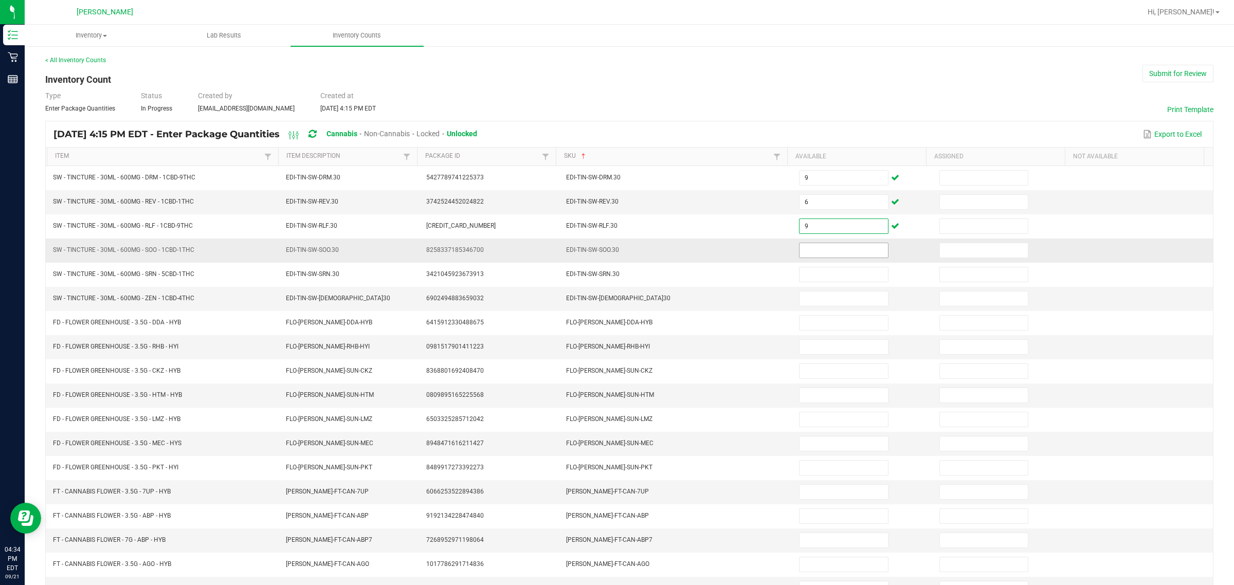
click at [615, 248] on input at bounding box center [843, 250] width 88 height 14
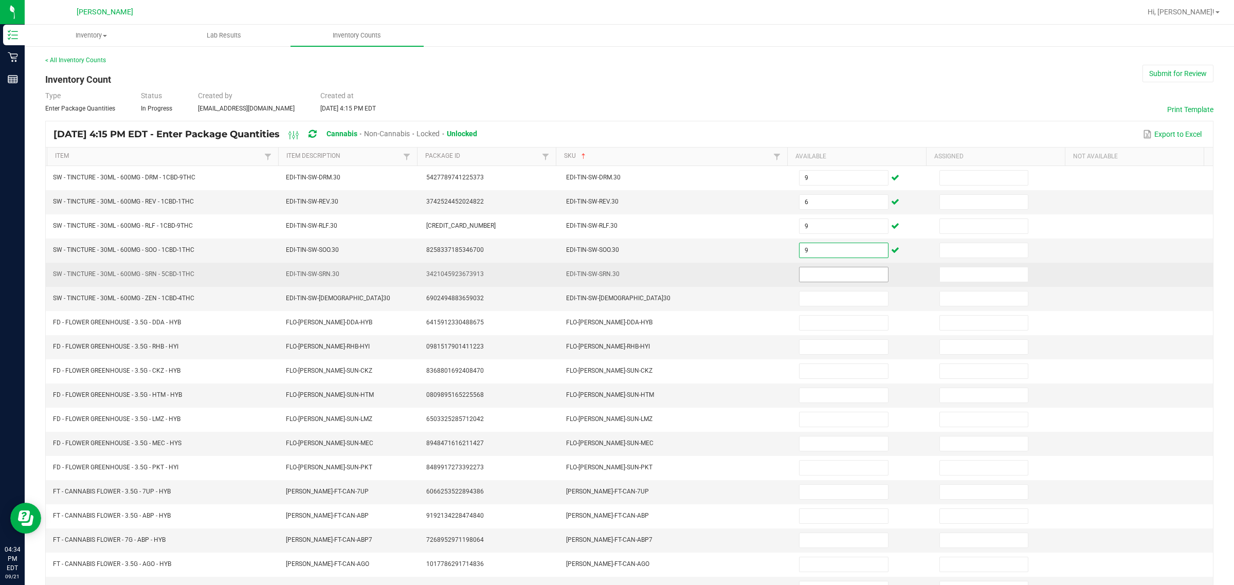
click at [615, 271] on input at bounding box center [843, 274] width 88 height 14
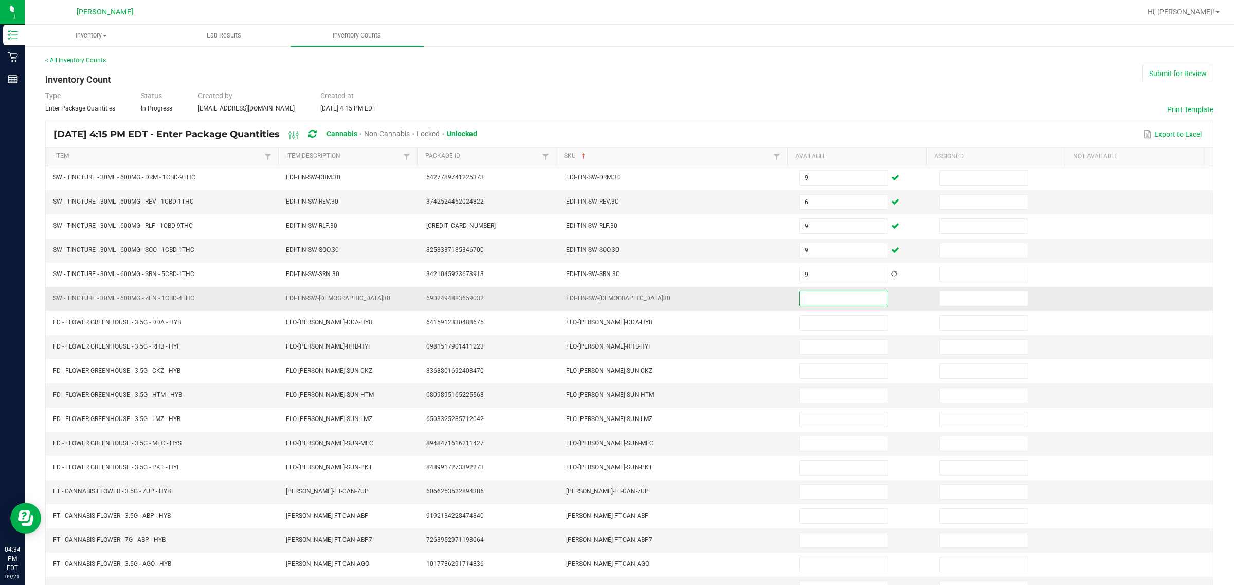
click at [615, 302] on input at bounding box center [843, 299] width 88 height 14
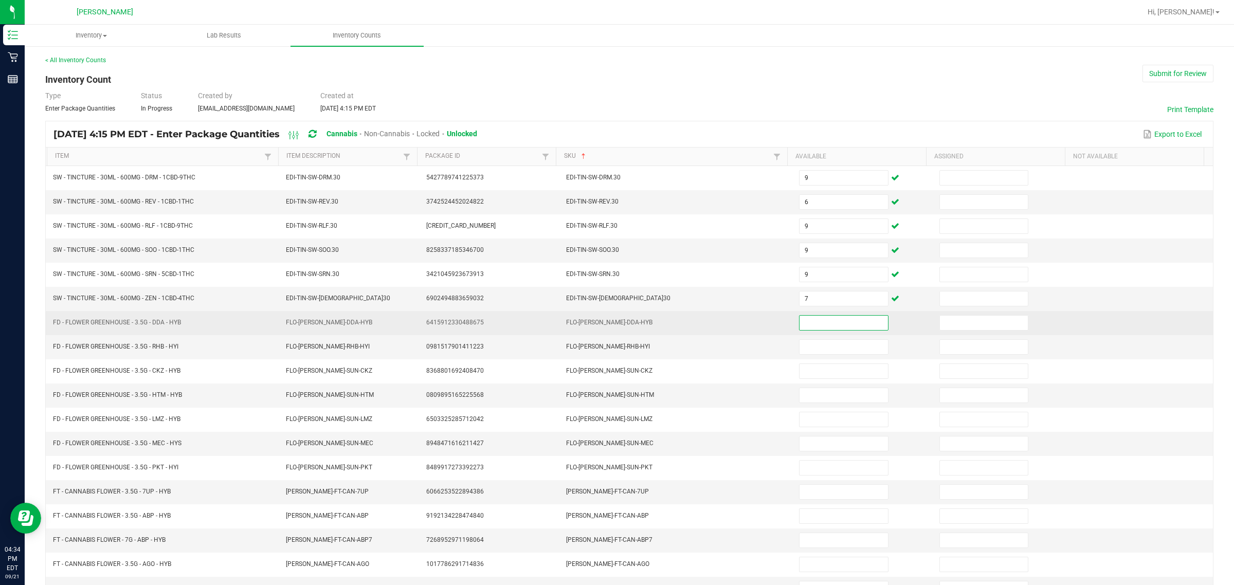
click at [615, 327] on input at bounding box center [843, 323] width 88 height 14
click at [615, 329] on input at bounding box center [843, 323] width 88 height 14
click at [615, 326] on input at bounding box center [843, 323] width 88 height 14
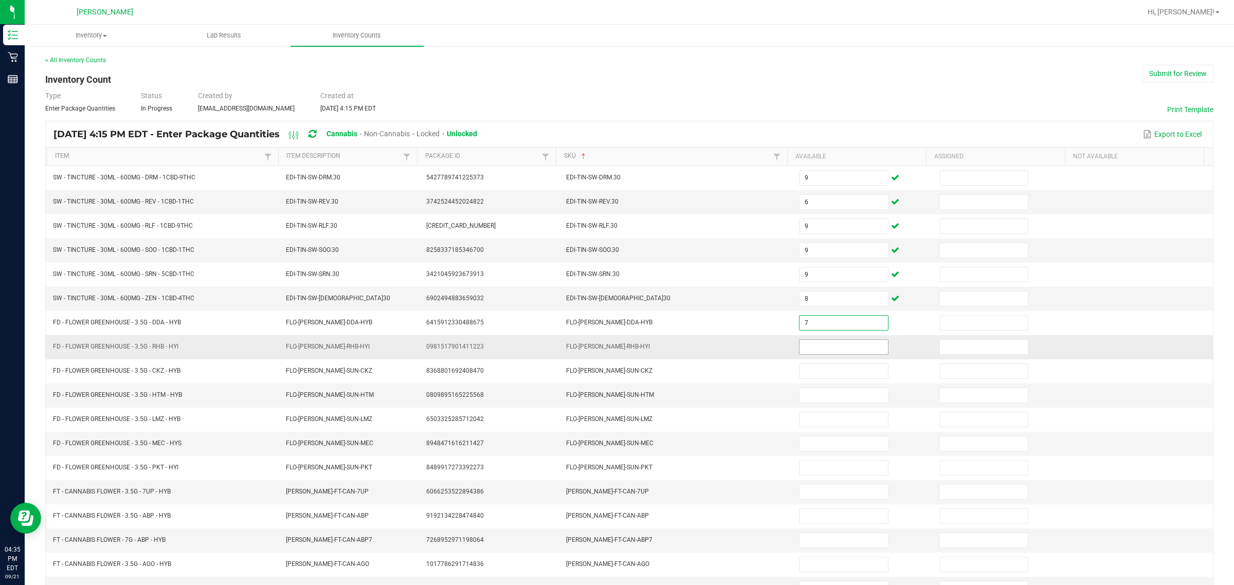
click at [615, 350] on input at bounding box center [843, 347] width 88 height 14
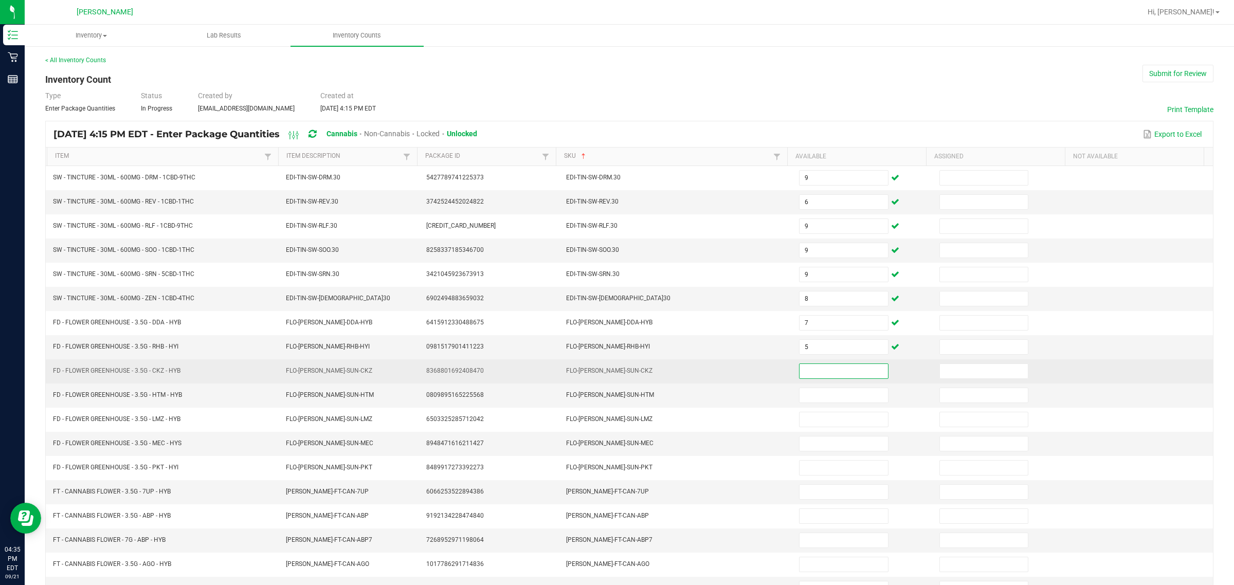
click at [615, 368] on input at bounding box center [843, 371] width 88 height 14
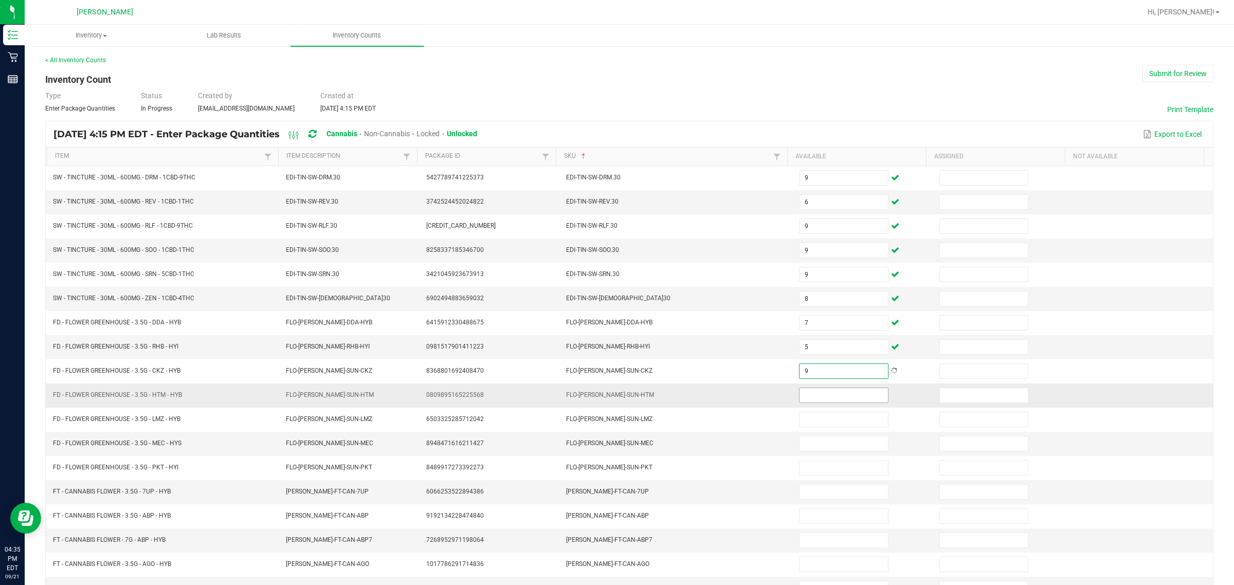
click at [615, 399] on input at bounding box center [843, 395] width 88 height 14
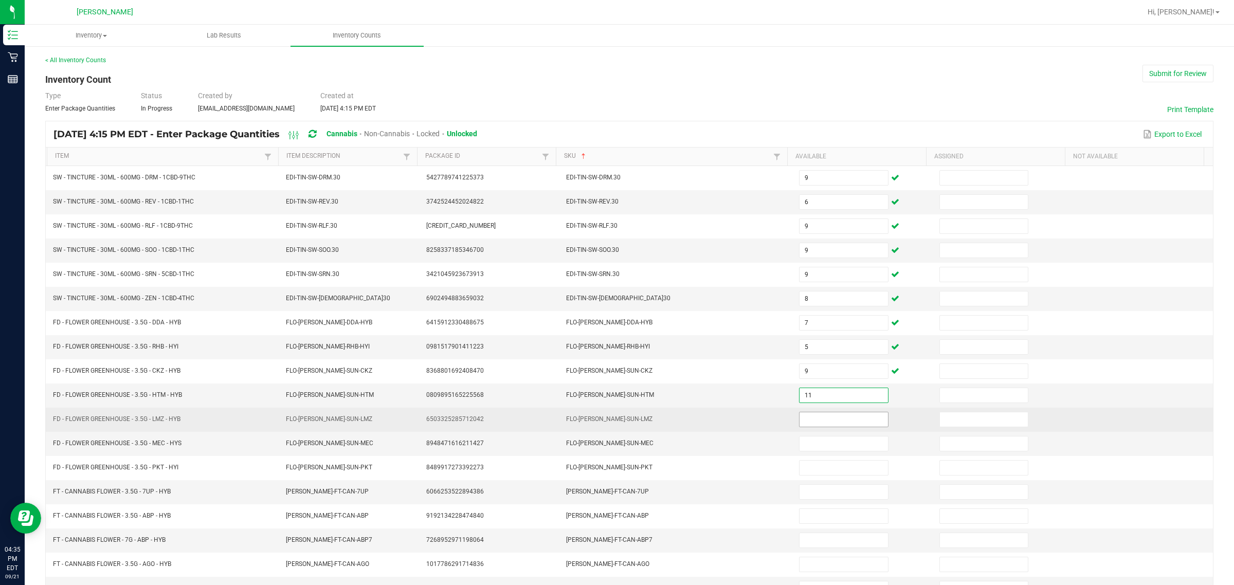
click at [615, 423] on input at bounding box center [843, 419] width 88 height 14
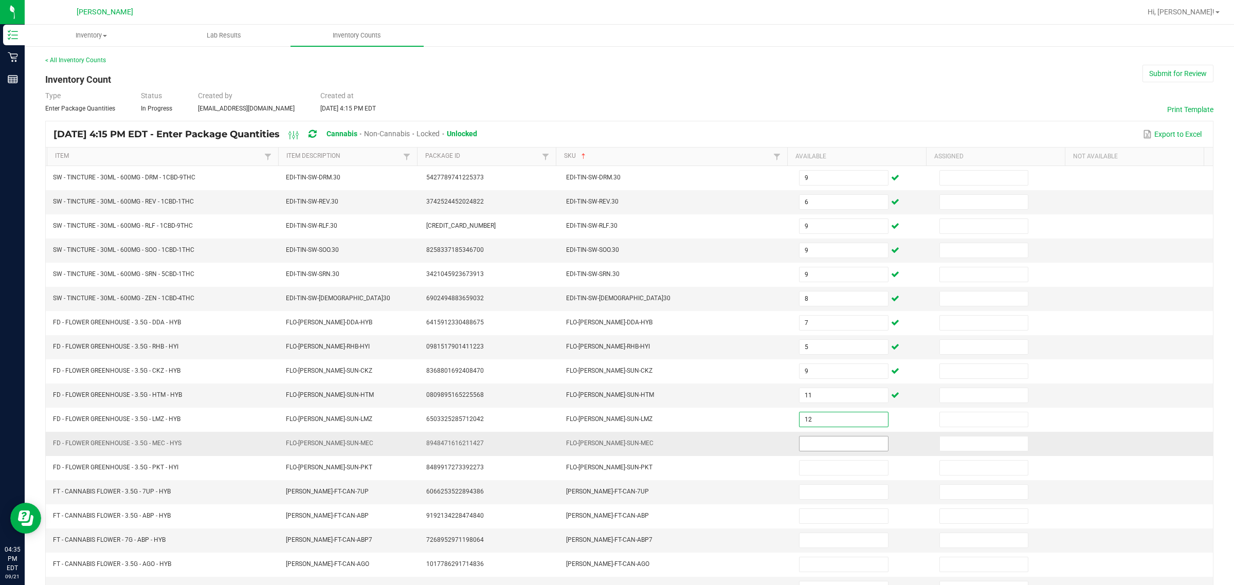
click at [615, 448] on input at bounding box center [843, 443] width 88 height 14
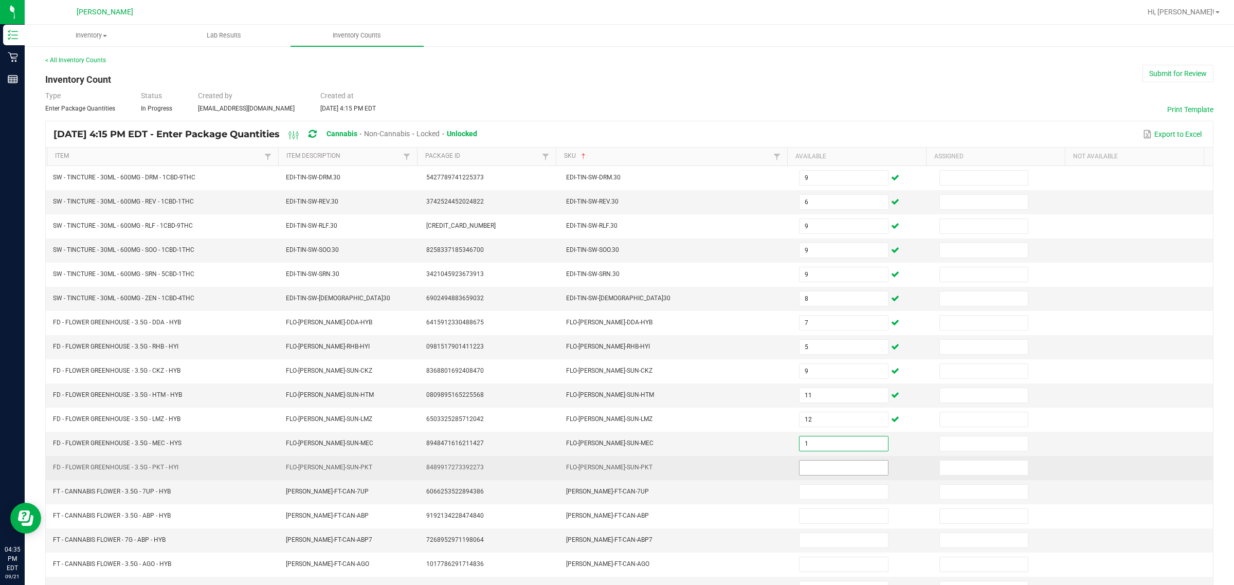
click at [615, 473] on input at bounding box center [843, 468] width 88 height 14
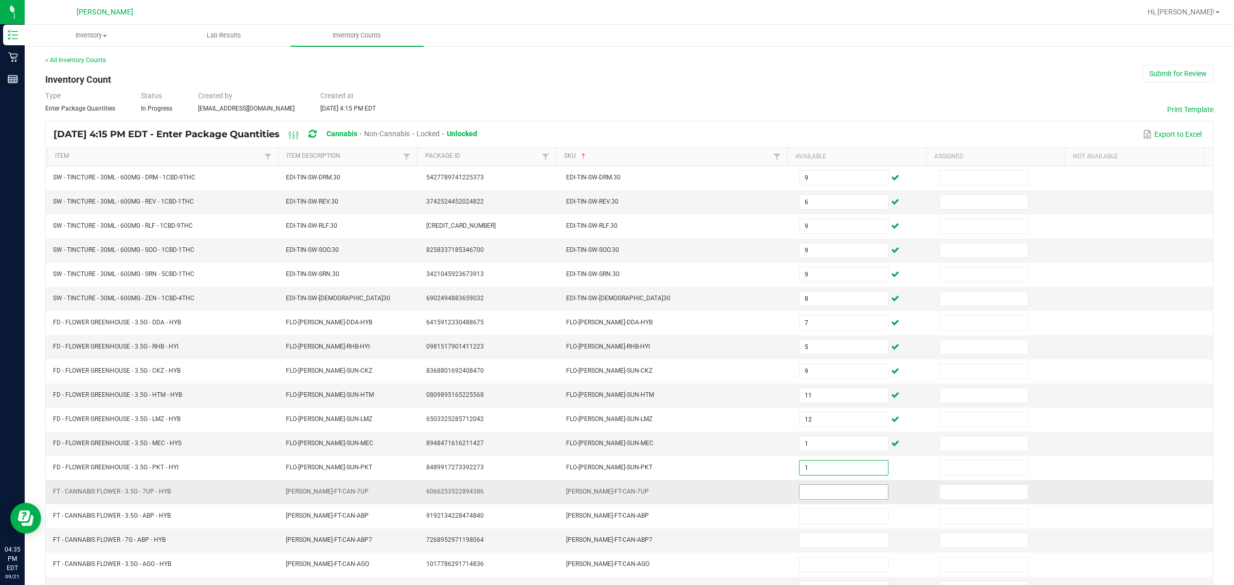
click at [615, 499] on input at bounding box center [843, 492] width 88 height 14
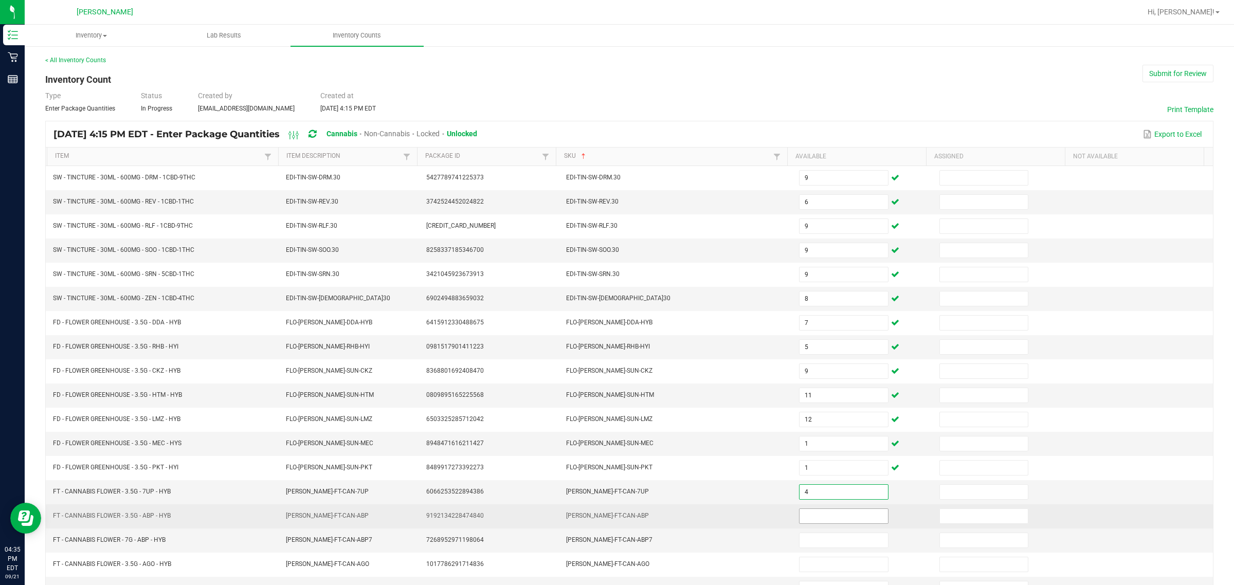
click at [615, 518] on input at bounding box center [843, 516] width 88 height 14
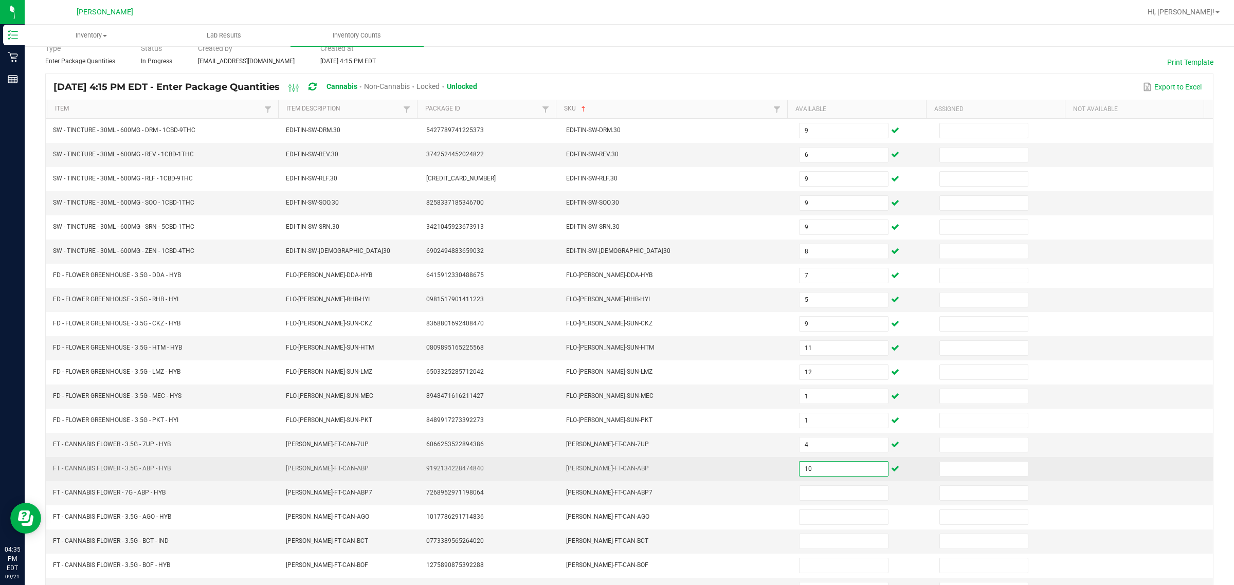
scroll to position [56, 0]
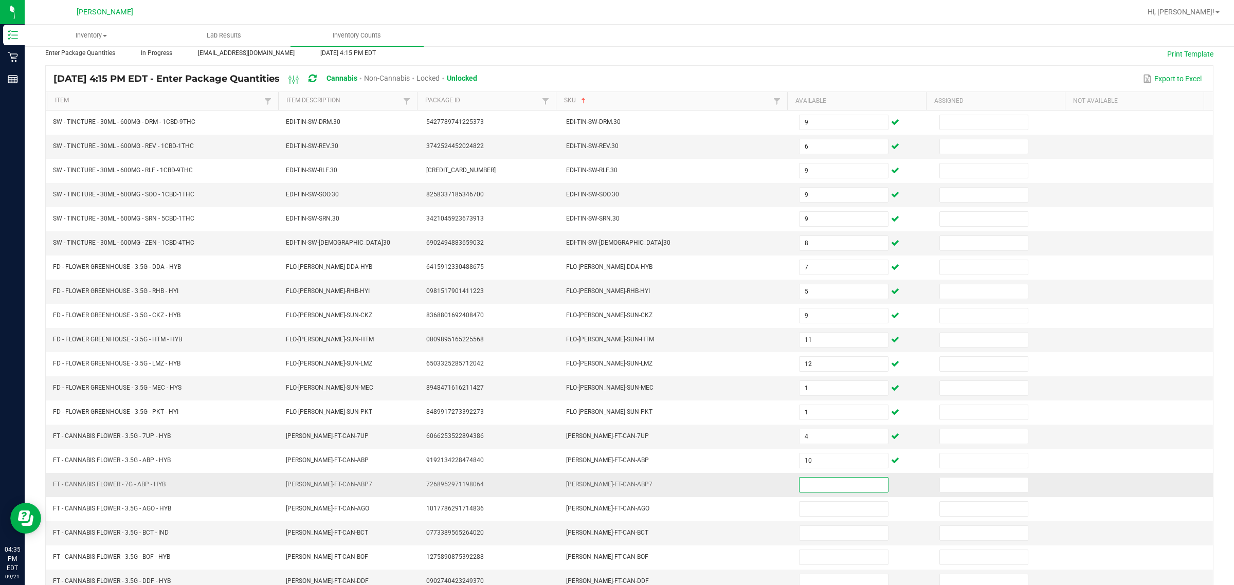
click at [615, 489] on input at bounding box center [843, 485] width 88 height 14
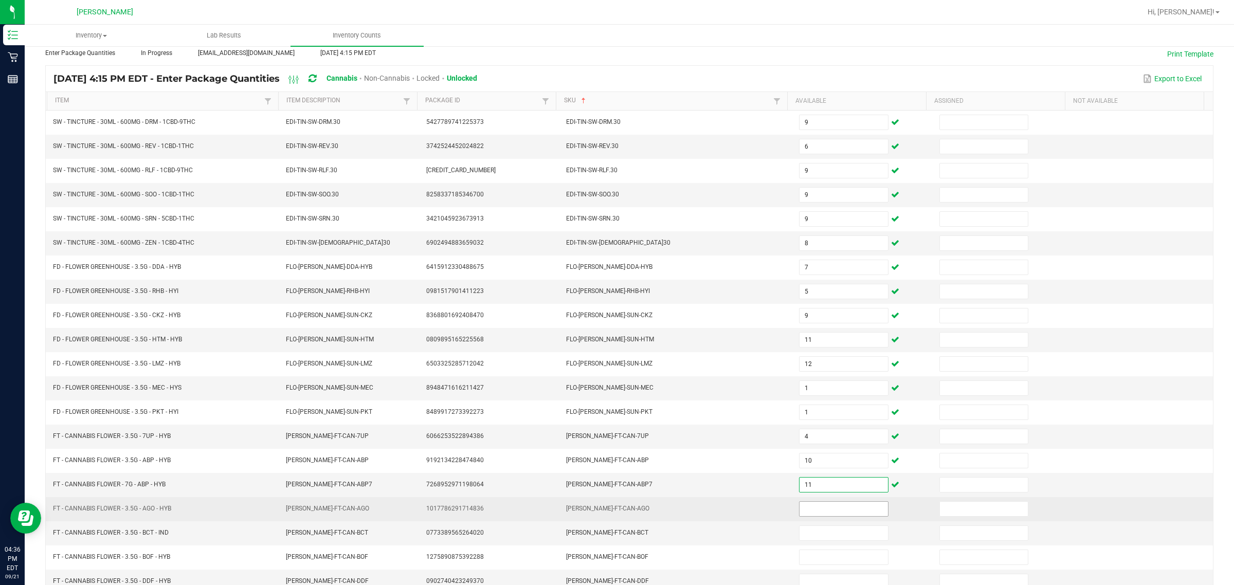
click at [615, 516] on input at bounding box center [843, 509] width 88 height 14
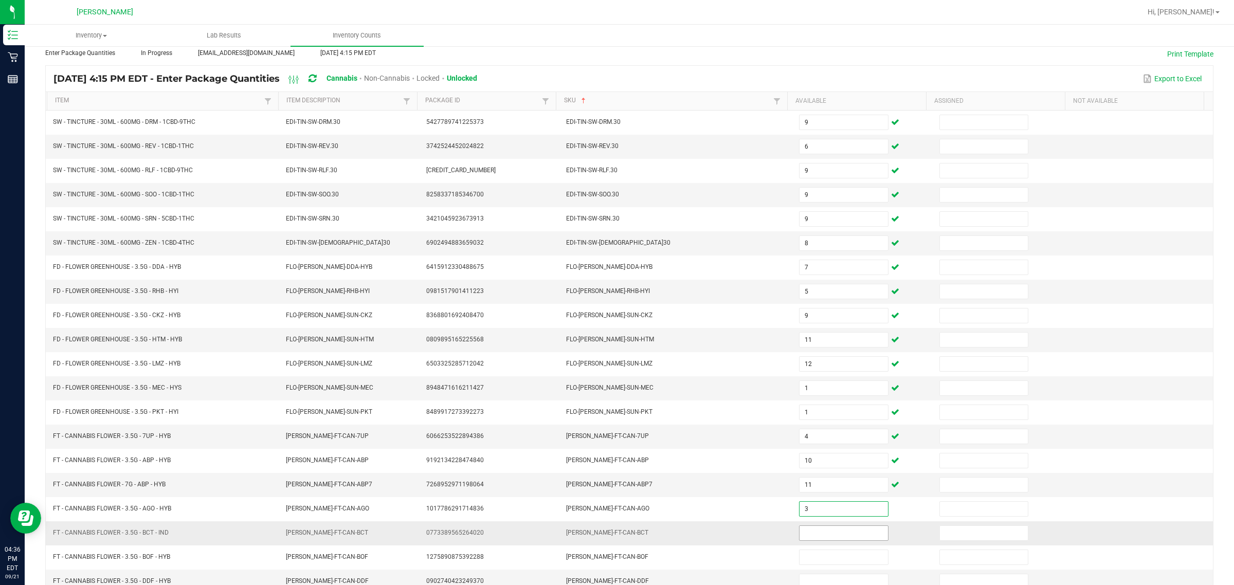
click at [615, 536] on input at bounding box center [843, 533] width 88 height 14
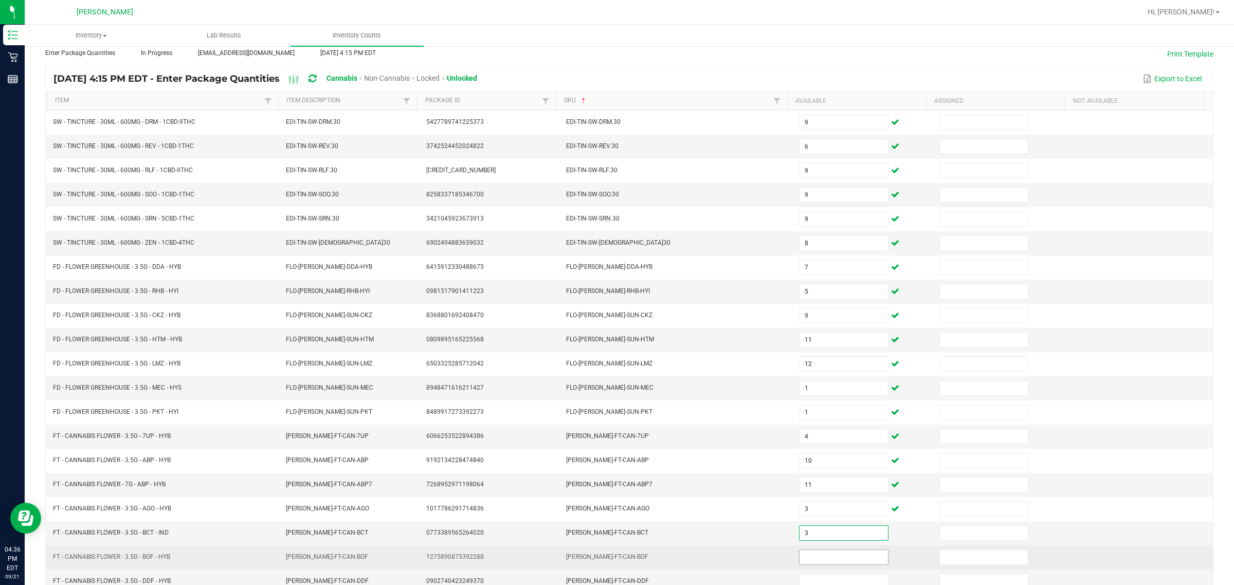
click at [615, 564] on input at bounding box center [843, 557] width 88 height 14
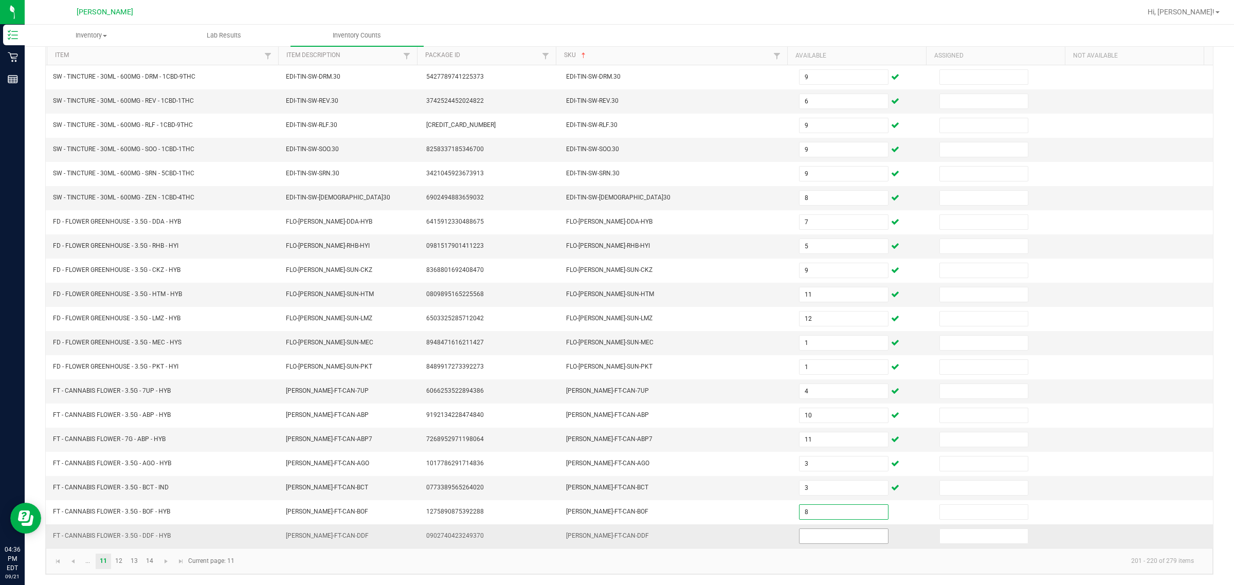
click at [615, 536] on input at bounding box center [843, 536] width 88 height 14
click at [119, 558] on link "12" at bounding box center [119, 561] width 15 height 15
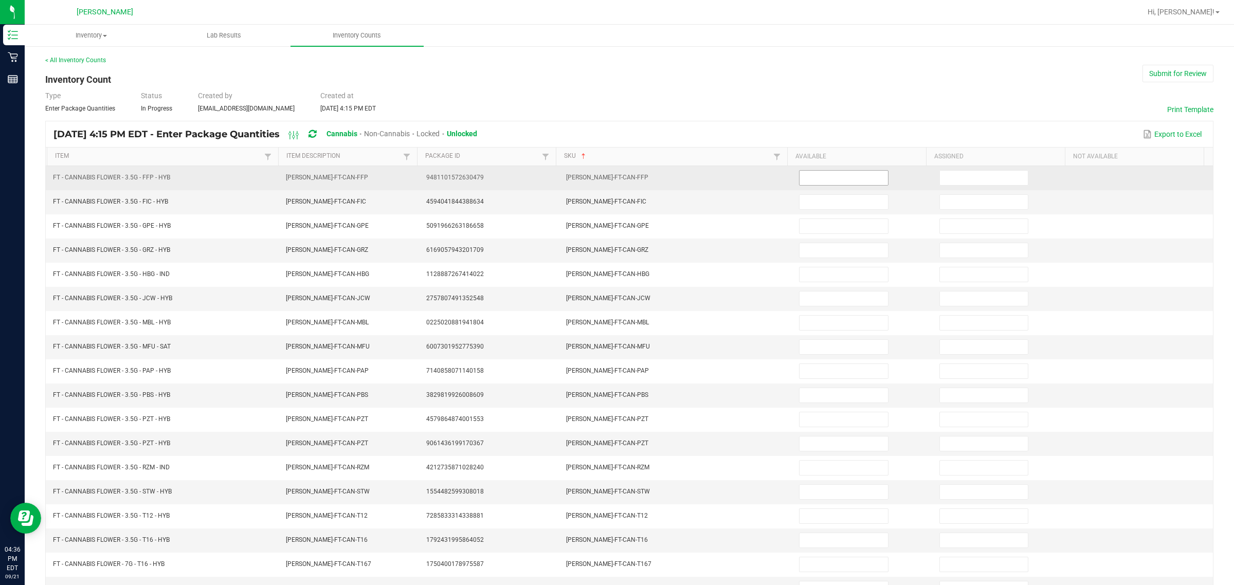
click at [615, 178] on input at bounding box center [843, 178] width 88 height 14
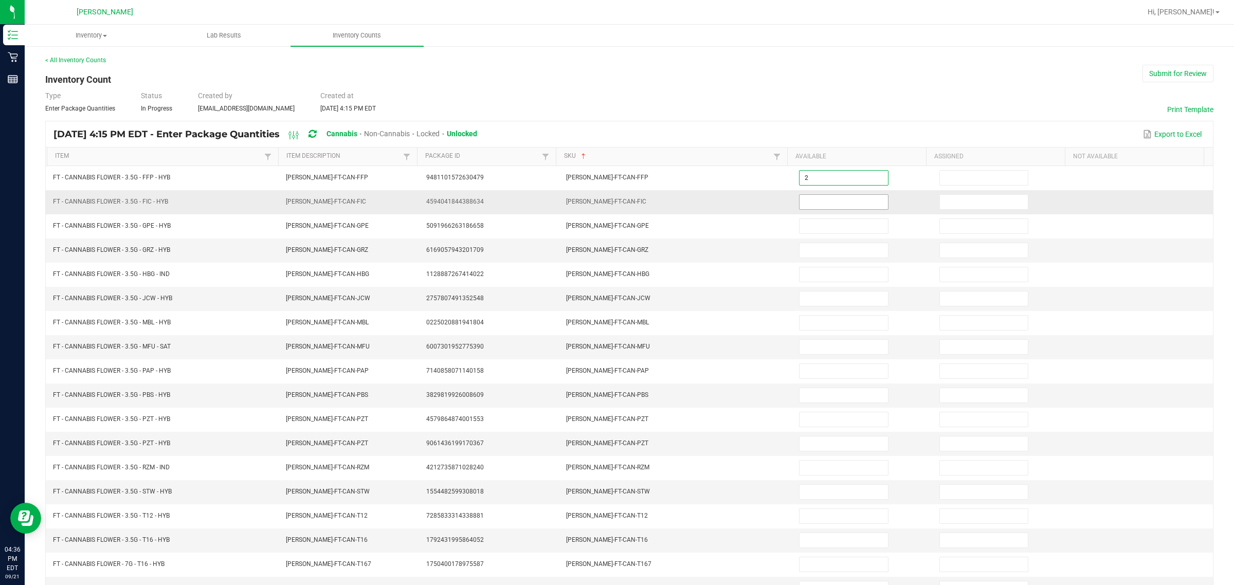
click at [615, 204] on input at bounding box center [843, 202] width 88 height 14
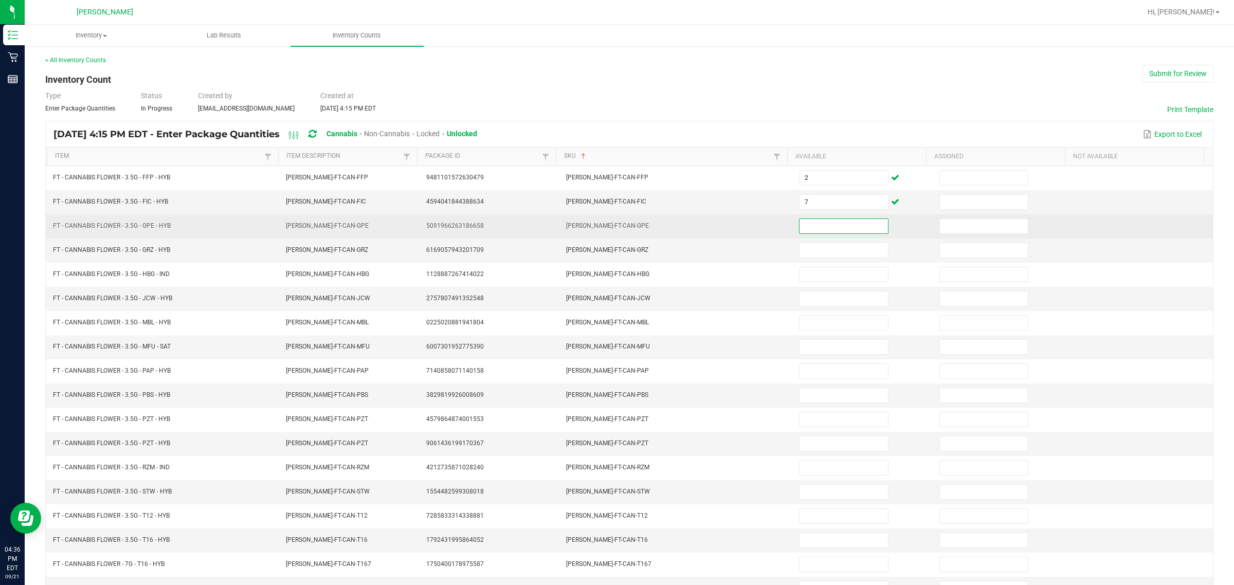
click at [615, 222] on input at bounding box center [843, 226] width 88 height 14
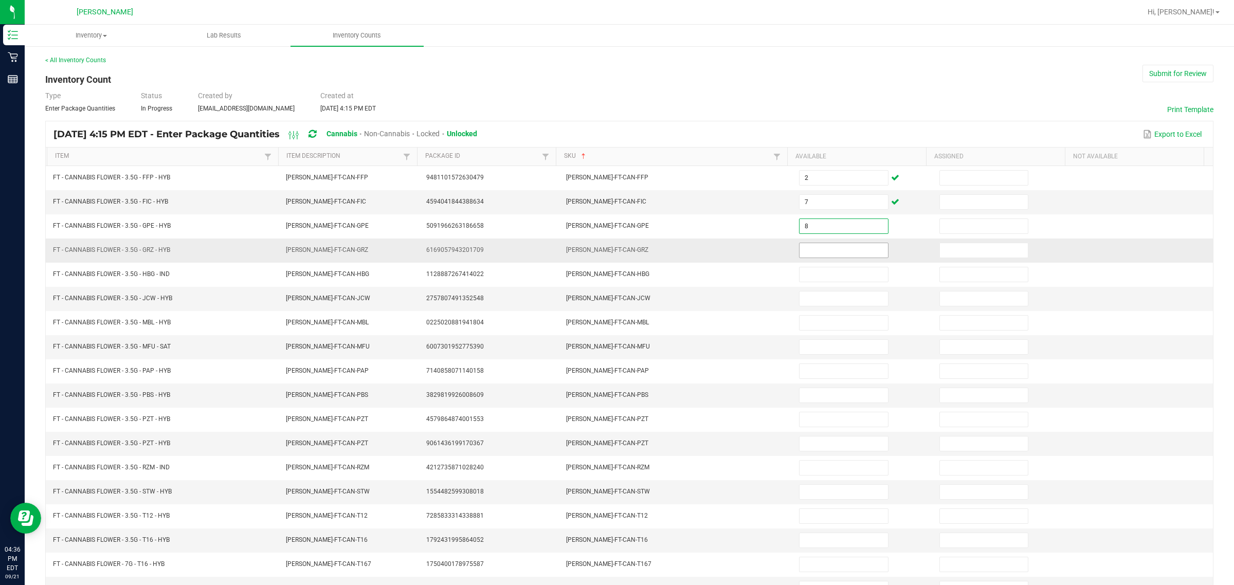
click at [615, 253] on input at bounding box center [843, 250] width 88 height 14
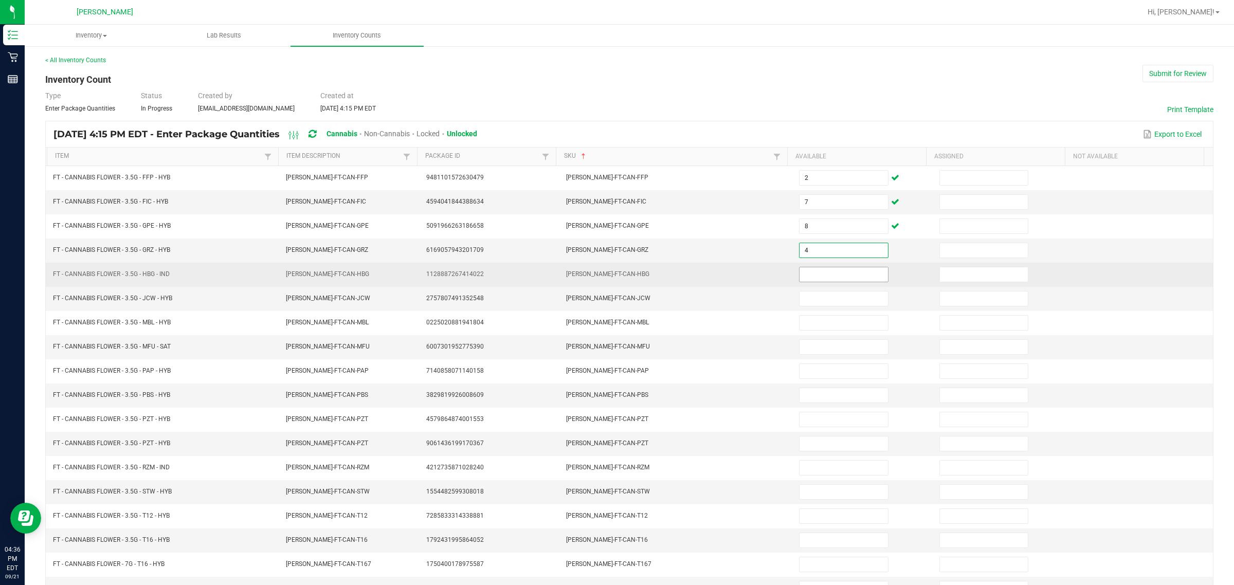
click at [615, 276] on input at bounding box center [843, 274] width 88 height 14
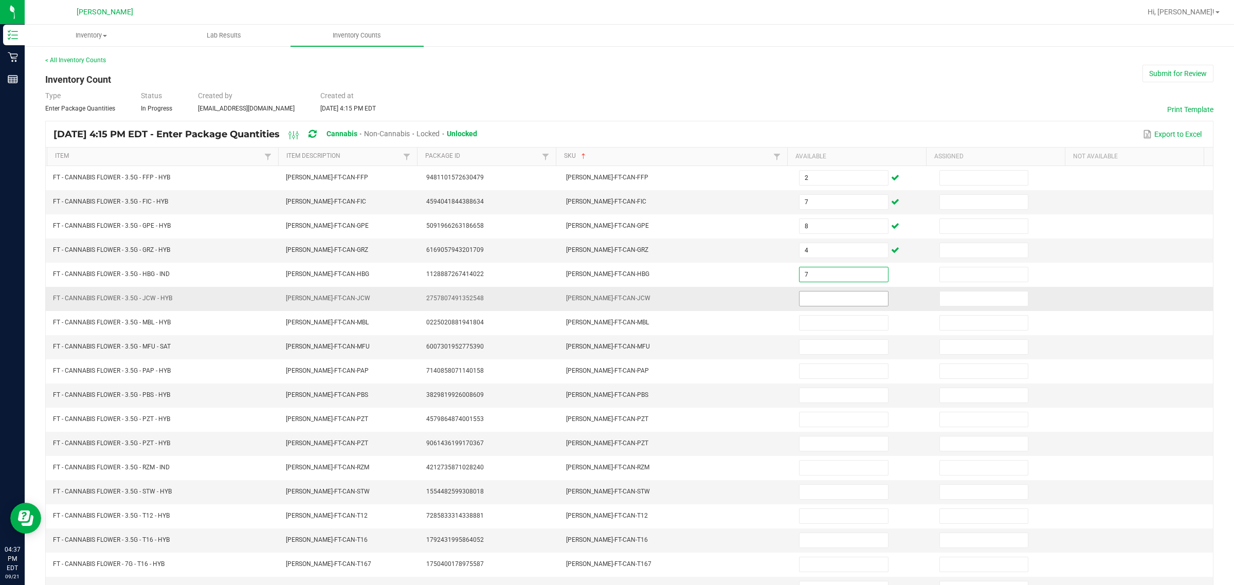
click at [615, 301] on input at bounding box center [843, 299] width 88 height 14
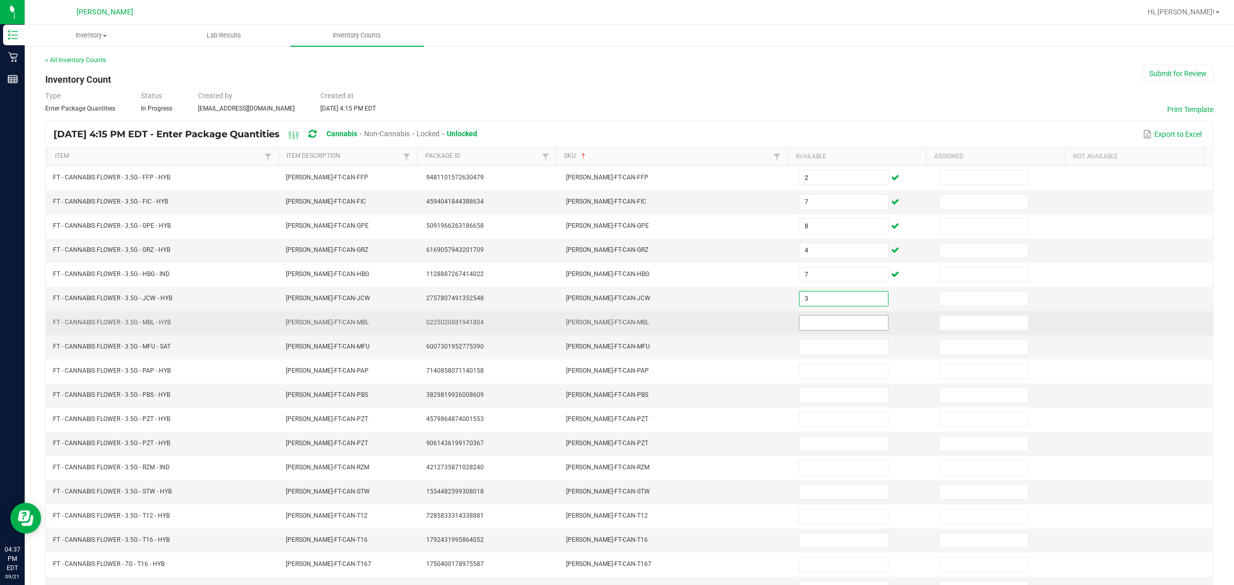
click at [615, 327] on input at bounding box center [843, 323] width 88 height 14
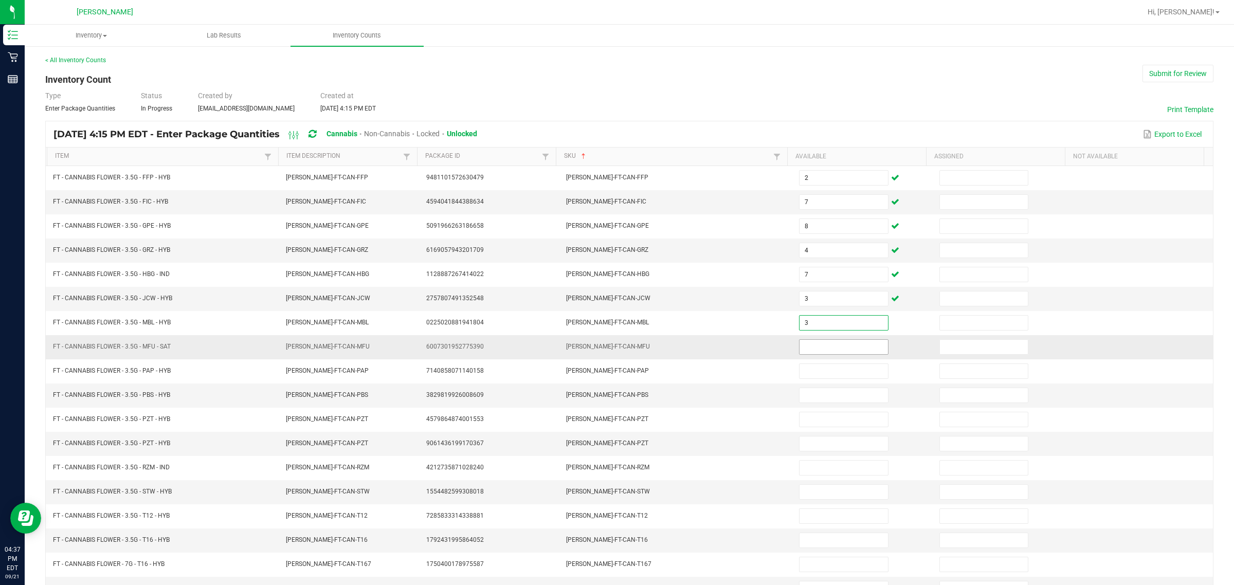
click at [615, 350] on input at bounding box center [843, 347] width 88 height 14
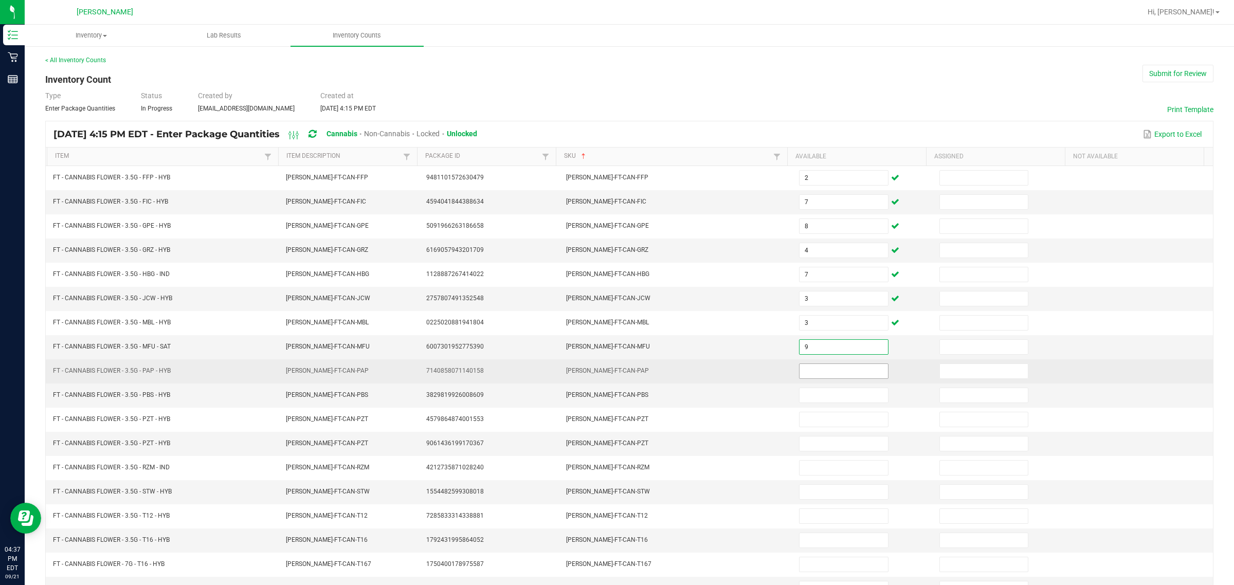
click at [615, 373] on input at bounding box center [843, 371] width 88 height 14
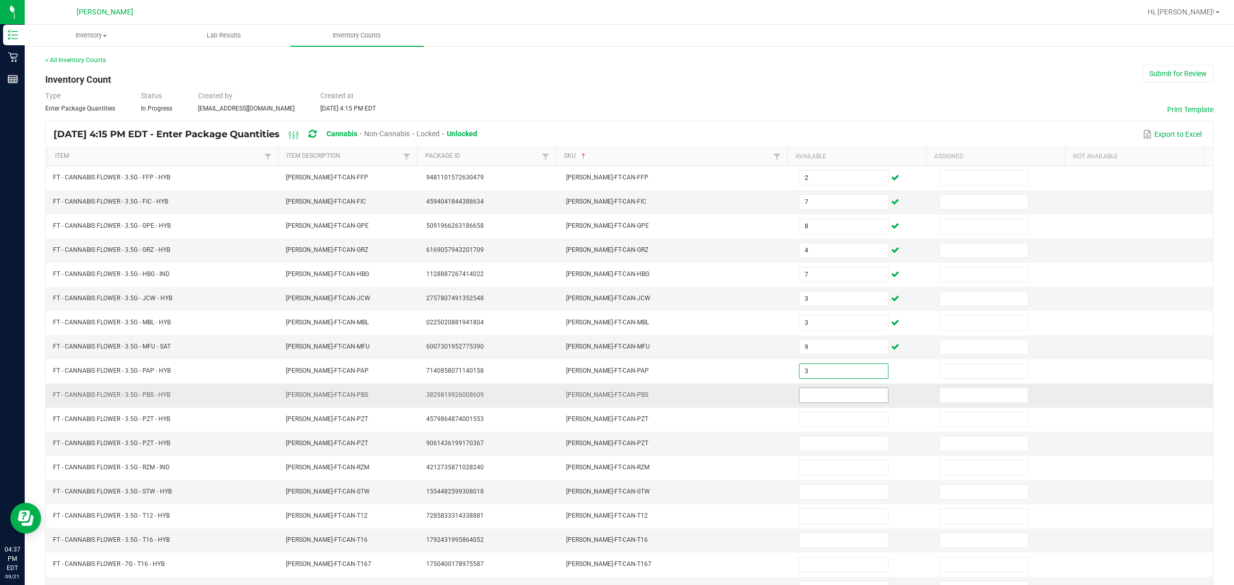
click at [615, 397] on input at bounding box center [843, 395] width 88 height 14
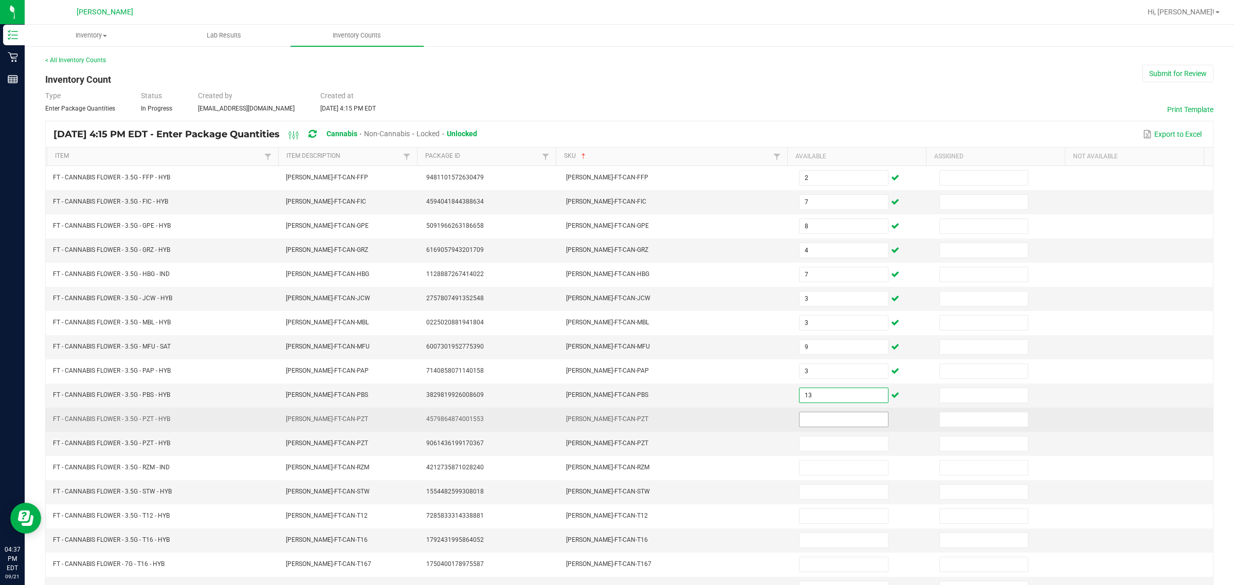
click at [615, 420] on input at bounding box center [843, 419] width 88 height 14
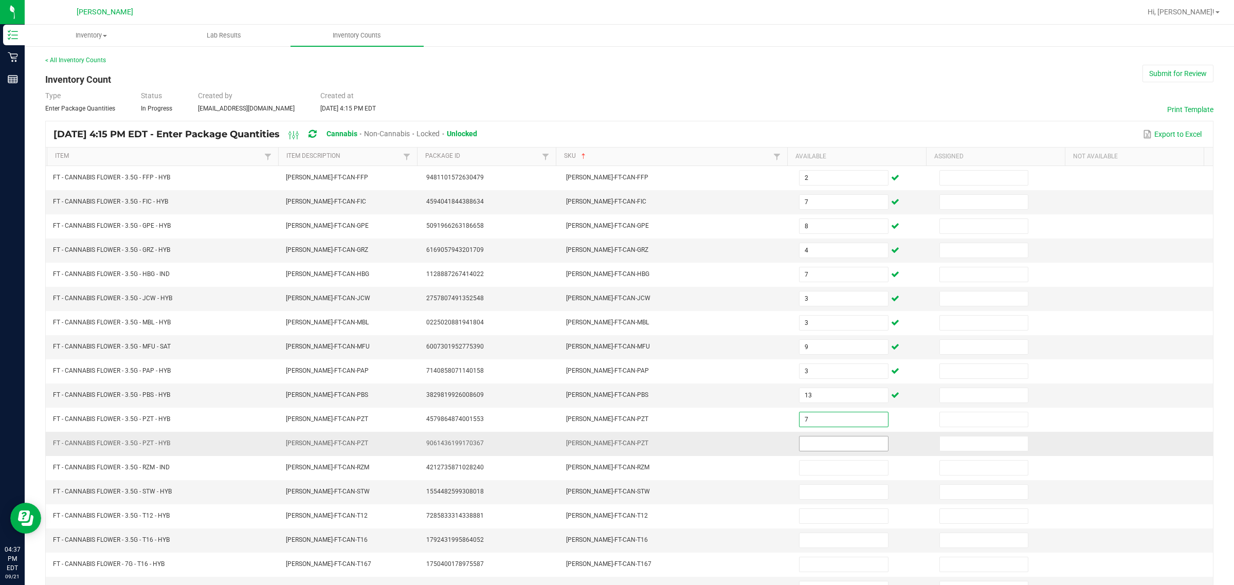
click at [615, 446] on input at bounding box center [843, 443] width 88 height 14
click at [615, 450] on input "0" at bounding box center [843, 443] width 88 height 14
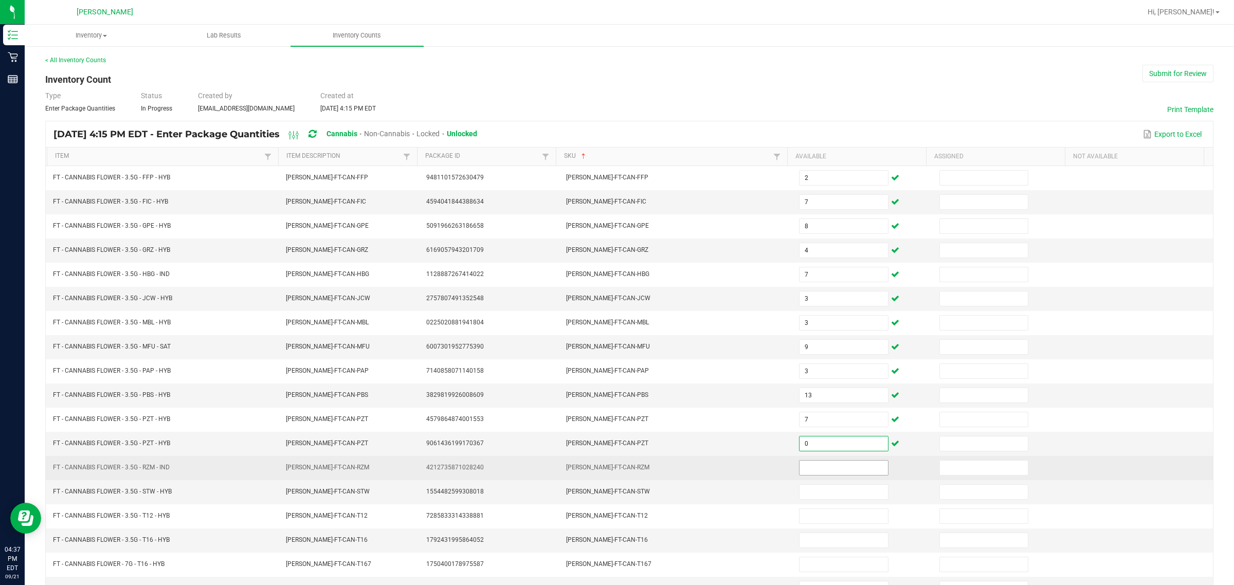
click at [615, 474] on input at bounding box center [843, 468] width 88 height 14
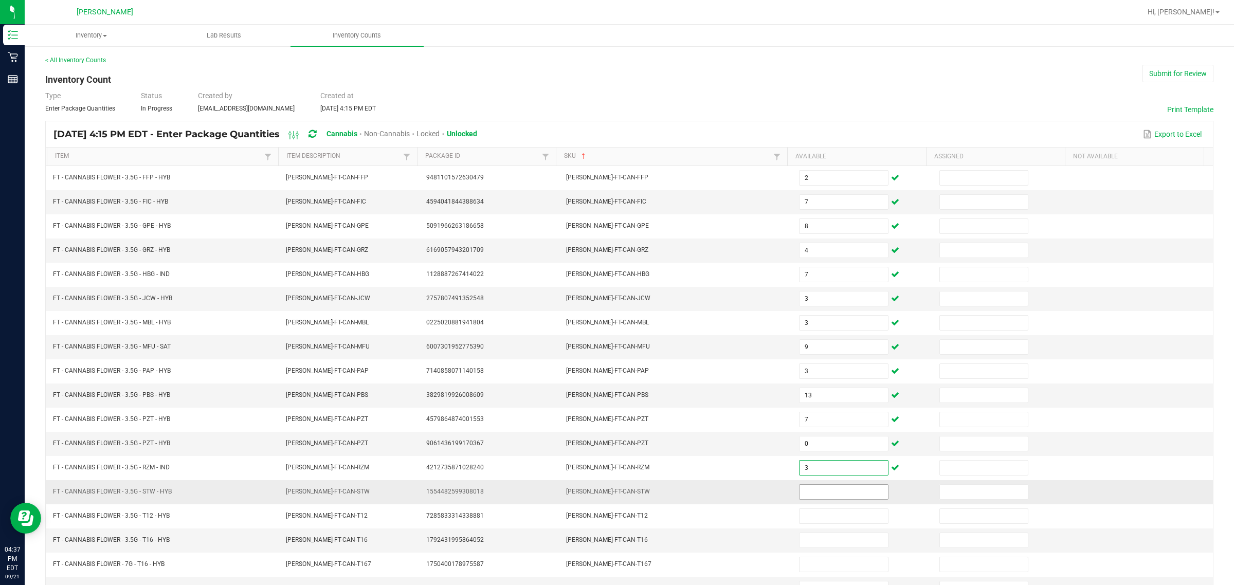
click at [615, 497] on input at bounding box center [843, 492] width 88 height 14
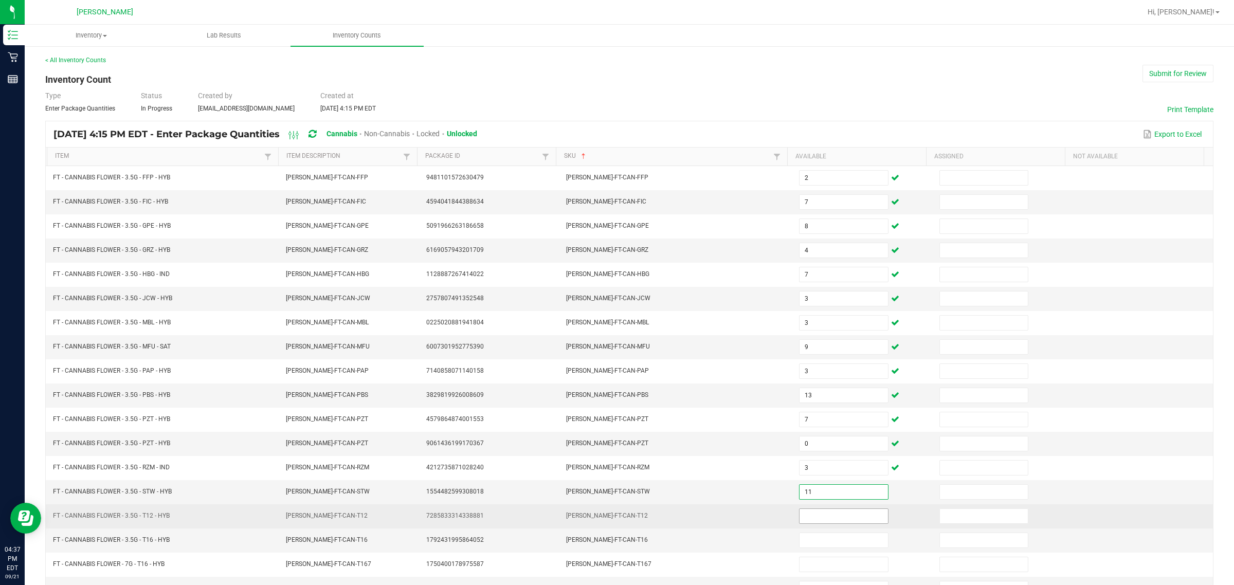
click at [615, 520] on input at bounding box center [843, 516] width 88 height 14
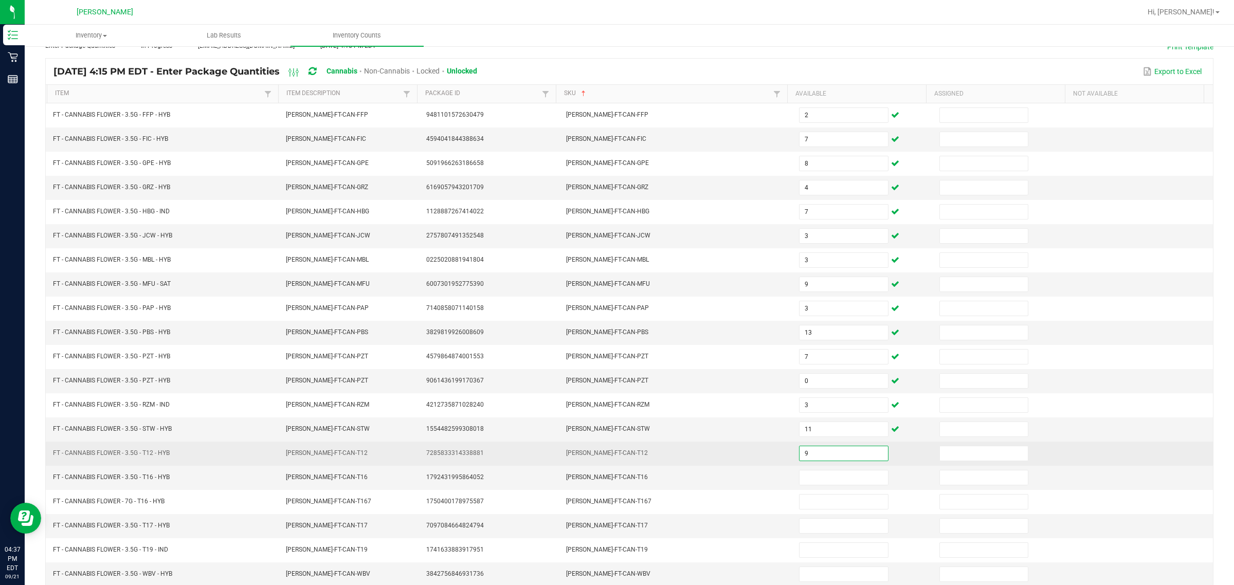
scroll to position [108, 0]
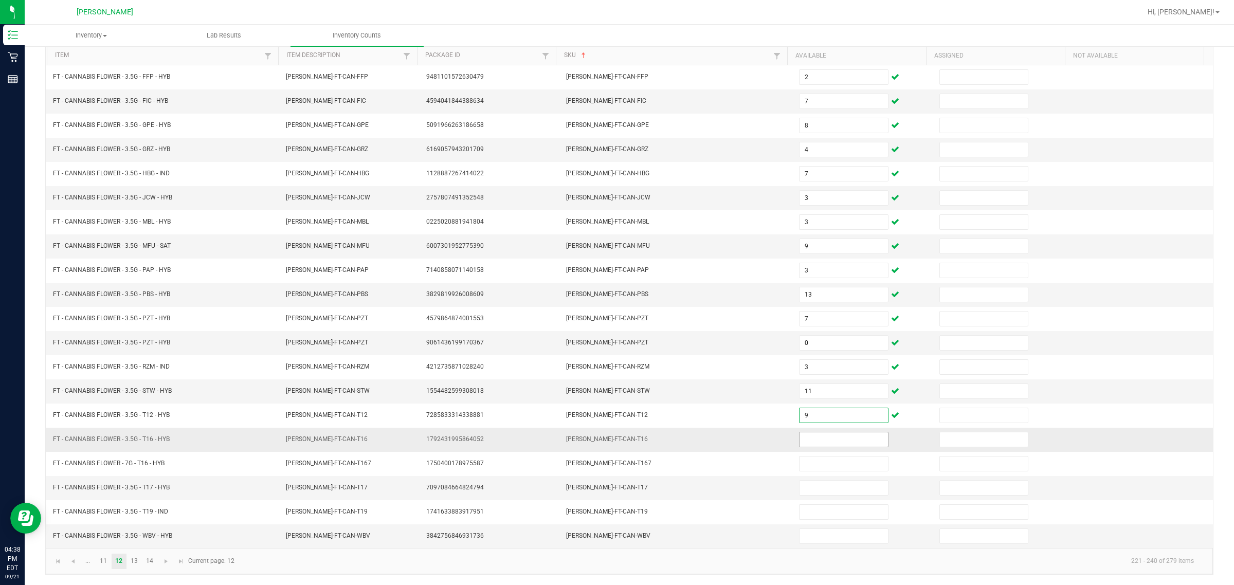
click at [615, 438] on input at bounding box center [843, 439] width 88 height 14
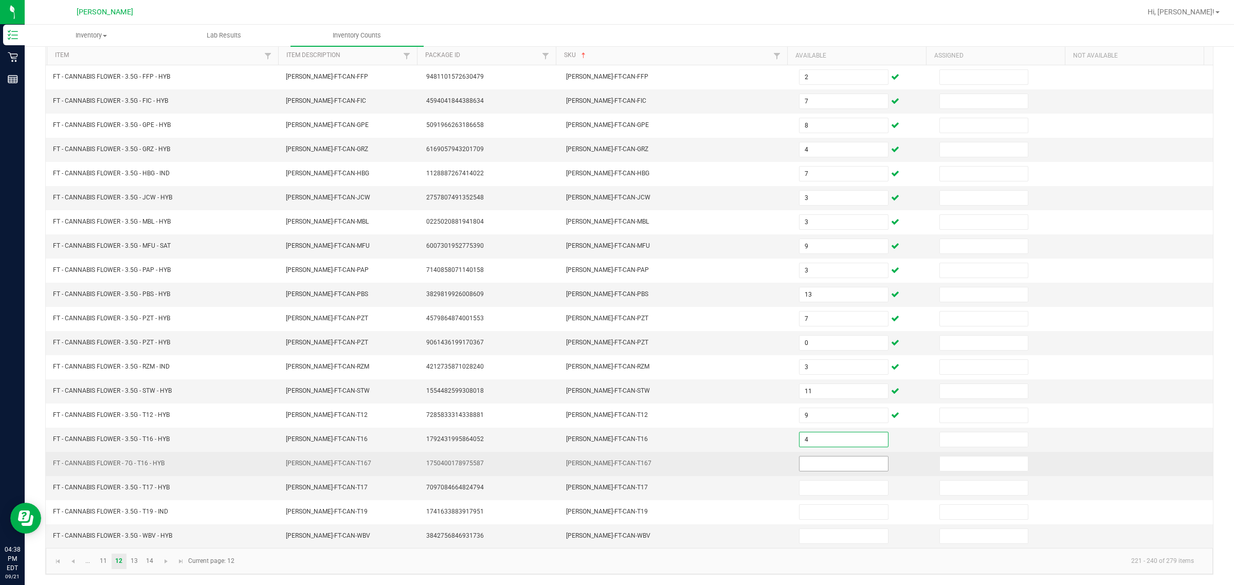
click at [615, 462] on input at bounding box center [843, 464] width 88 height 14
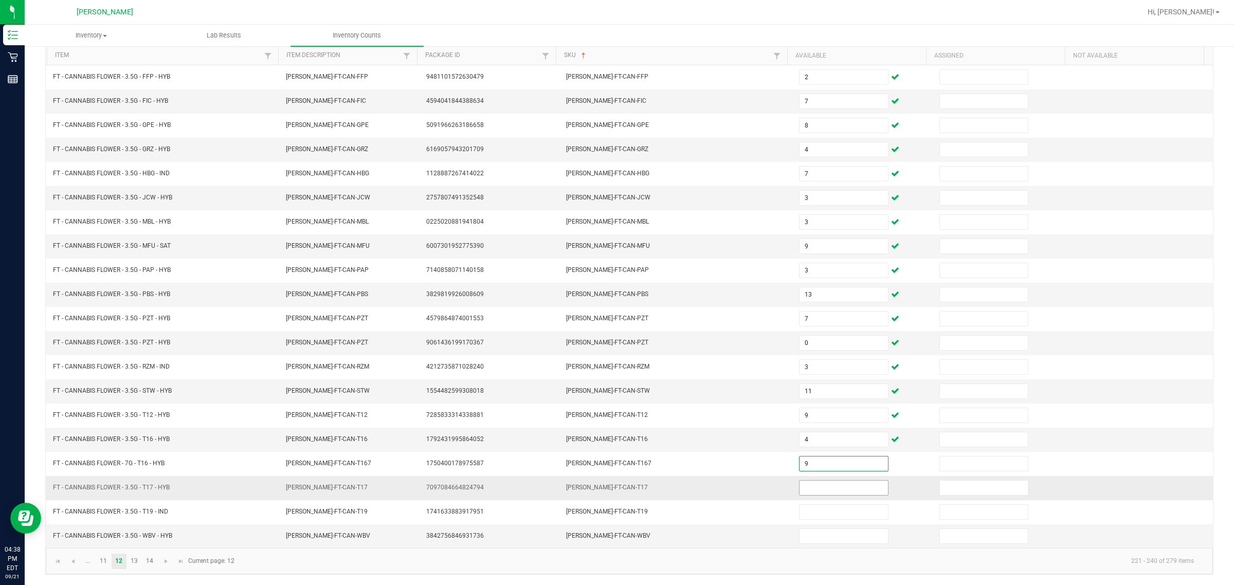
click at [615, 487] on input at bounding box center [843, 488] width 88 height 14
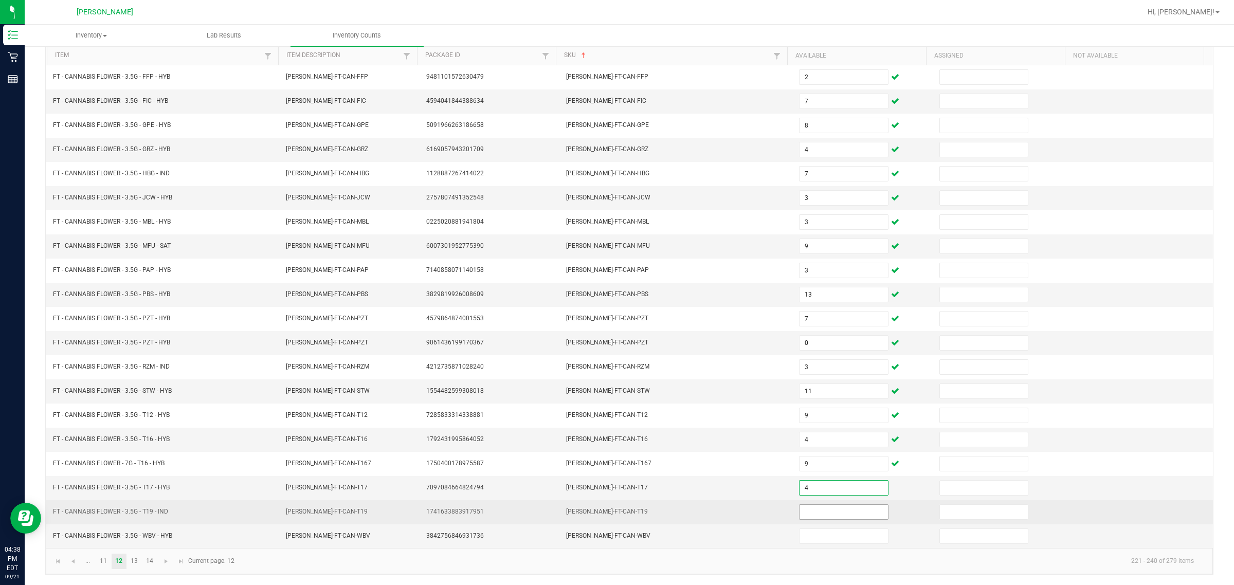
click at [615, 512] on input at bounding box center [843, 512] width 88 height 14
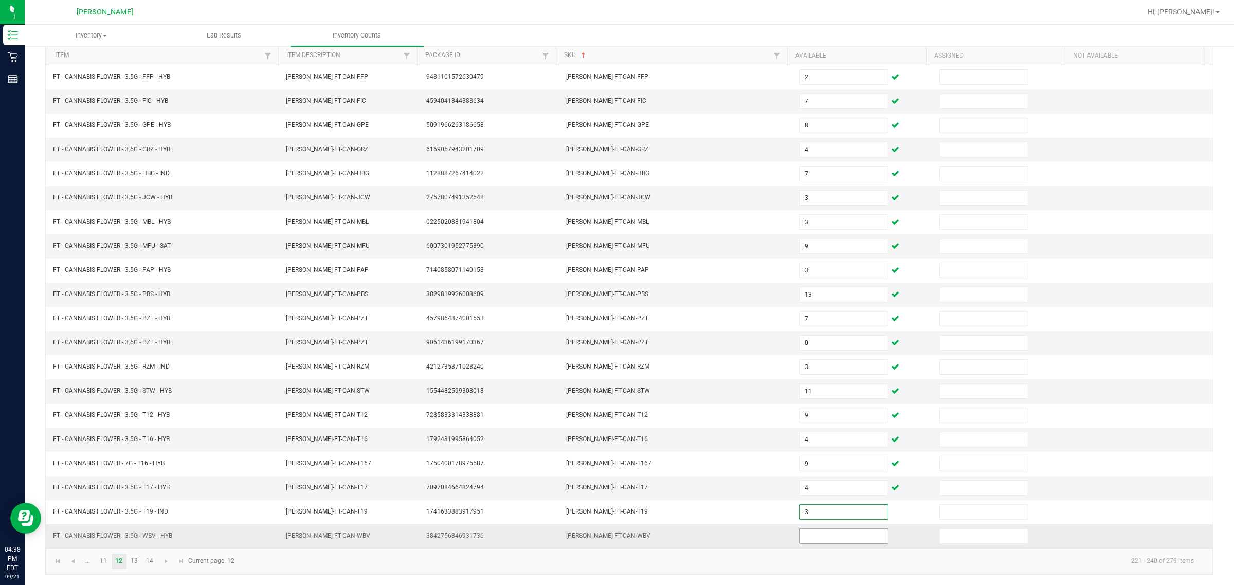
click at [615, 537] on input at bounding box center [843, 536] width 88 height 14
click at [134, 561] on link "13" at bounding box center [134, 561] width 15 height 15
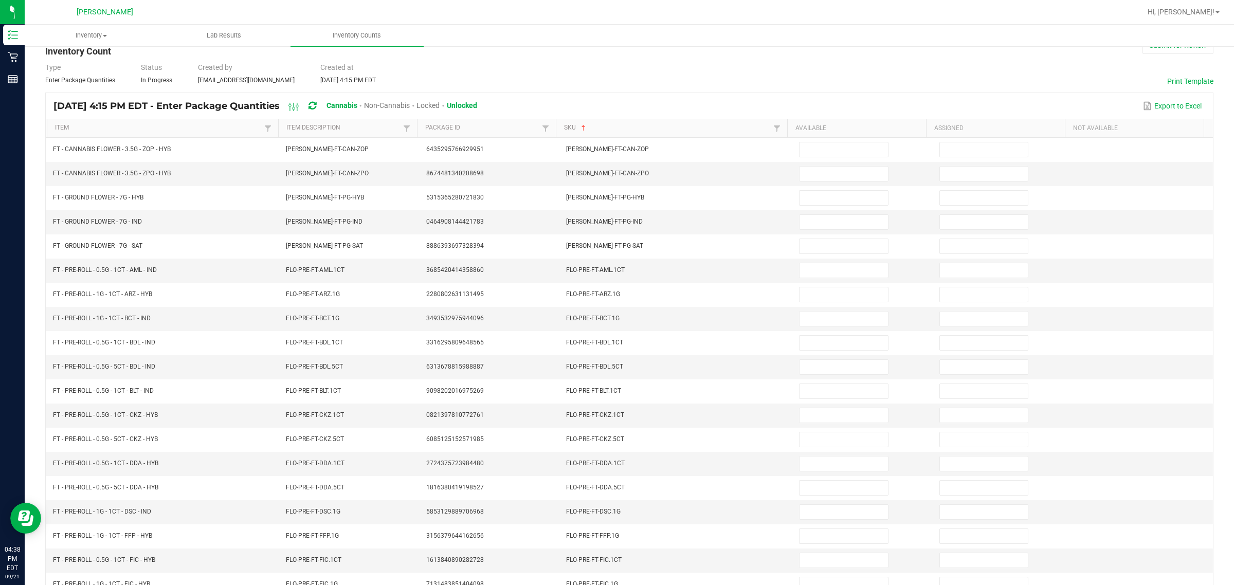
scroll to position [1, 0]
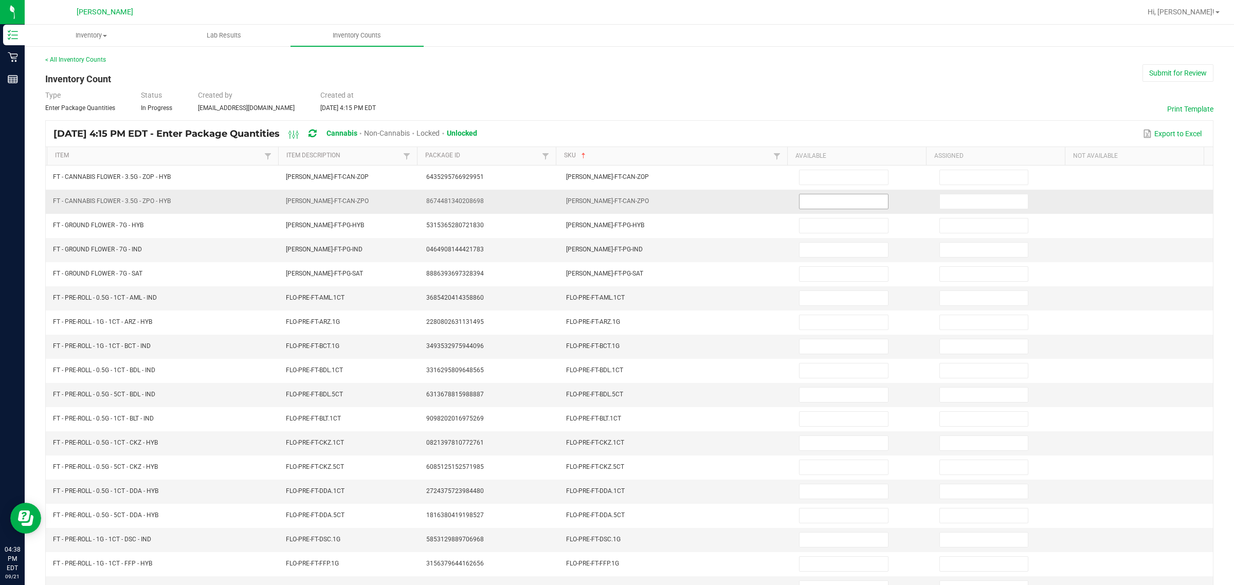
click at [615, 199] on input at bounding box center [843, 201] width 88 height 14
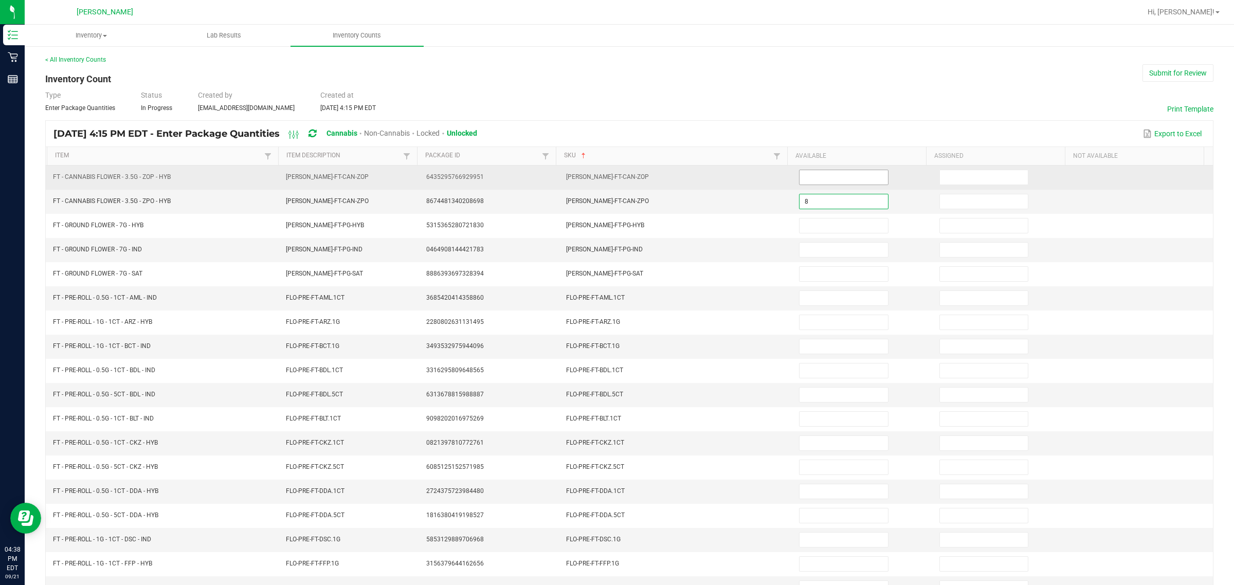
click at [615, 180] on input at bounding box center [843, 177] width 88 height 14
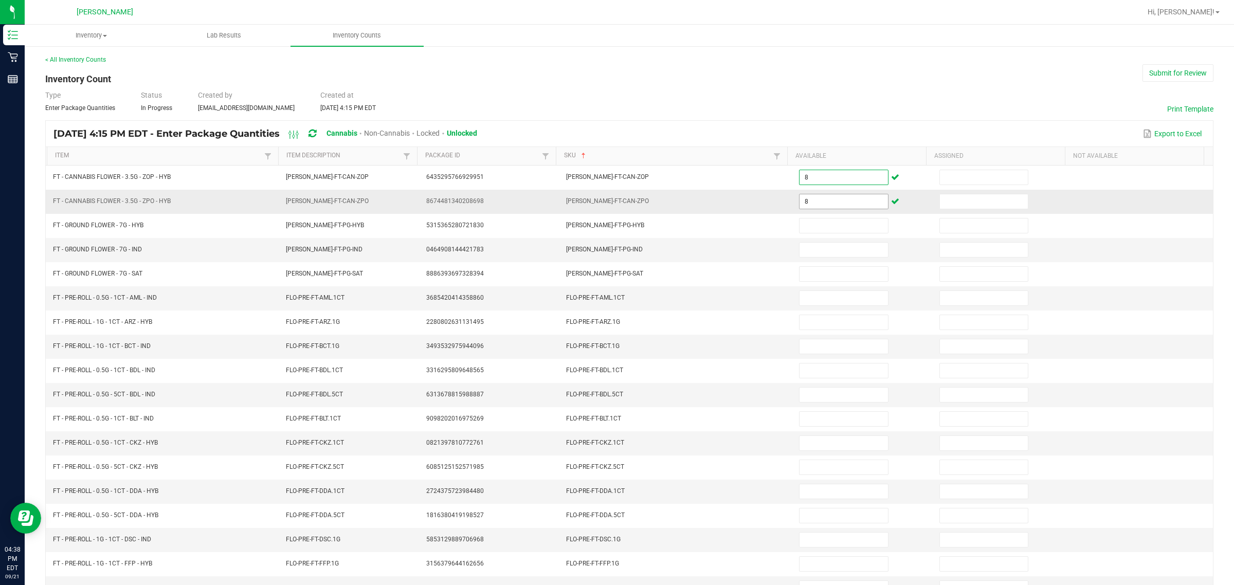
click at [615, 202] on input "8" at bounding box center [843, 201] width 88 height 14
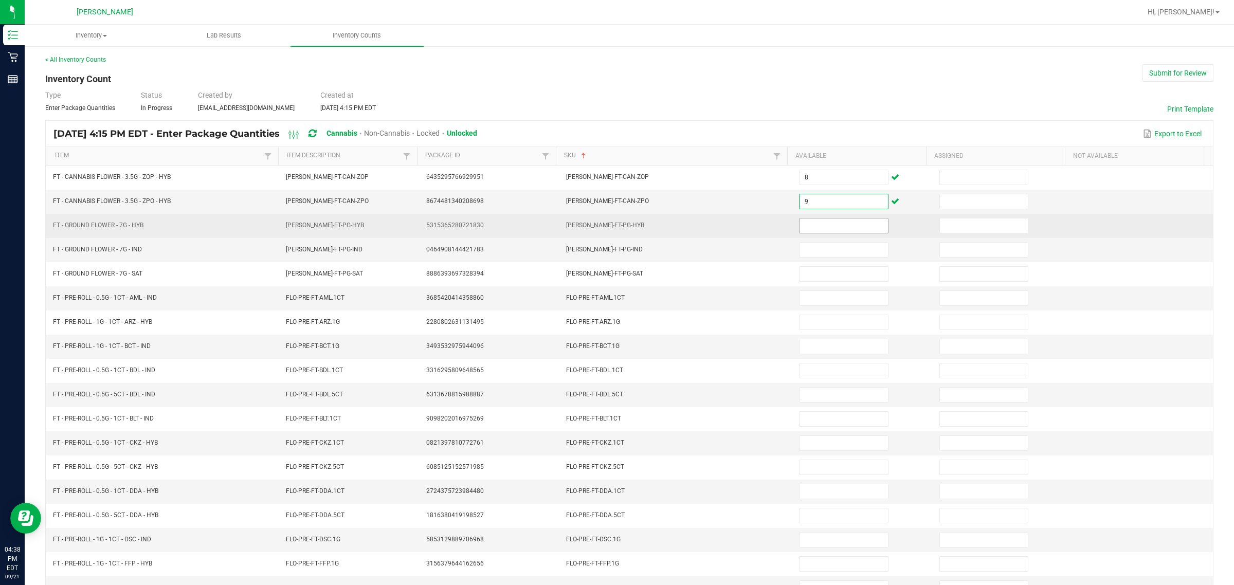
click at [615, 228] on input at bounding box center [843, 226] width 88 height 14
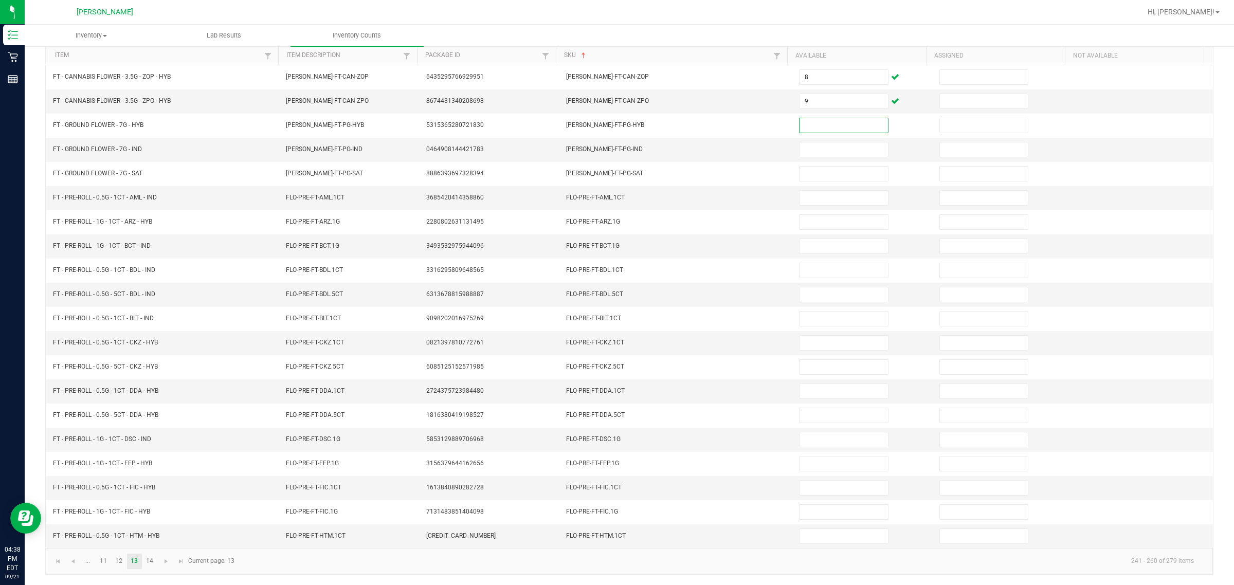
scroll to position [108, 0]
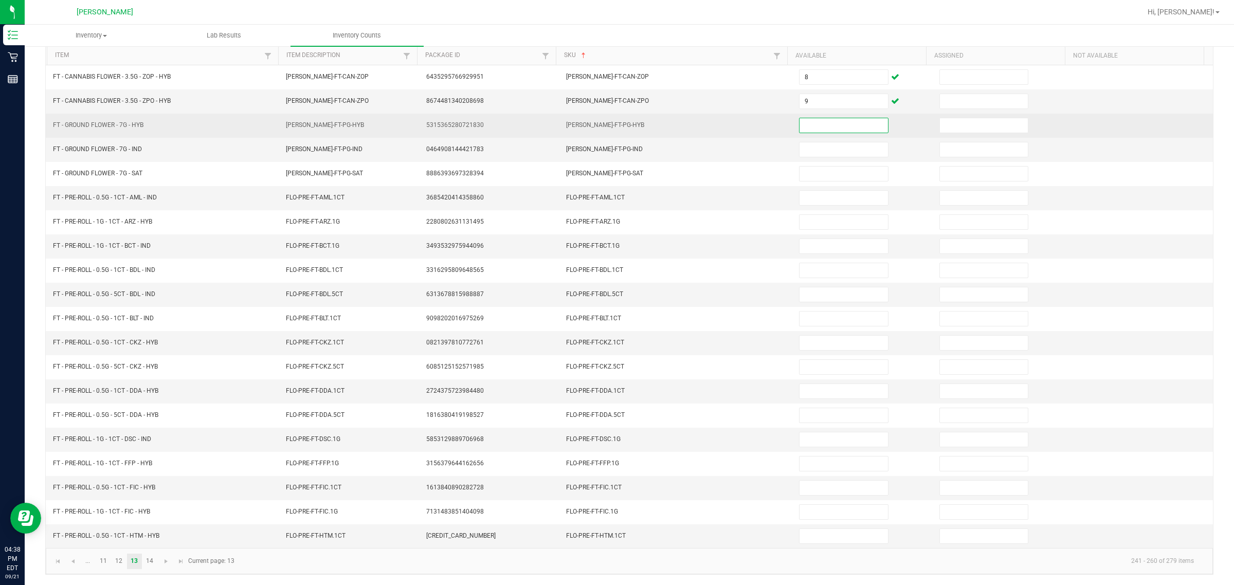
click at [615, 118] on input at bounding box center [843, 125] width 88 height 14
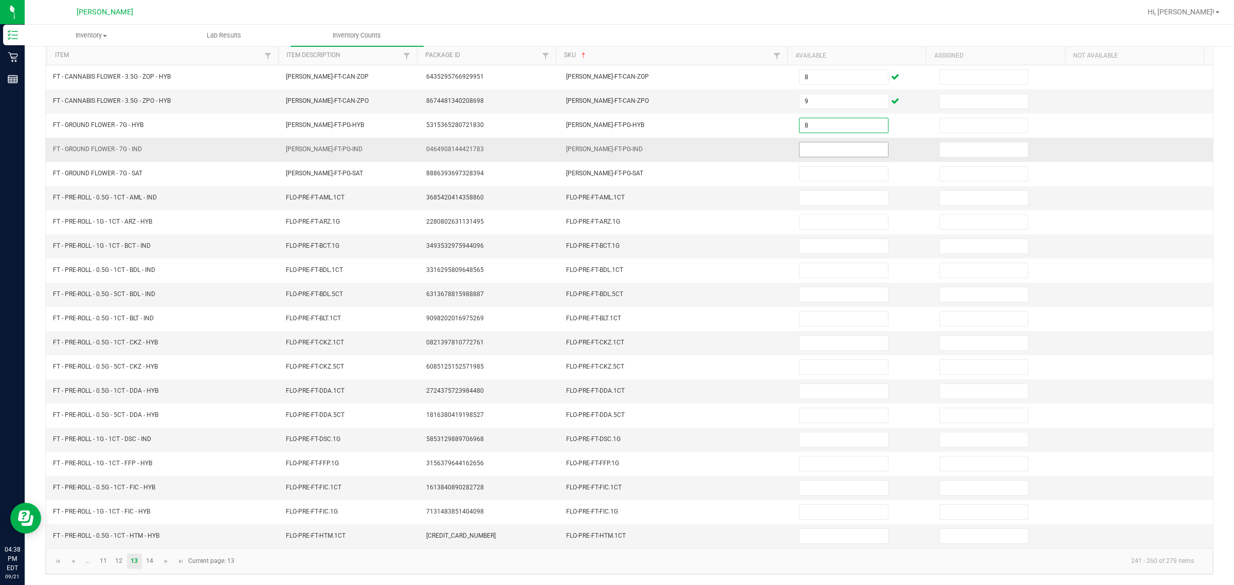
click at [615, 144] on input at bounding box center [843, 149] width 88 height 14
click at [615, 191] on input at bounding box center [843, 198] width 88 height 14
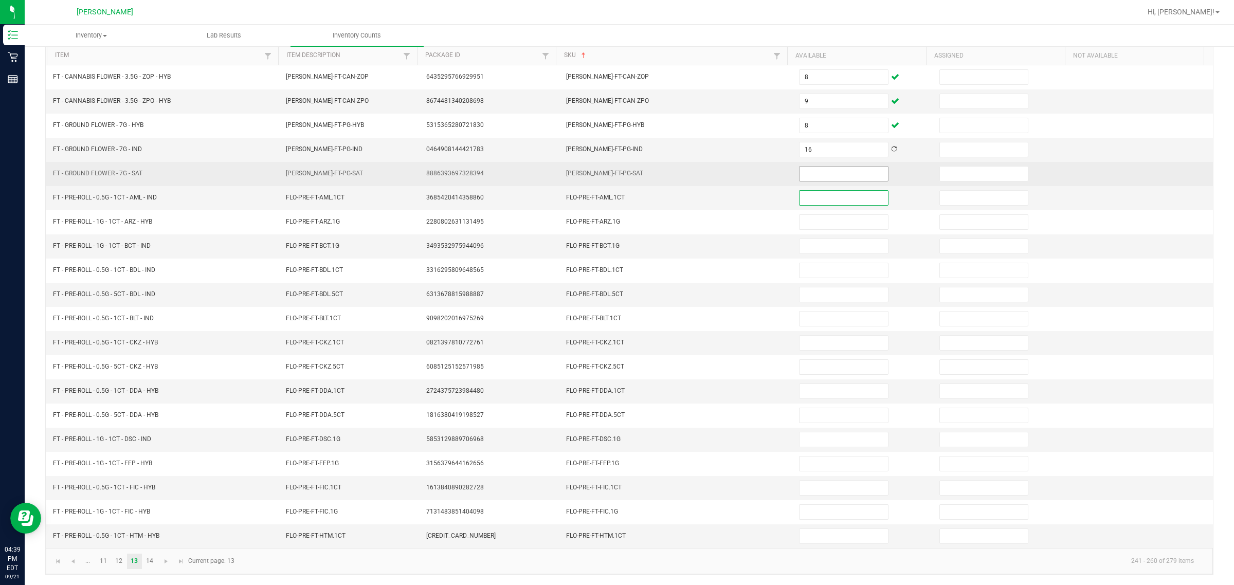
click at [615, 168] on input at bounding box center [843, 174] width 88 height 14
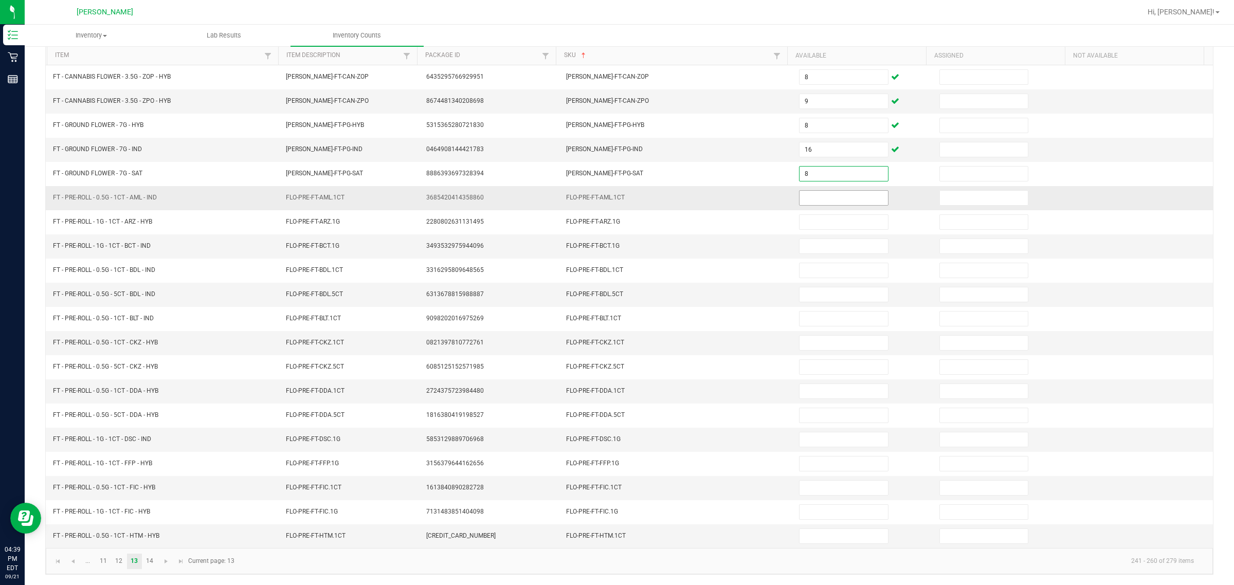
click at [615, 192] on input at bounding box center [843, 198] width 88 height 14
click at [615, 195] on input at bounding box center [843, 198] width 88 height 14
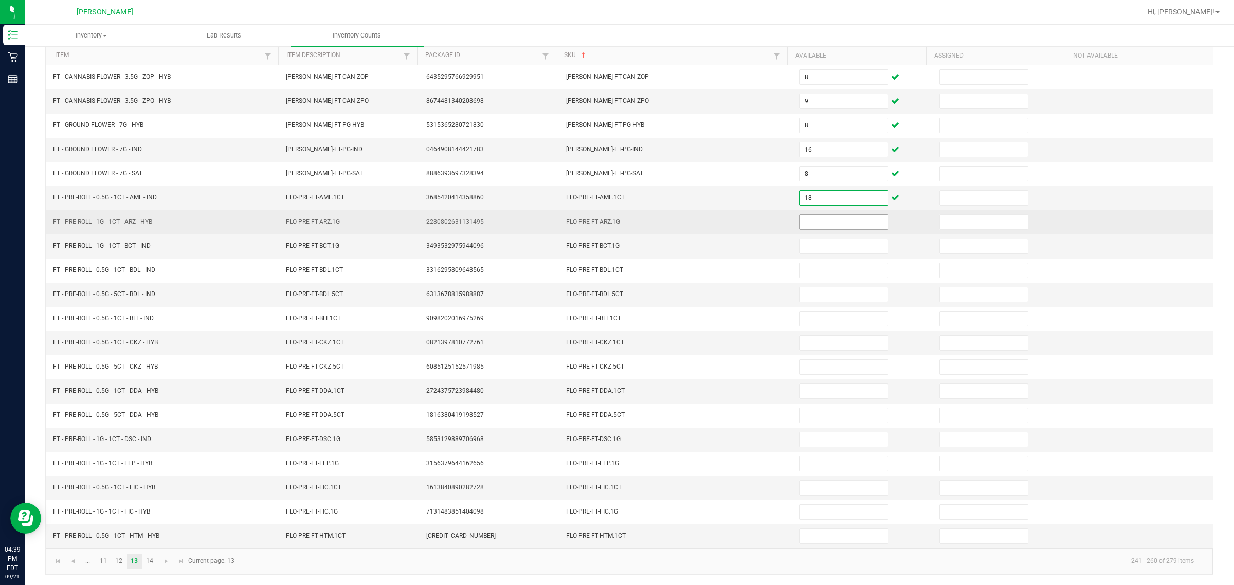
click at [615, 216] on input at bounding box center [843, 222] width 88 height 14
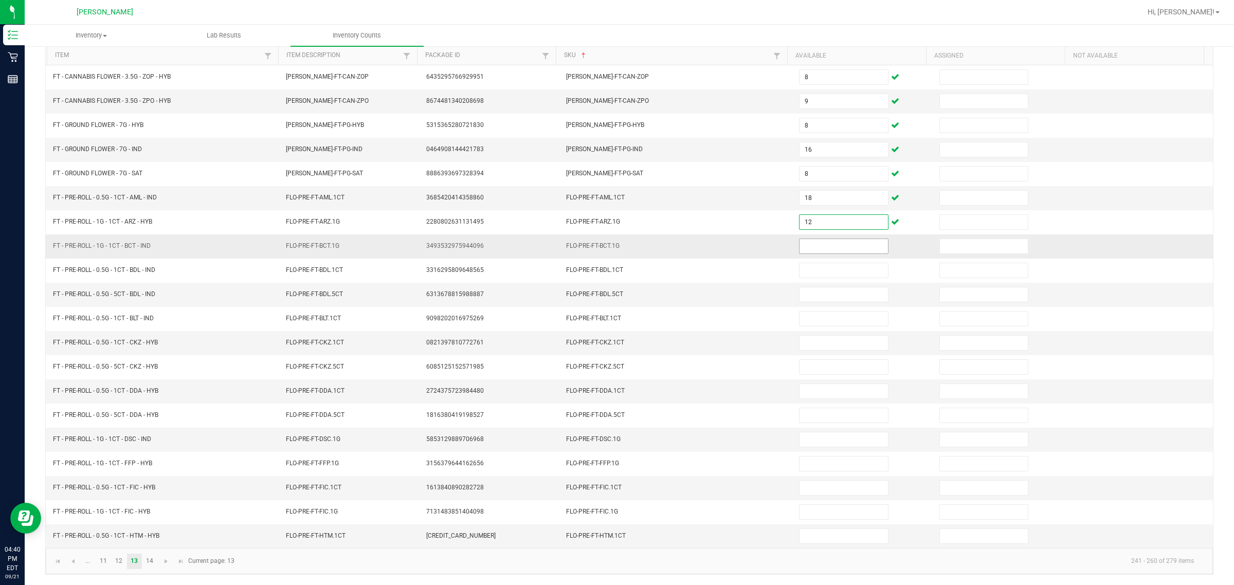
click at [615, 242] on input at bounding box center [843, 246] width 88 height 14
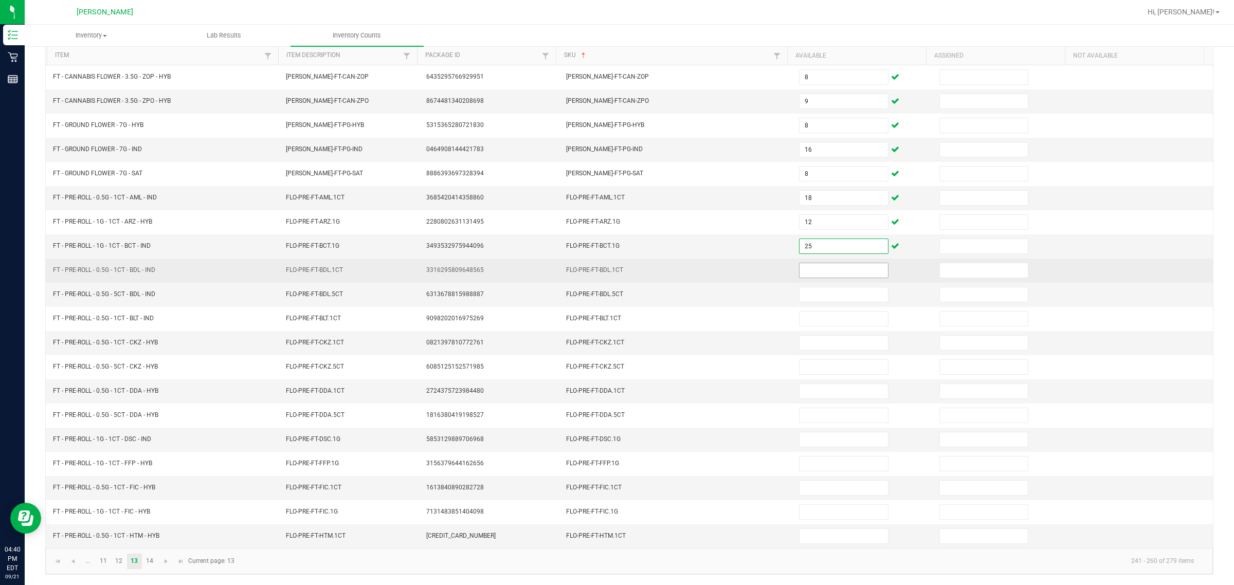
click at [615, 265] on input at bounding box center [843, 270] width 88 height 14
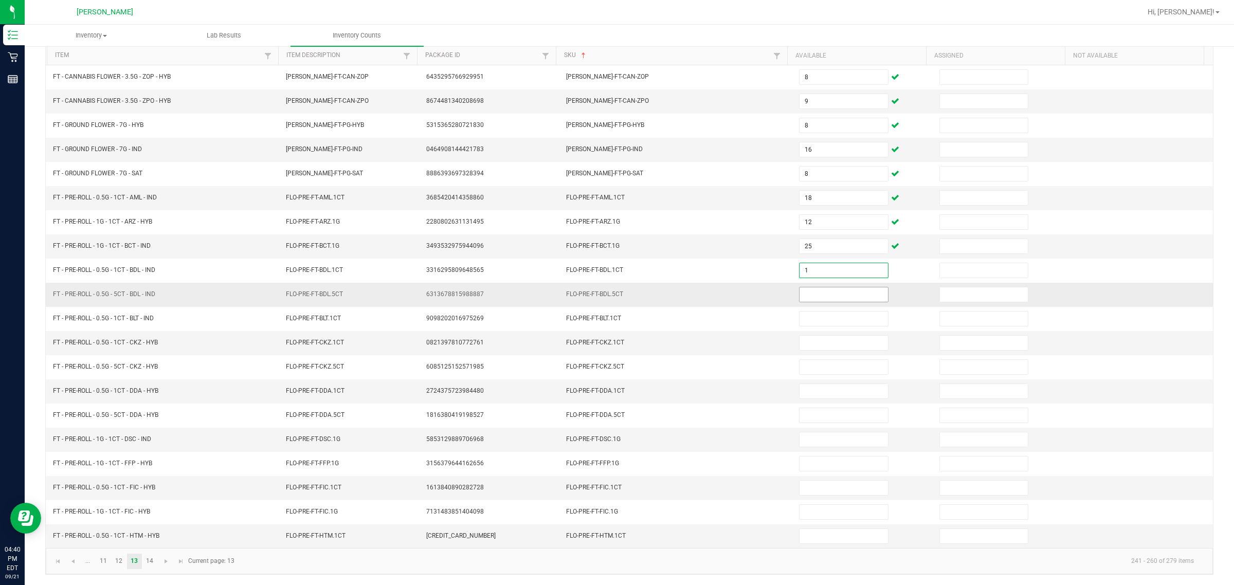
click at [615, 290] on input at bounding box center [843, 294] width 88 height 14
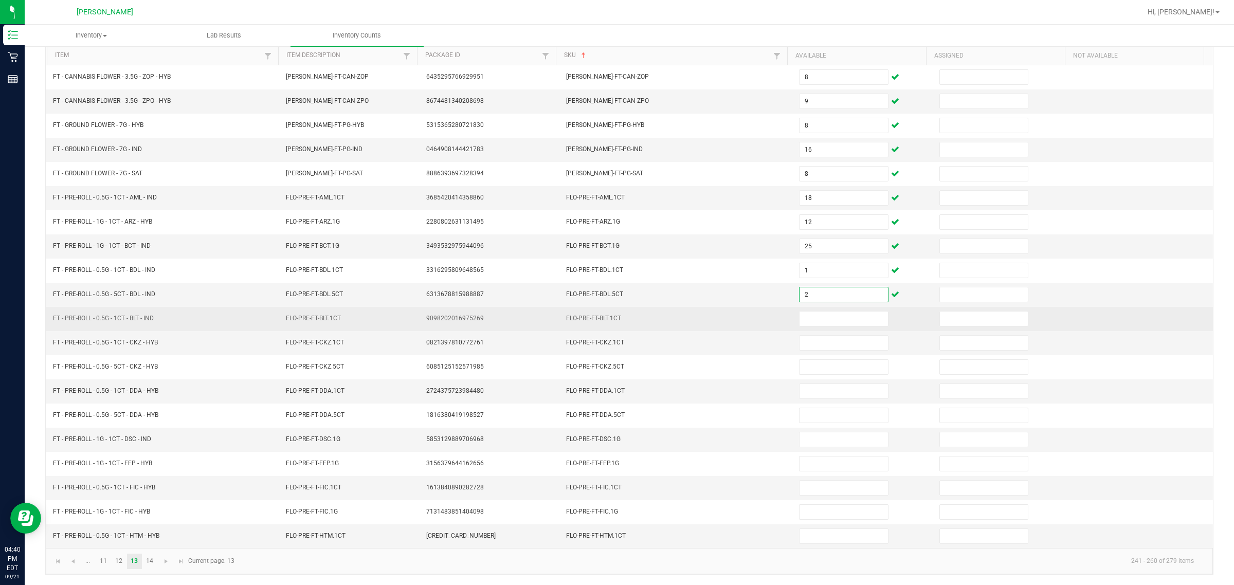
click at [615, 325] on td at bounding box center [863, 319] width 140 height 24
click at [615, 315] on input at bounding box center [843, 319] width 88 height 14
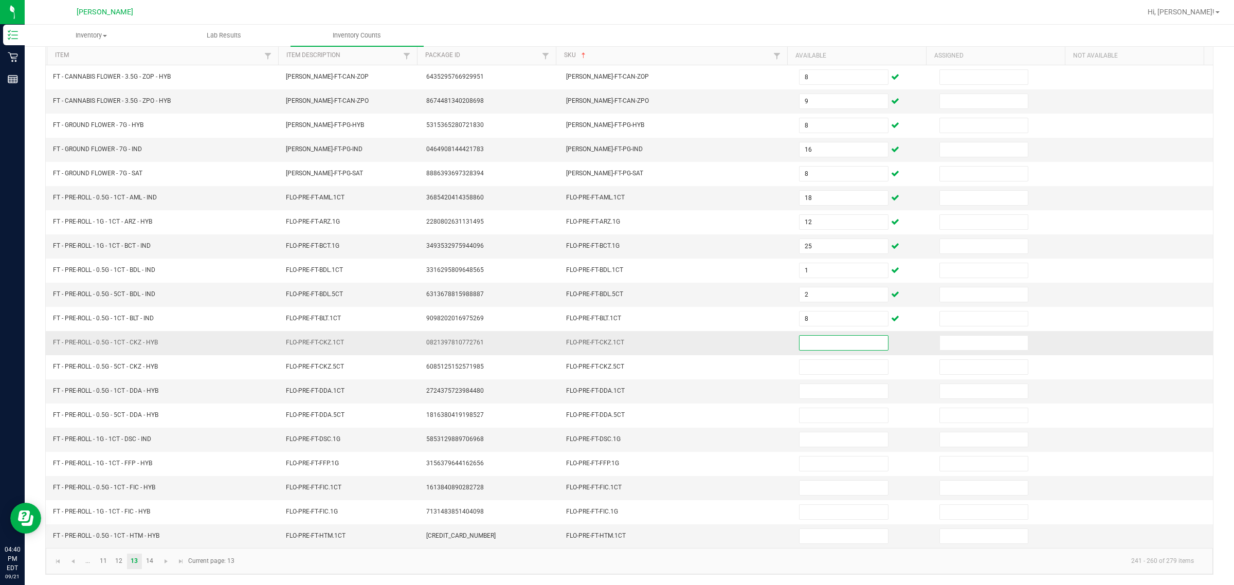
click at [615, 345] on input at bounding box center [843, 343] width 88 height 14
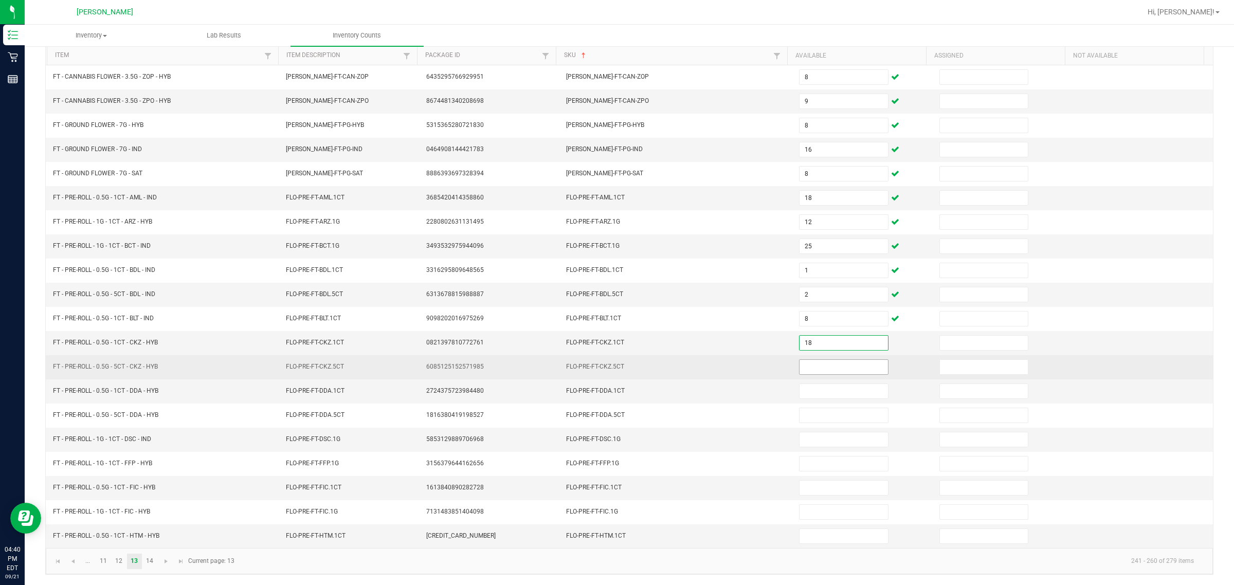
click at [615, 363] on input at bounding box center [843, 367] width 88 height 14
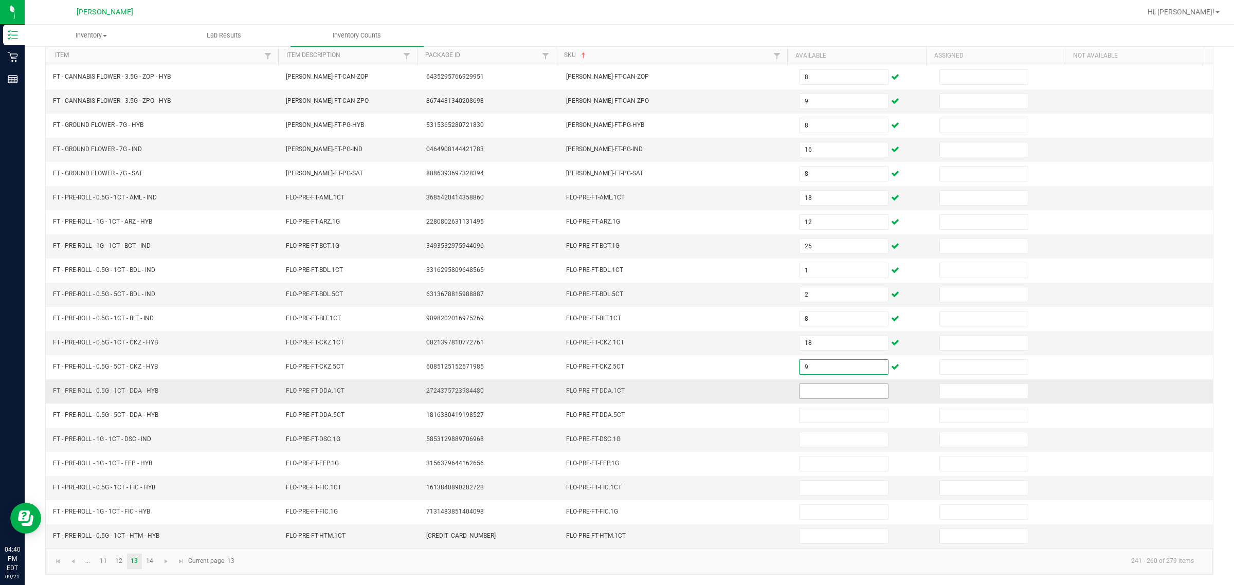
click at [615, 391] on input at bounding box center [843, 391] width 88 height 14
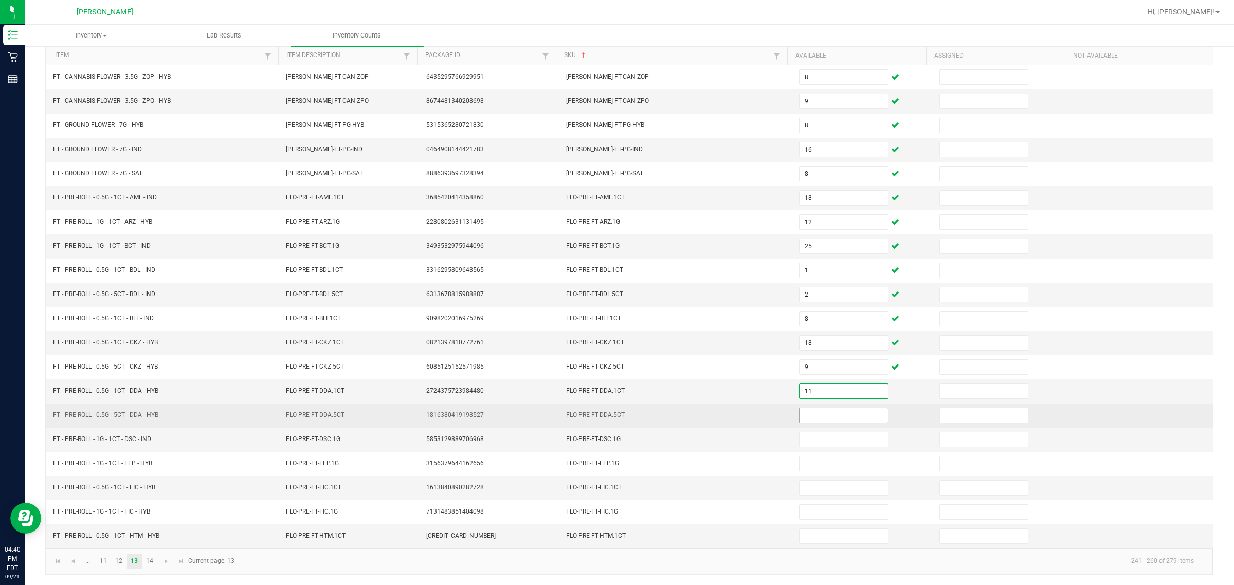
click at [615, 413] on input at bounding box center [843, 415] width 88 height 14
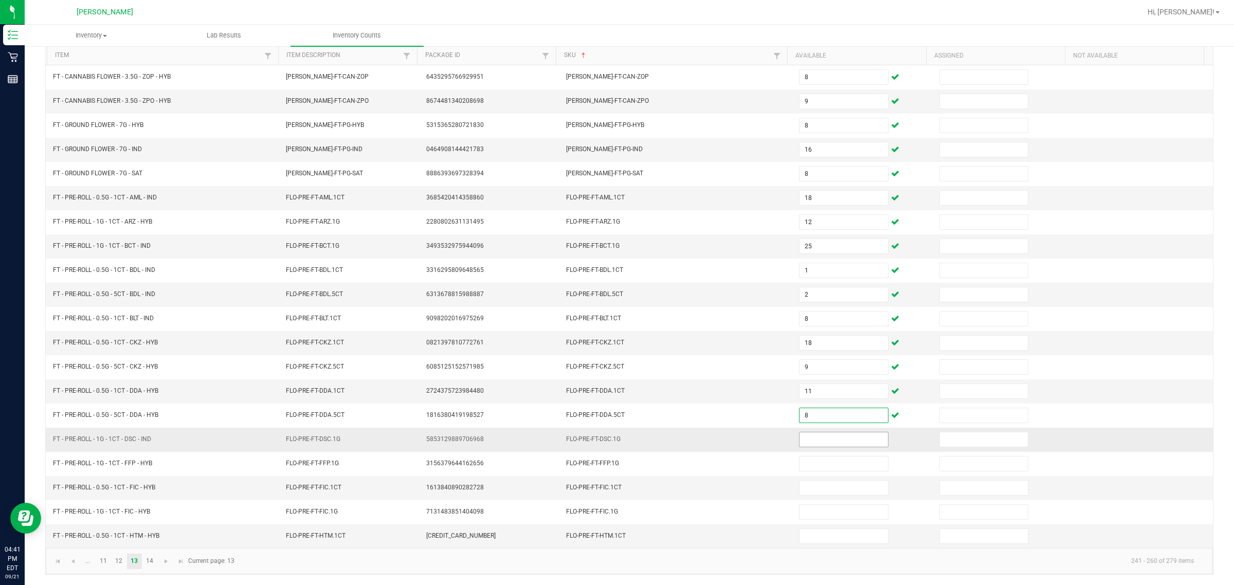
click at [615, 435] on input at bounding box center [843, 439] width 88 height 14
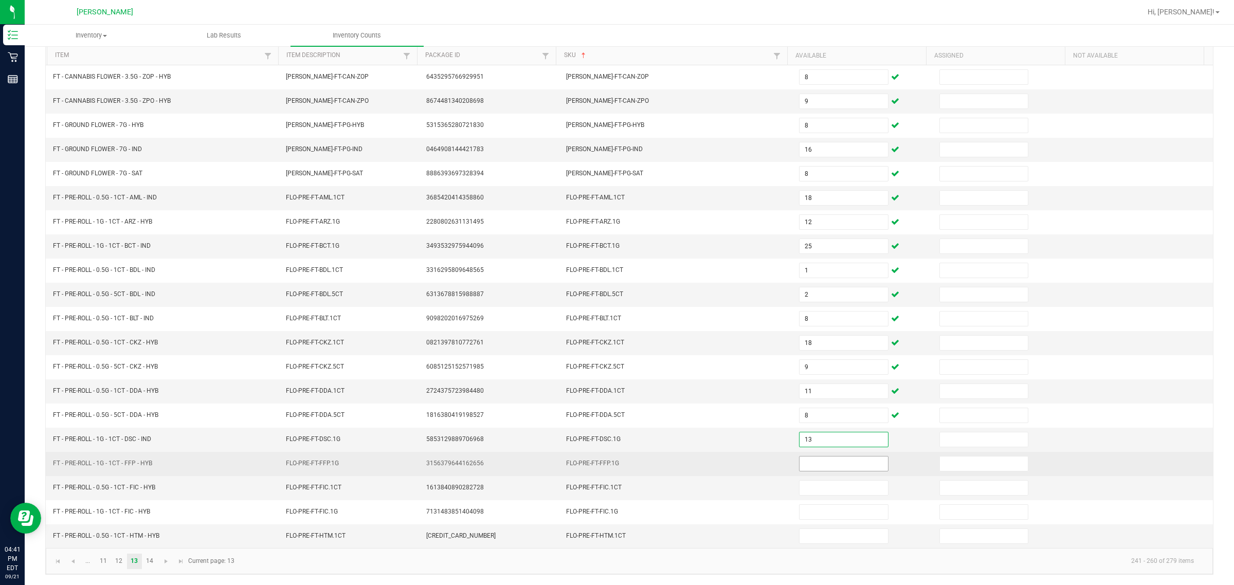
click at [615, 464] on input at bounding box center [843, 464] width 88 height 14
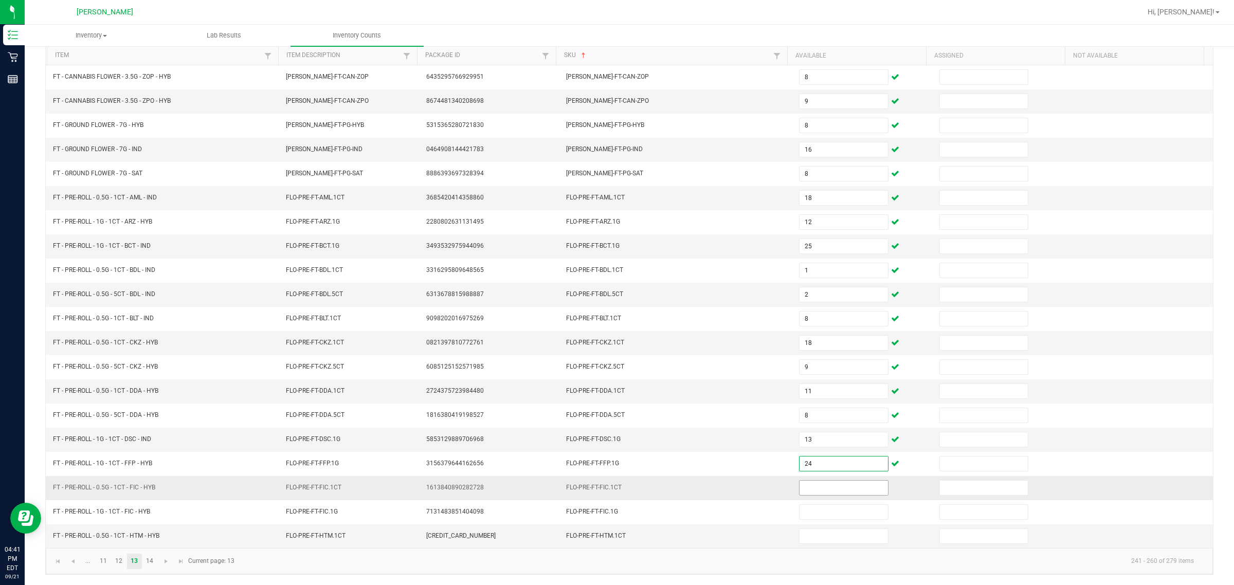
click at [615, 484] on input at bounding box center [843, 488] width 88 height 14
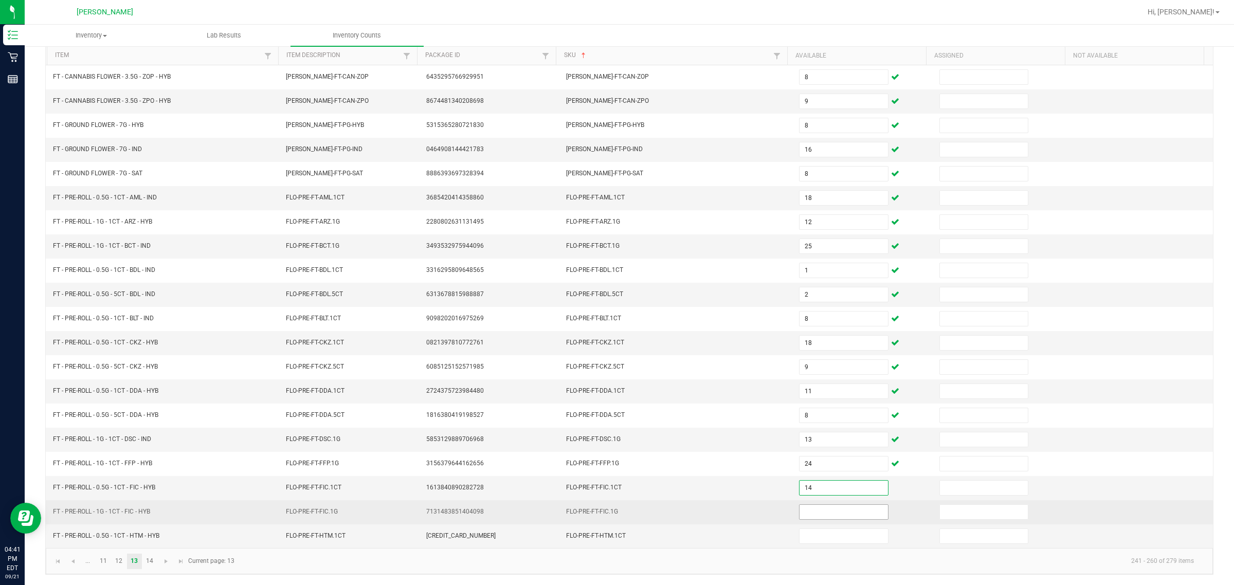
click at [615, 512] on input at bounding box center [843, 512] width 88 height 14
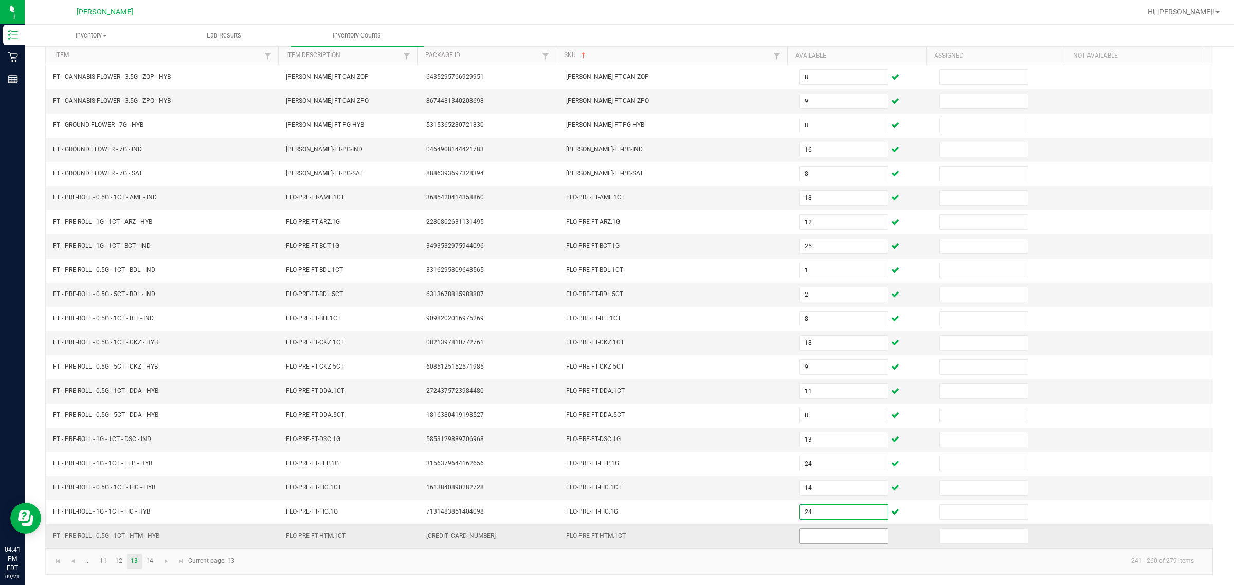
click at [615, 533] on input at bounding box center [843, 536] width 88 height 14
click at [150, 568] on link "14" at bounding box center [149, 561] width 15 height 15
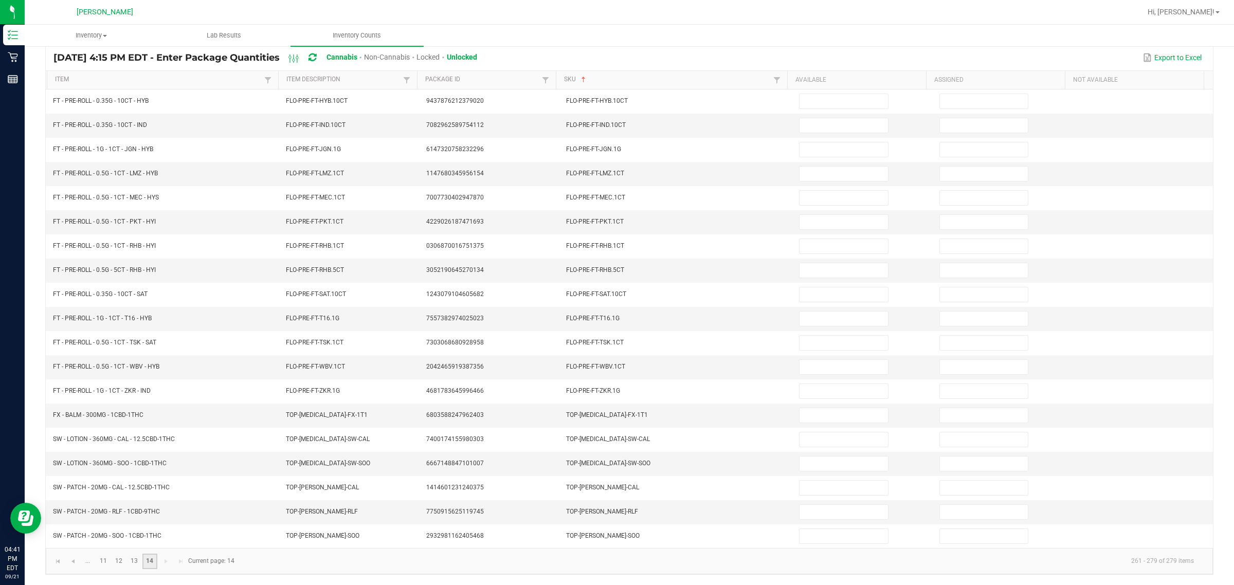
scroll to position [83, 0]
click at [615, 78] on th "Available" at bounding box center [856, 80] width 139 height 19
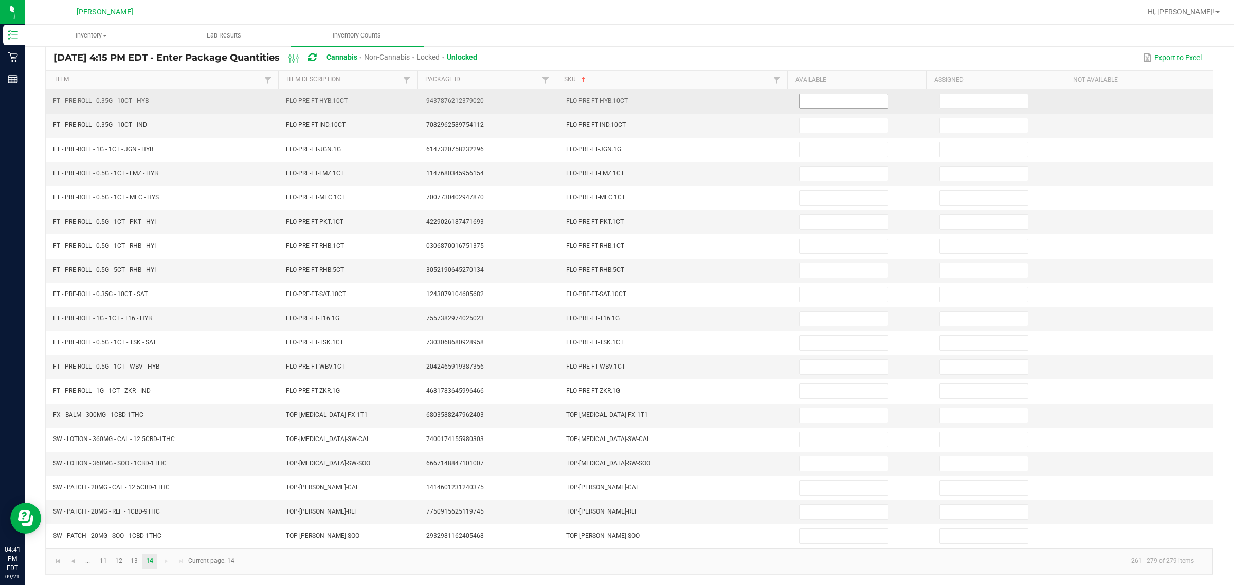
click at [615, 94] on input at bounding box center [843, 101] width 88 height 14
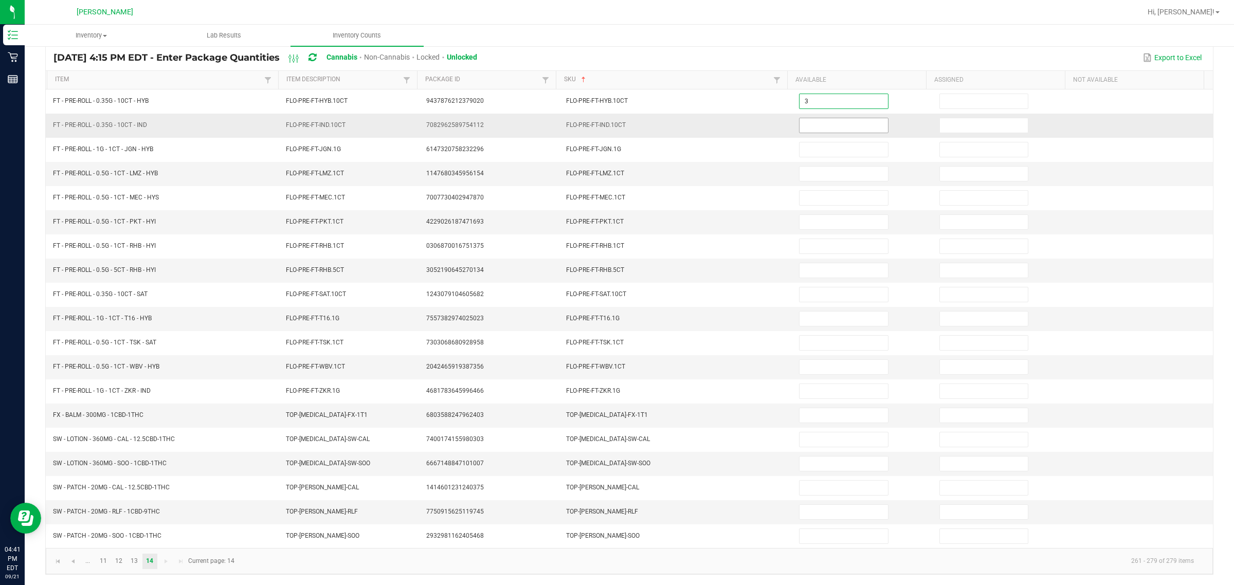
click at [615, 119] on input at bounding box center [843, 125] width 88 height 14
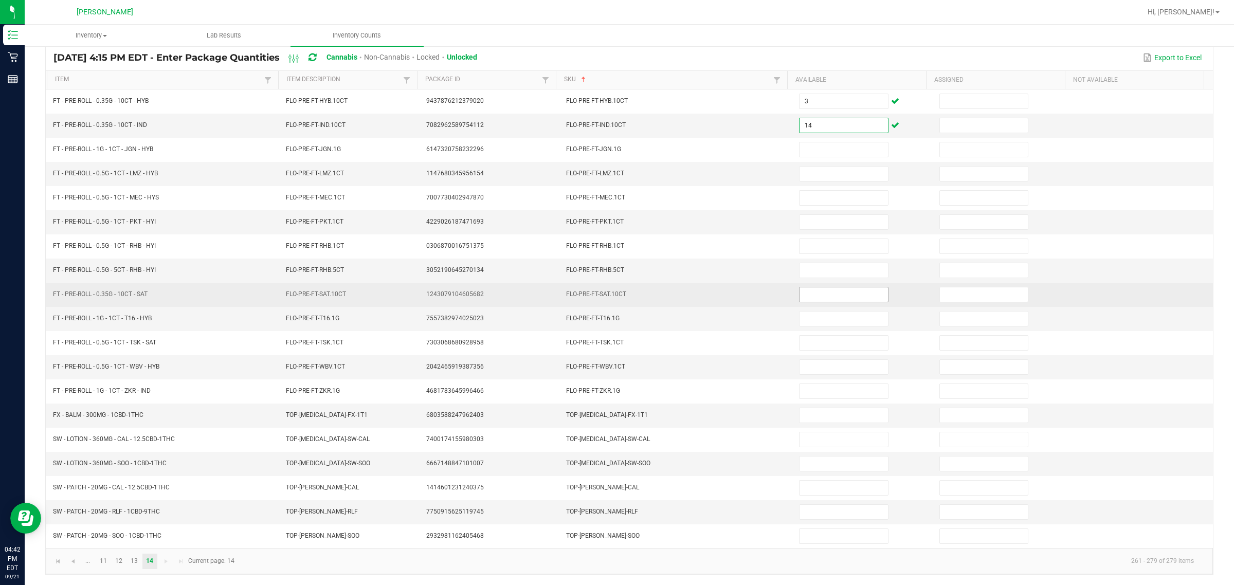
click at [615, 292] on input at bounding box center [843, 294] width 88 height 14
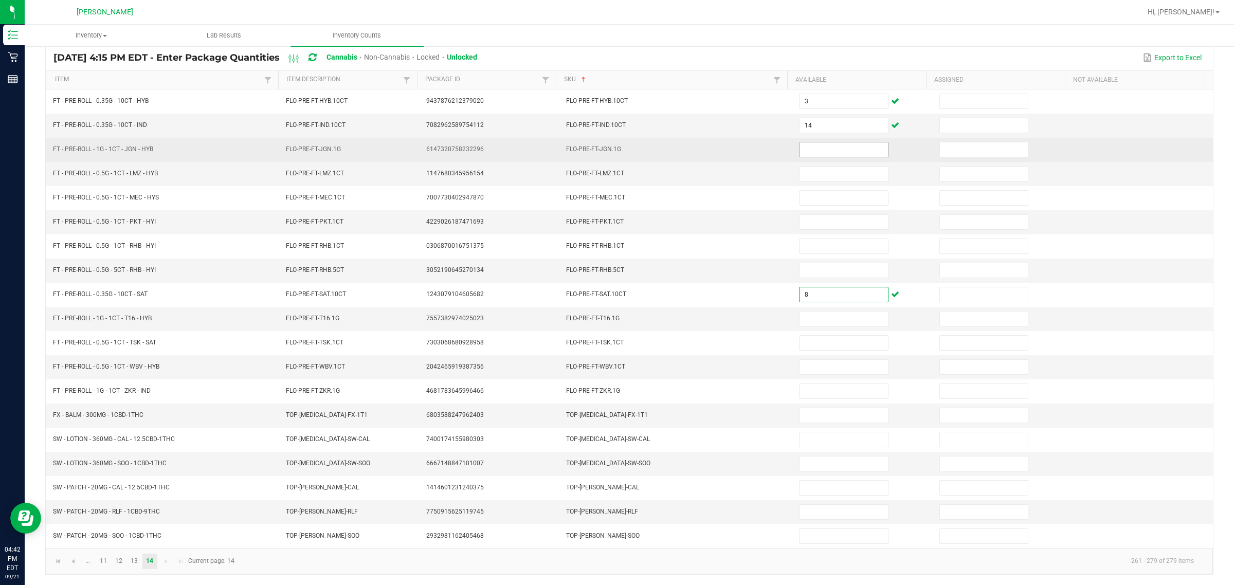
click at [615, 144] on input at bounding box center [843, 149] width 88 height 14
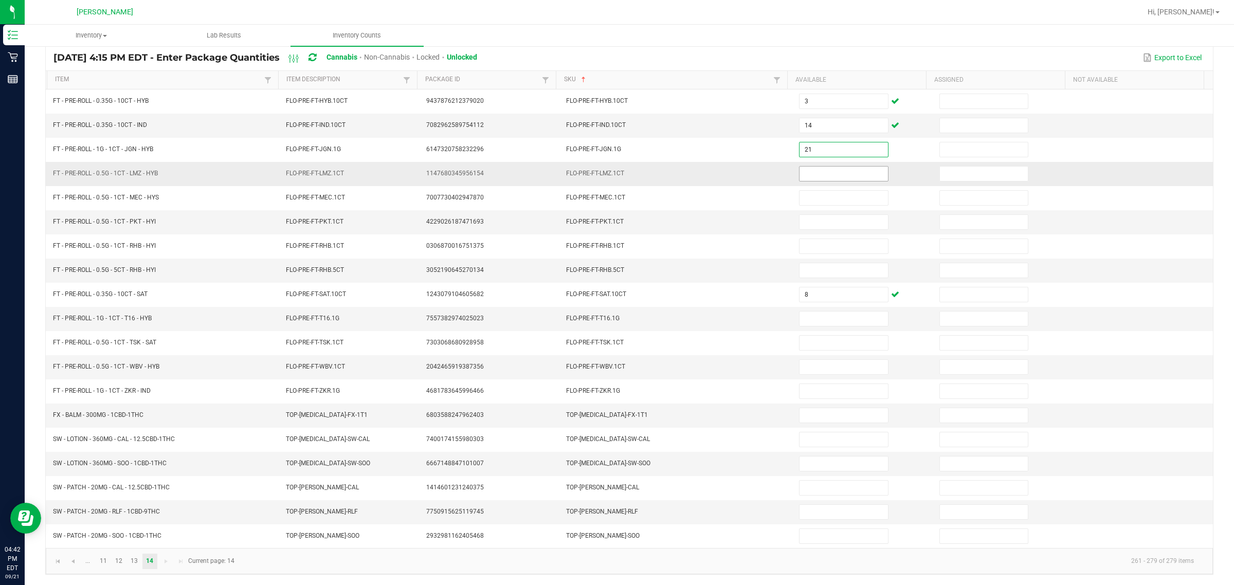
click at [615, 168] on input at bounding box center [843, 174] width 88 height 14
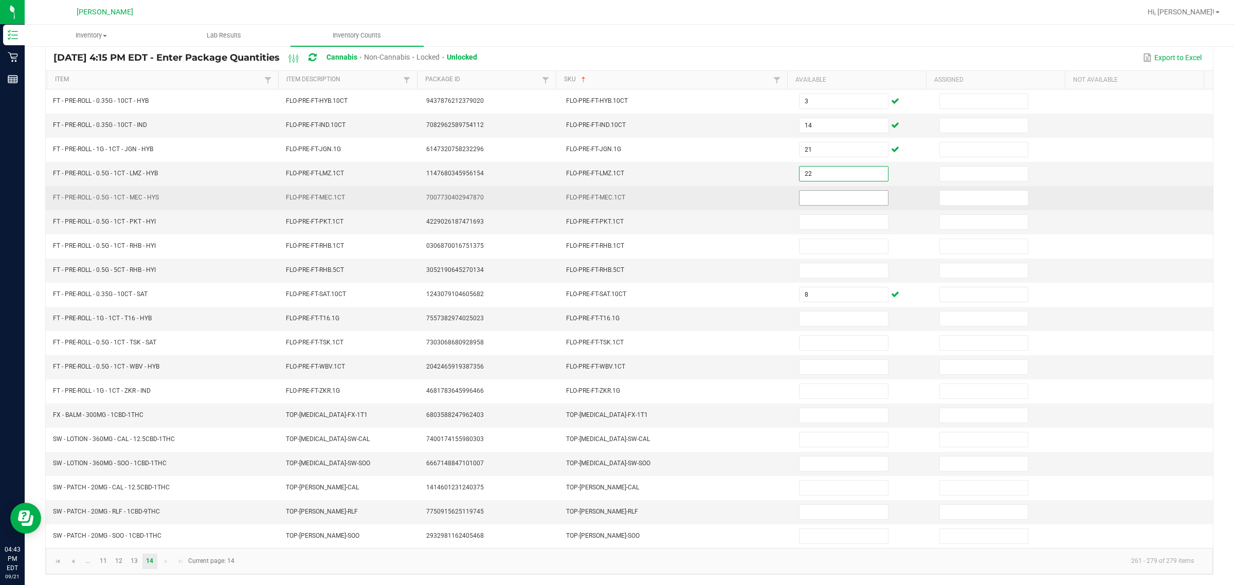
click at [615, 191] on input at bounding box center [843, 198] width 88 height 14
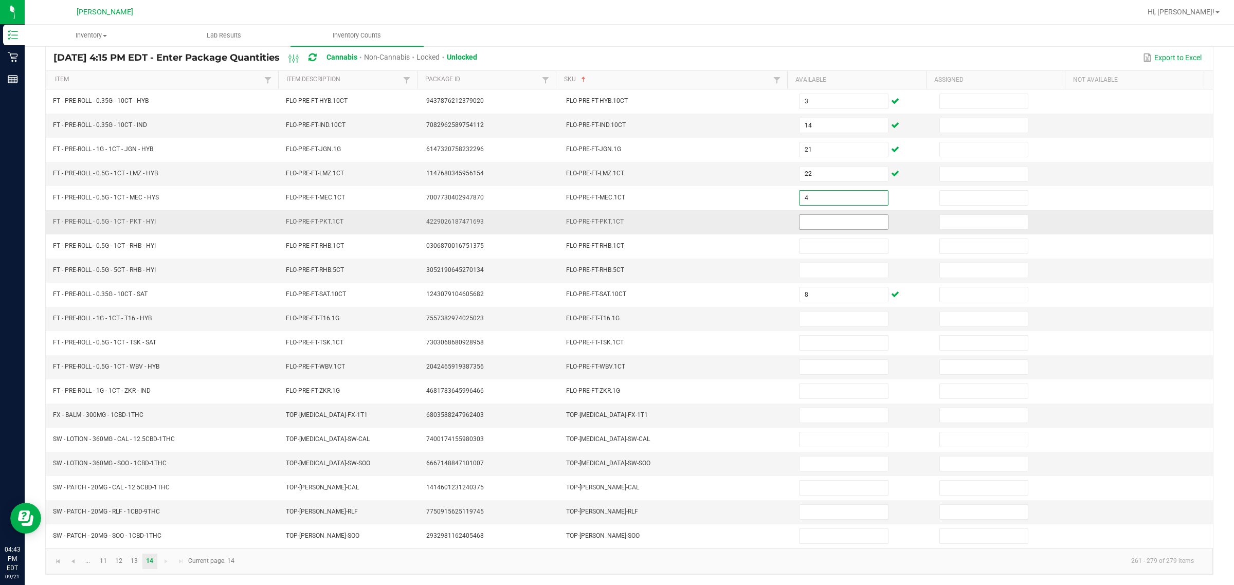
click at [615, 217] on input at bounding box center [843, 222] width 88 height 14
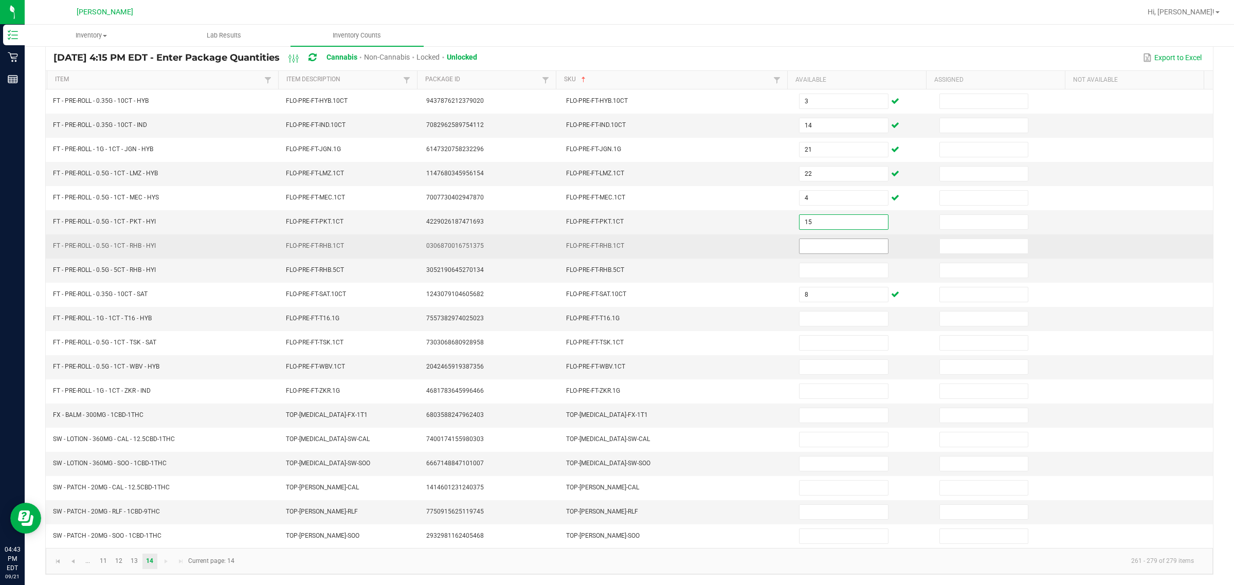
click at [615, 243] on input at bounding box center [843, 246] width 88 height 14
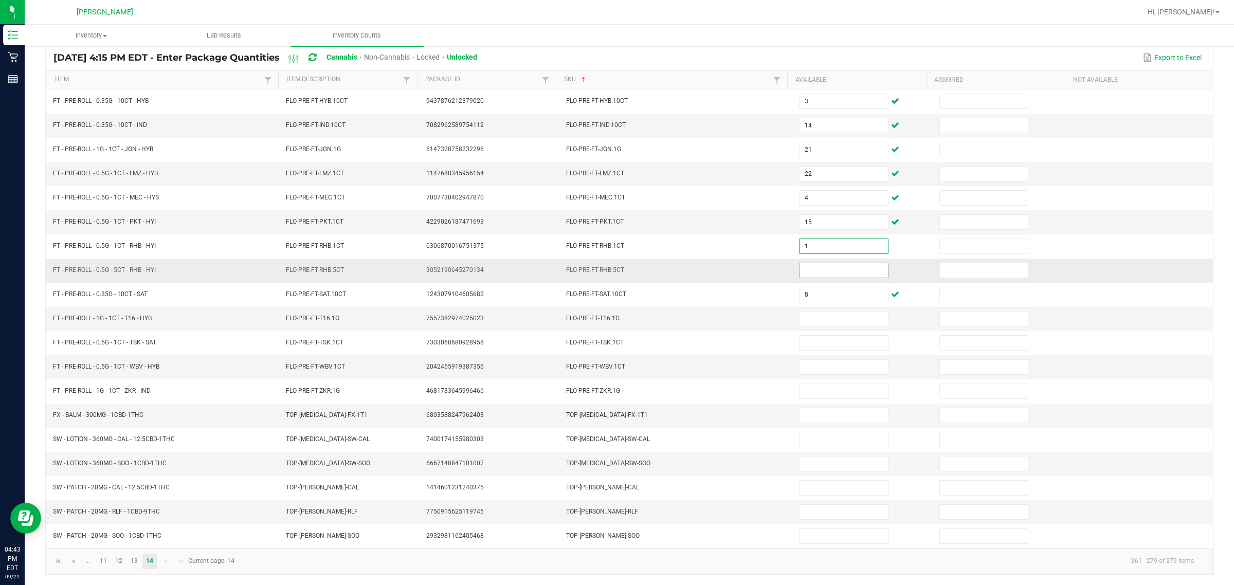
click at [615, 263] on input at bounding box center [843, 270] width 88 height 14
click at [615, 314] on input at bounding box center [843, 319] width 88 height 14
click at [615, 315] on input at bounding box center [843, 319] width 88 height 14
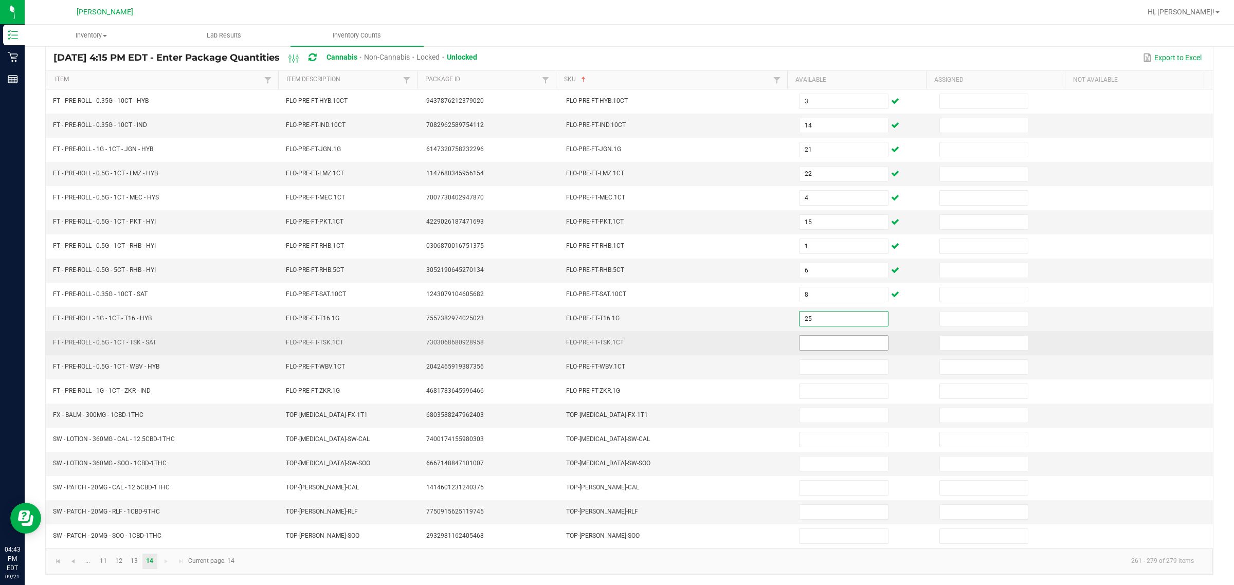
click at [615, 340] on input at bounding box center [843, 343] width 88 height 14
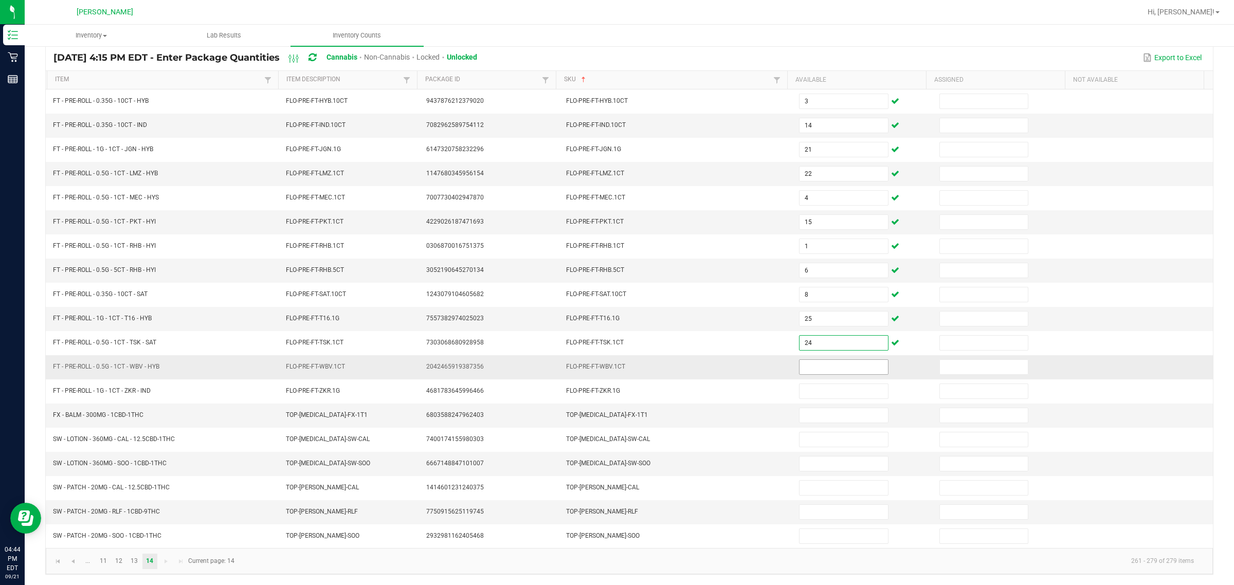
click at [615, 366] on input at bounding box center [843, 367] width 88 height 14
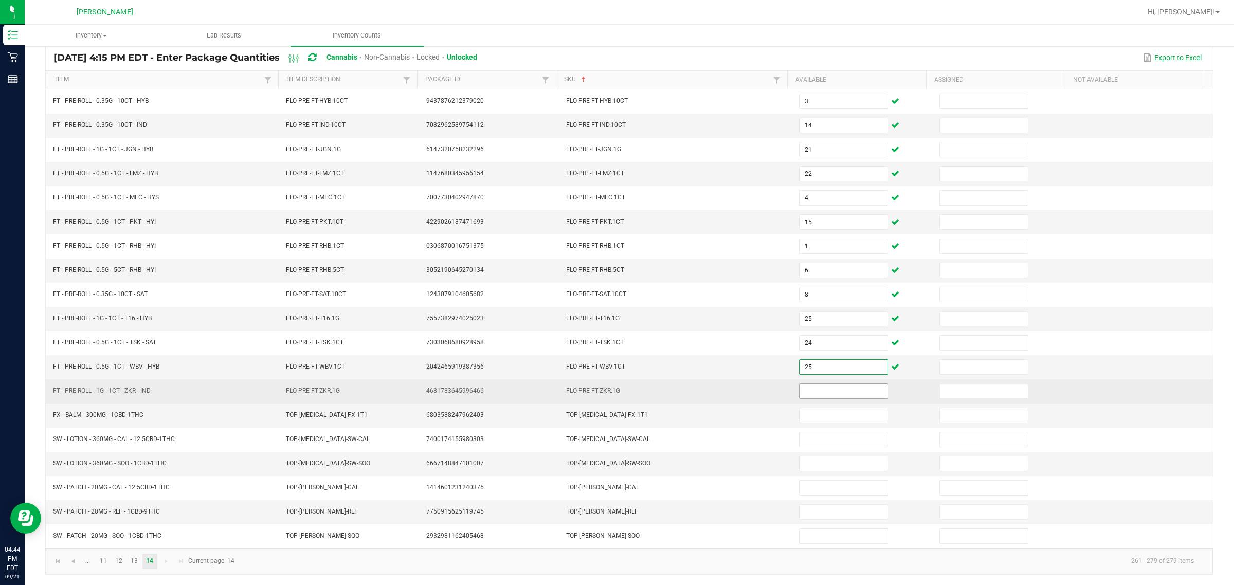
click at [615, 387] on input at bounding box center [843, 391] width 88 height 14
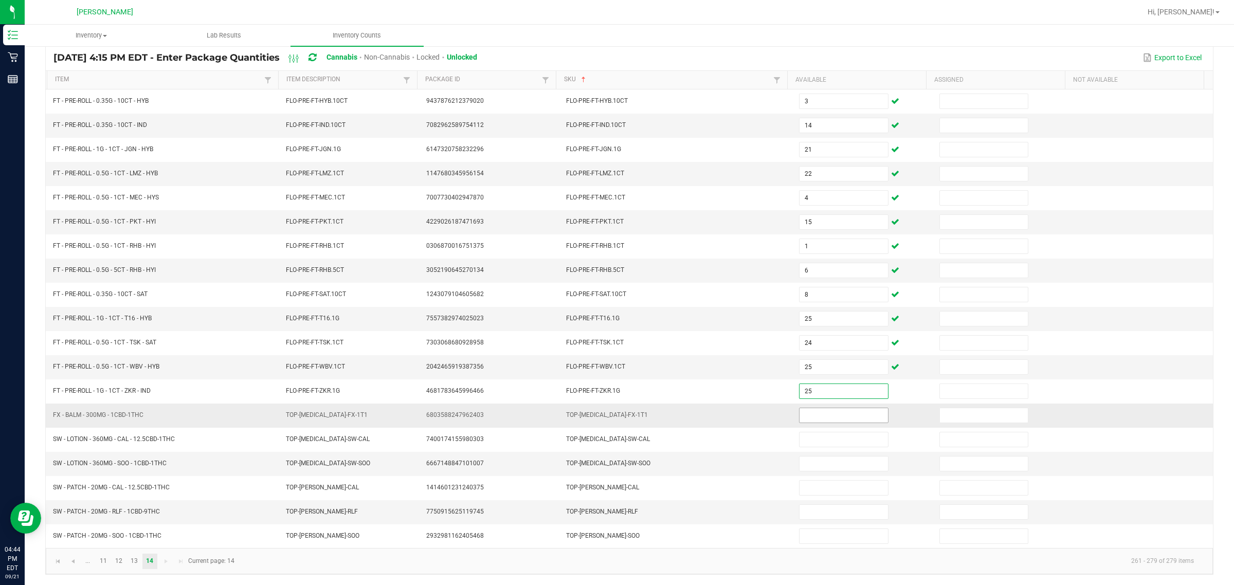
click at [615, 417] on input at bounding box center [843, 415] width 88 height 14
click at [615, 412] on input at bounding box center [843, 415] width 88 height 14
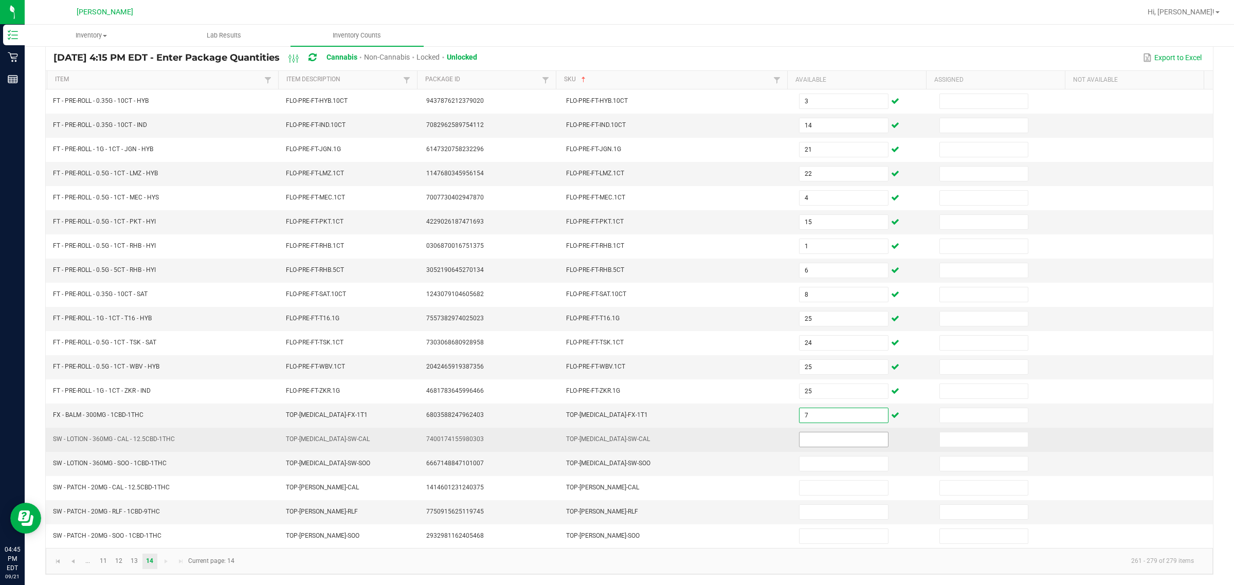
click at [615, 438] on input at bounding box center [843, 439] width 88 height 14
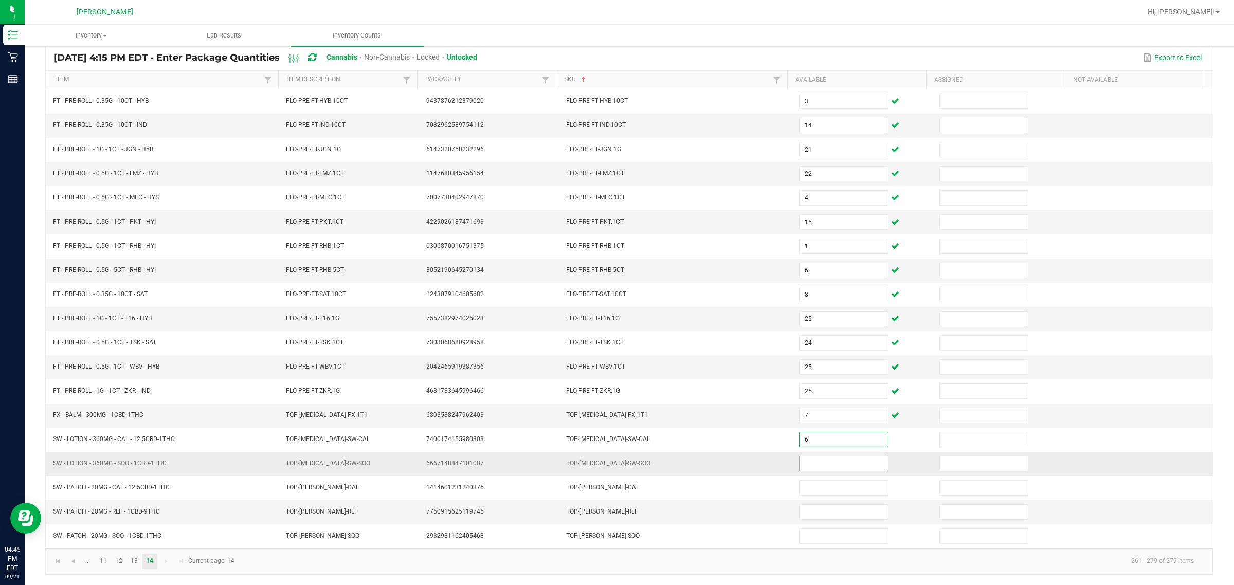
click at [615, 465] on input at bounding box center [843, 464] width 88 height 14
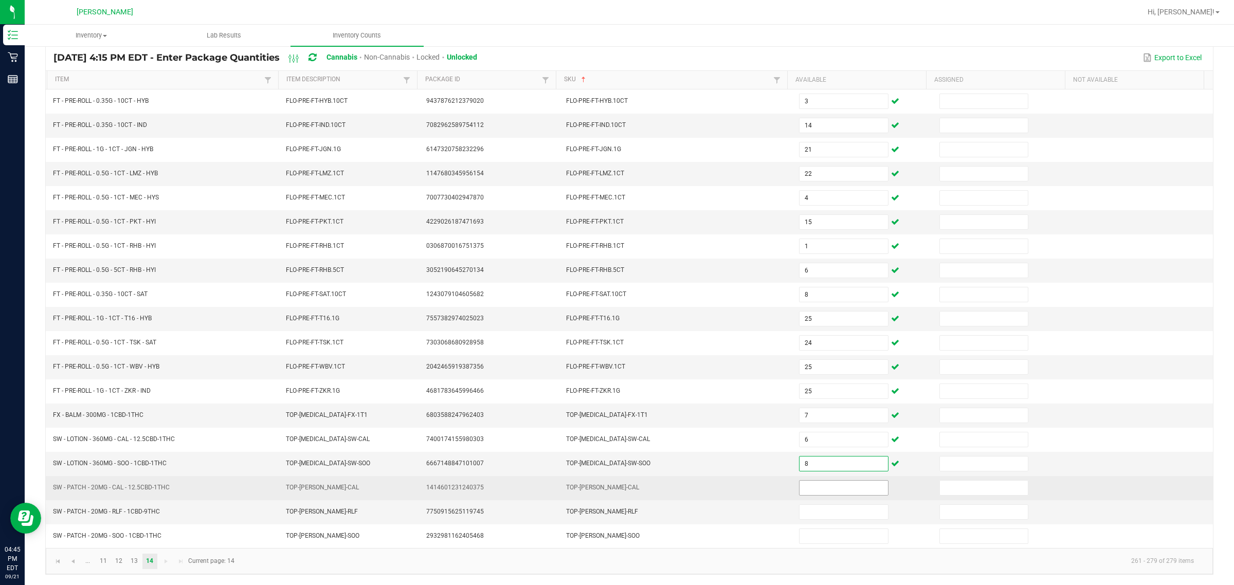
click at [615, 487] on input at bounding box center [843, 488] width 88 height 14
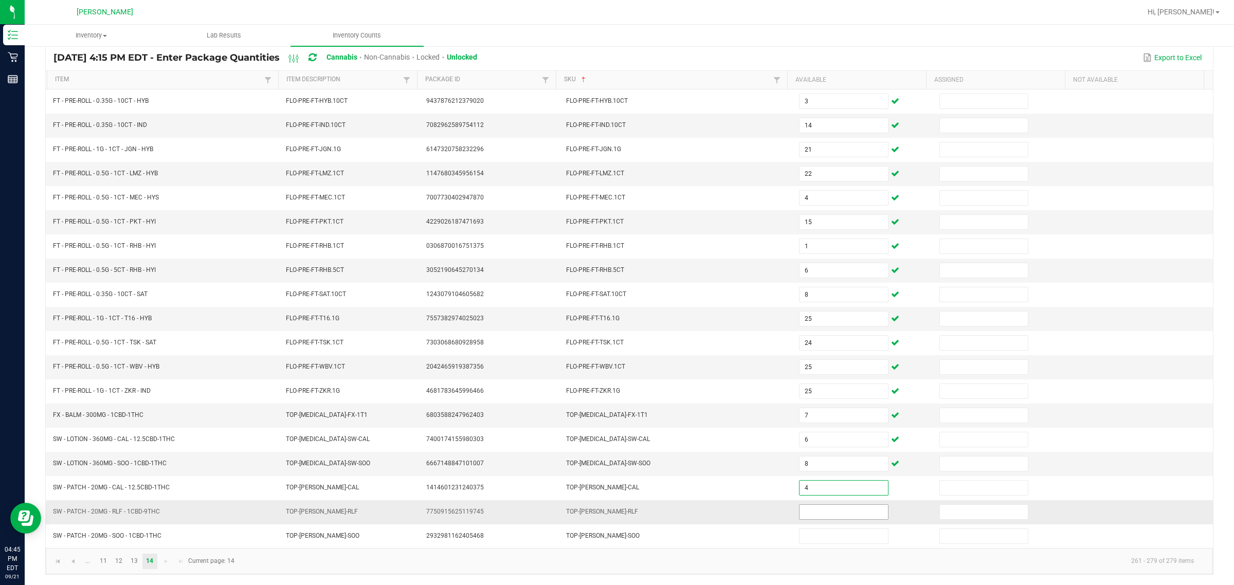
click at [615, 515] on input at bounding box center [843, 512] width 88 height 14
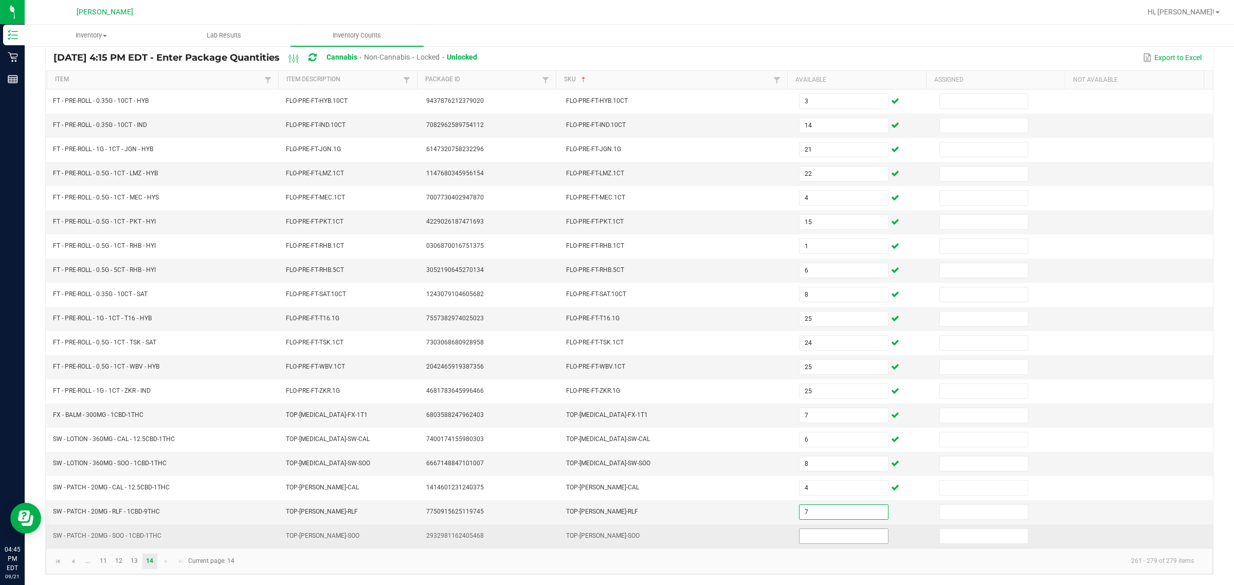
click at [615, 536] on input at bounding box center [843, 536] width 88 height 14
click at [615, 534] on input at bounding box center [843, 536] width 88 height 14
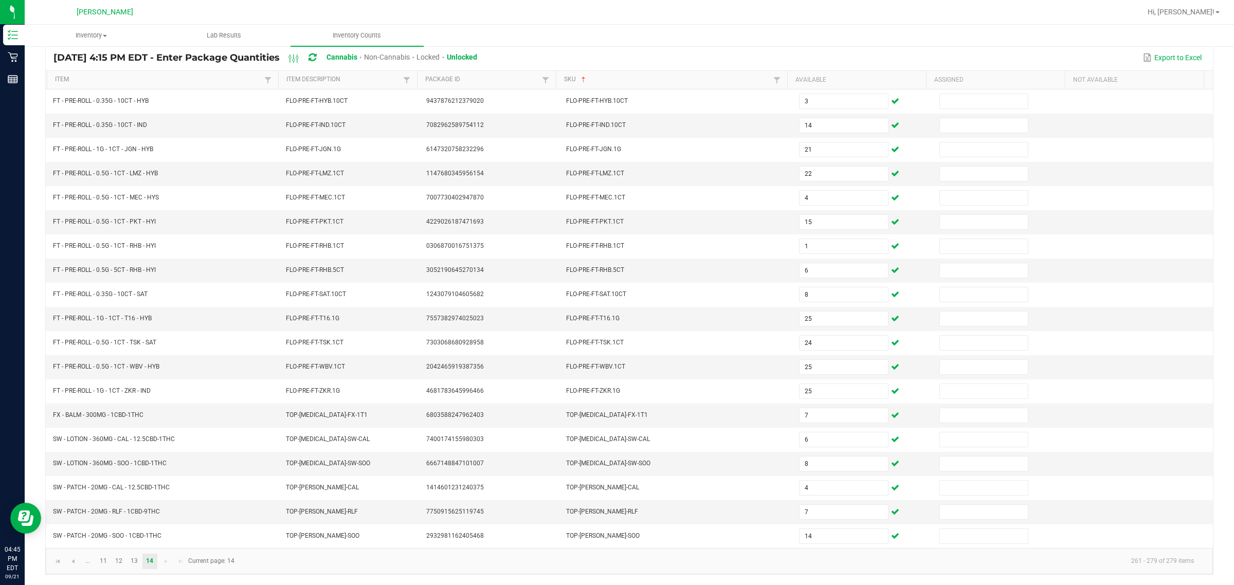
click at [615, 571] on kendo-pager "... 11 12 13 14 261 - 279 of 279 items Current page: 14" at bounding box center [629, 561] width 1167 height 26
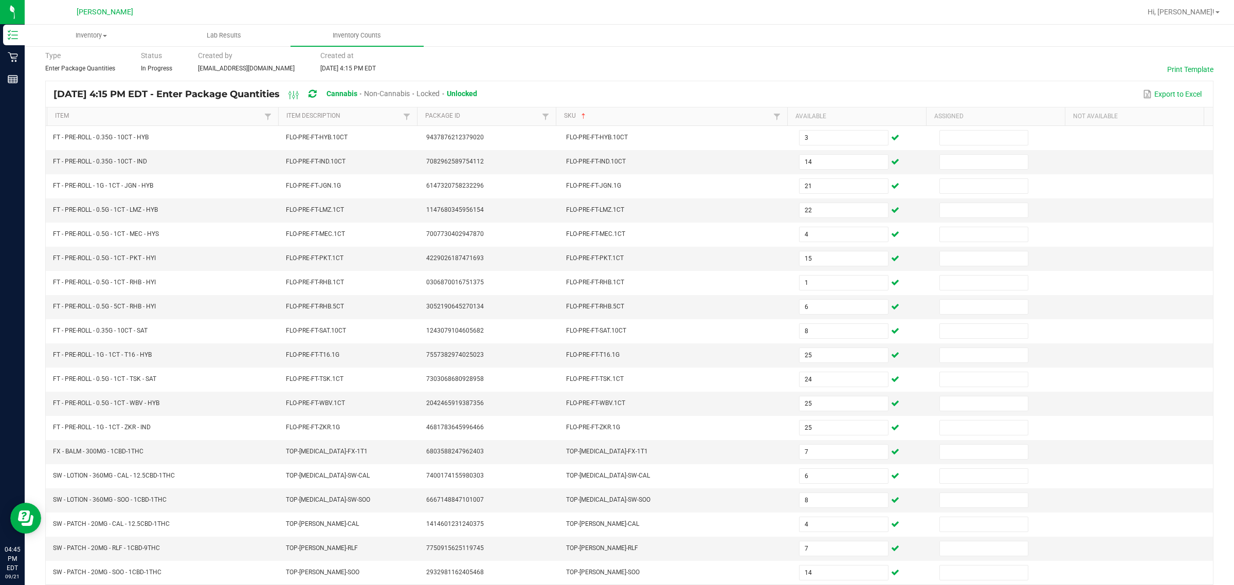
scroll to position [0, 0]
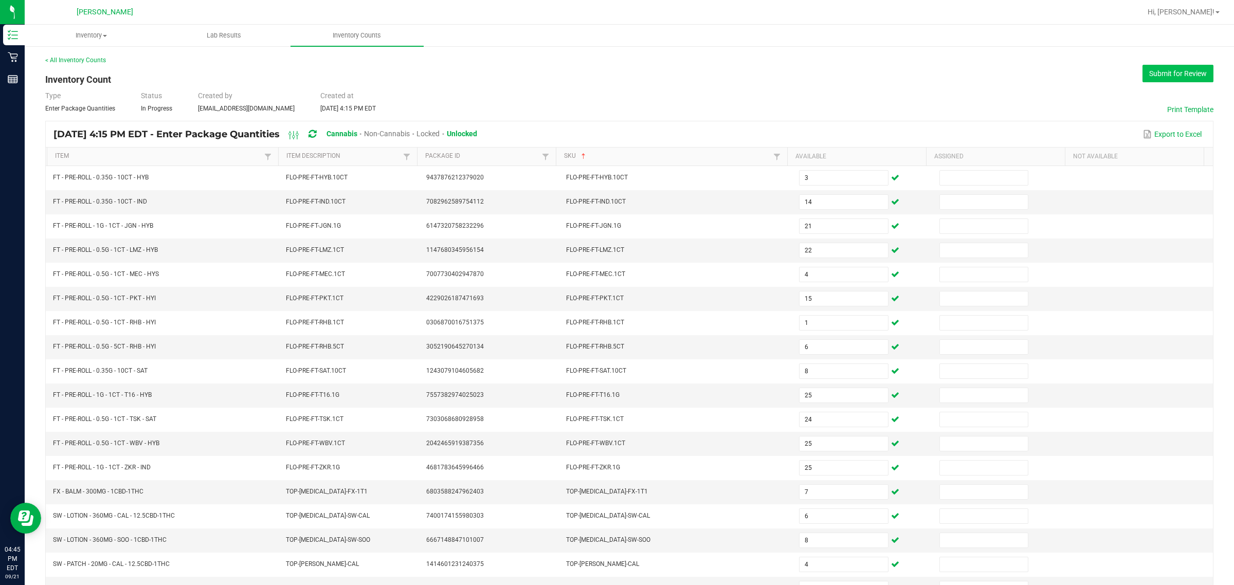
click at [615, 75] on button "Submit for Review" at bounding box center [1177, 73] width 71 height 17
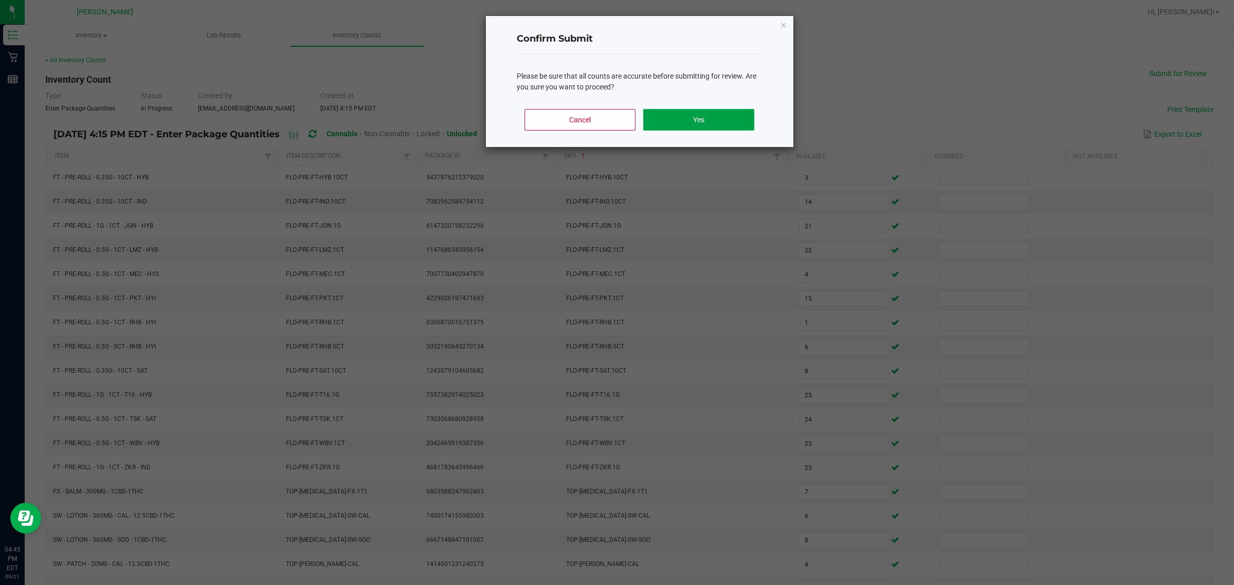
click at [615, 111] on button "Yes" at bounding box center [698, 120] width 111 height 22
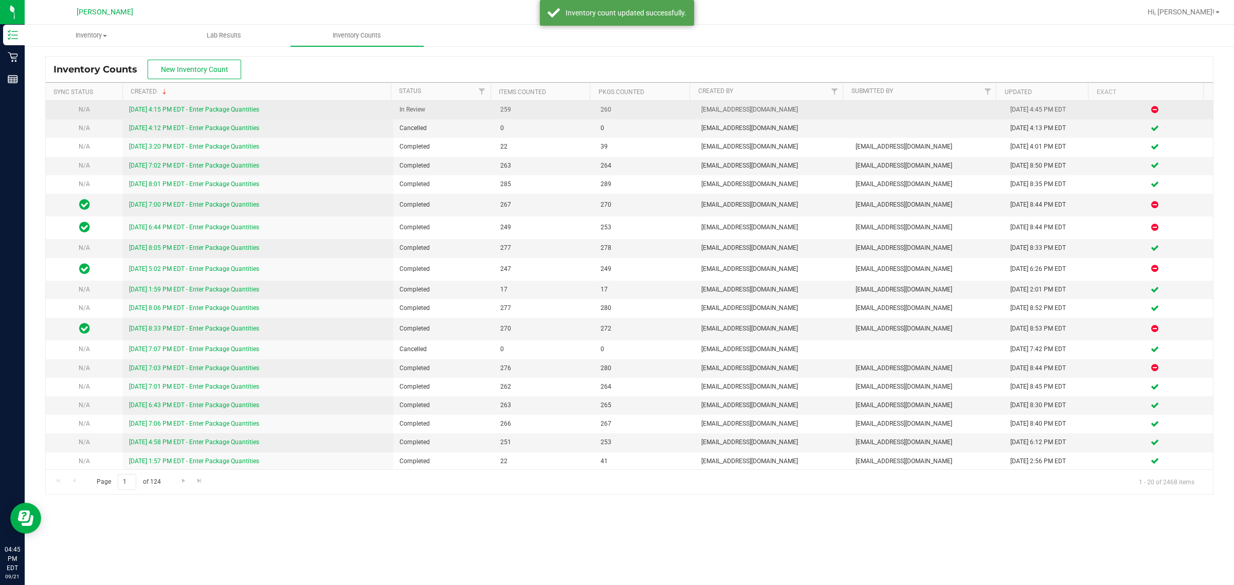
click at [202, 112] on link "[DATE] 4:15 PM EDT - Enter Package Quantities" at bounding box center [194, 109] width 130 height 7
